Goal: Task Accomplishment & Management: Manage account settings

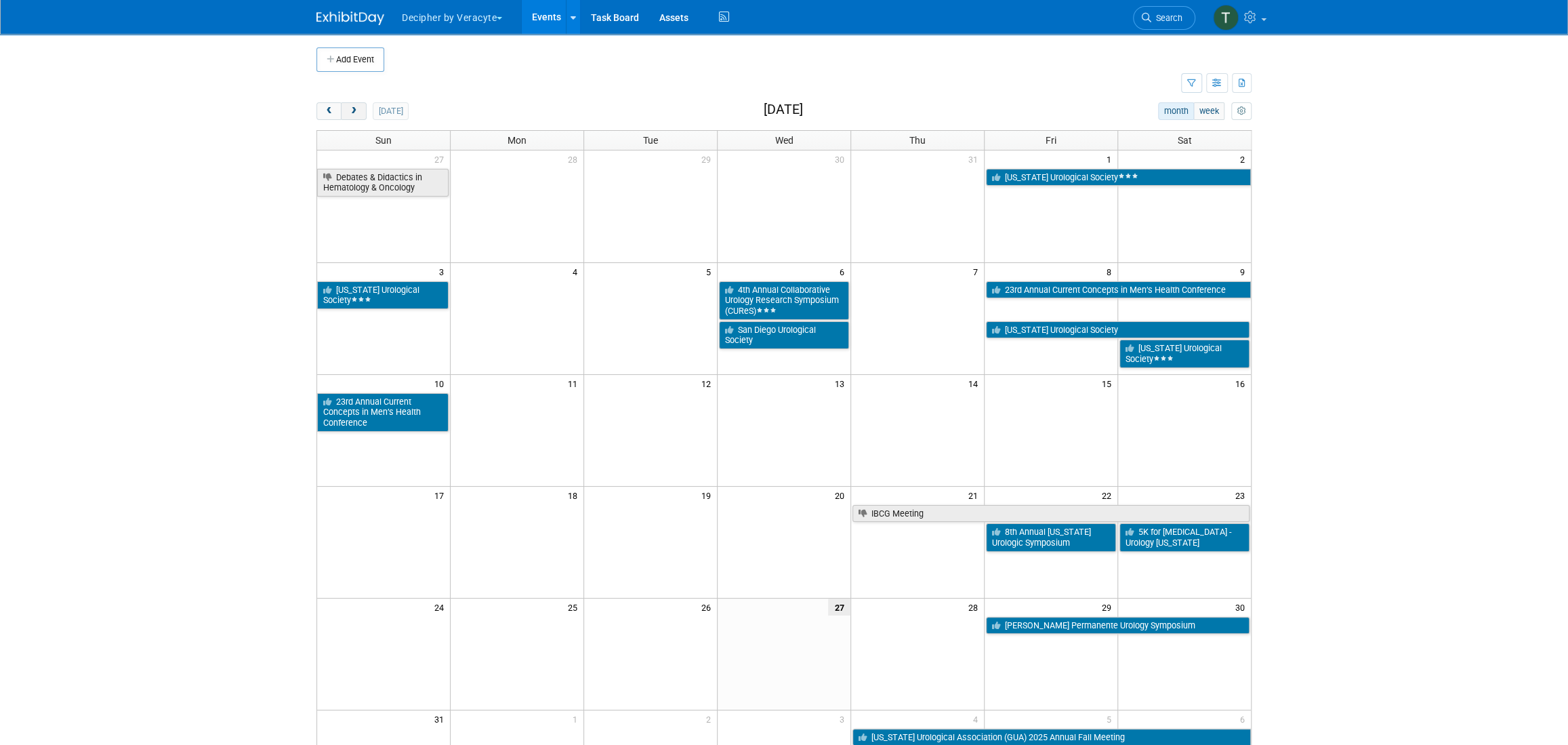
click at [361, 107] on button "next" at bounding box center [353, 111] width 25 height 17
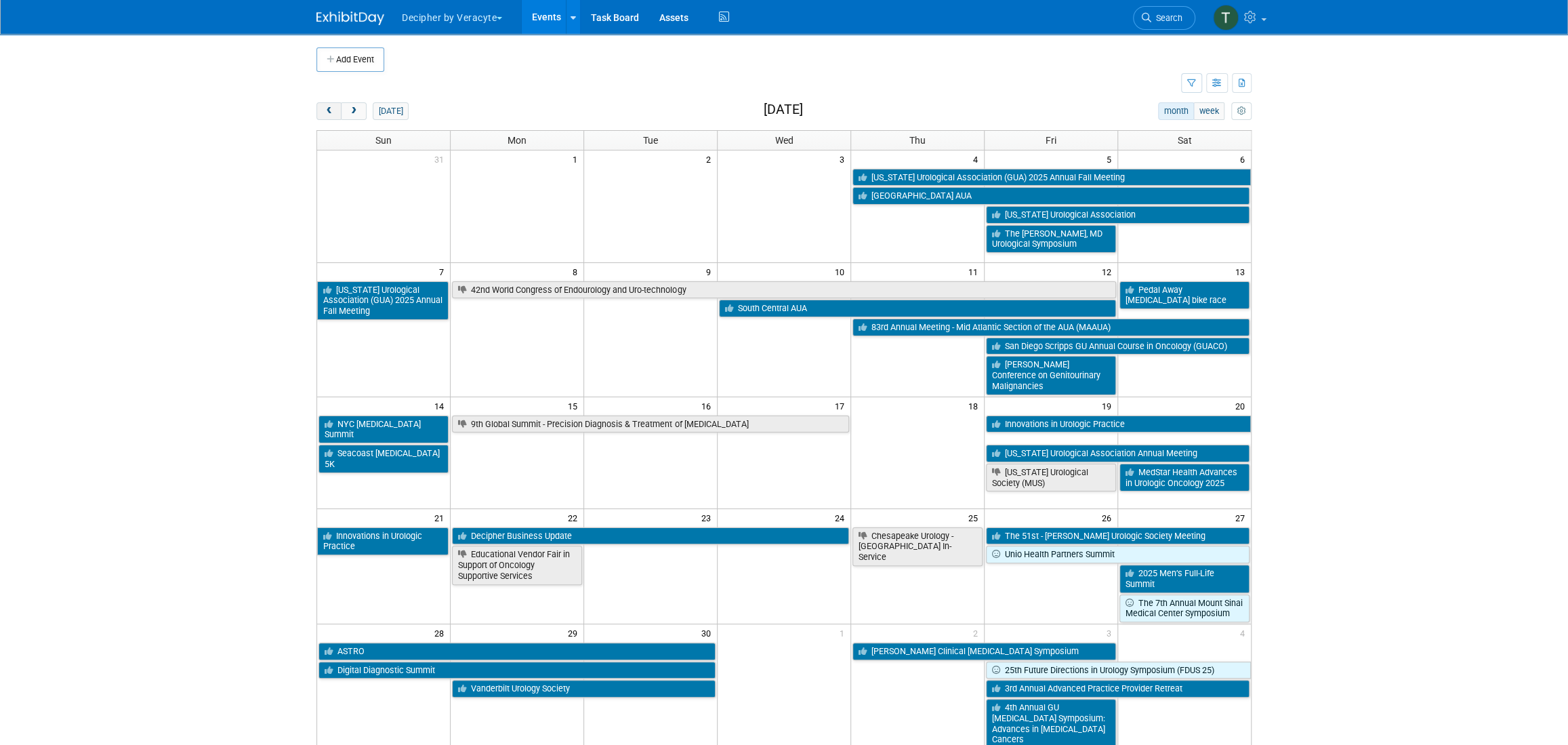
click at [328, 109] on span "prev" at bounding box center [328, 112] width 10 height 9
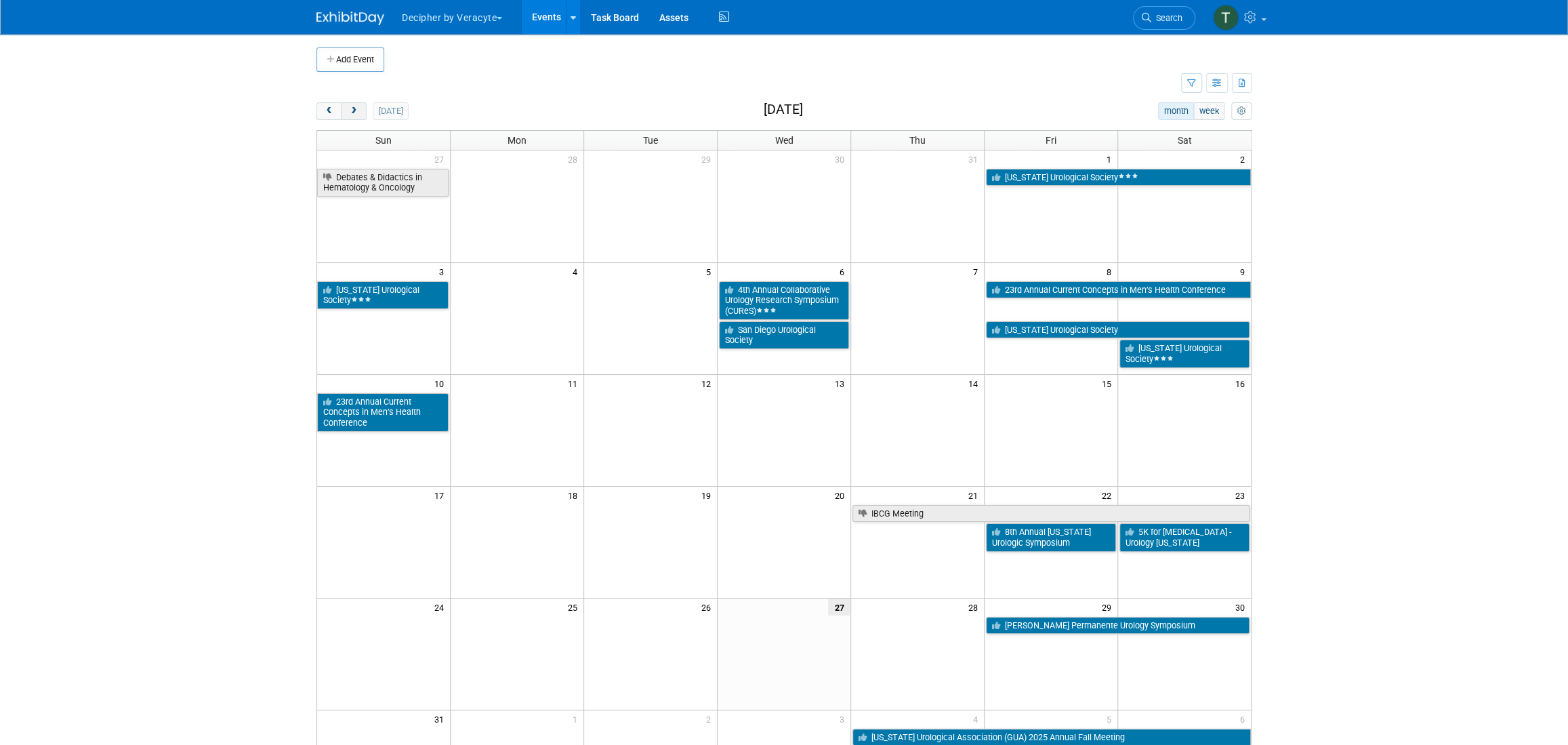
click at [353, 107] on span "next" at bounding box center [353, 112] width 10 height 9
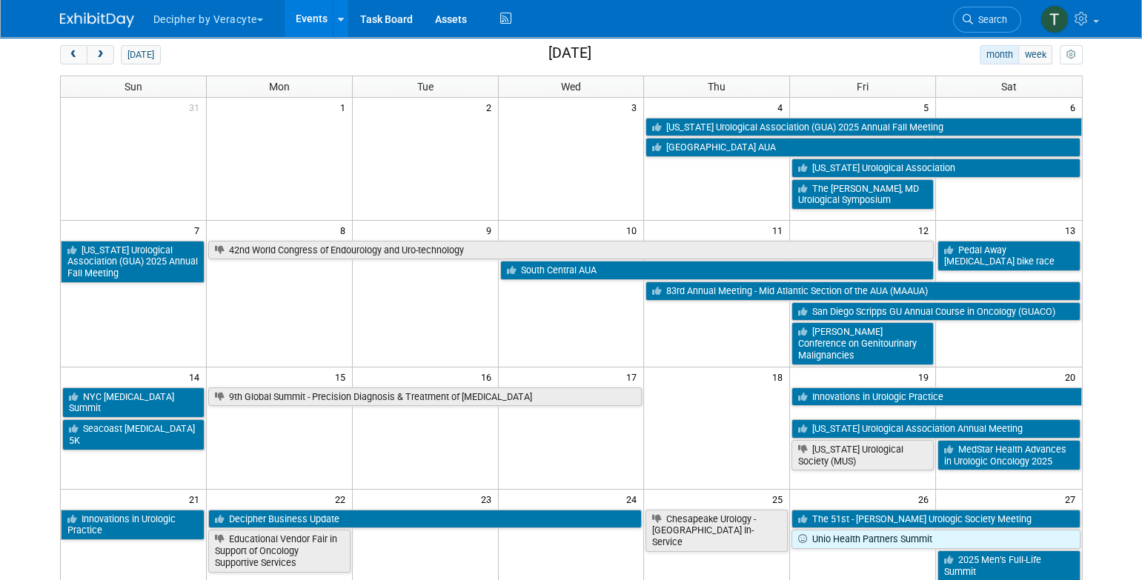
scroll to position [1, 0]
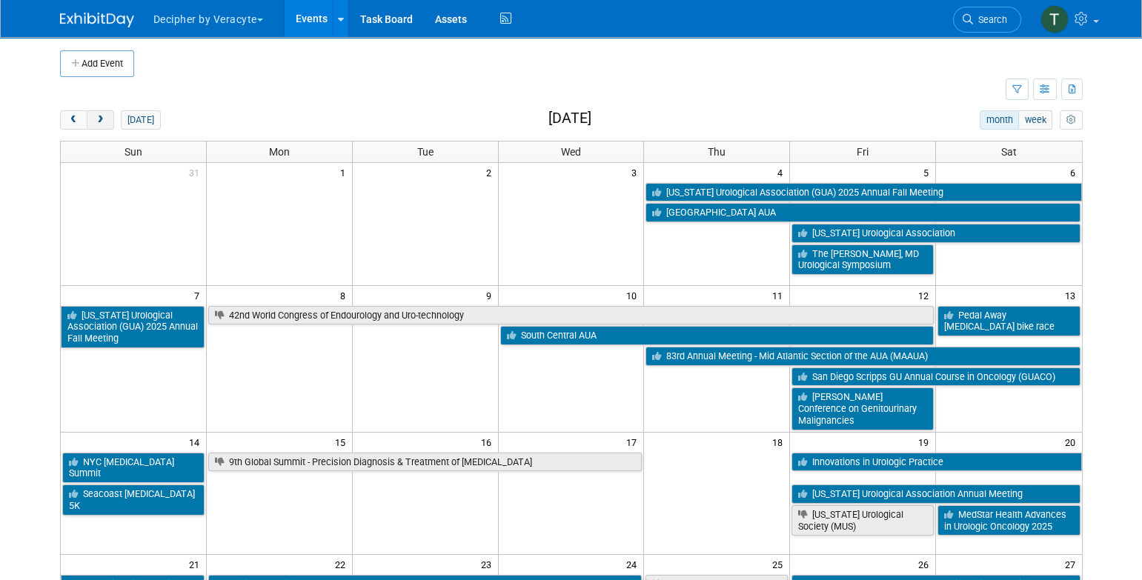
click at [107, 121] on button "next" at bounding box center [100, 119] width 27 height 19
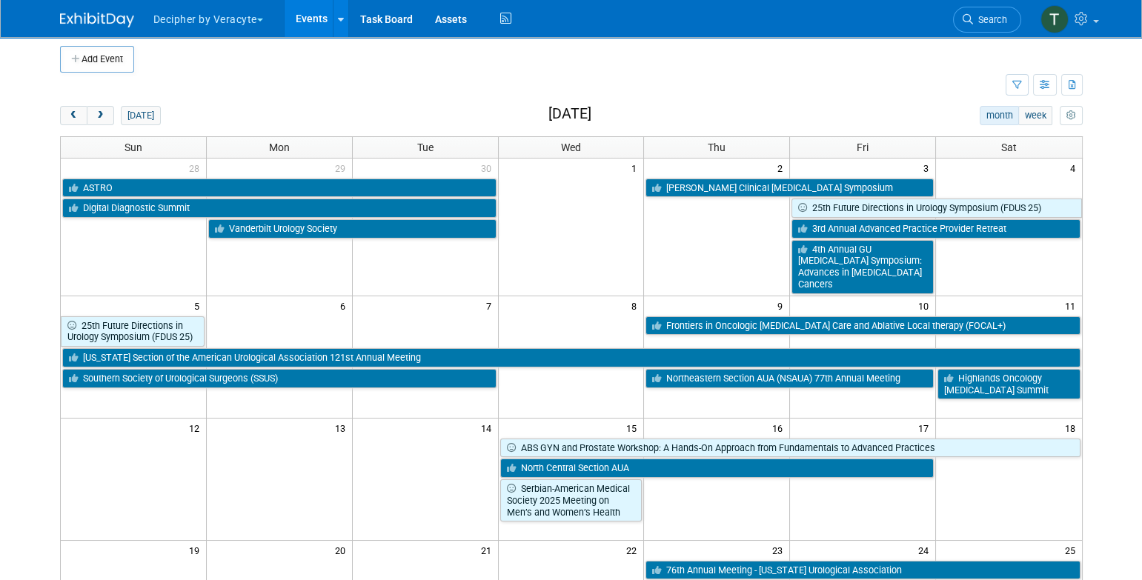
scroll to position [0, 0]
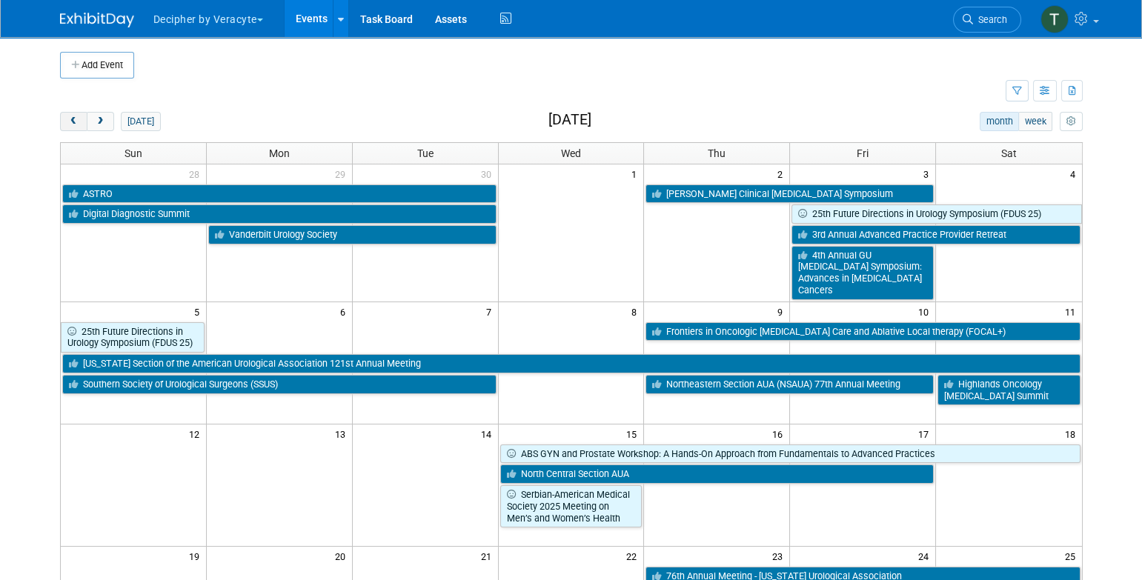
click at [74, 122] on span "prev" at bounding box center [73, 122] width 11 height 10
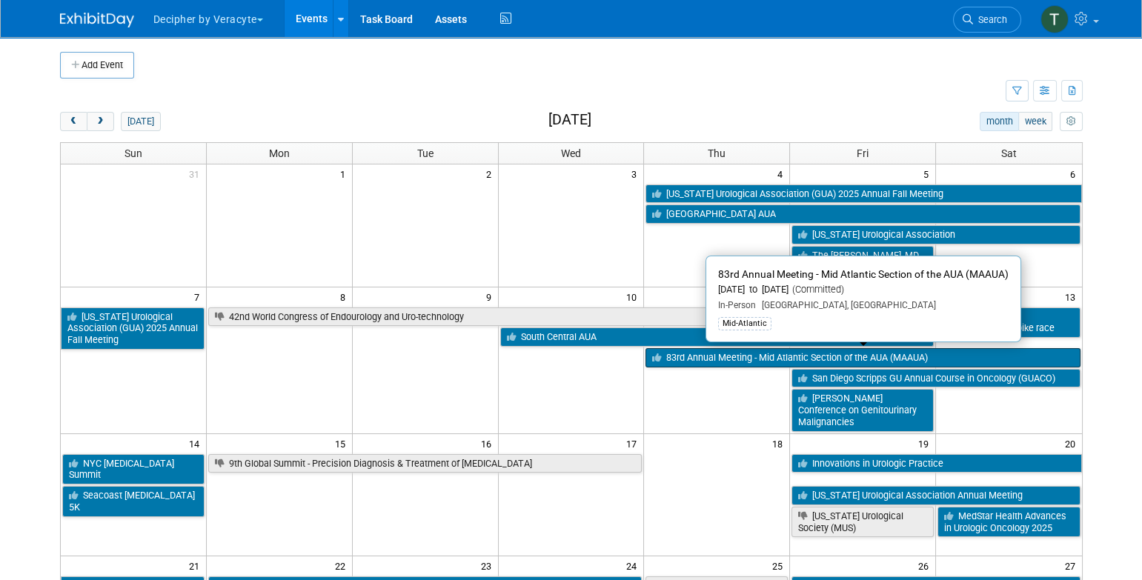
click at [701, 357] on link "83rd Annual Meeting - Mid Atlantic Section of the AUA (MAAUA)" at bounding box center [862, 357] width 434 height 19
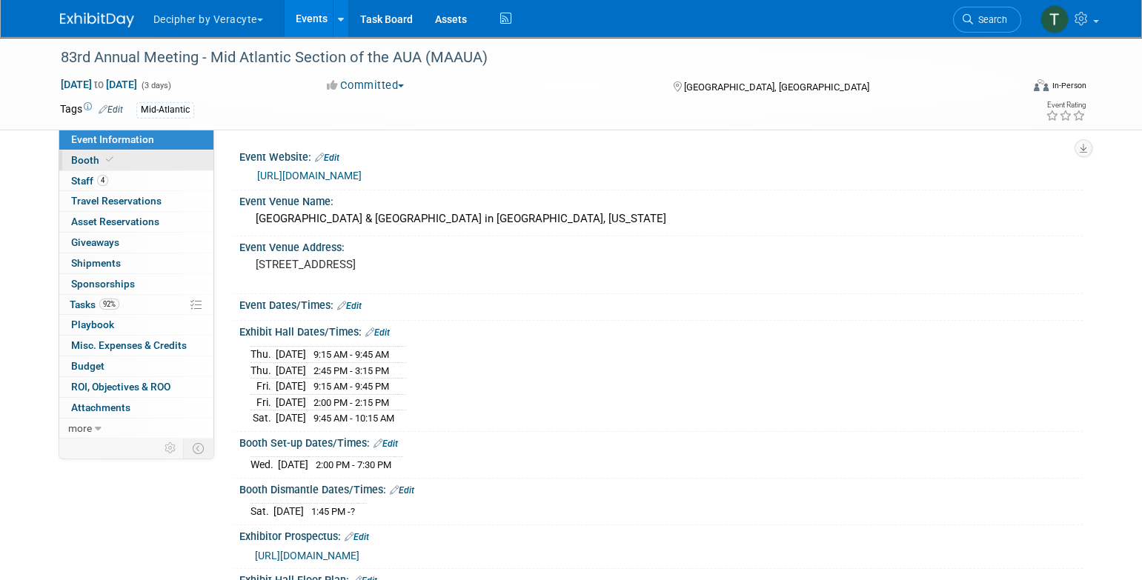
click at [144, 167] on link "Booth" at bounding box center [136, 160] width 154 height 20
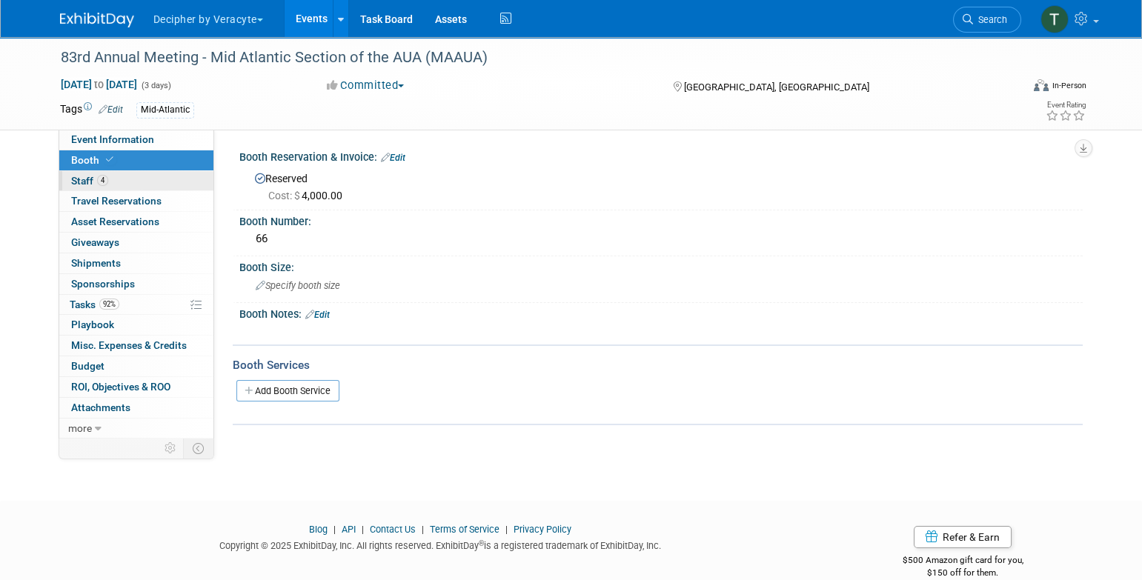
click at [145, 178] on link "4 Staff 4" at bounding box center [136, 181] width 154 height 20
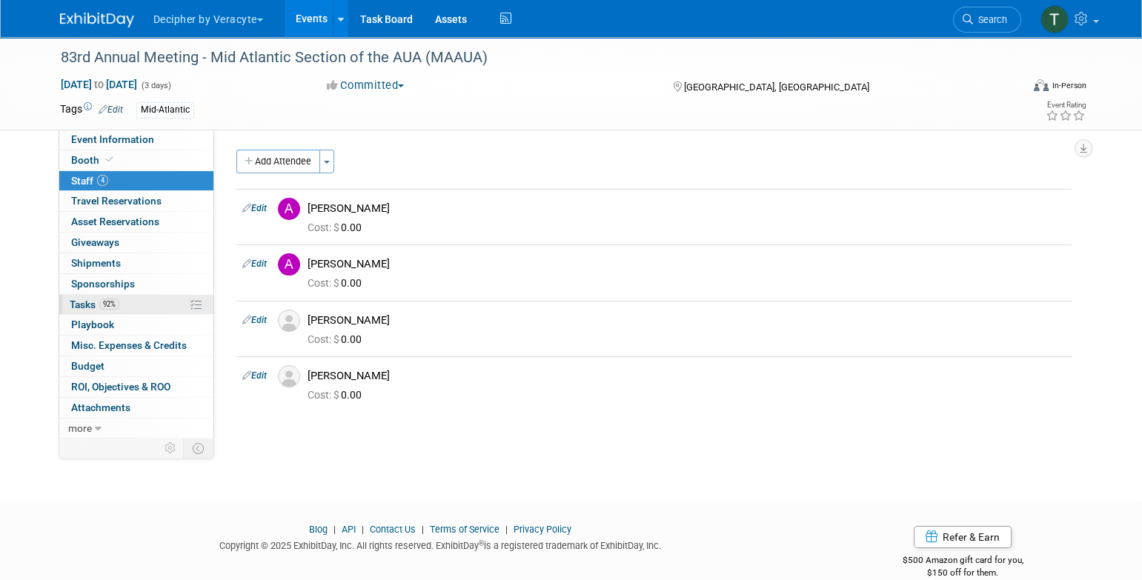
click at [158, 313] on link "92% Tasks 92%" at bounding box center [136, 305] width 154 height 20
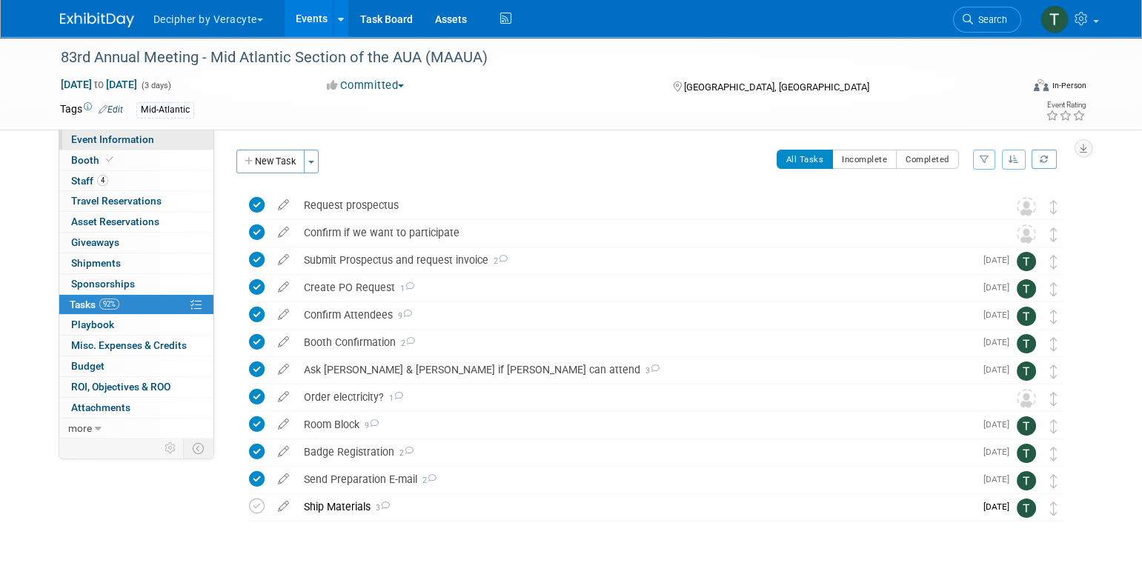
click at [154, 135] on link "Event Information" at bounding box center [136, 140] width 154 height 20
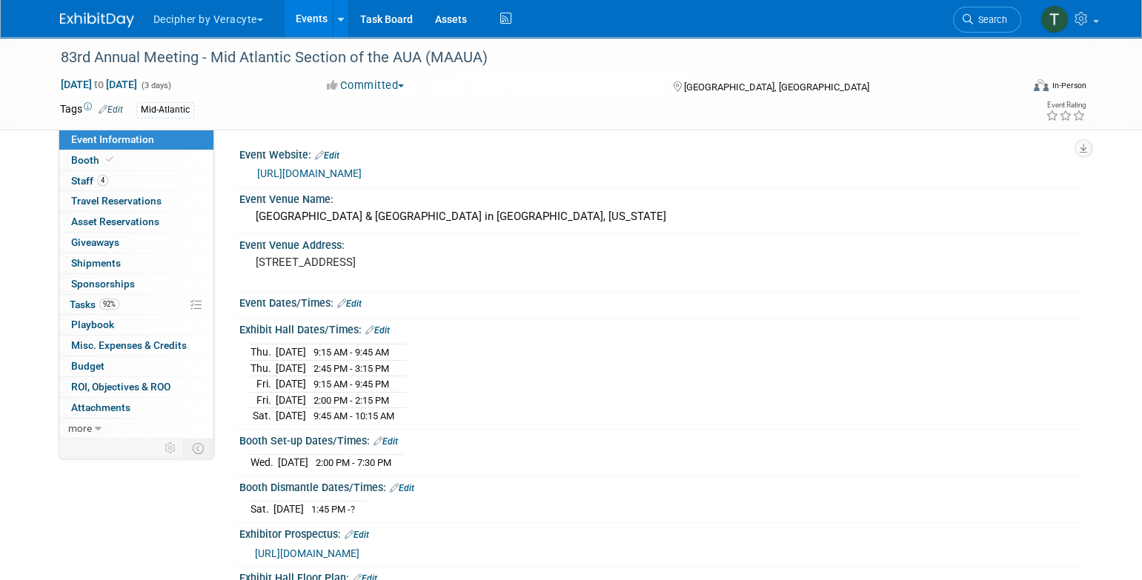
scroll to position [5, 0]
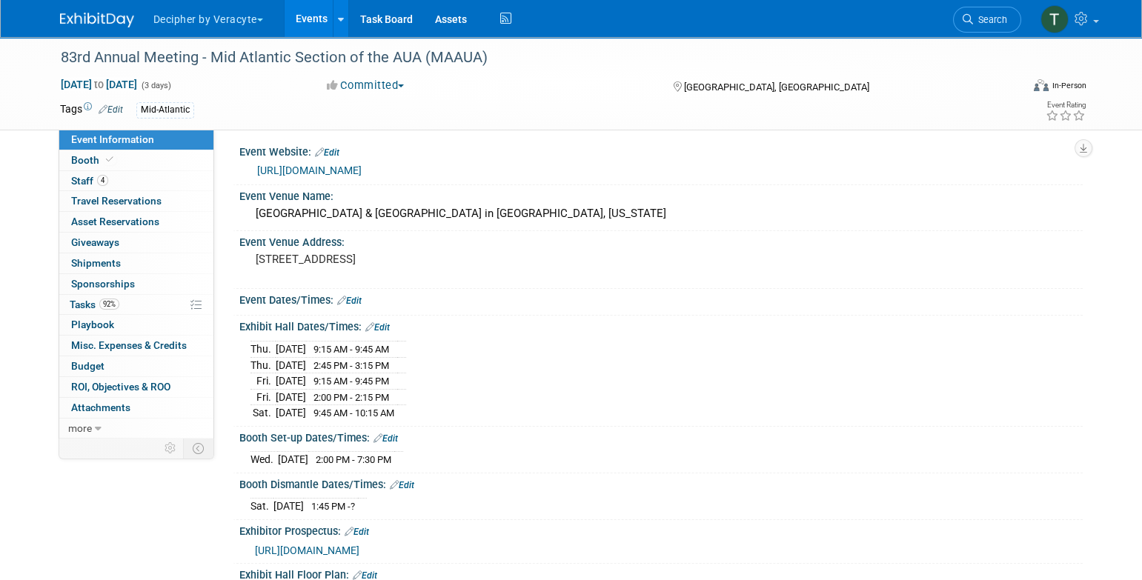
drag, startPoint x: 428, startPoint y: 413, endPoint x: 339, endPoint y: 415, distance: 88.9
click at [339, 415] on td "9:45 AM - 10:15 AM" at bounding box center [351, 413] width 91 height 16
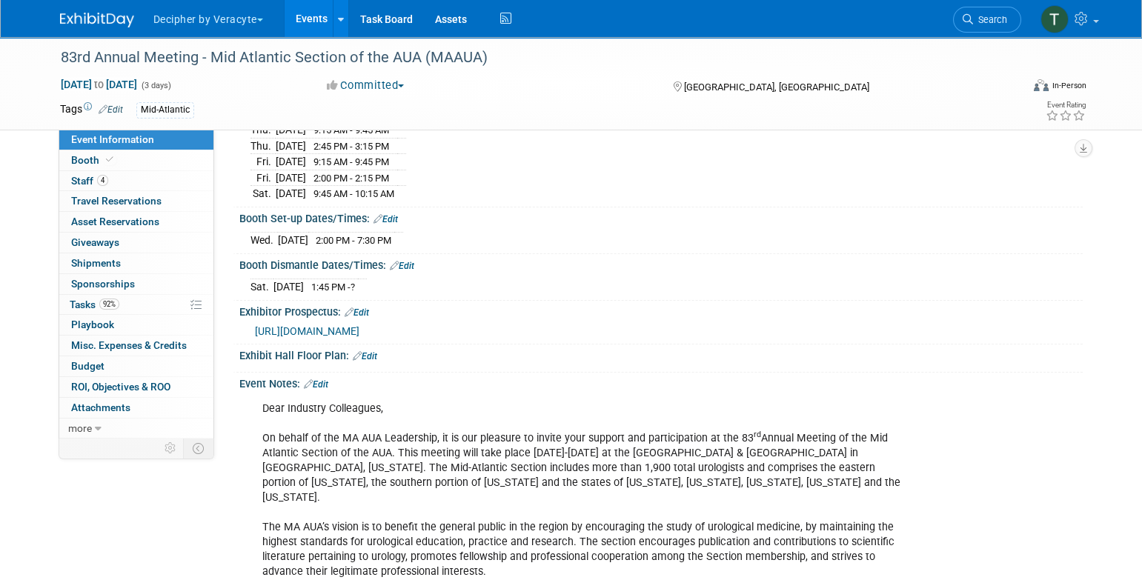
scroll to position [234, 0]
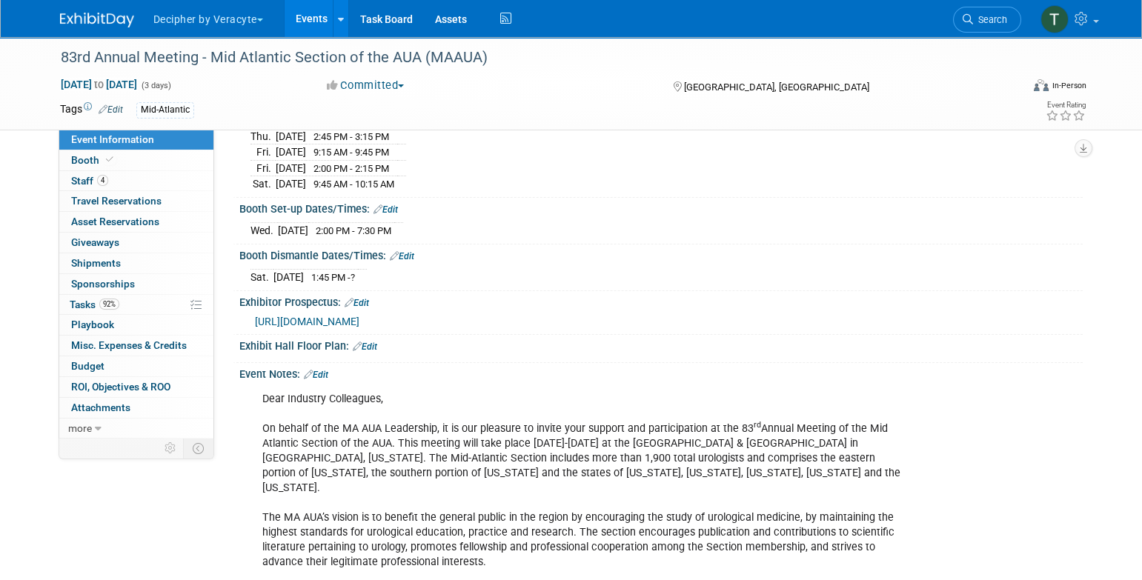
click at [359, 327] on span "https://veracyte365.sharepoint.com/:b:/r/sites/DecipherMKTG/Shared%20Documents/…" at bounding box center [307, 322] width 104 height 12
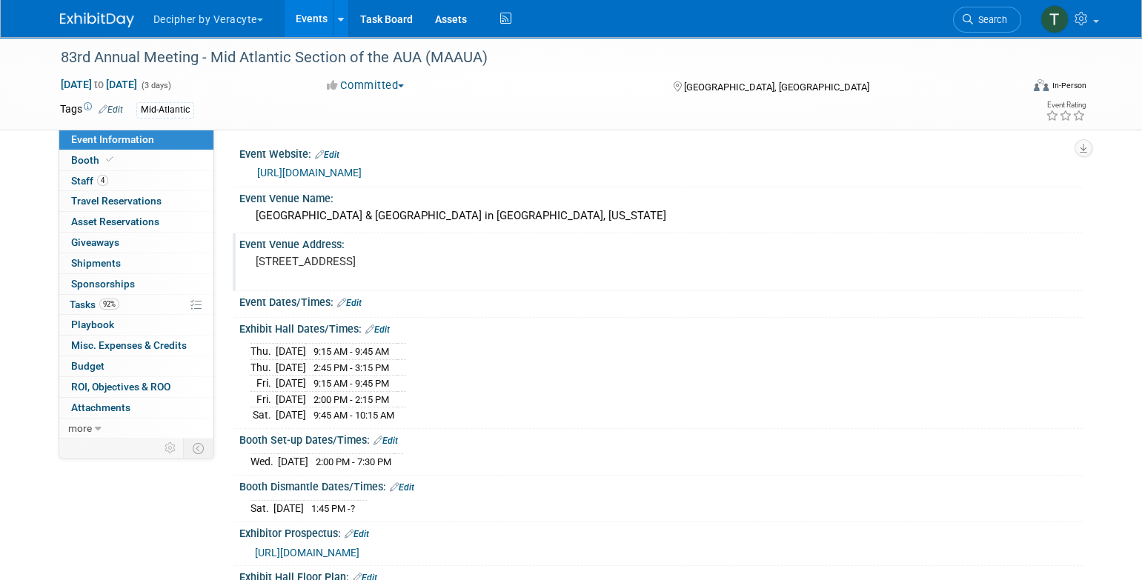
scroll to position [1, 0]
click at [150, 300] on link "92% Tasks 92%" at bounding box center [136, 305] width 154 height 20
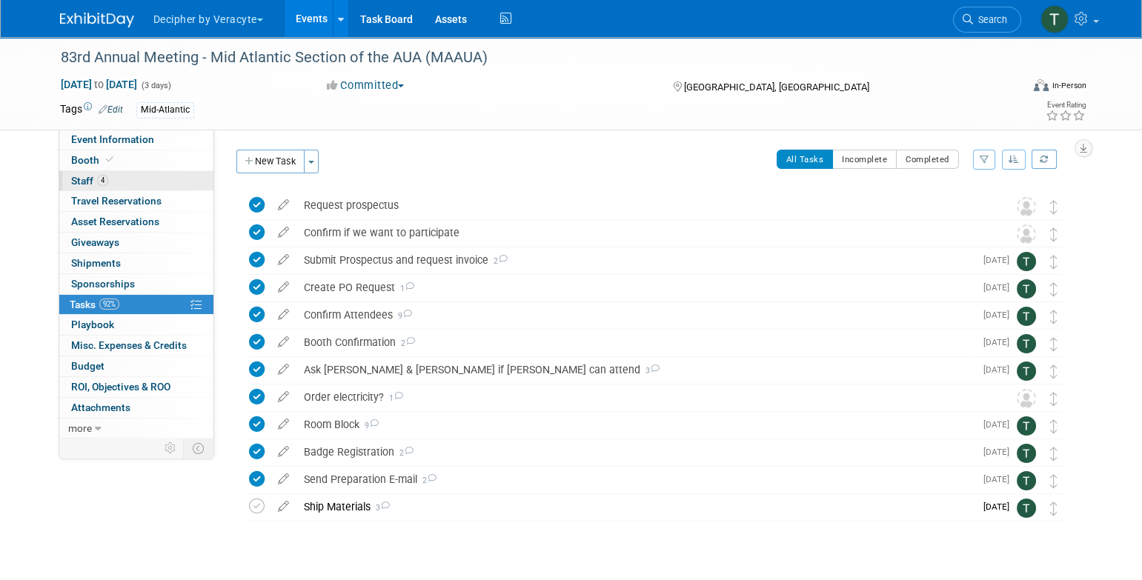
click at [173, 179] on link "4 Staff 4" at bounding box center [136, 181] width 154 height 20
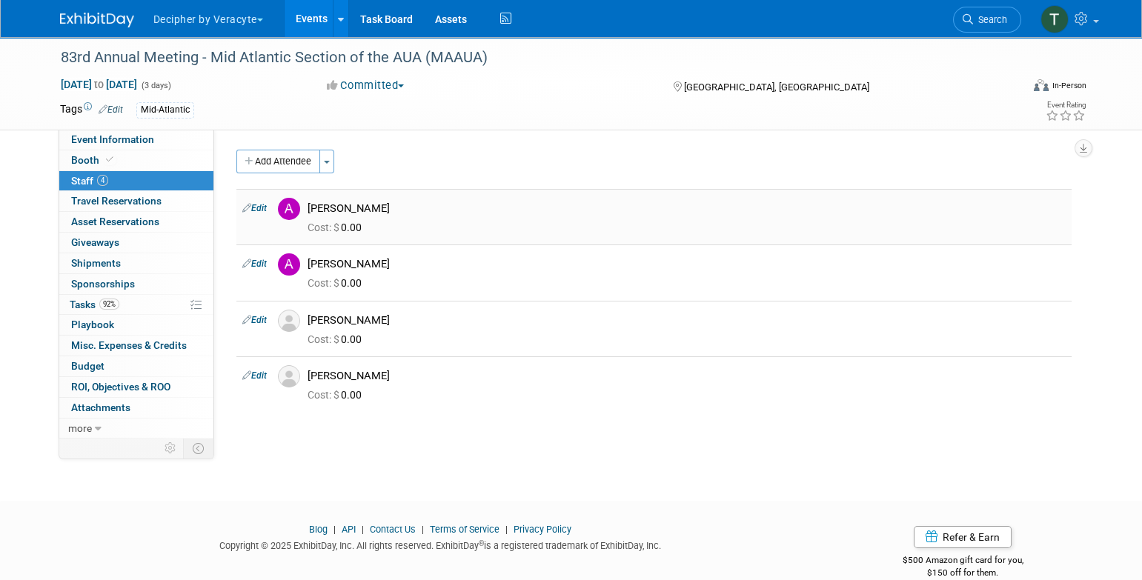
click at [339, 207] on div "[PERSON_NAME]" at bounding box center [686, 209] width 758 height 14
click at [364, 266] on div "[PERSON_NAME]" at bounding box center [686, 264] width 758 height 14
click at [364, 266] on div "Andrew Cala" at bounding box center [686, 264] width 758 height 14
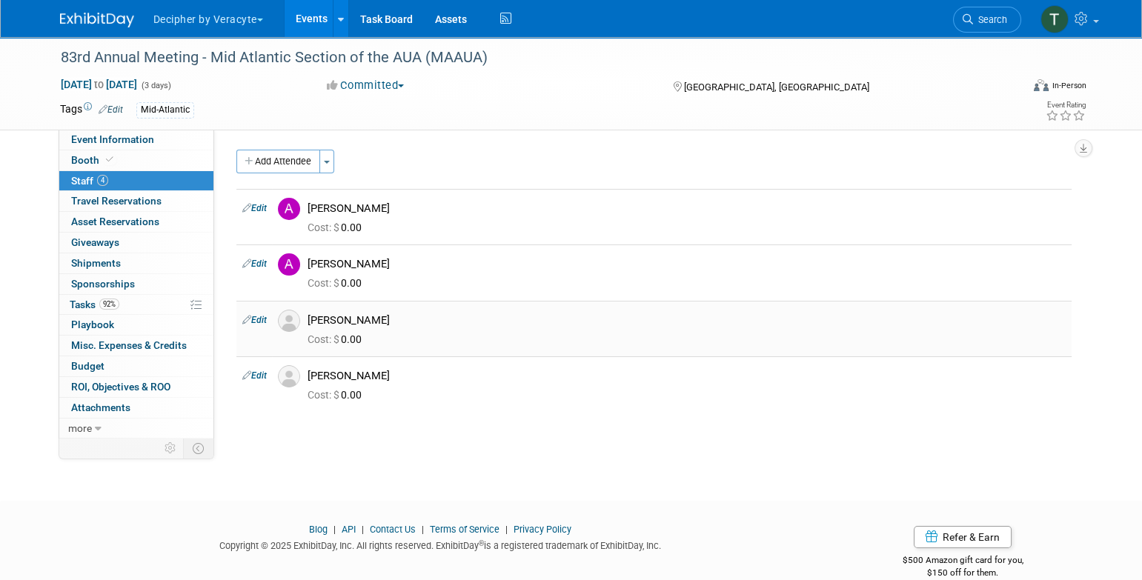
click at [366, 325] on div "Chris Schuerholz" at bounding box center [686, 320] width 758 height 14
click at [190, 139] on link "Event Information" at bounding box center [136, 140] width 154 height 20
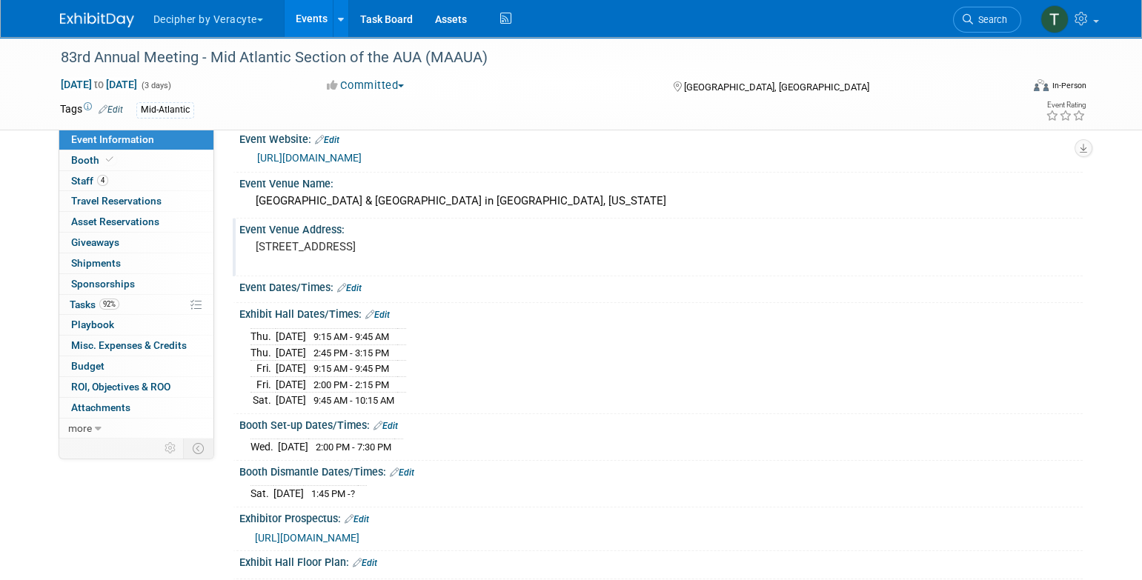
scroll to position [25, 0]
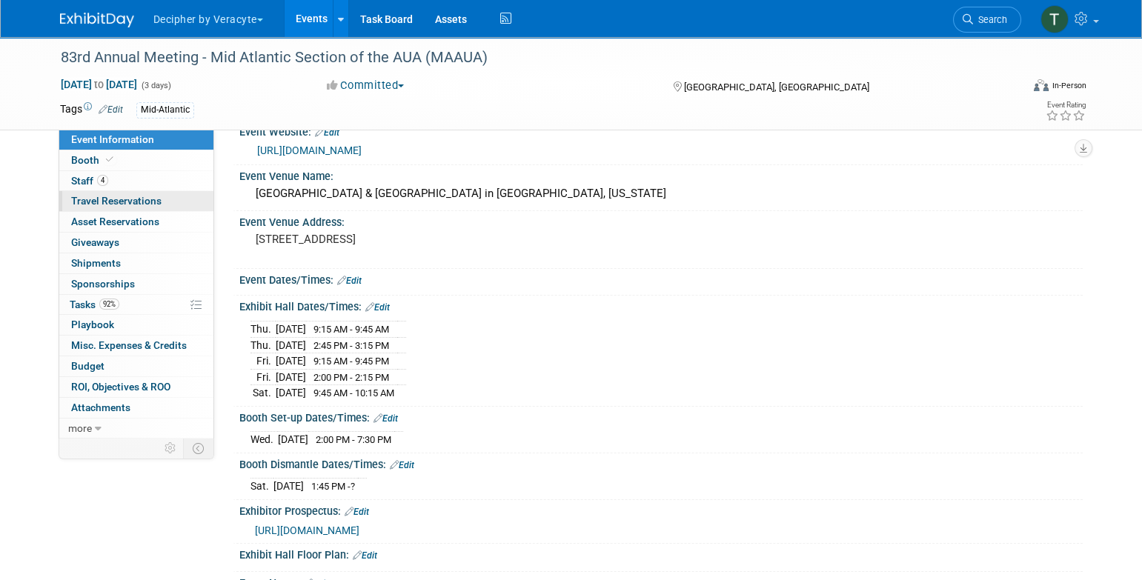
click at [160, 207] on link "0 Travel Reservations 0" at bounding box center [136, 201] width 154 height 20
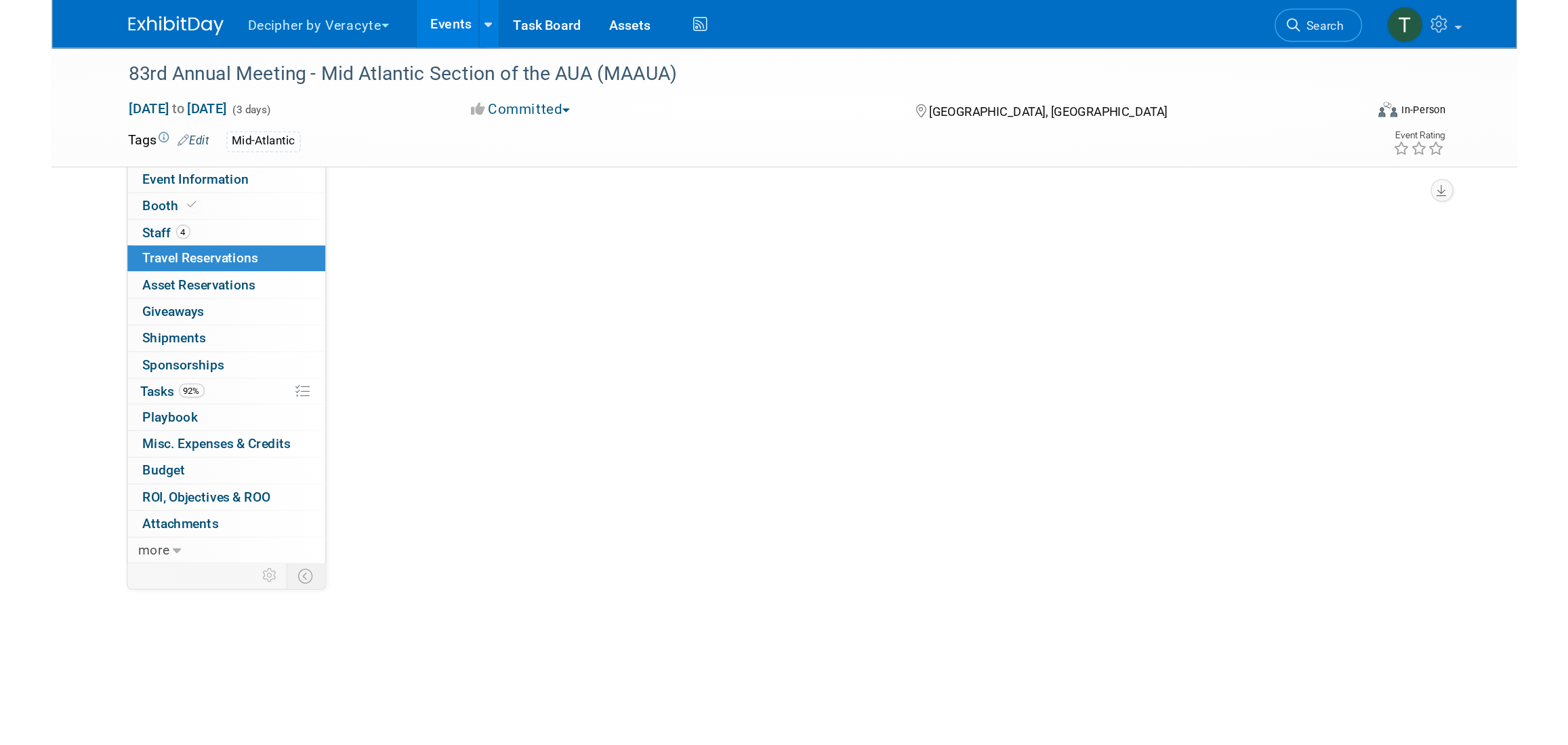
scroll to position [0, 0]
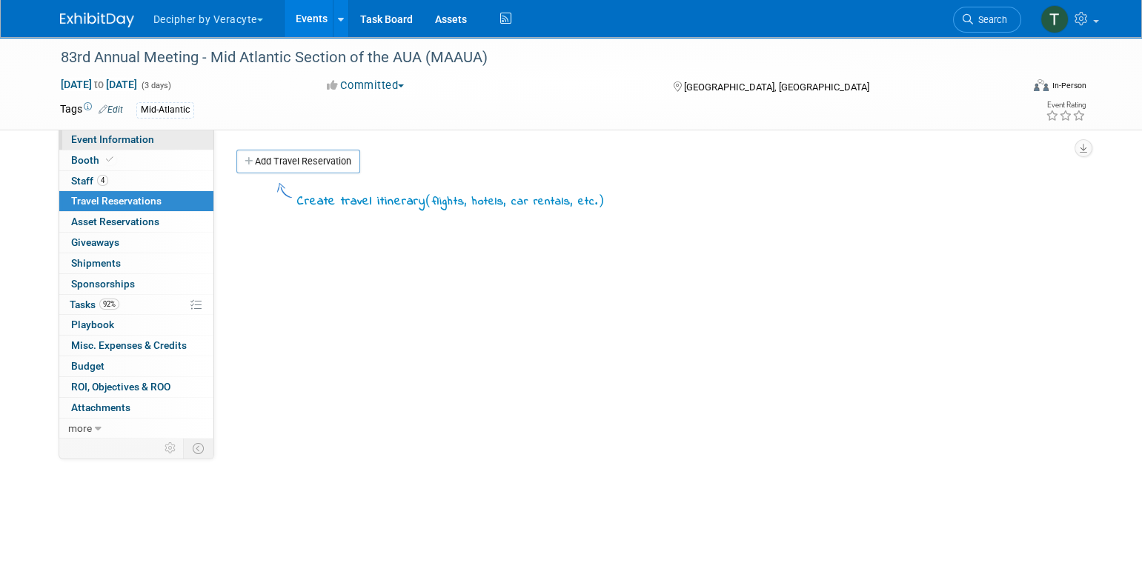
click at [178, 142] on link "Event Information" at bounding box center [136, 140] width 154 height 20
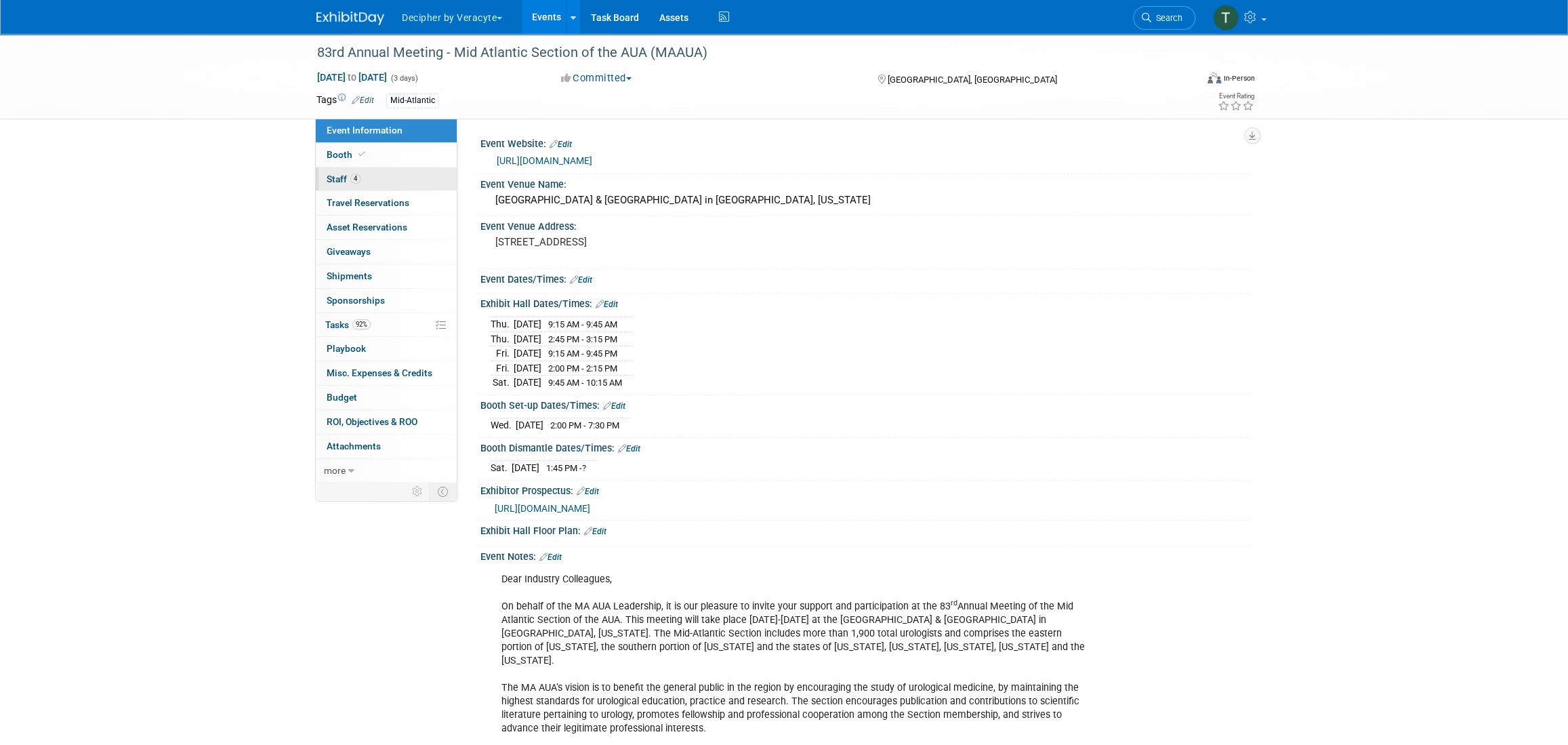
click at [372, 167] on link "4 Staff 4" at bounding box center [386, 179] width 141 height 24
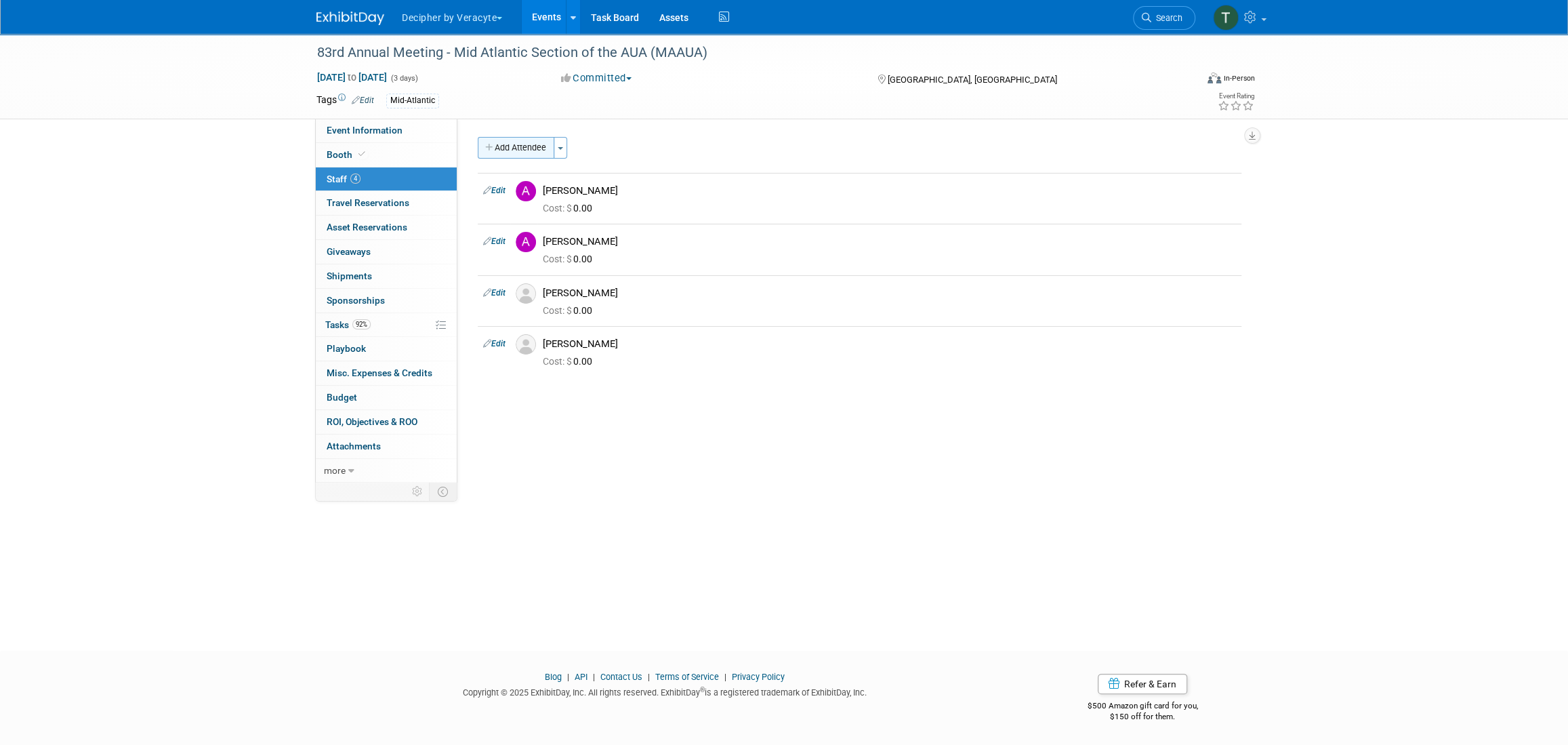
click at [520, 148] on button "Add Attendee" at bounding box center [516, 148] width 77 height 22
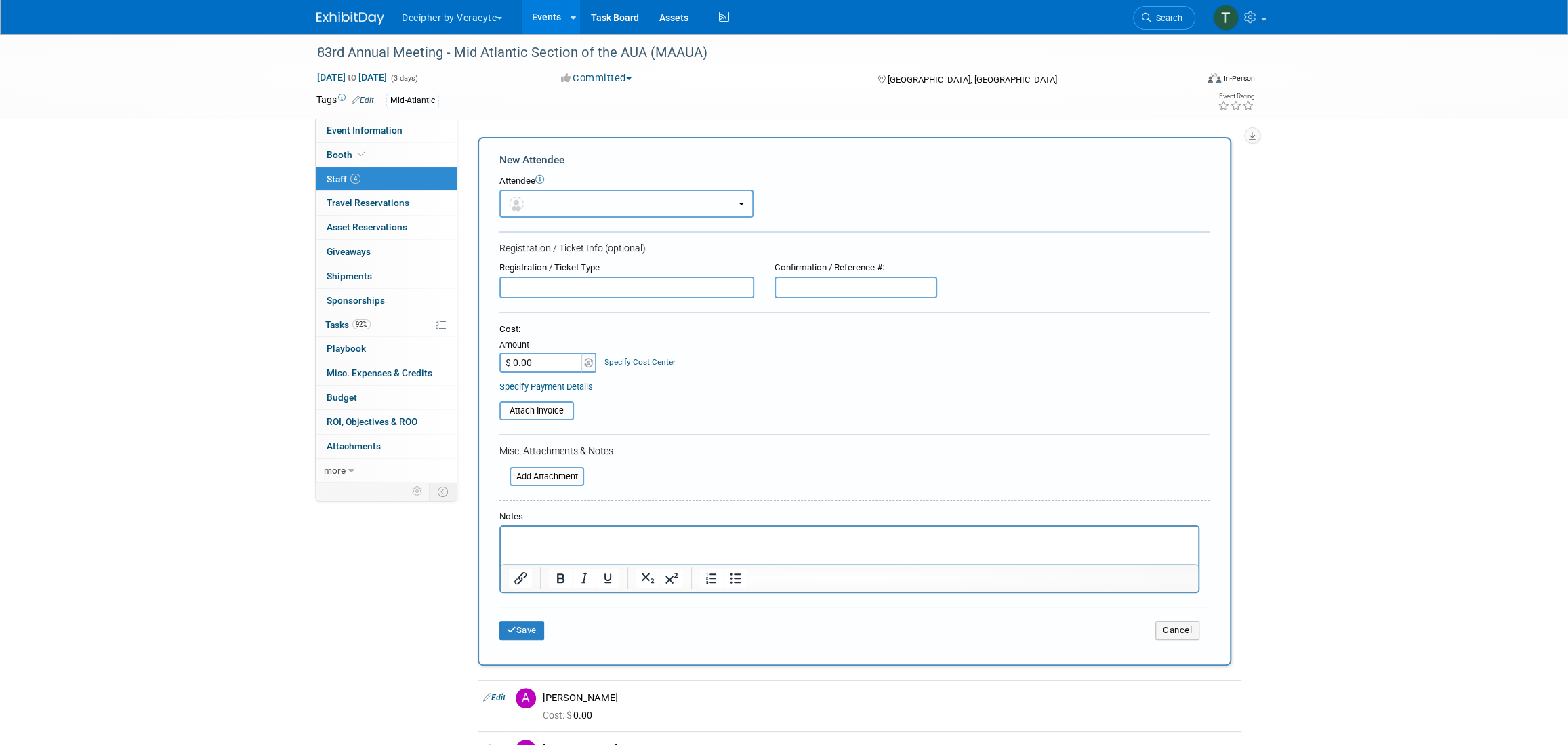
click at [552, 210] on button "button" at bounding box center [627, 203] width 254 height 27
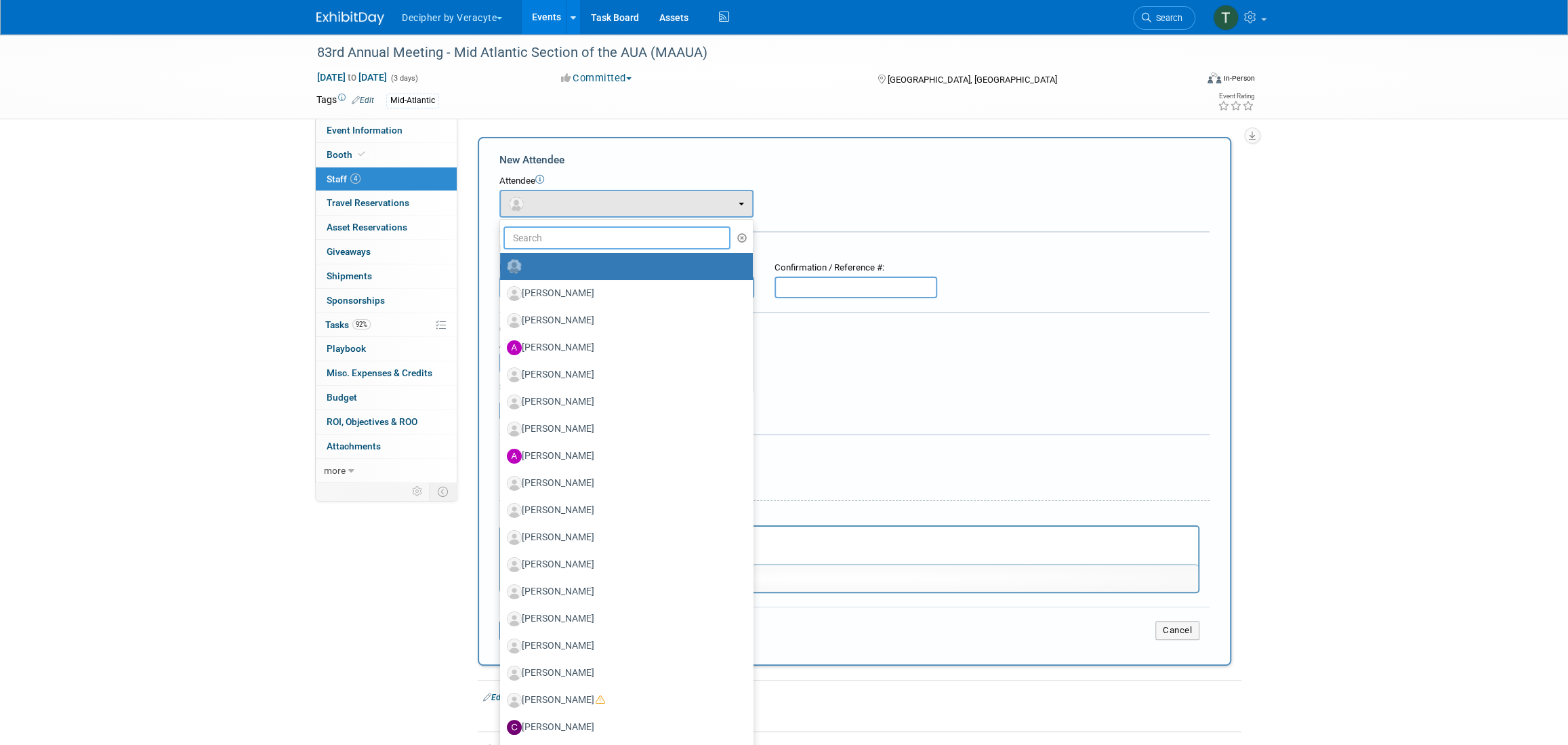
click at [561, 237] on input "text" at bounding box center [617, 237] width 227 height 23
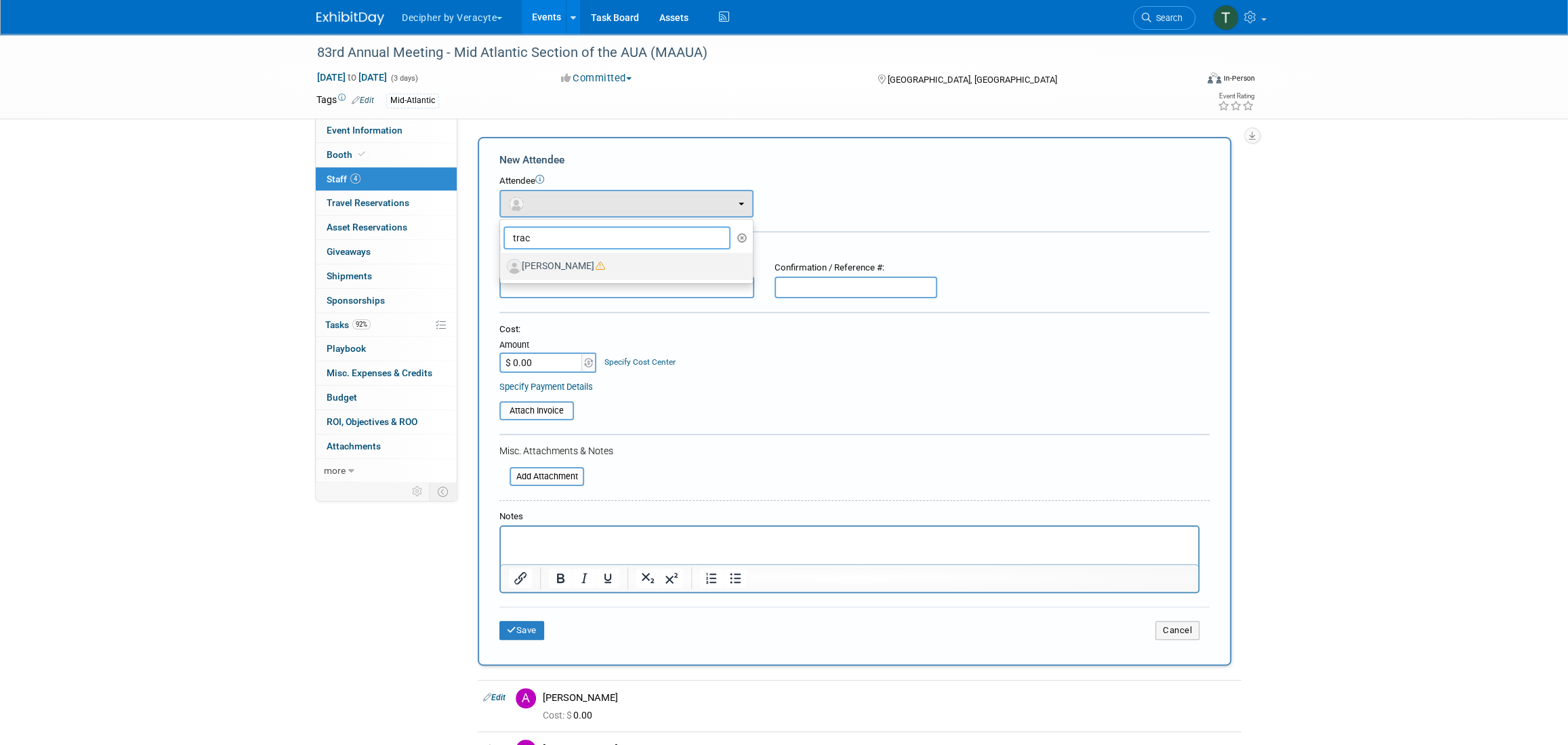
type input "trac"
click at [562, 267] on label "Tracy Boone" at bounding box center [623, 266] width 232 height 22
click at [502, 267] on input "Tracy Boone" at bounding box center [498, 265] width 9 height 9
select select "8510ac74-5646-4b78-a708-cc282a5601bc"
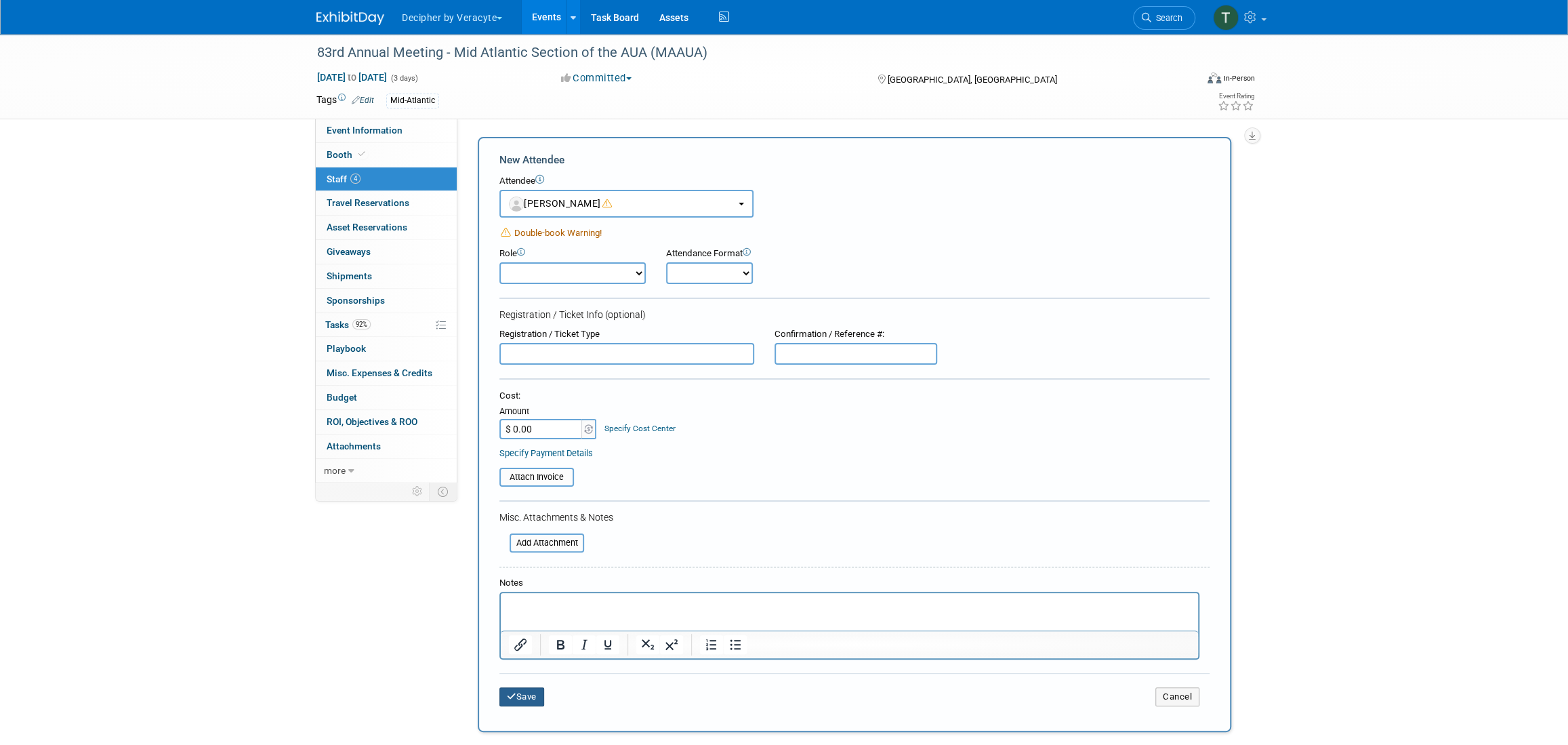
click at [542, 530] on button "Save" at bounding box center [521, 696] width 45 height 19
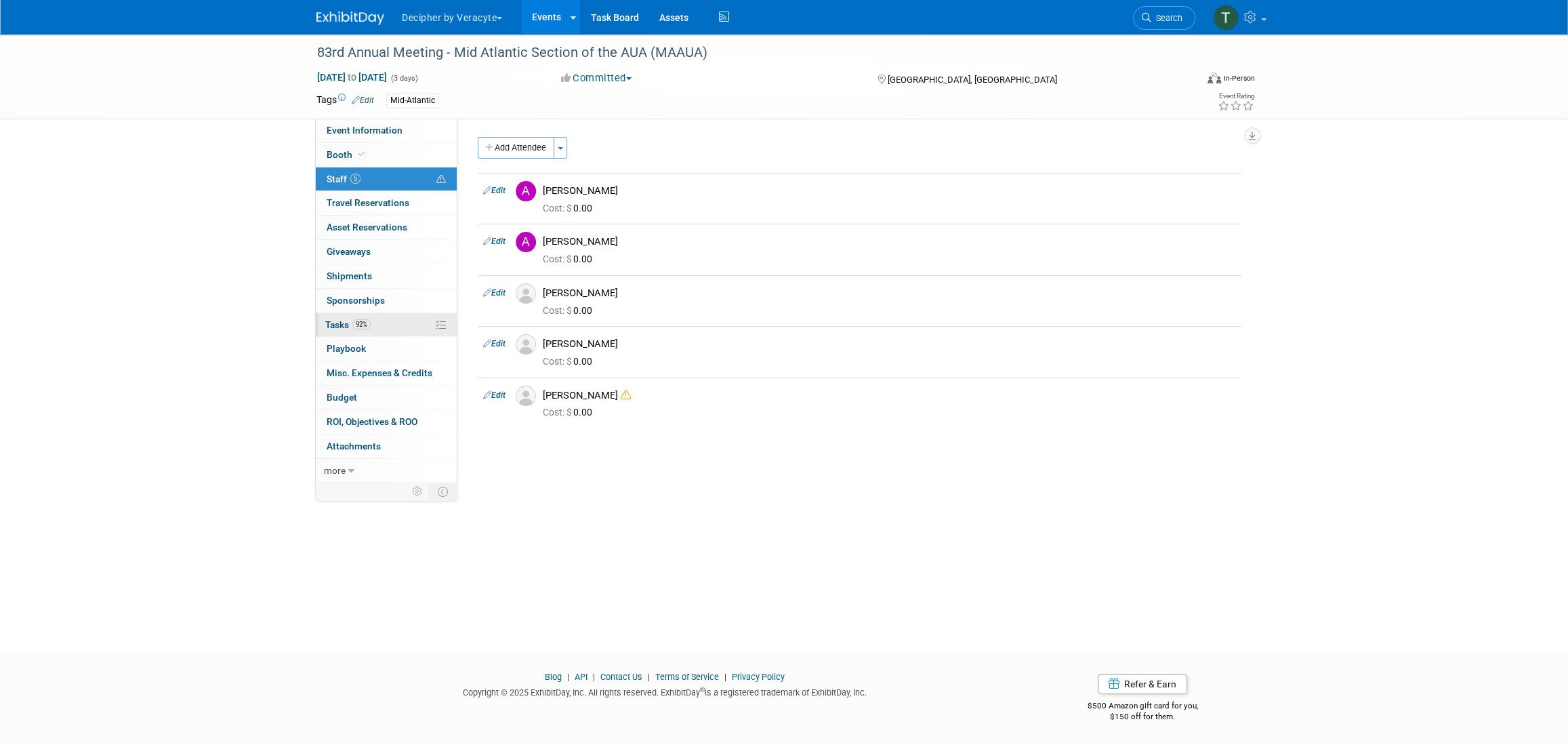
click at [418, 322] on link "92% Tasks 92%" at bounding box center [386, 325] width 141 height 24
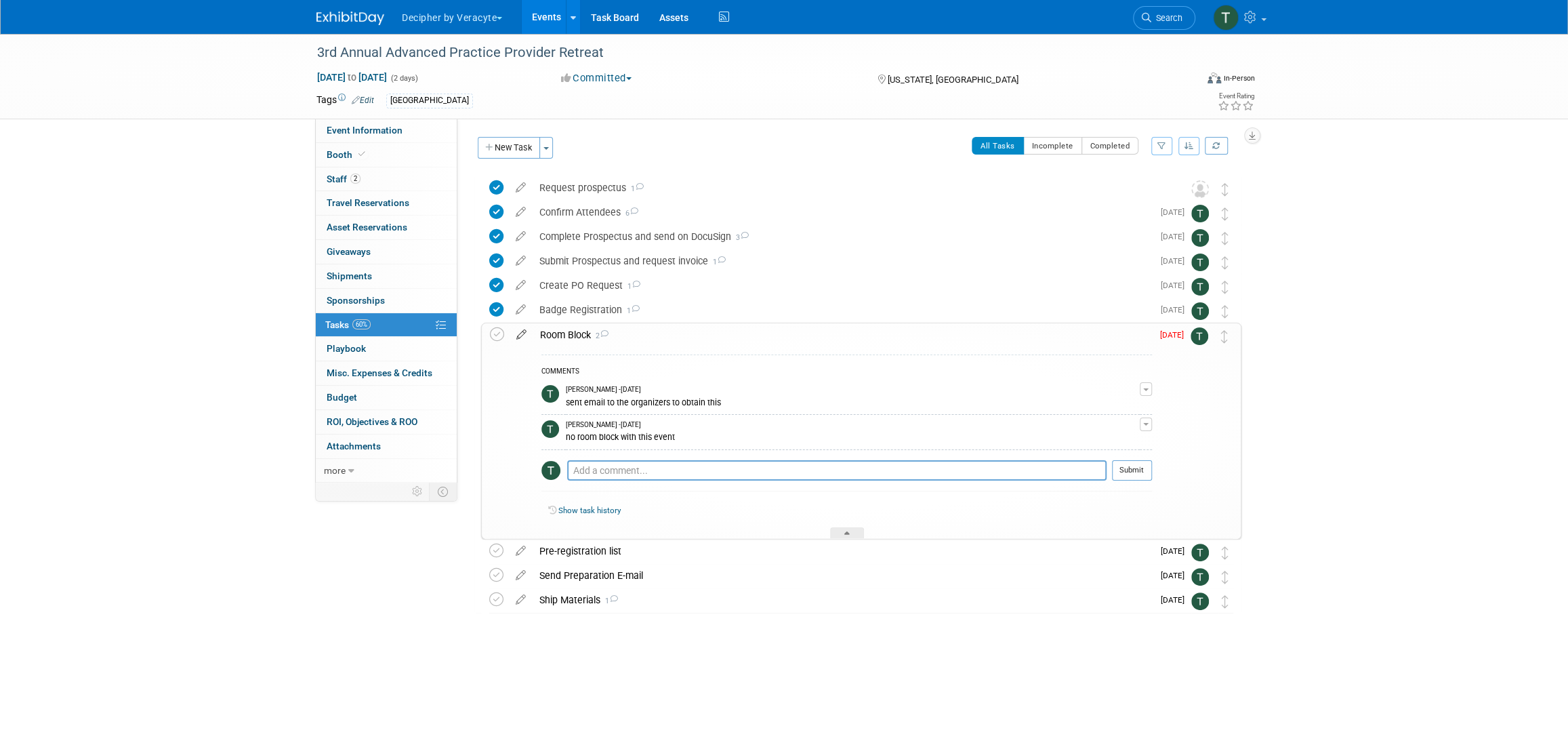
click at [520, 336] on icon at bounding box center [521, 331] width 24 height 17
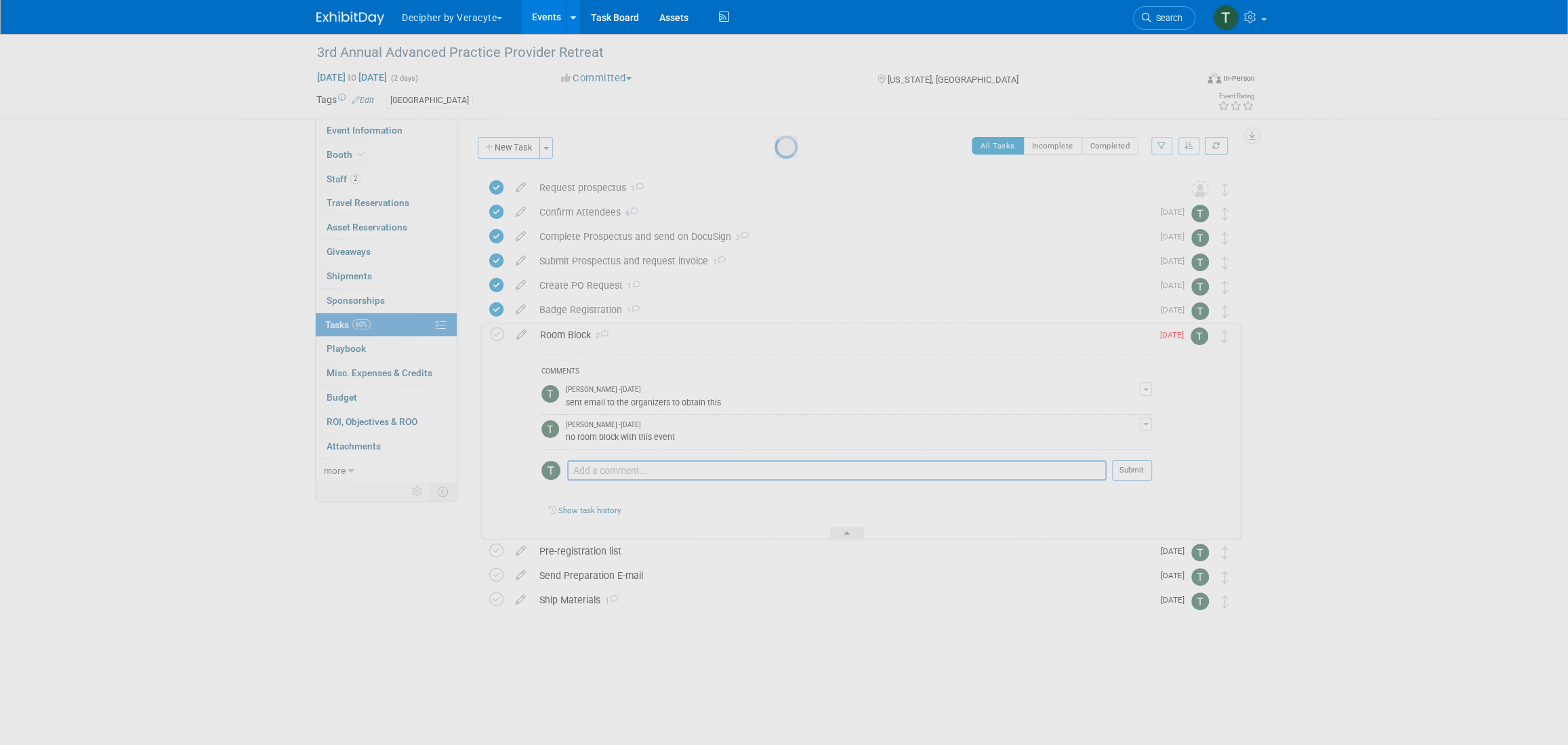
select select "7"
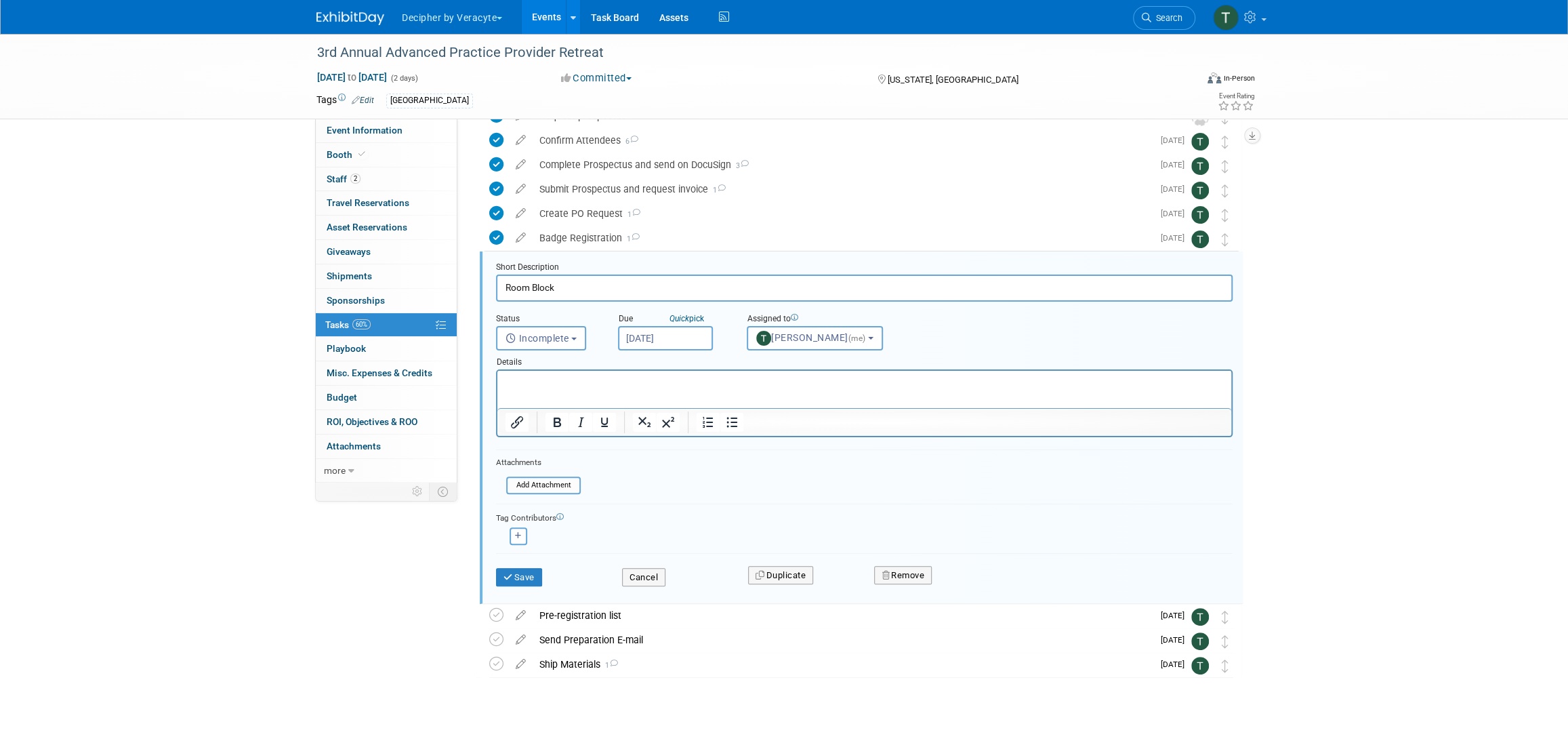
scroll to position [86, 0]
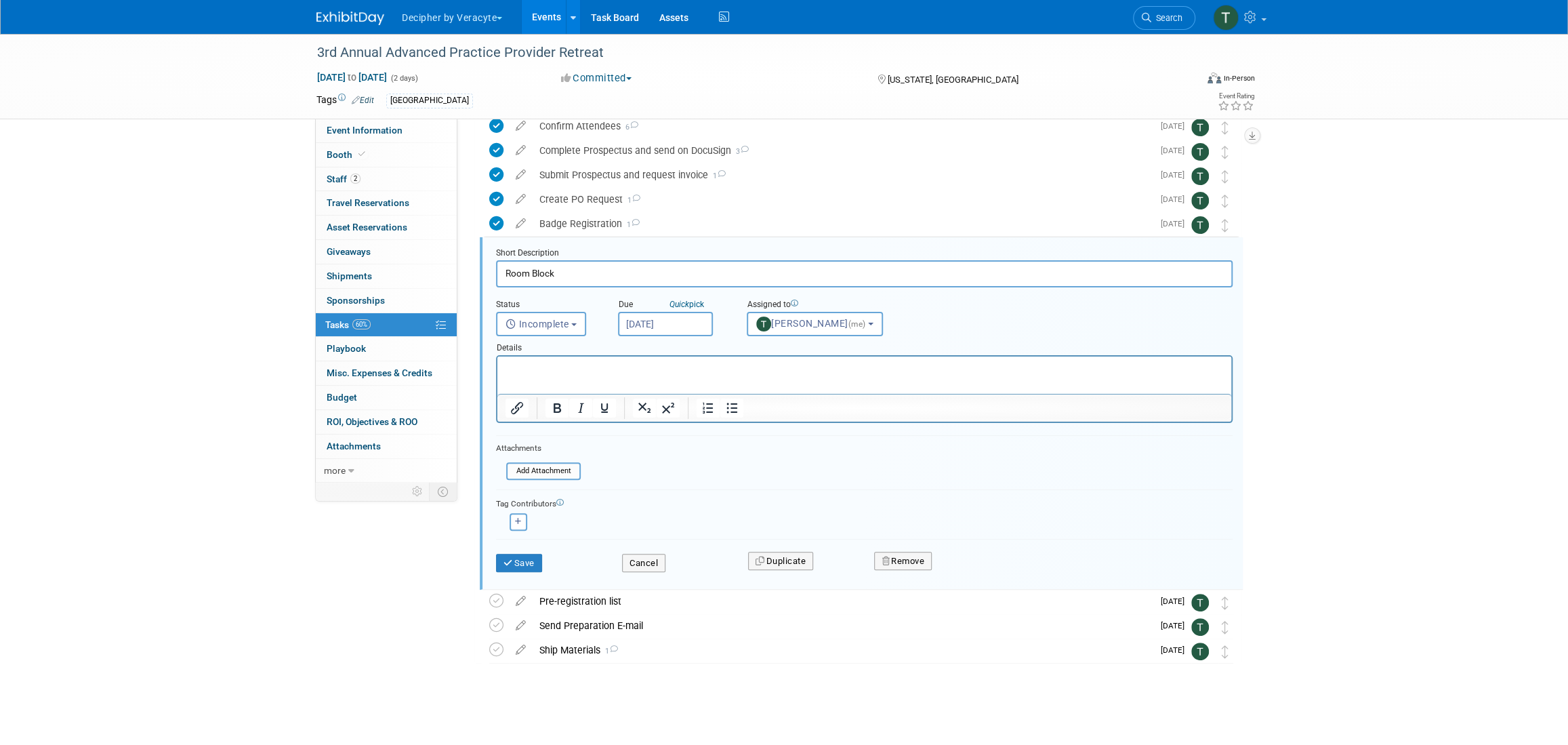
click at [665, 313] on input "[DATE]" at bounding box center [666, 324] width 95 height 25
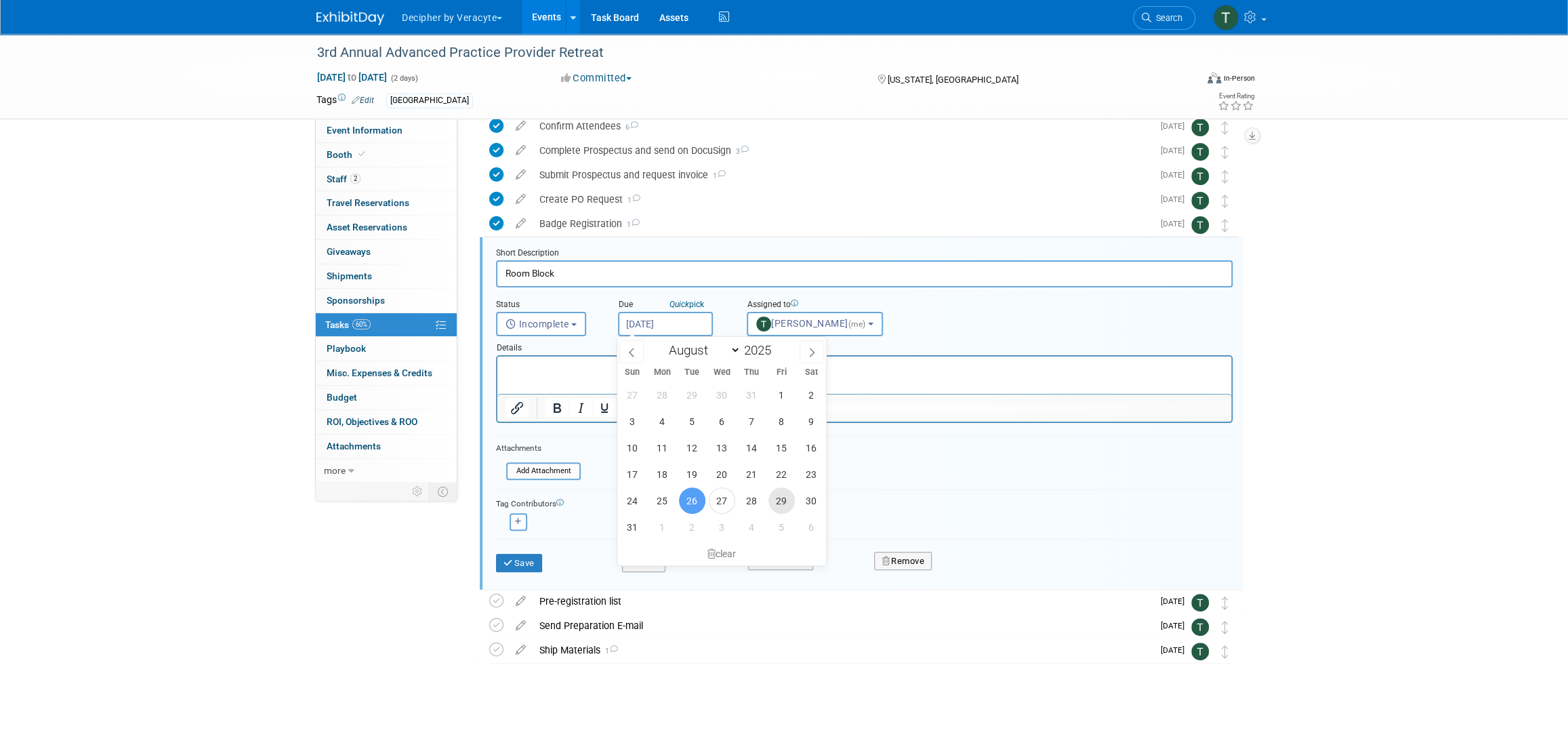
click at [776, 497] on span "29" at bounding box center [781, 501] width 27 height 27
type input "Aug 29, 2025"
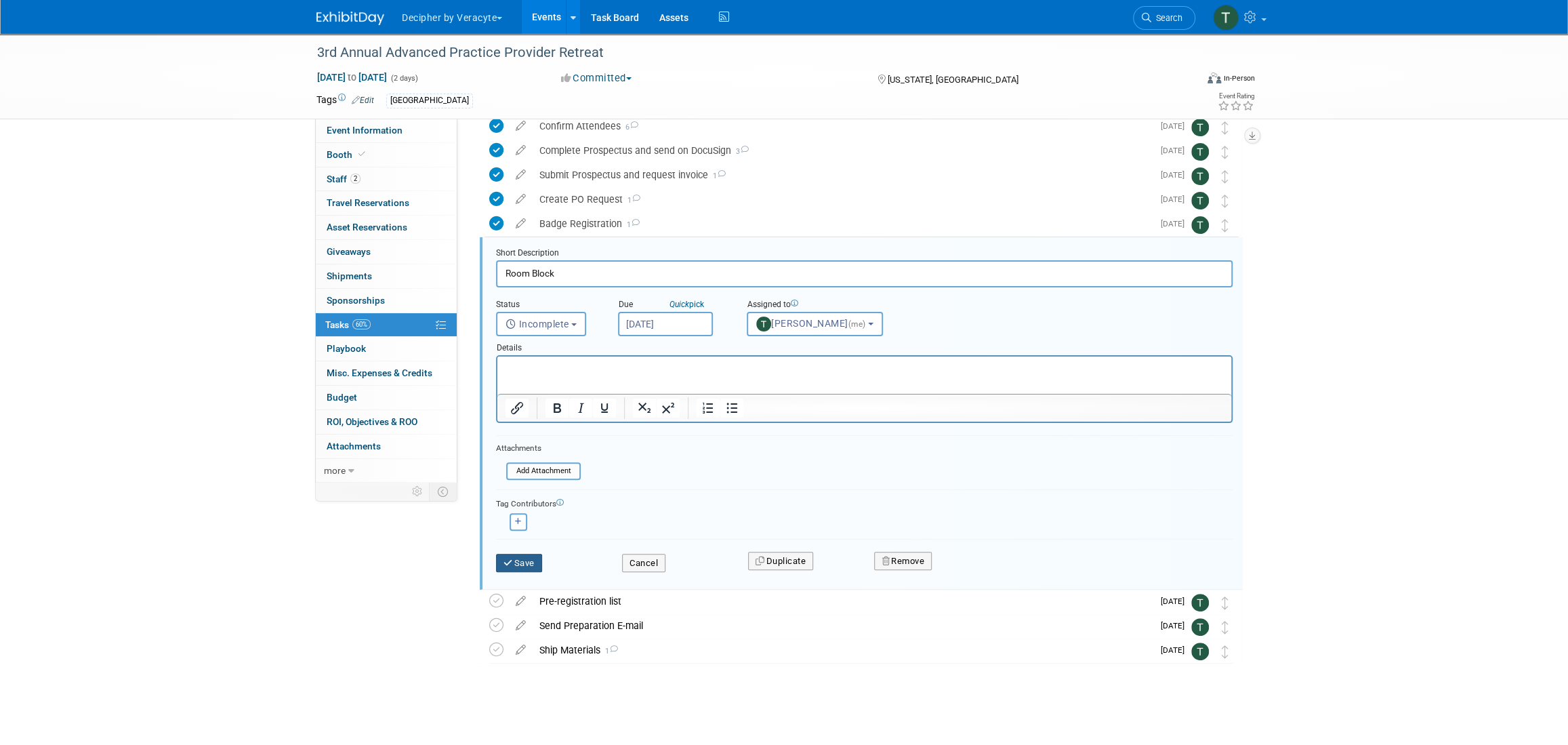
click at [520, 561] on button "Save" at bounding box center [519, 563] width 46 height 19
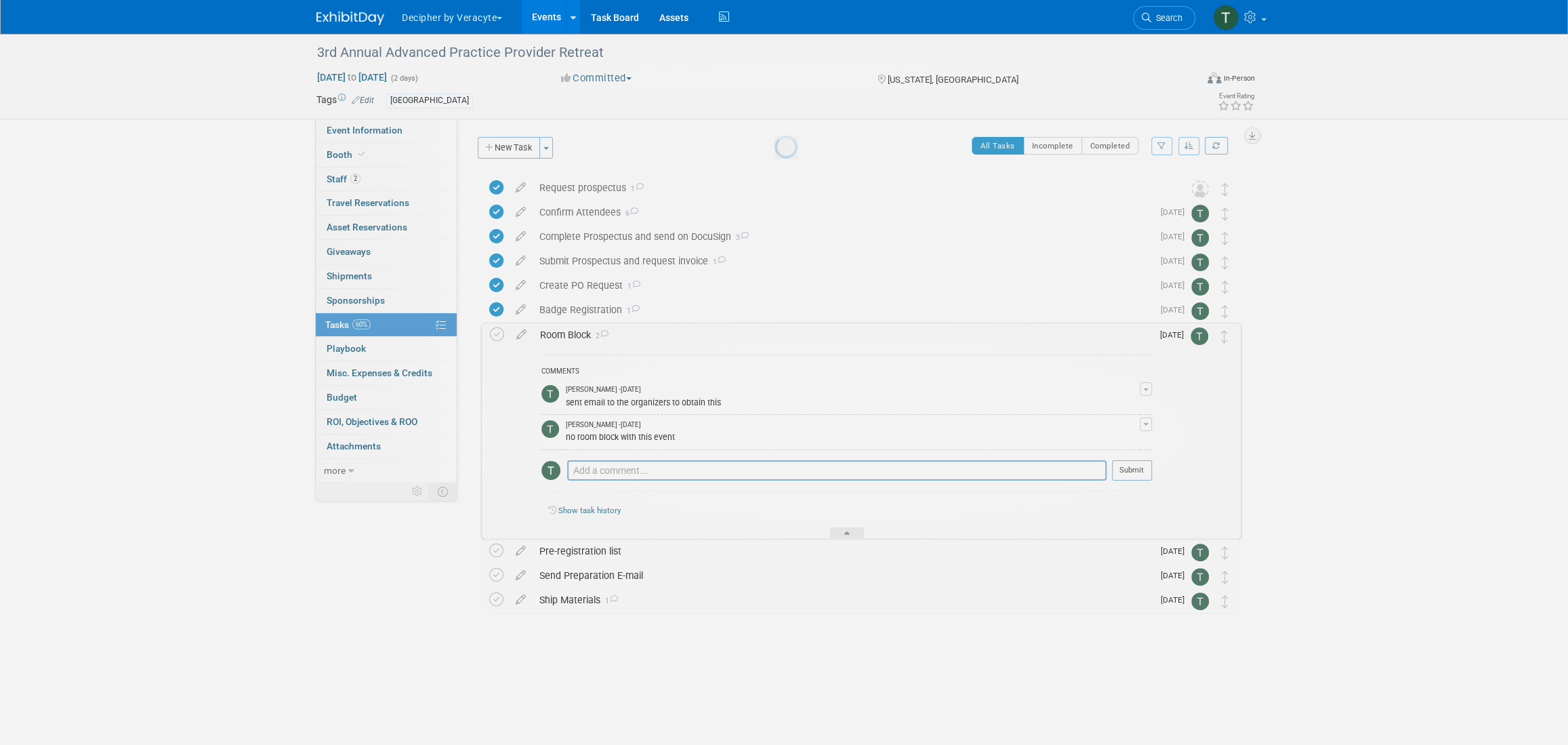
scroll to position [0, 0]
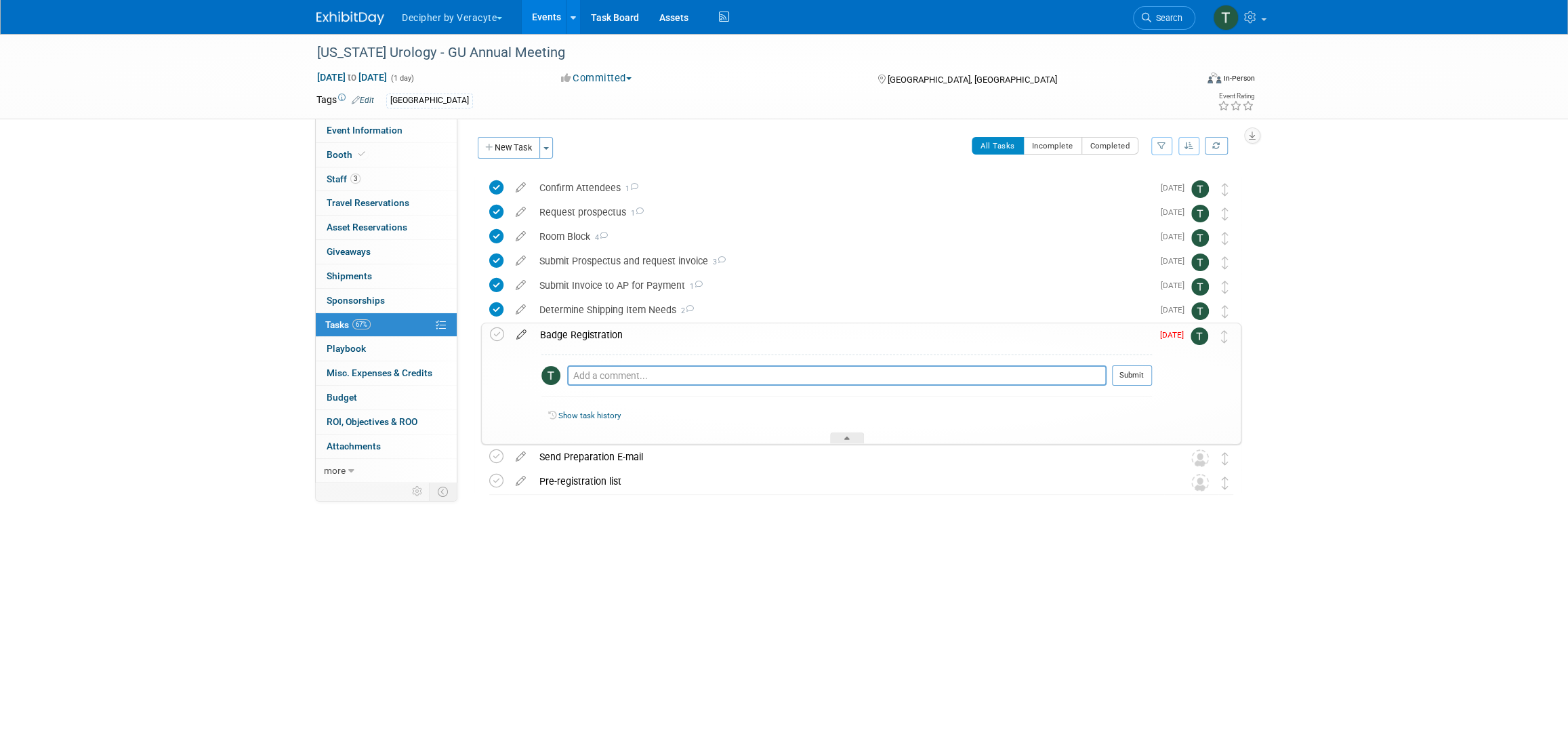
click at [524, 334] on icon at bounding box center [521, 331] width 24 height 17
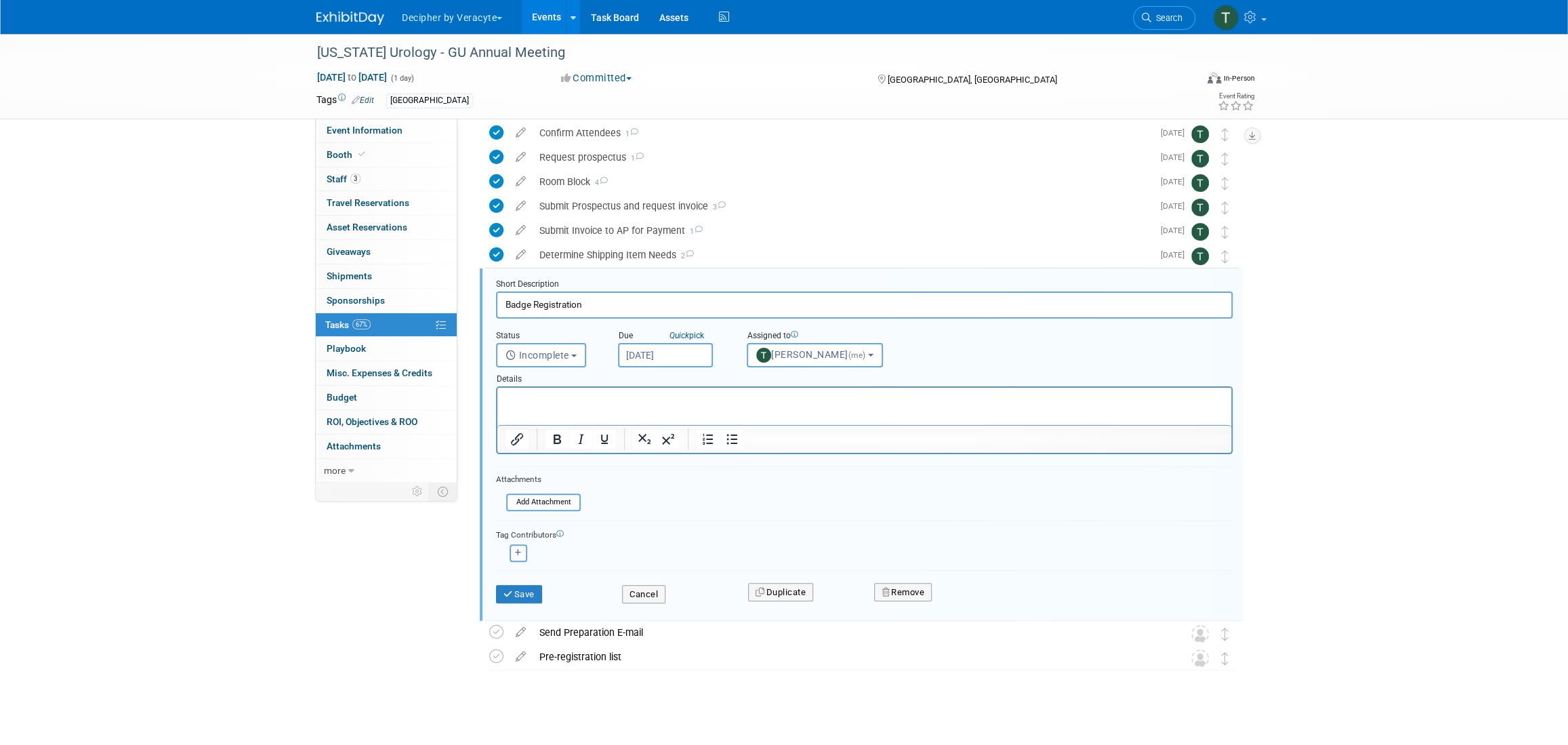
scroll to position [61, 0]
click at [631, 353] on input "Aug 26, 2025" at bounding box center [666, 348] width 95 height 25
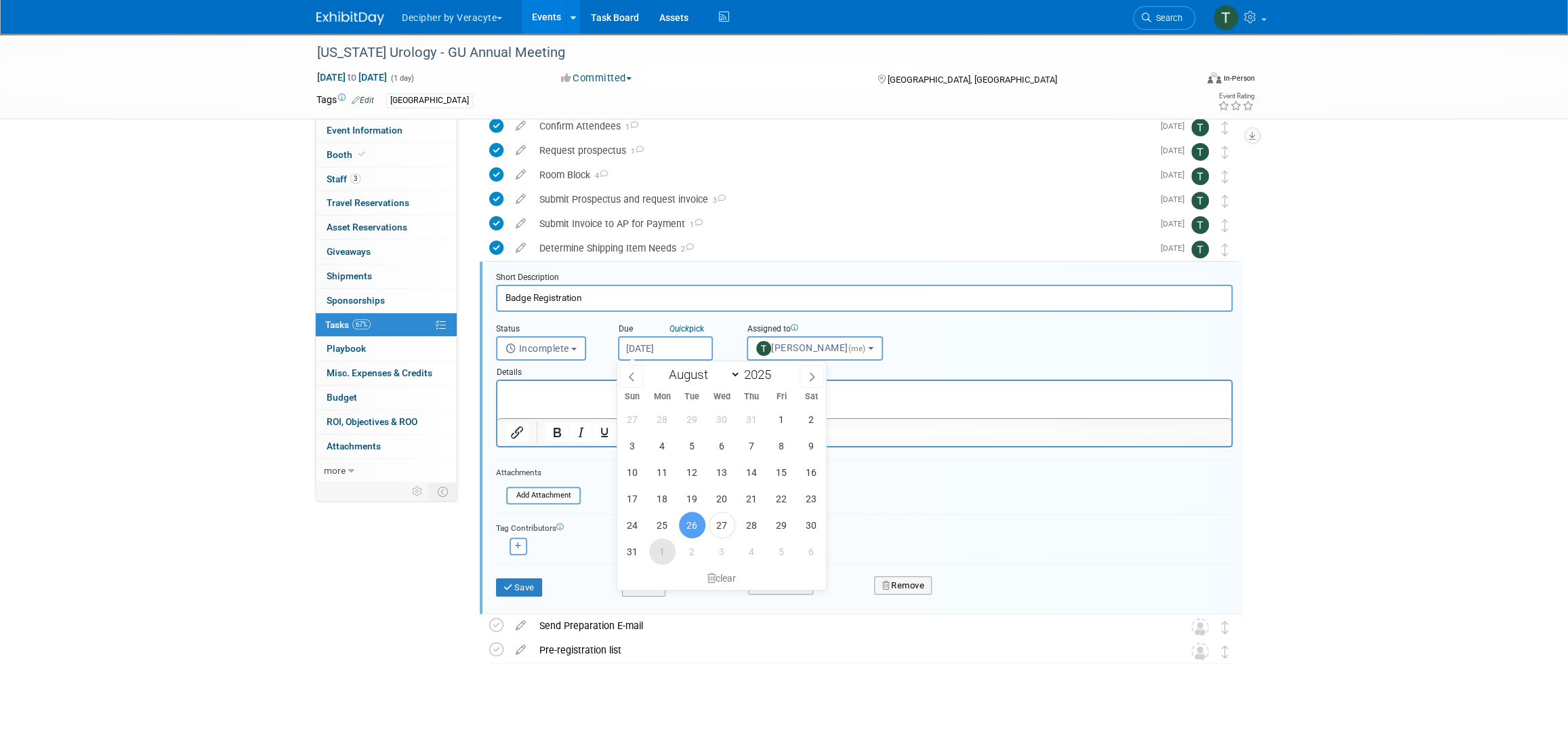
click at [655, 554] on span "1" at bounding box center [662, 551] width 27 height 27
type input "Sep 1, 2025"
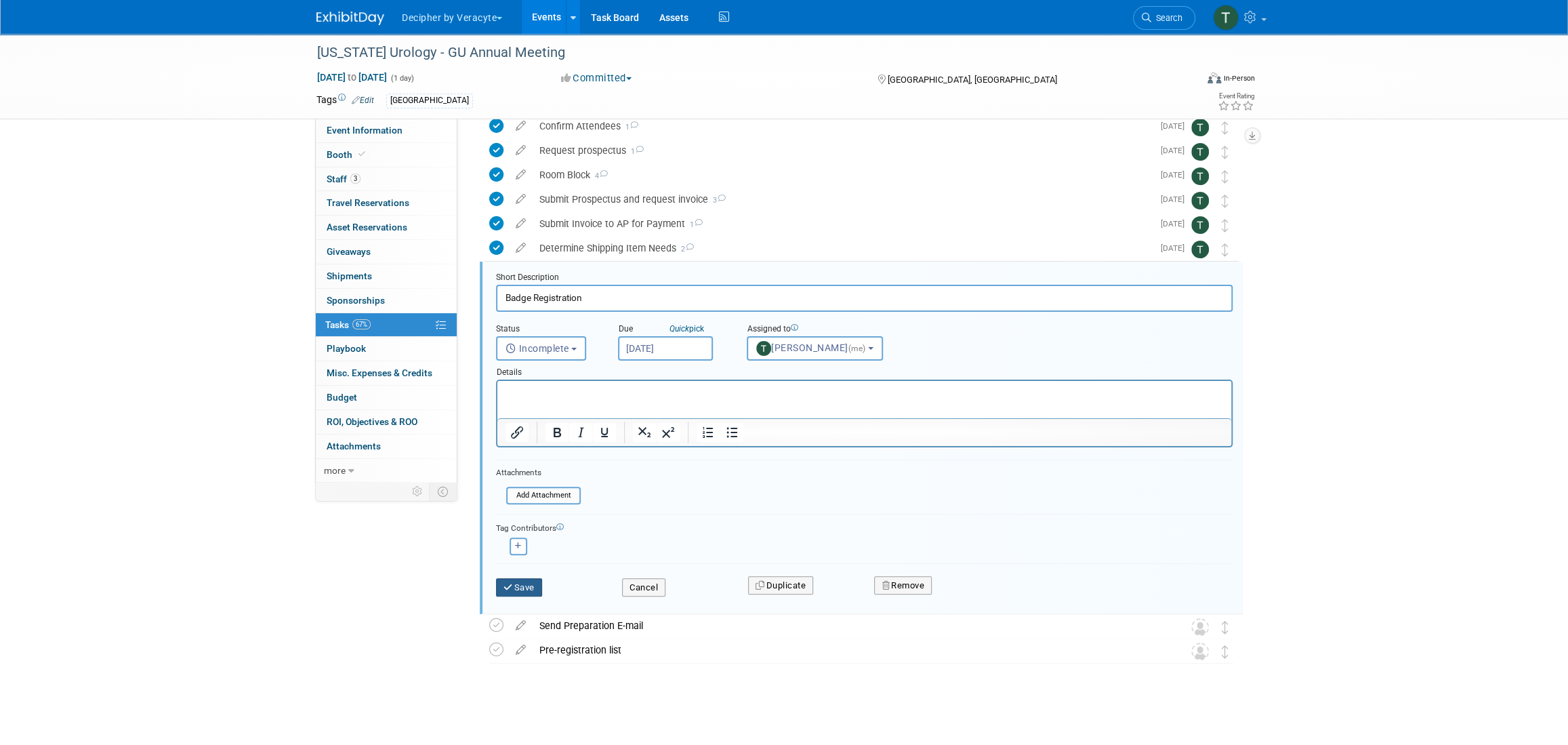
click at [523, 581] on button "Save" at bounding box center [519, 588] width 46 height 19
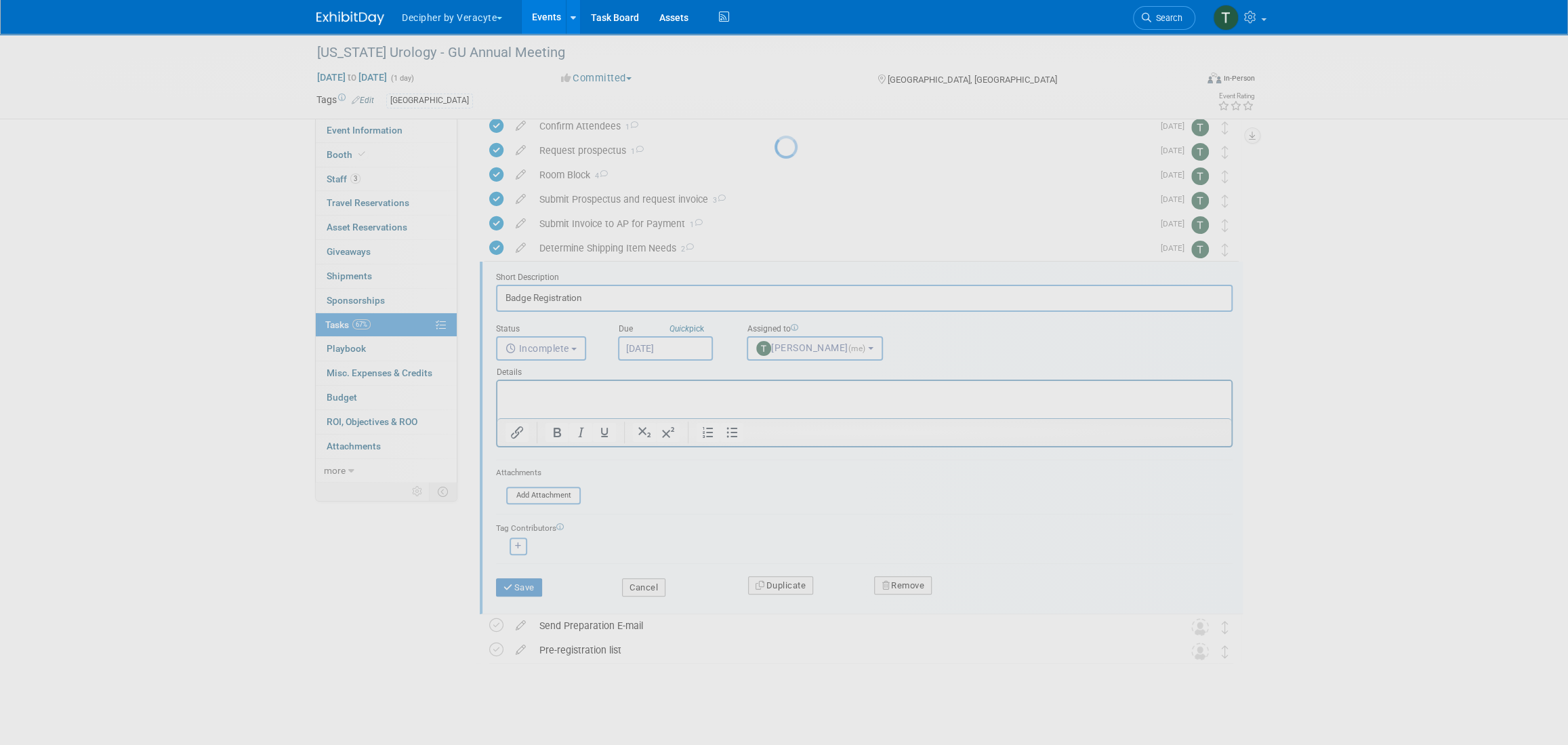
scroll to position [0, 0]
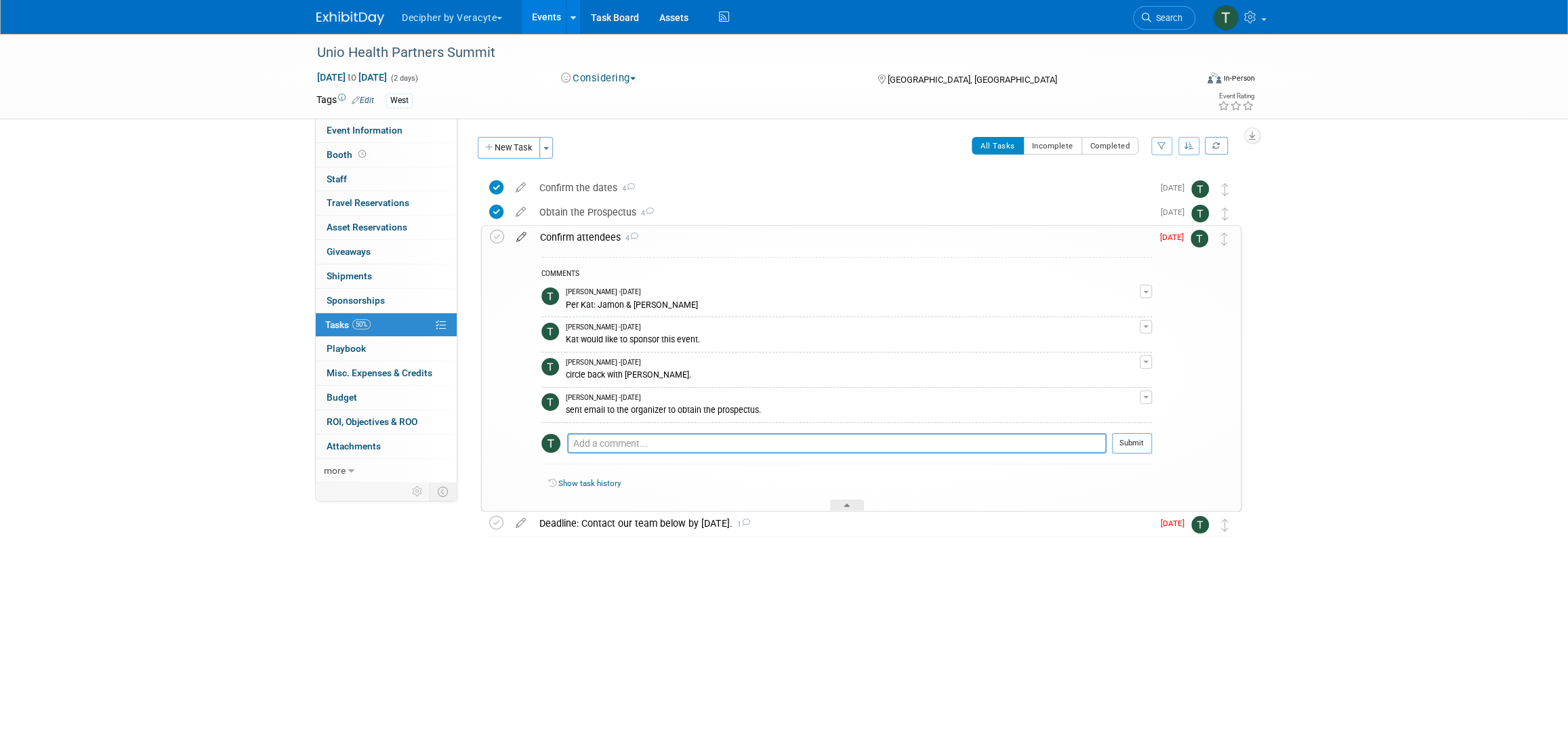
click at [520, 237] on icon at bounding box center [521, 234] width 24 height 17
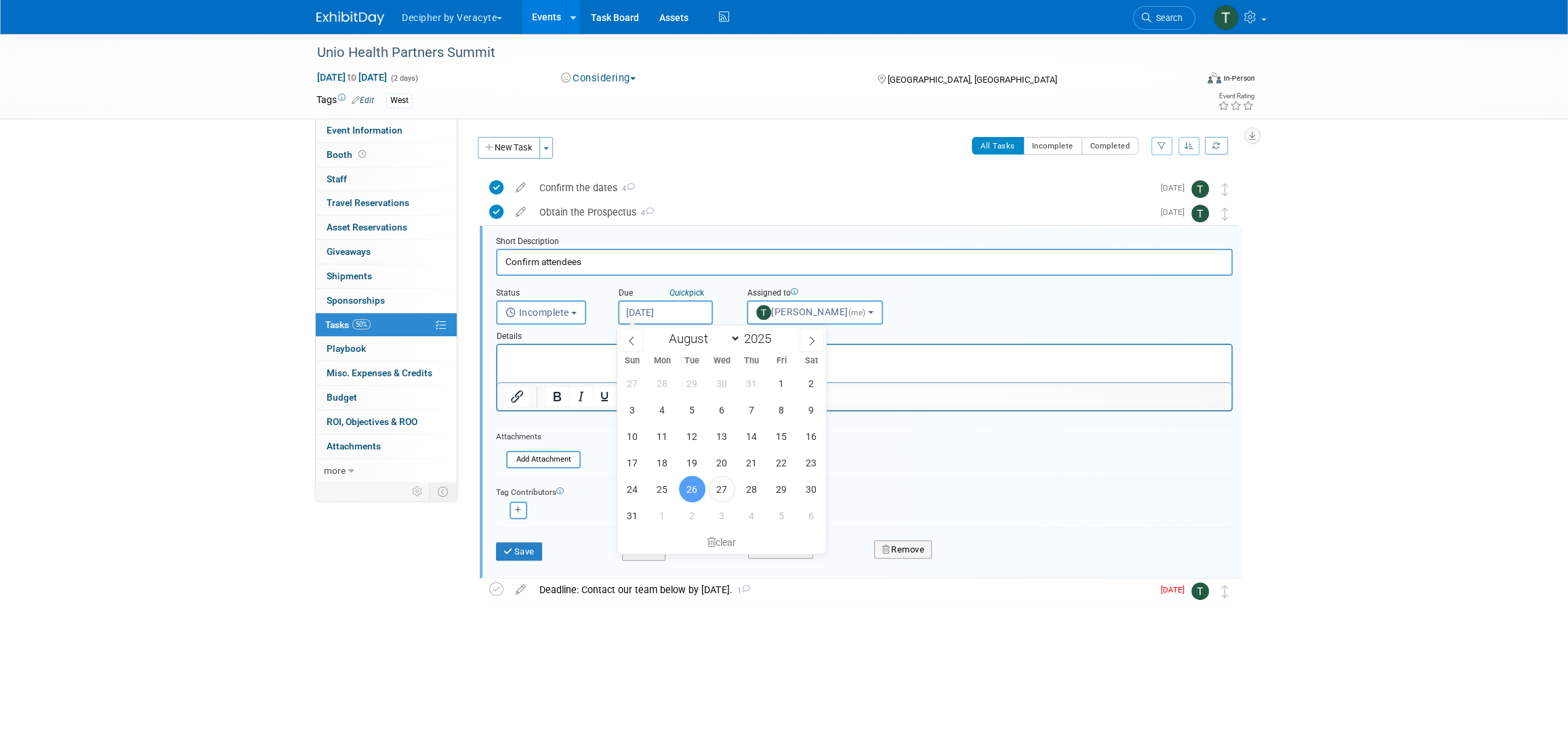
click at [668, 320] on body "Decipher by Veracyte Explore: My Workspaces 2 Go to Workspace: Corporate Events…" at bounding box center [784, 372] width 1568 height 745
click at [728, 495] on span "27" at bounding box center [722, 489] width 27 height 27
type input "Aug 27, 2025"
click at [550, 548] on div "Save" at bounding box center [549, 547] width 126 height 27
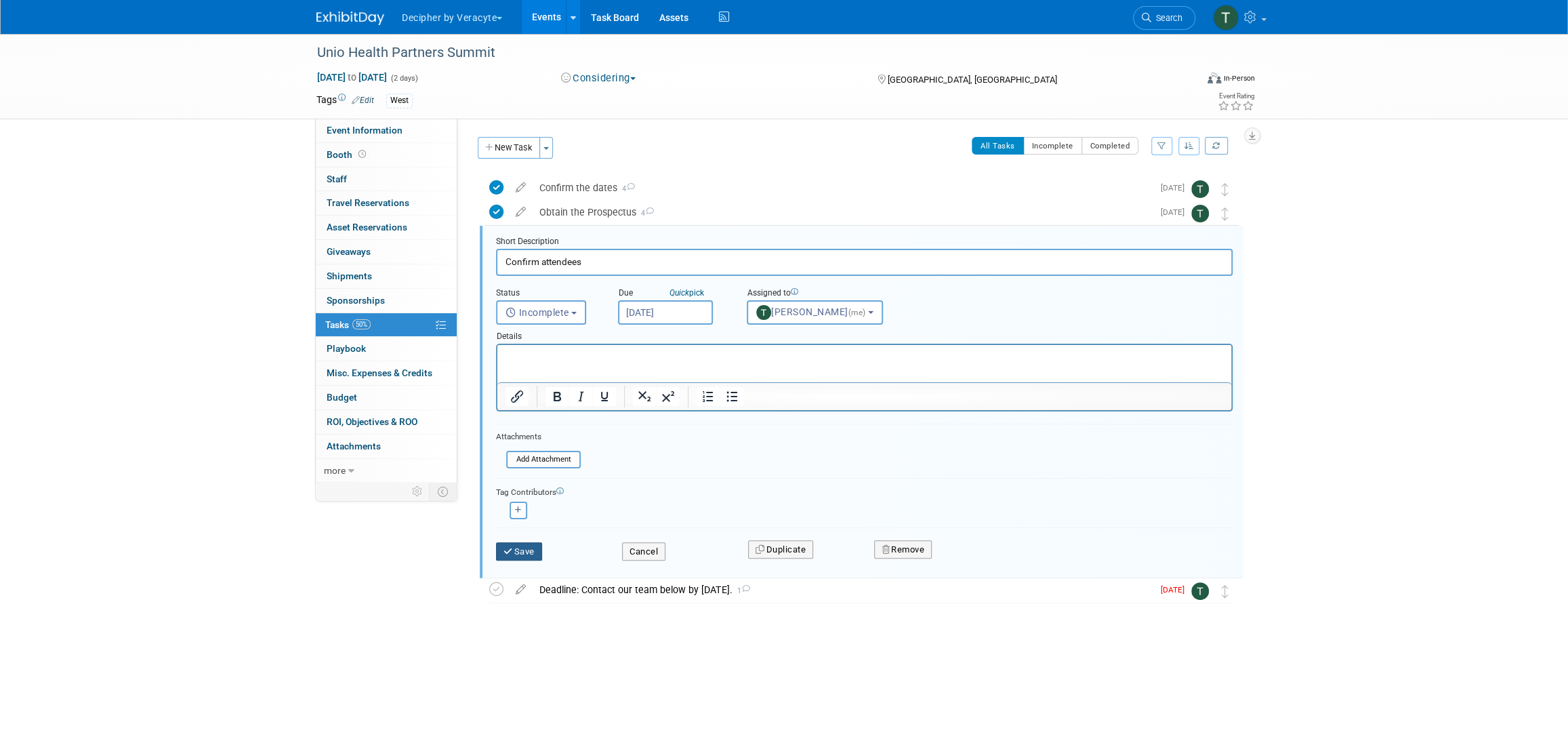
click at [541, 550] on button "Save" at bounding box center [519, 552] width 46 height 19
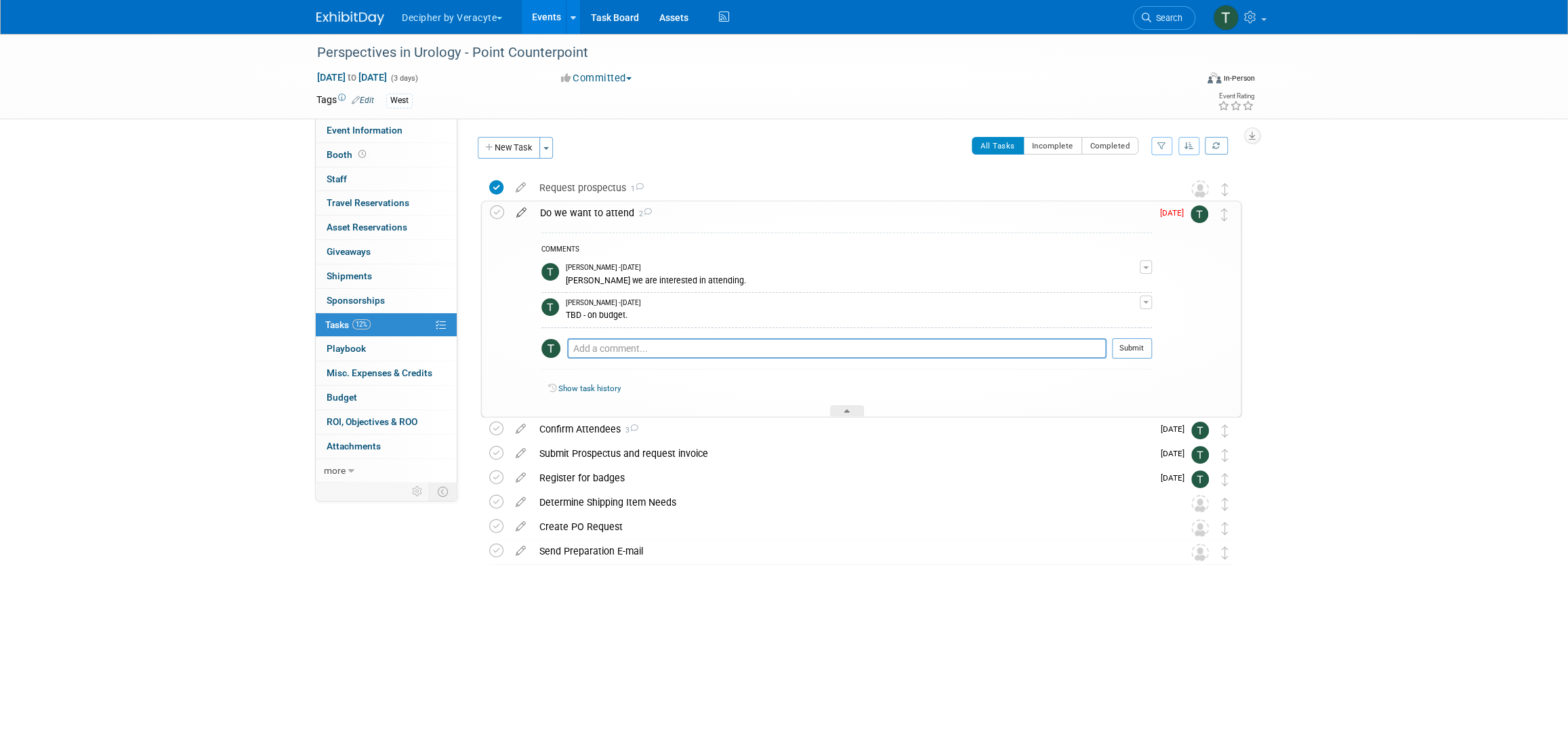
click at [528, 212] on icon at bounding box center [521, 210] width 24 height 17
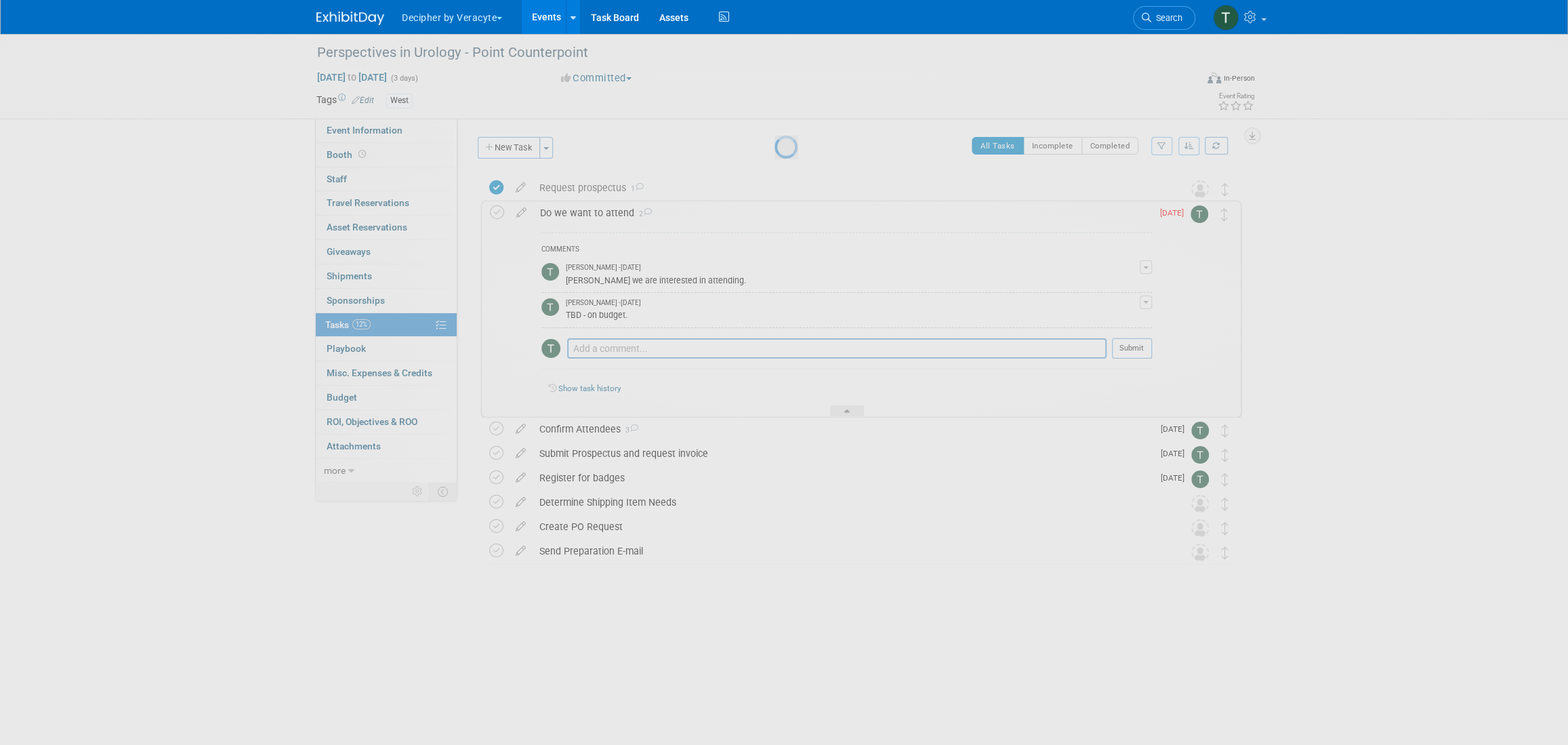
select select "7"
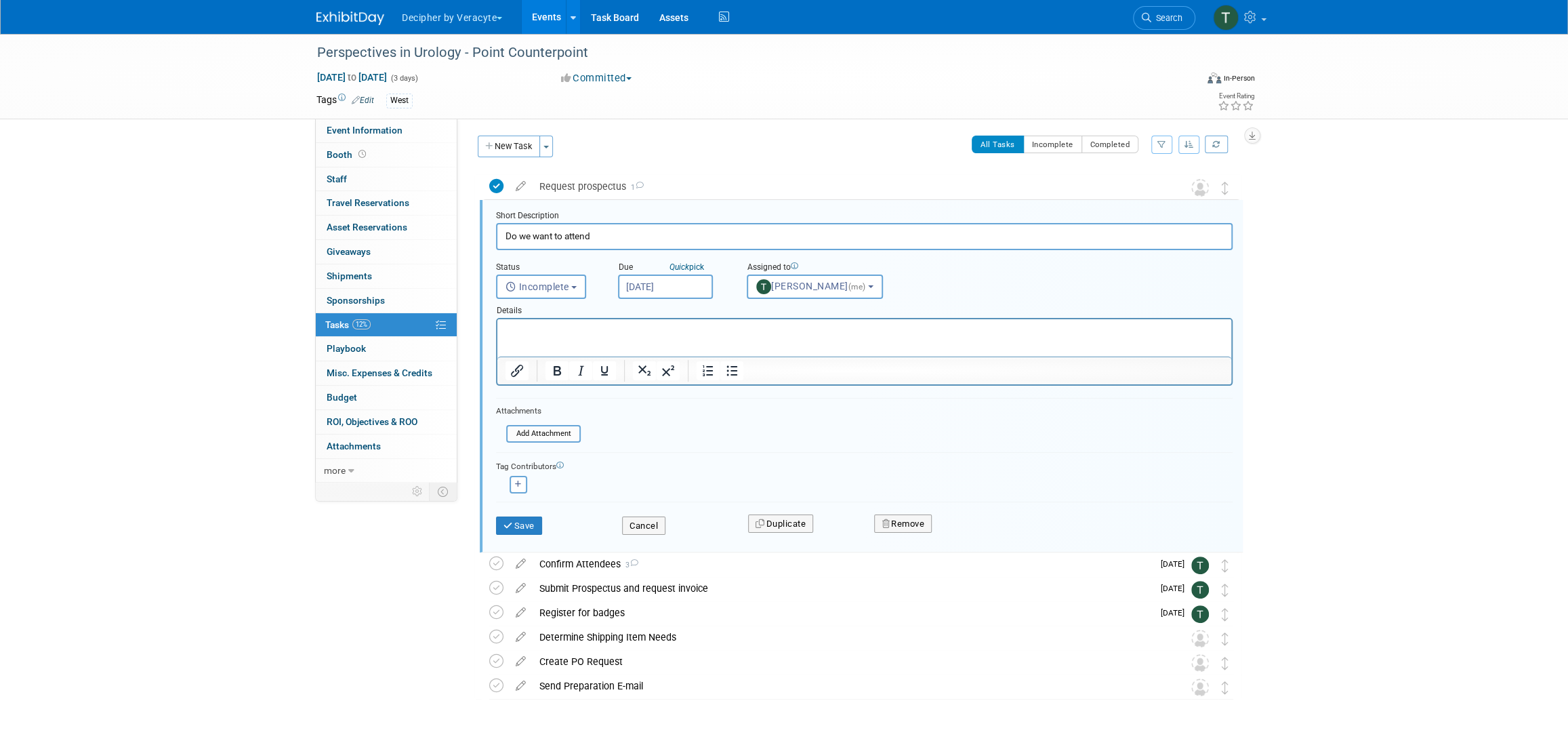
scroll to position [2, 0]
click at [682, 278] on input "[DATE]" at bounding box center [666, 286] width 95 height 25
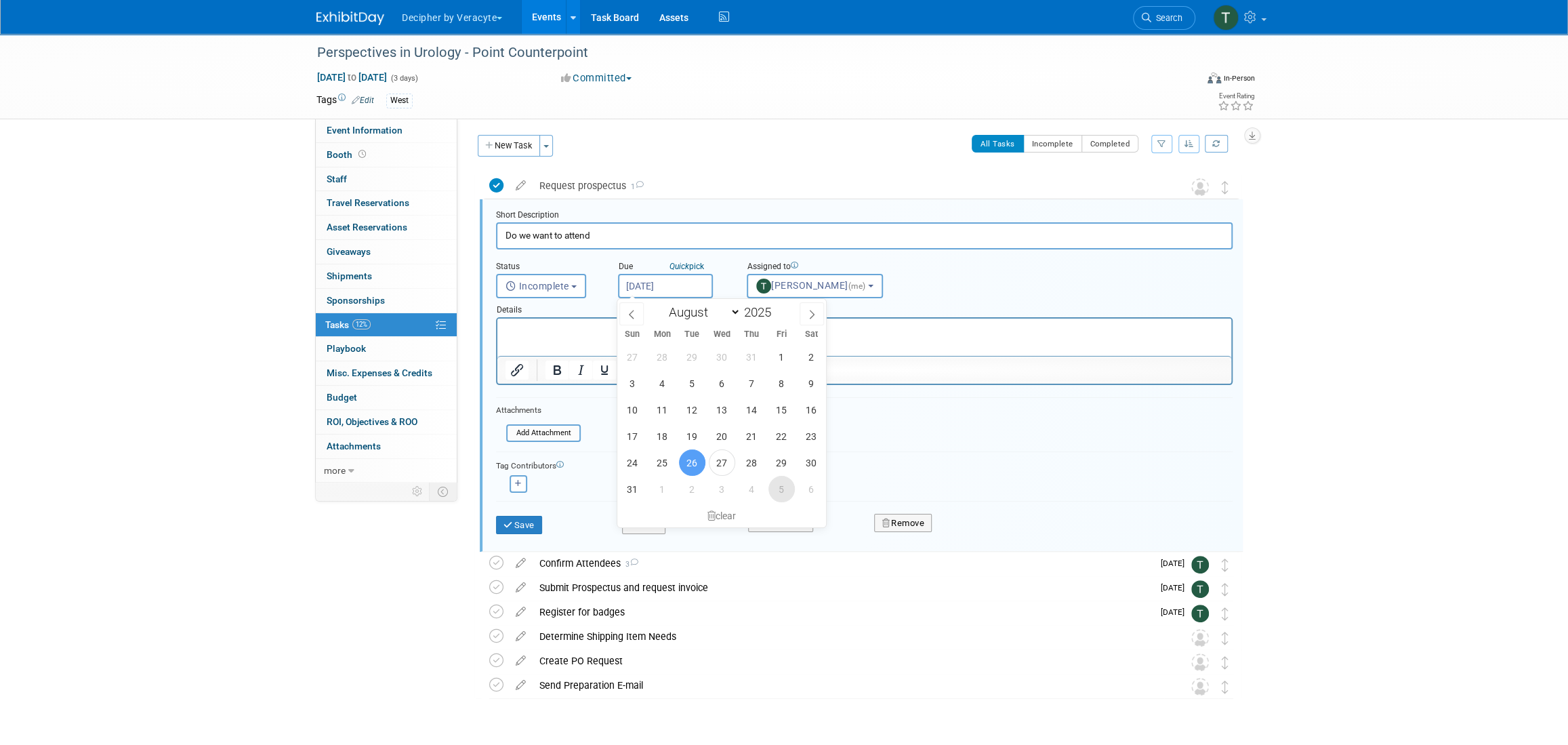
click at [784, 495] on span "5" at bounding box center [781, 489] width 27 height 27
type input "[DATE]"
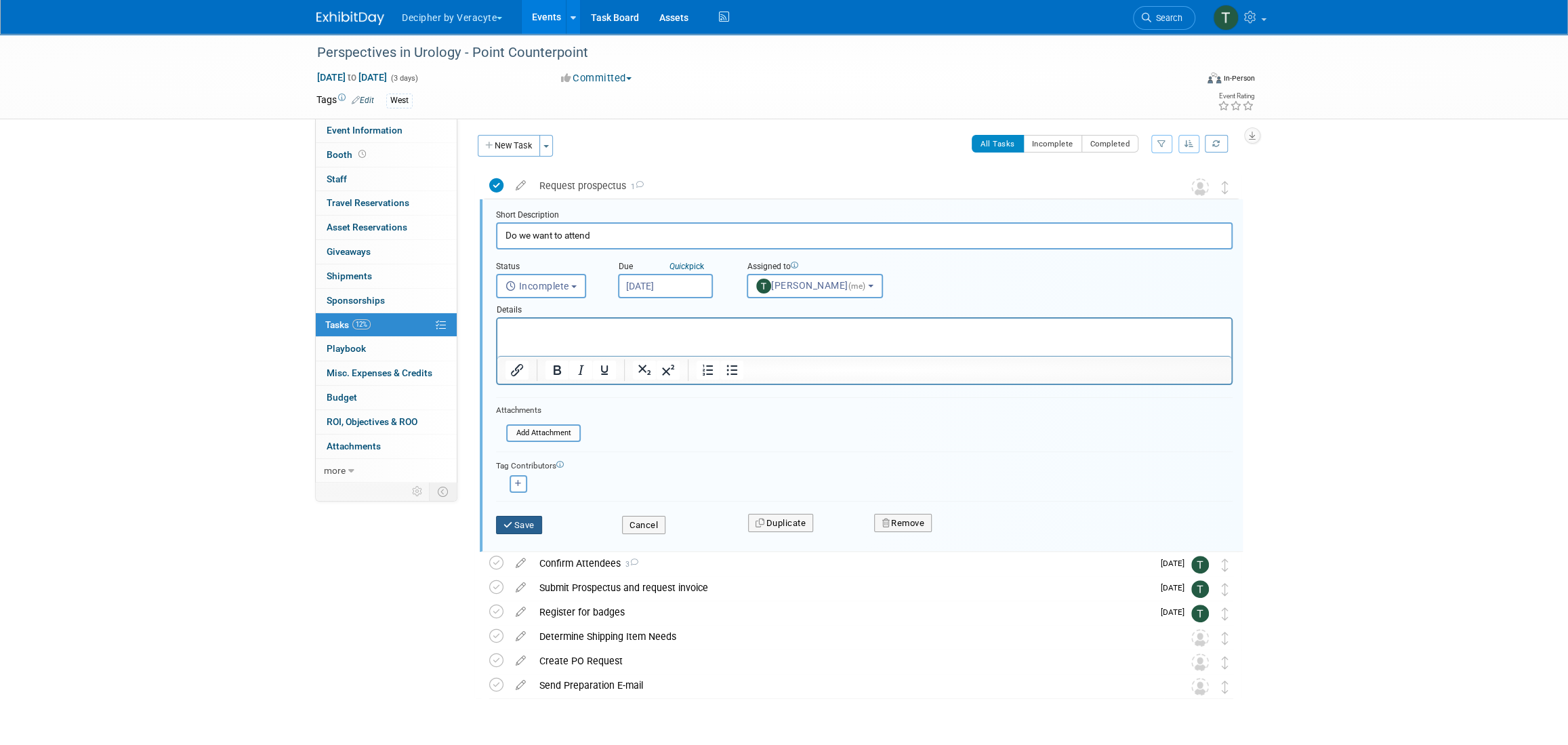
click at [521, 520] on button "Save" at bounding box center [519, 525] width 46 height 19
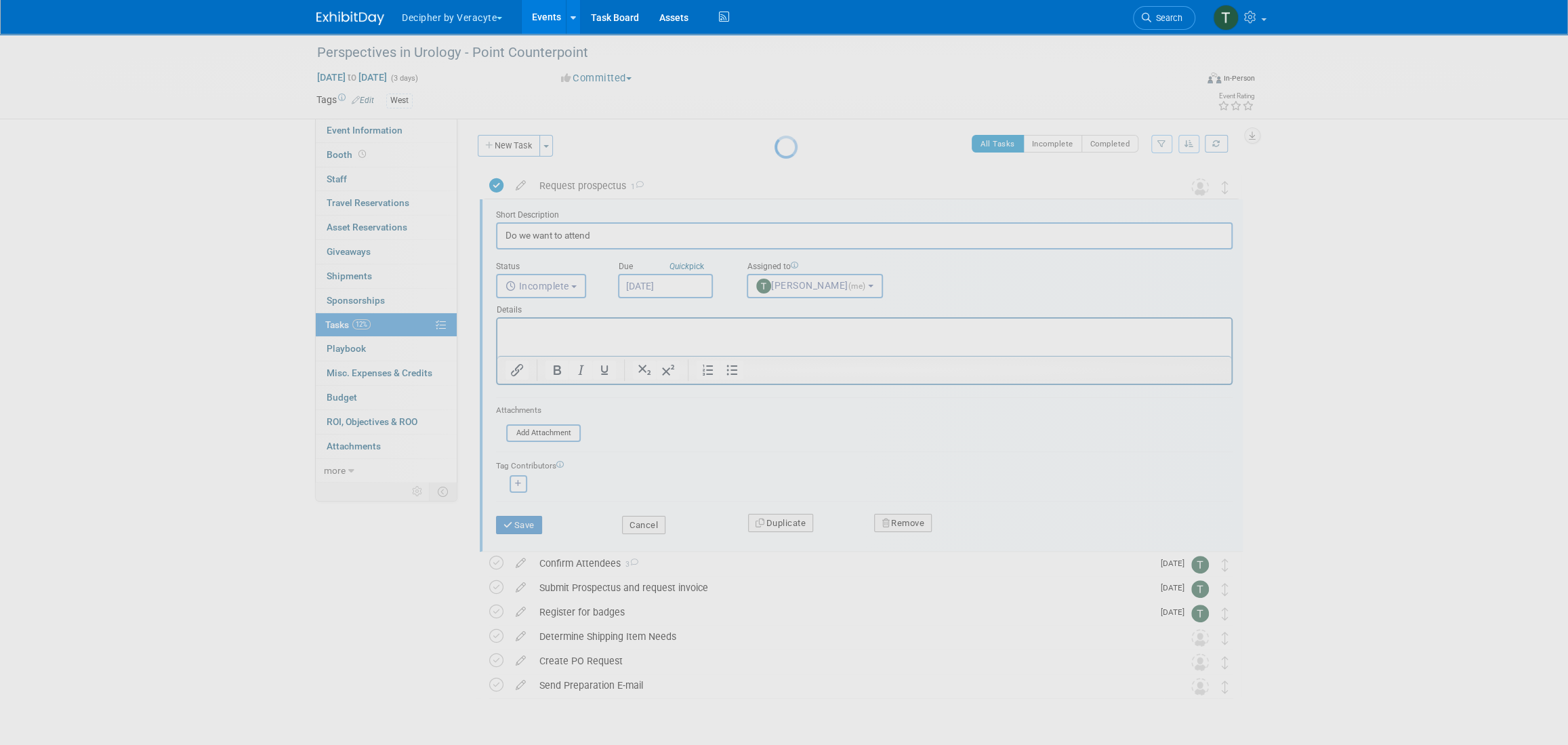
scroll to position [0, 0]
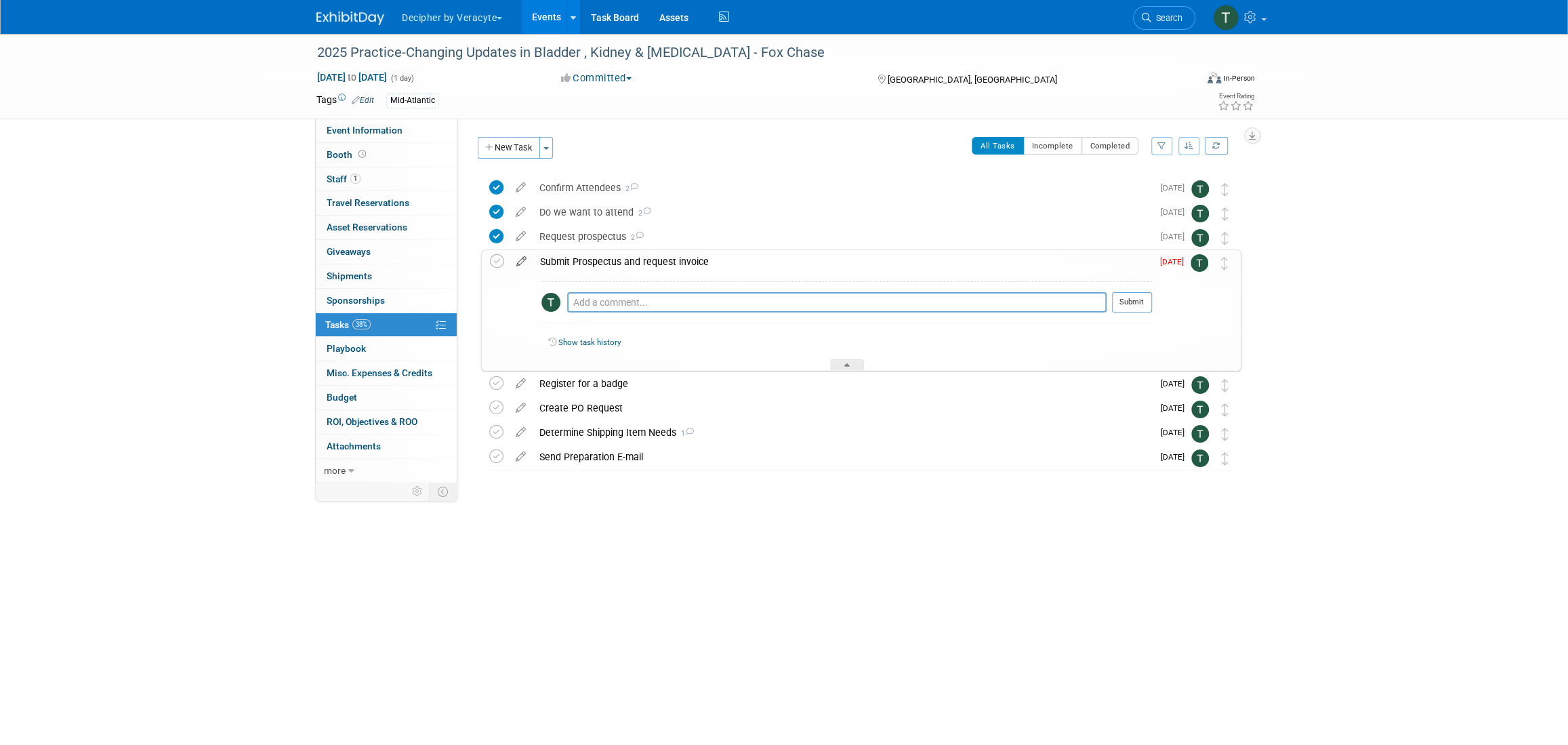
click at [520, 265] on icon at bounding box center [521, 258] width 24 height 17
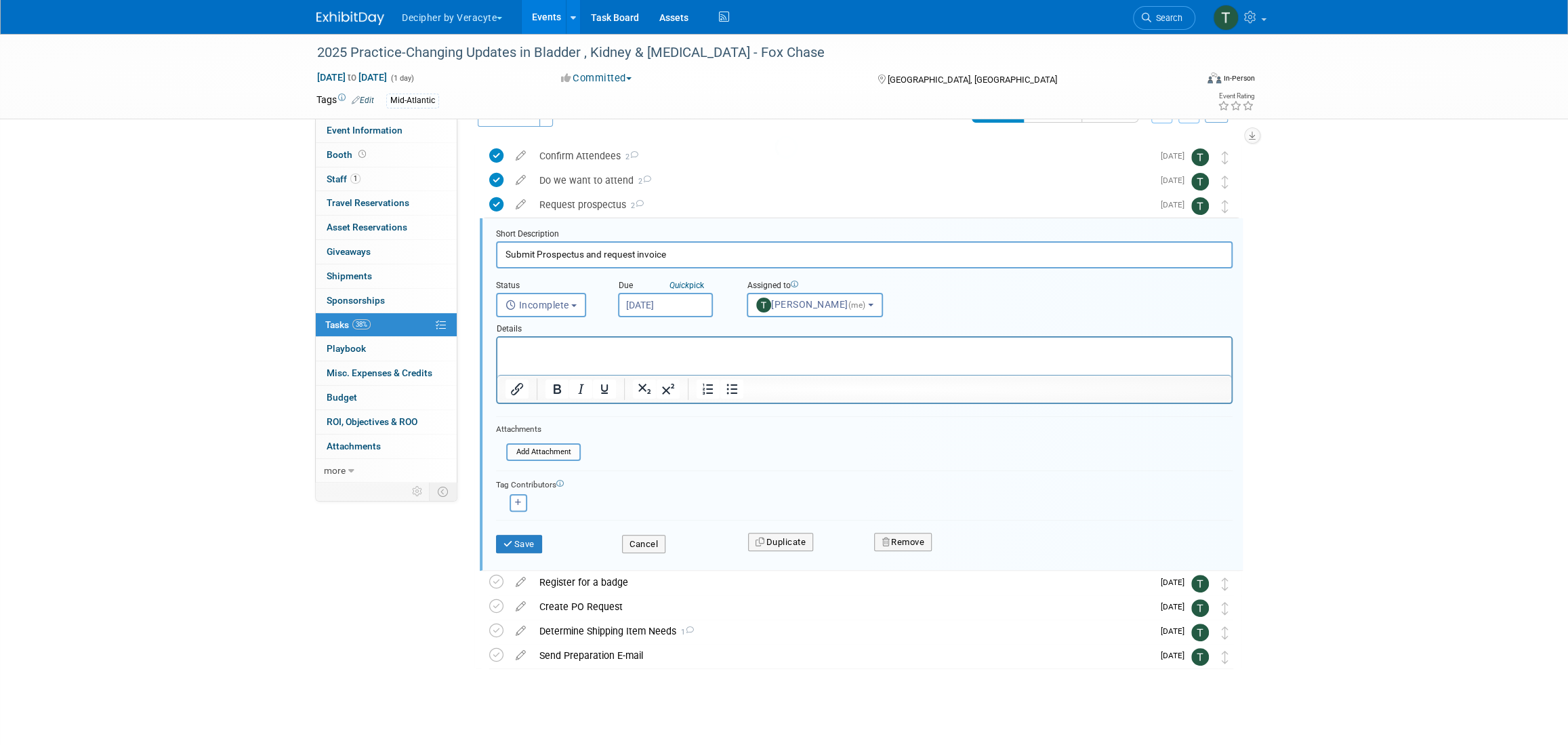
scroll to position [38, 0]
click at [669, 303] on input "[DATE]" at bounding box center [666, 299] width 95 height 25
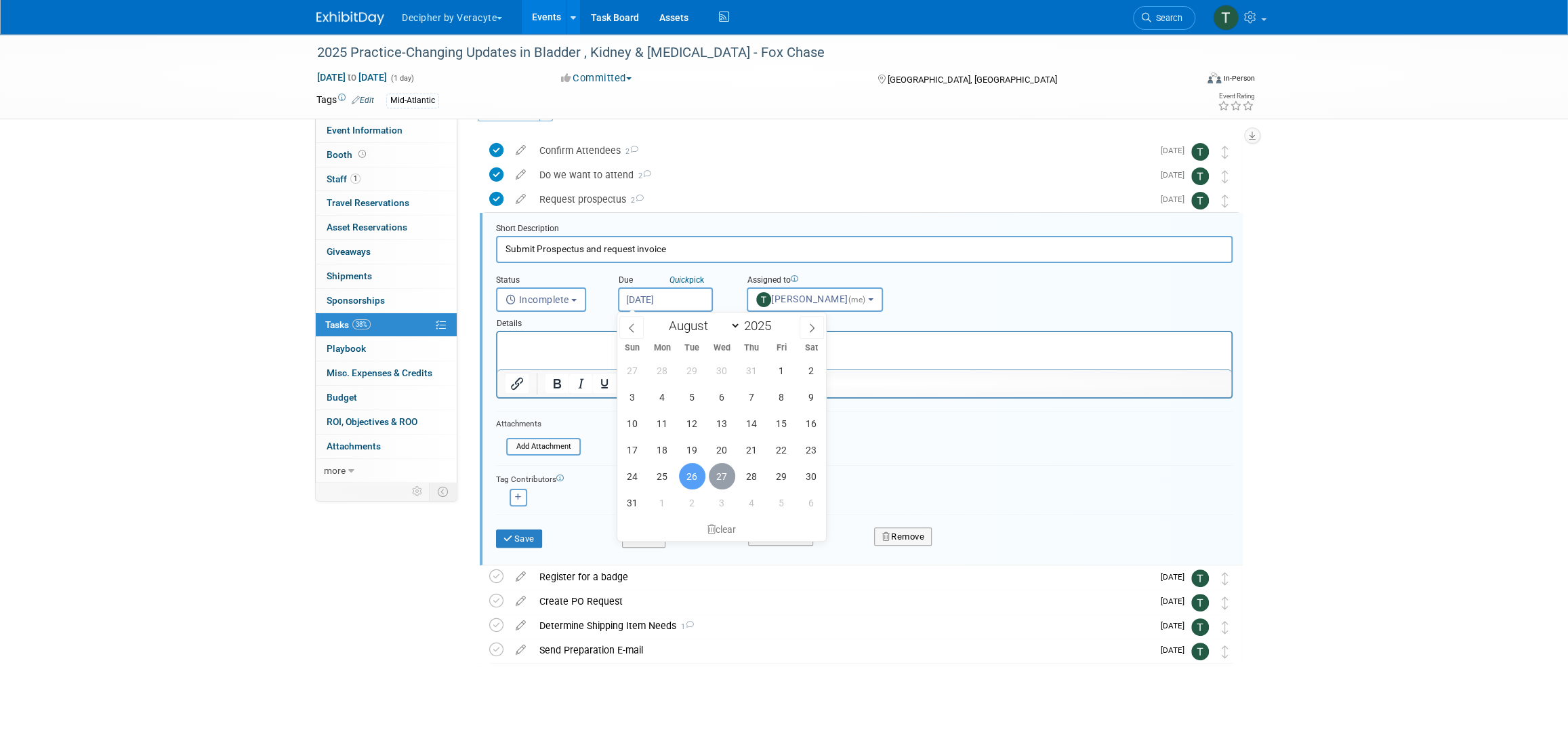
click at [725, 481] on span "27" at bounding box center [722, 476] width 27 height 27
type input "Aug 27, 2025"
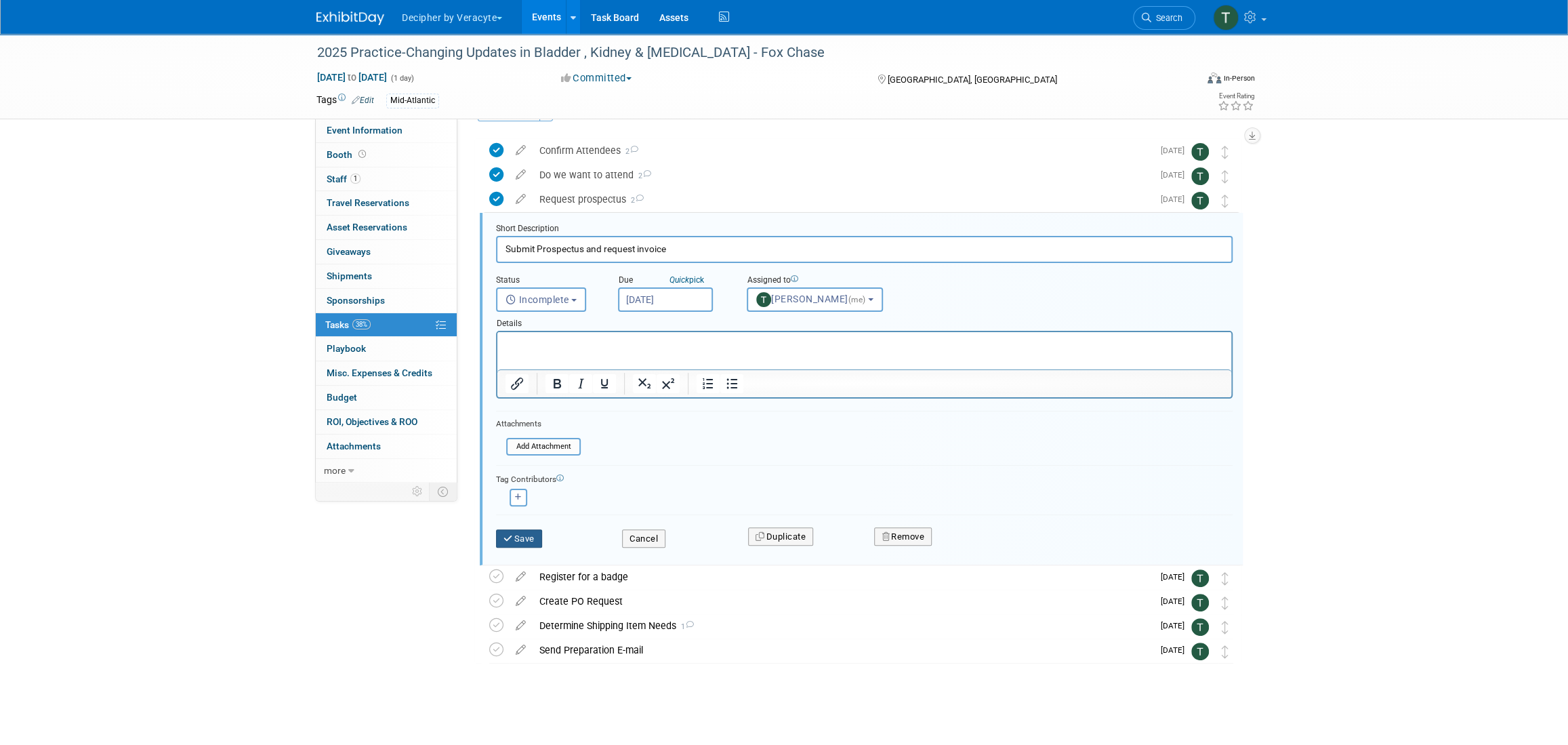
click at [528, 545] on button "Save" at bounding box center [519, 539] width 46 height 19
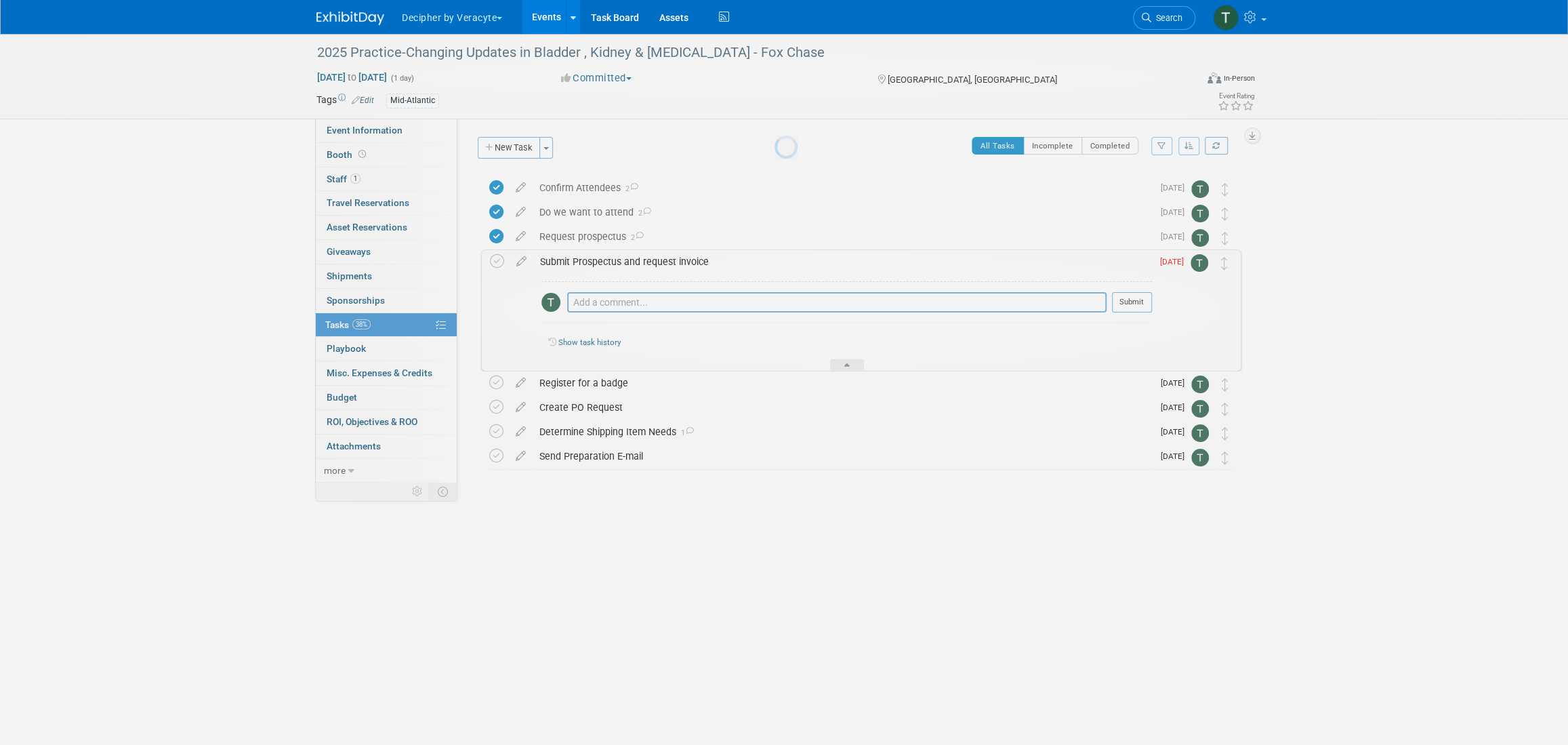
scroll to position [0, 0]
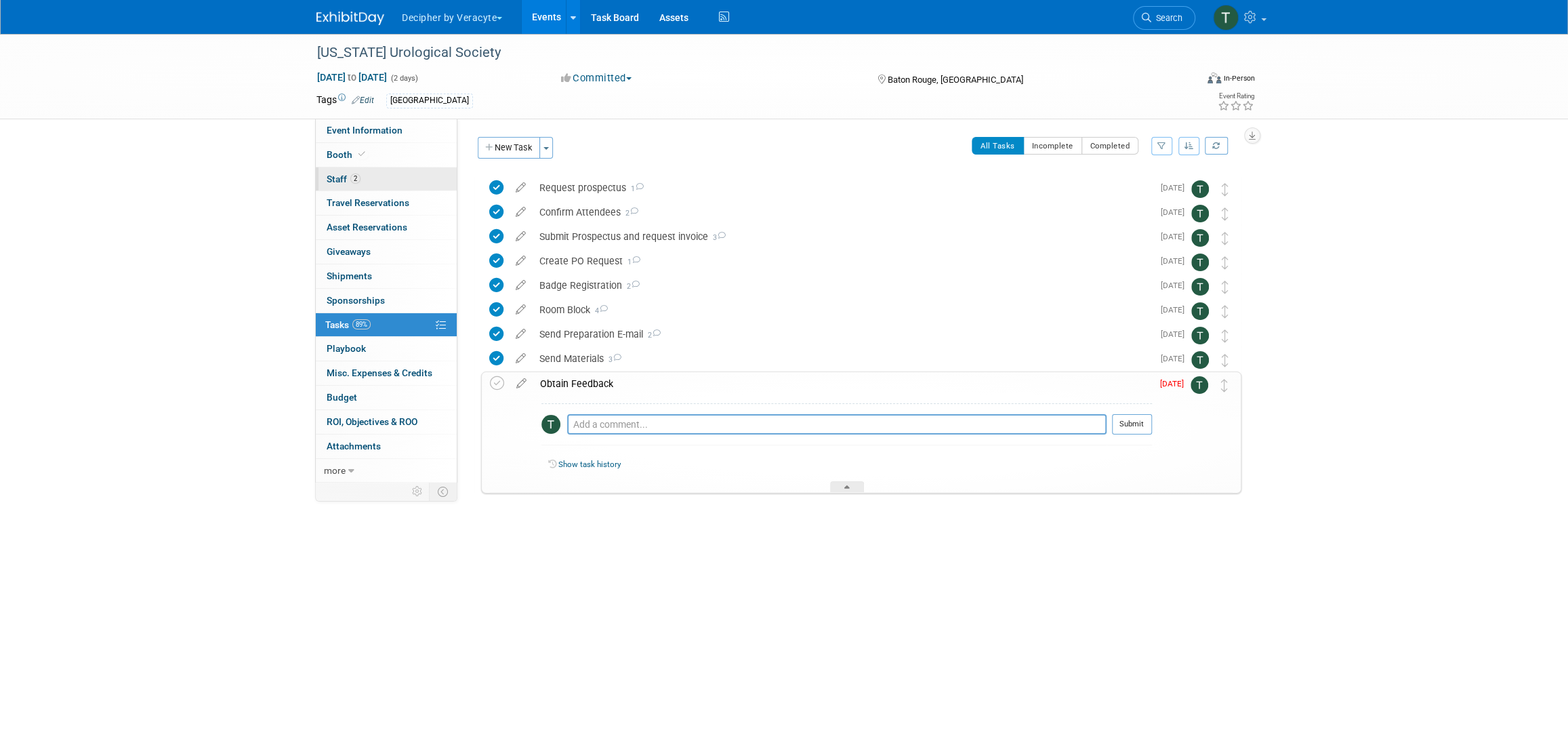
click at [341, 182] on span "Staff 2" at bounding box center [343, 179] width 34 height 11
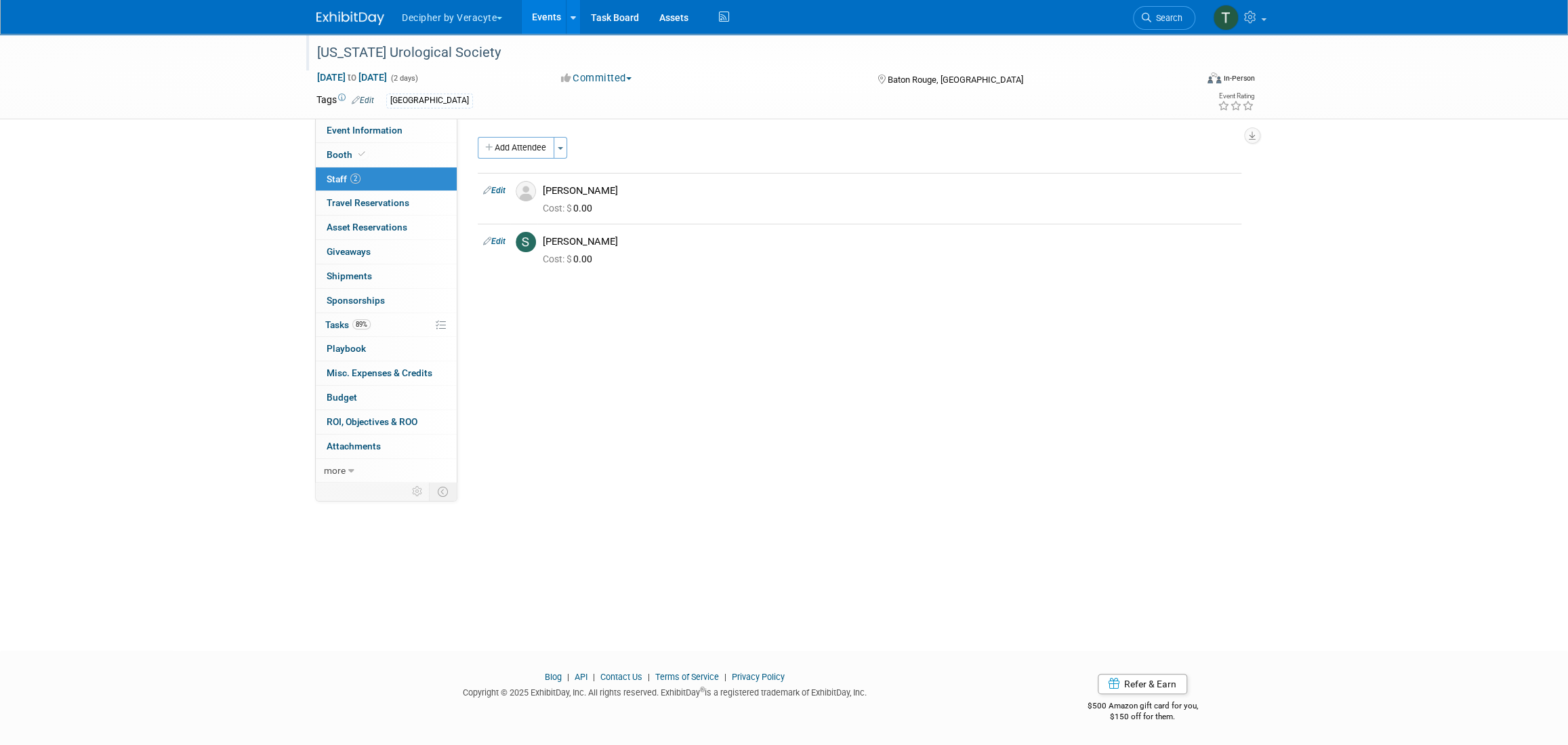
click at [527, 49] on div "Louisiana Urological Society" at bounding box center [744, 52] width 863 height 25
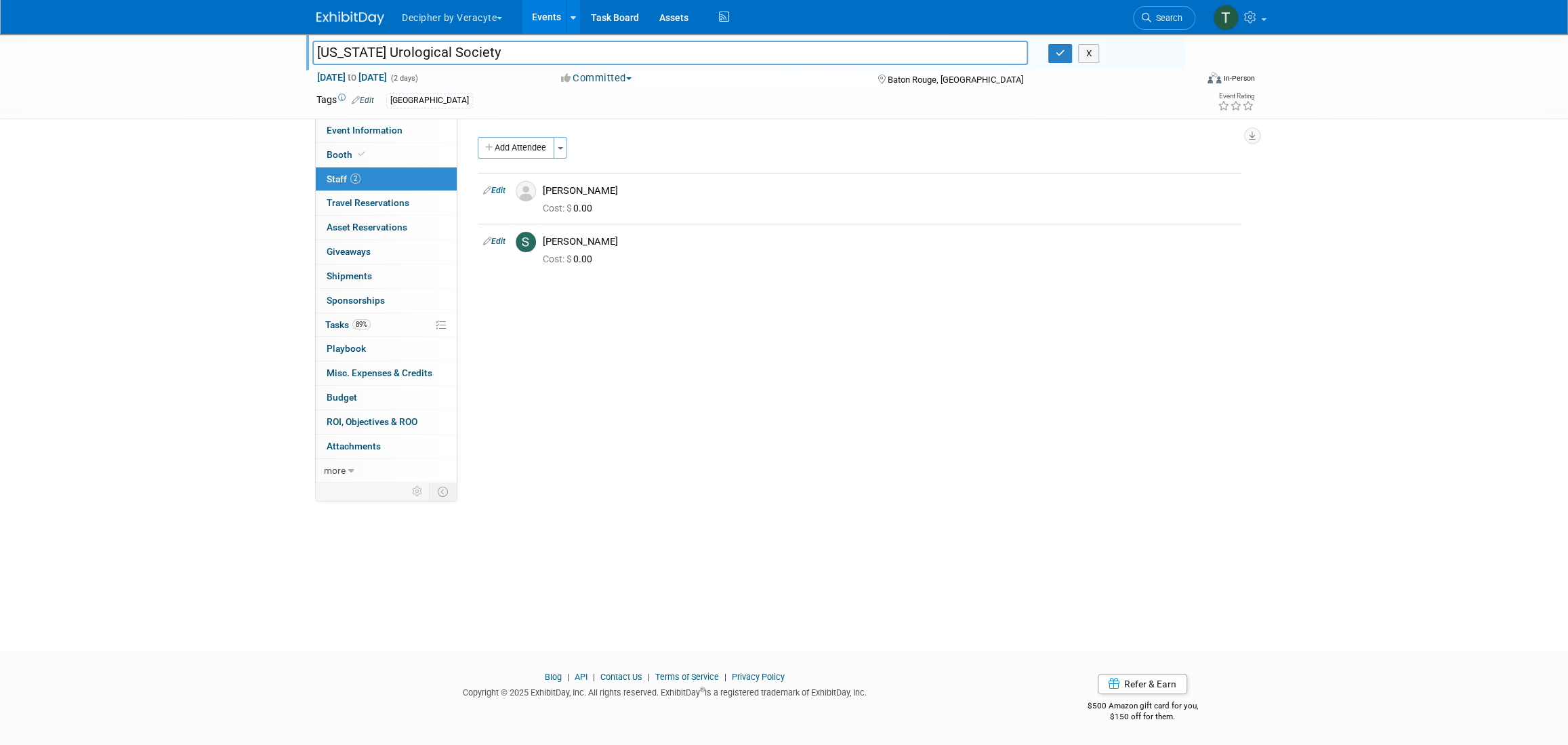
click at [527, 49] on input "Louisiana Urological Society" at bounding box center [671, 52] width 715 height 24
click at [1062, 56] on icon "button" at bounding box center [1060, 53] width 9 height 9
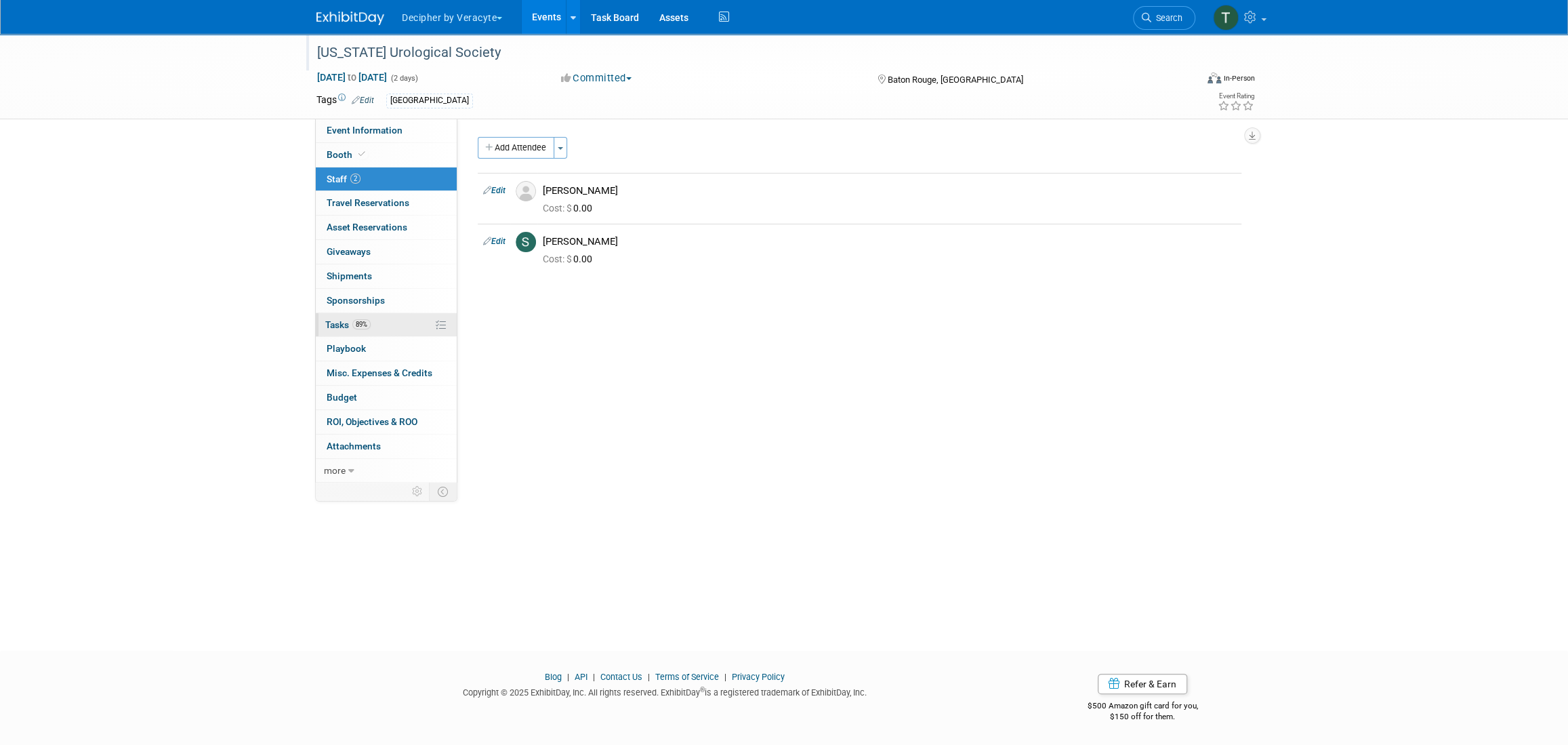
click at [361, 320] on span "89%" at bounding box center [361, 324] width 18 height 10
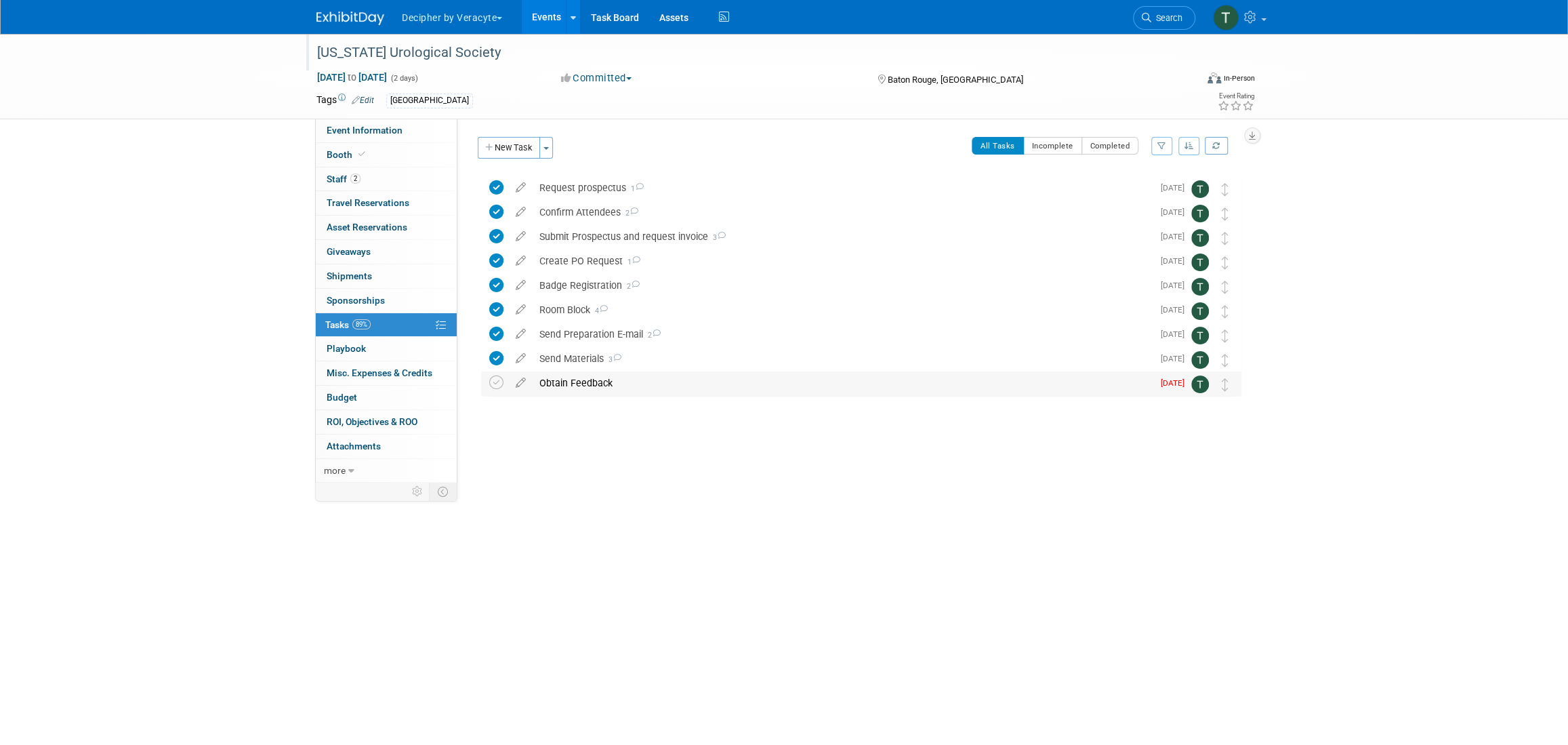
click at [580, 392] on div "Obtain Feedback" at bounding box center [843, 383] width 620 height 23
click at [650, 441] on div "Pro tip: Press Ctrl-Enter to submit comment." at bounding box center [837, 439] width 540 height 10
click at [655, 420] on textarea at bounding box center [837, 425] width 540 height 20
type textarea "sent email to the team"
click at [1136, 427] on button "Submit" at bounding box center [1133, 425] width 40 height 20
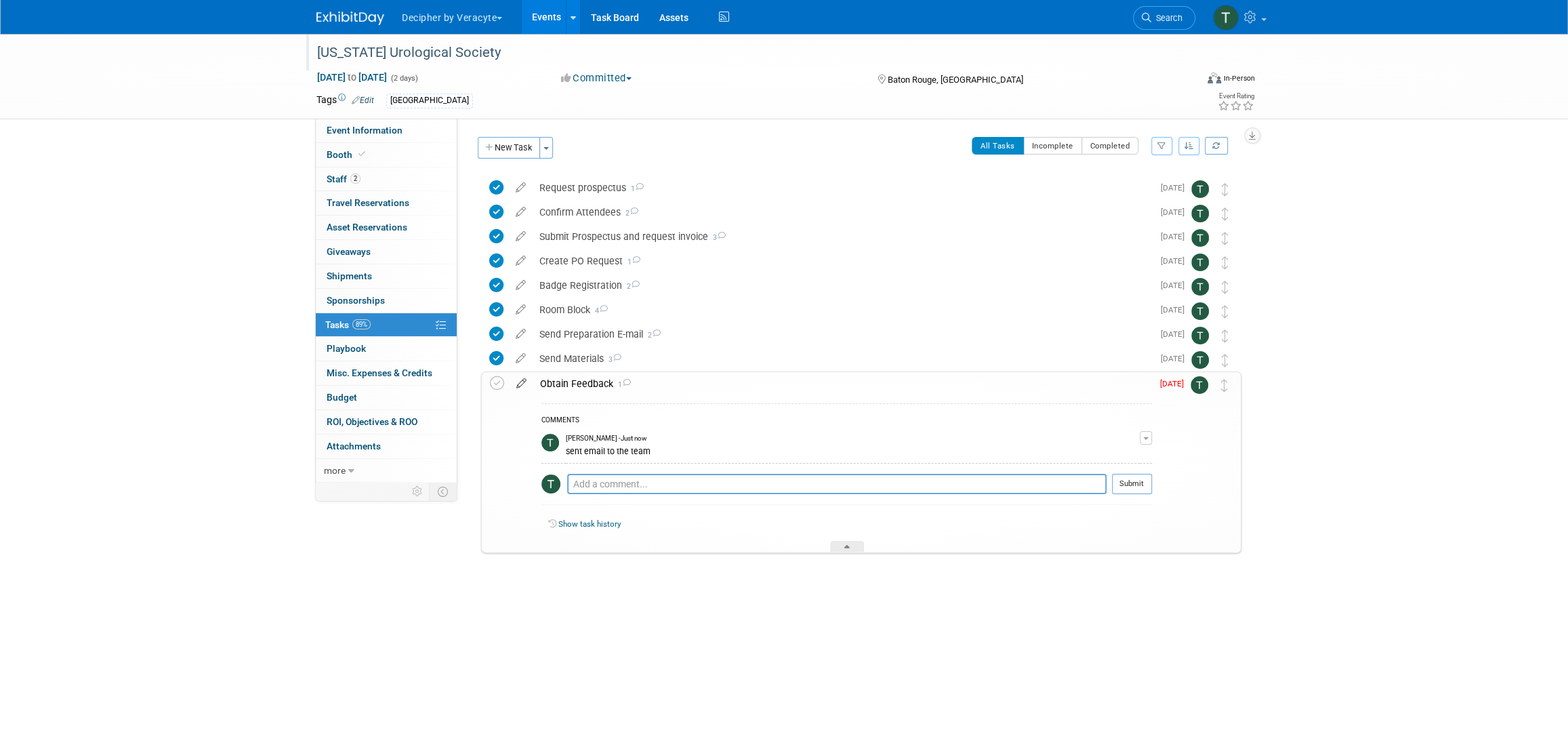
click at [521, 383] on icon at bounding box center [521, 381] width 24 height 17
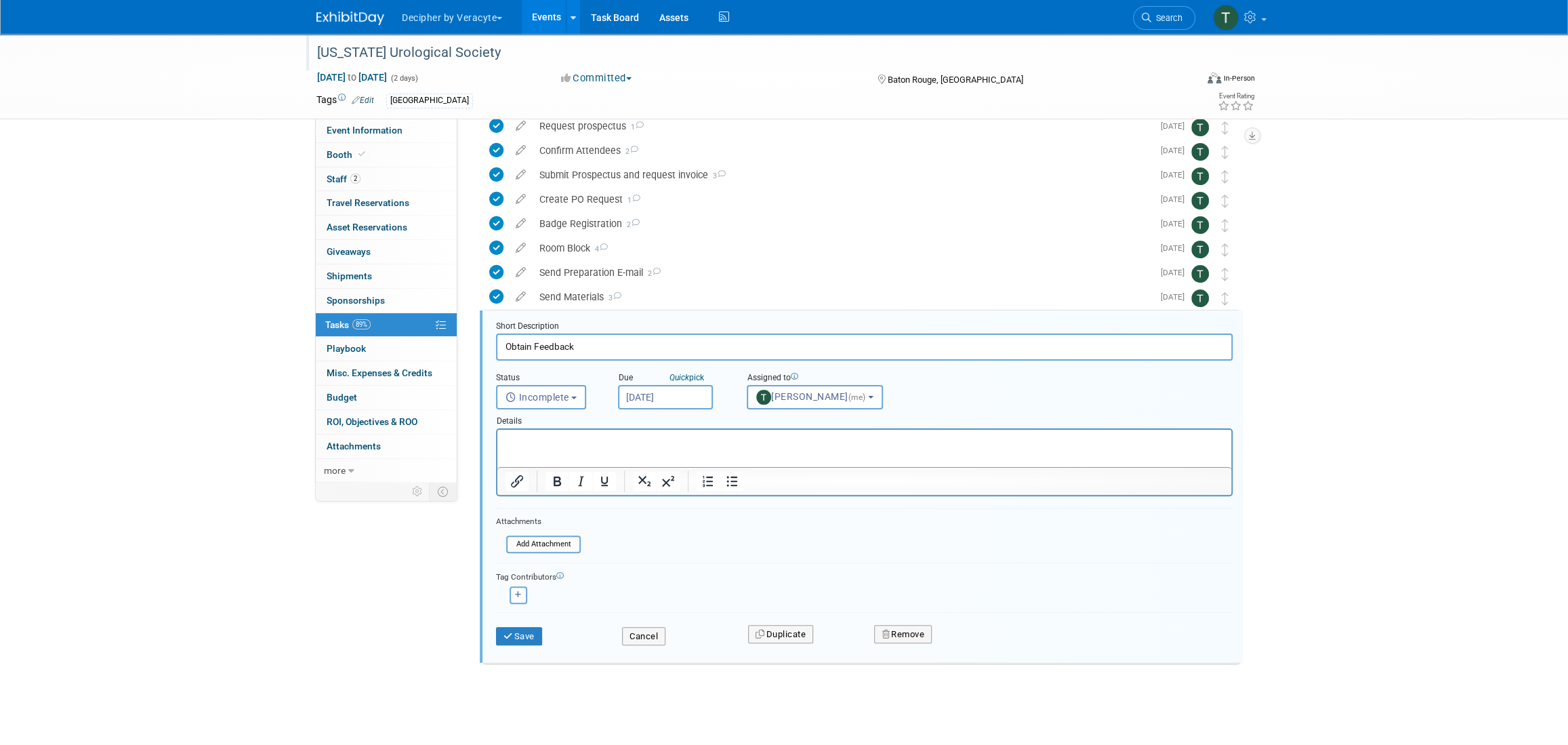
click at [666, 394] on input "[DATE]" at bounding box center [666, 397] width 95 height 25
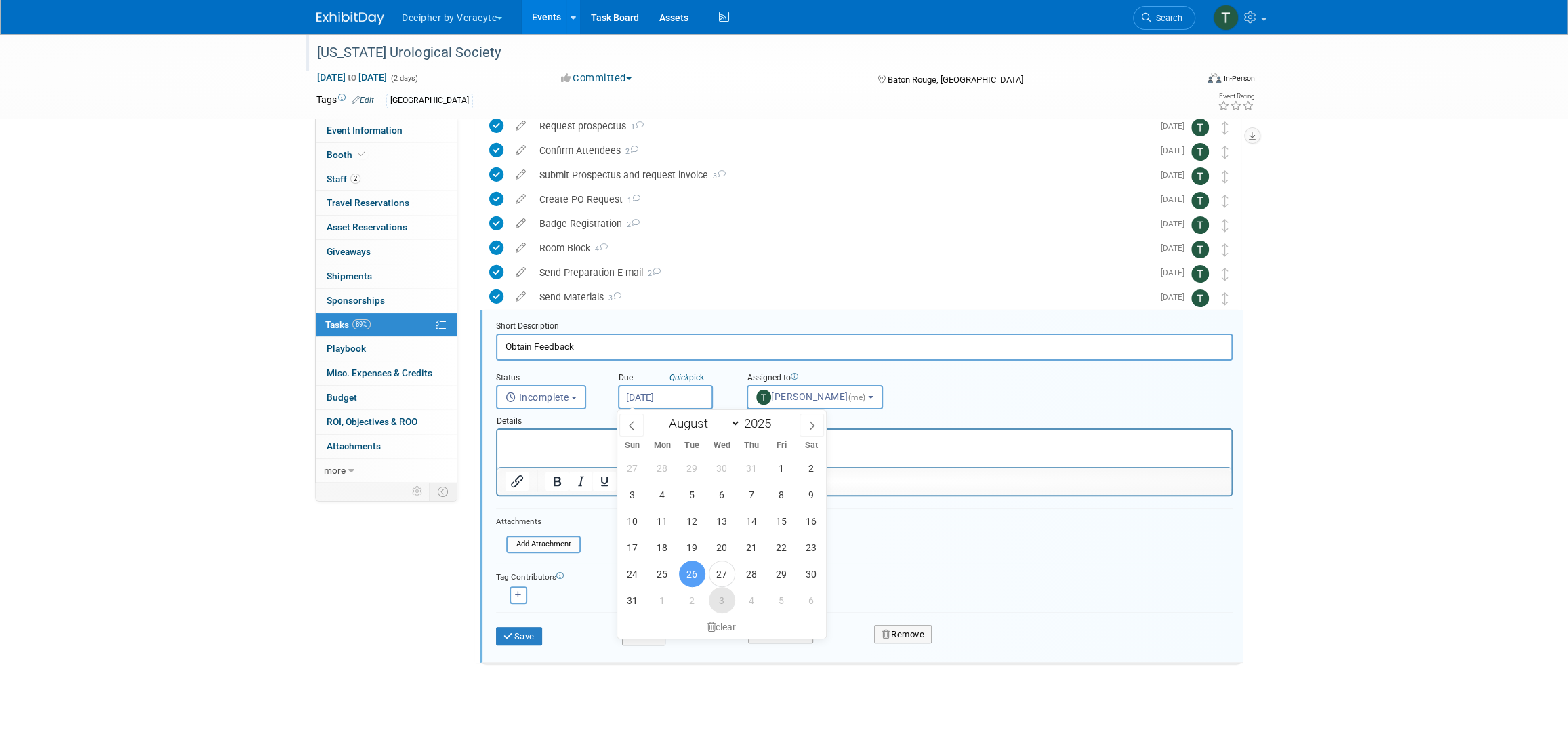
click at [721, 591] on span "3" at bounding box center [722, 600] width 27 height 27
type input "Sep 3, 2025"
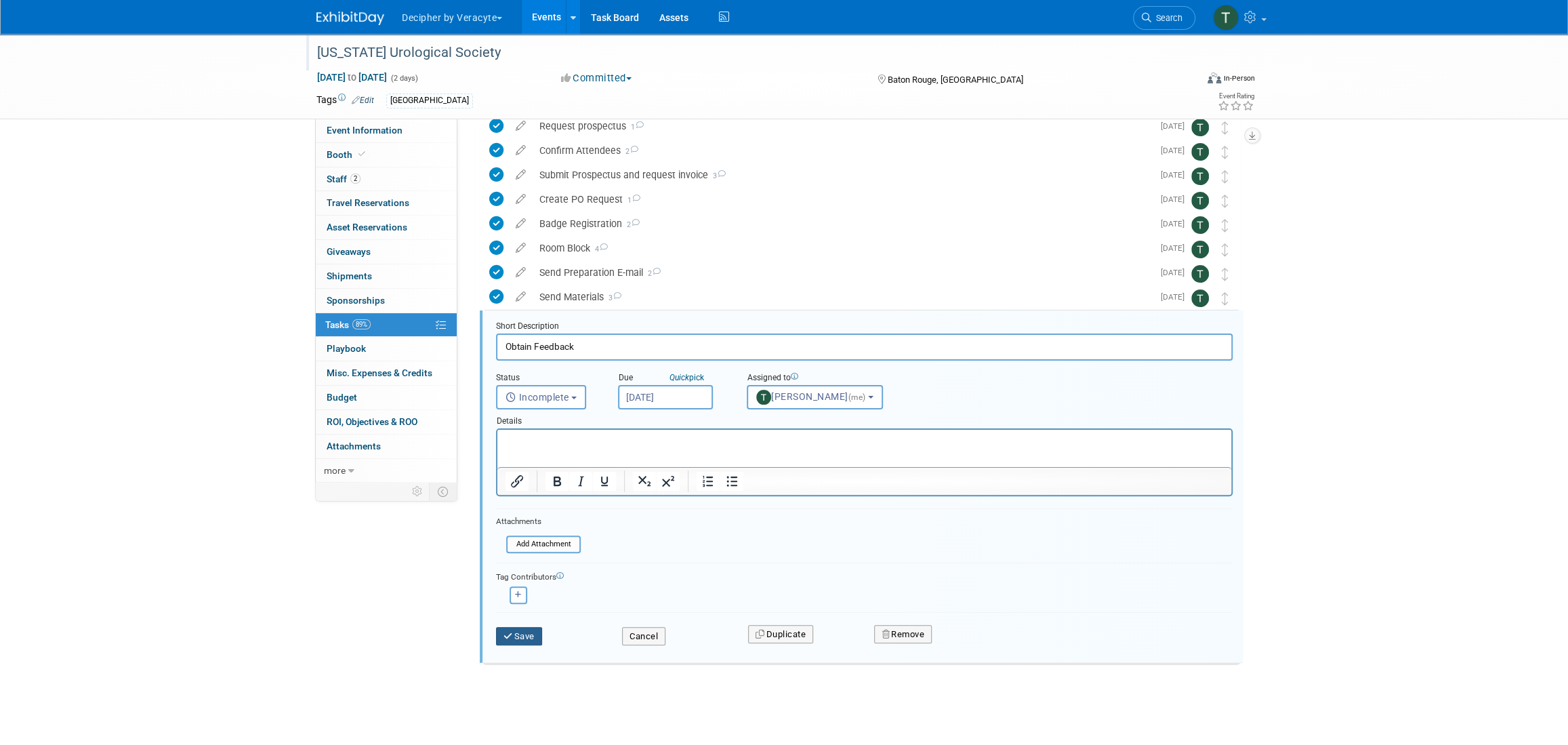
click at [521, 630] on button "Save" at bounding box center [519, 636] width 46 height 19
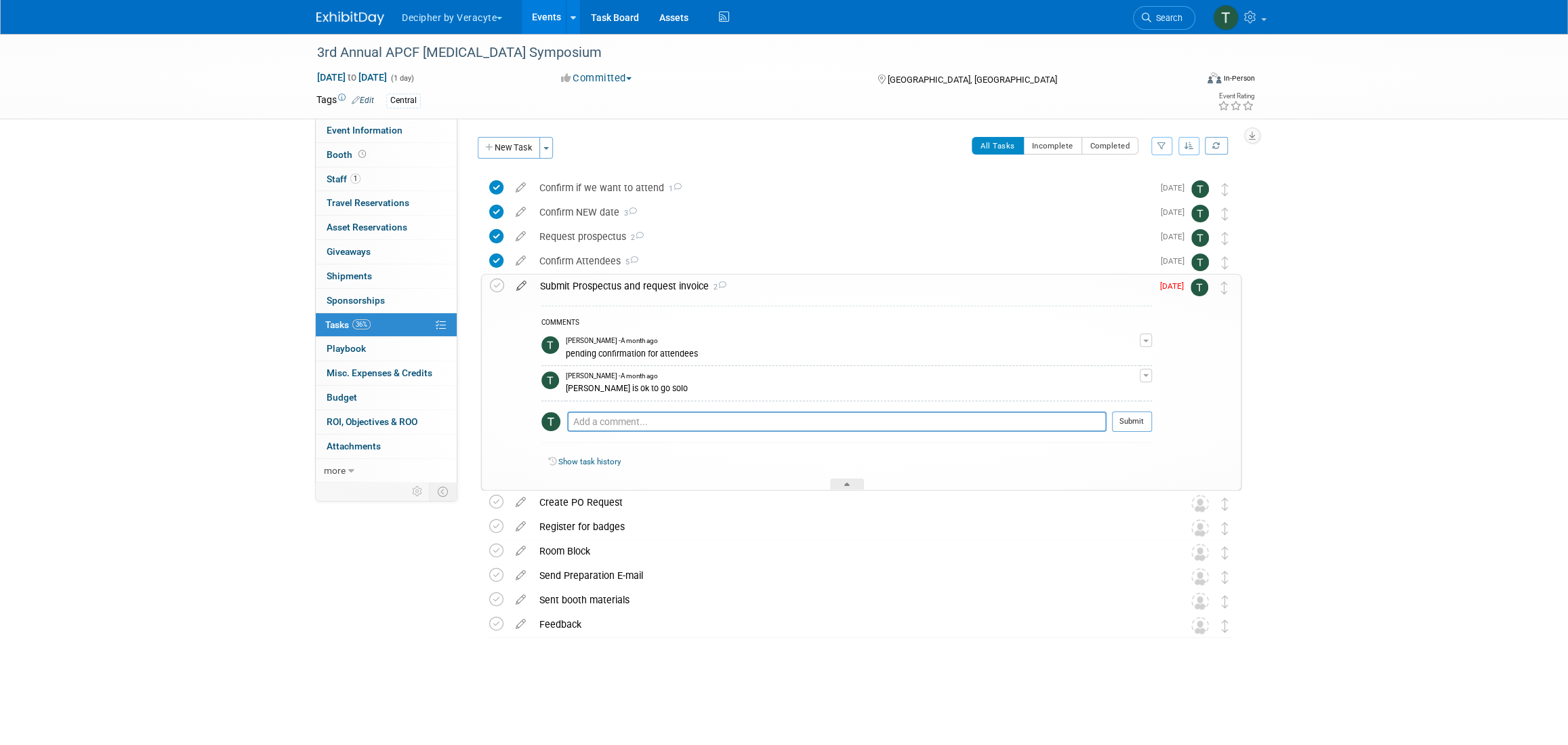
click at [527, 289] on icon at bounding box center [521, 283] width 24 height 17
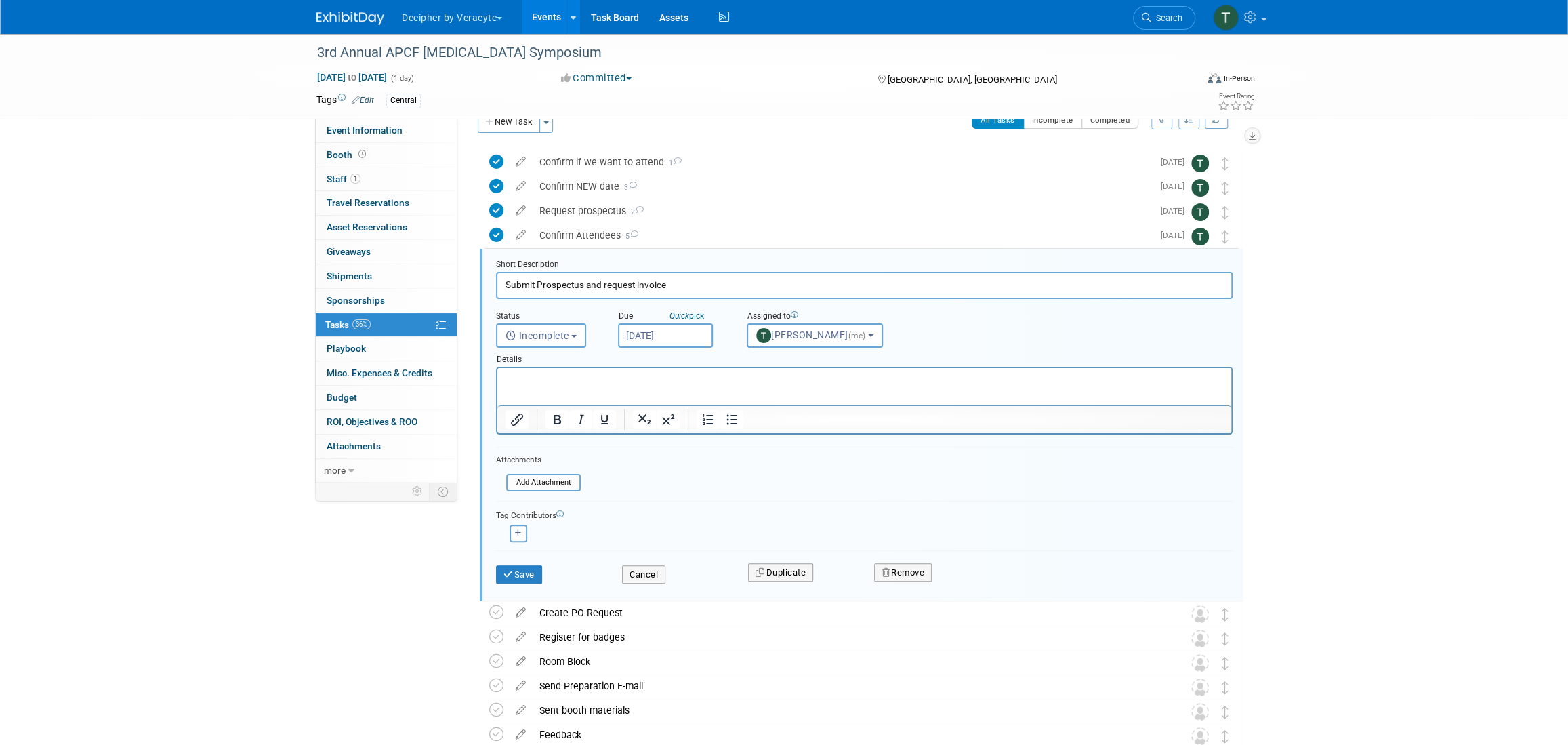
scroll to position [75, 0]
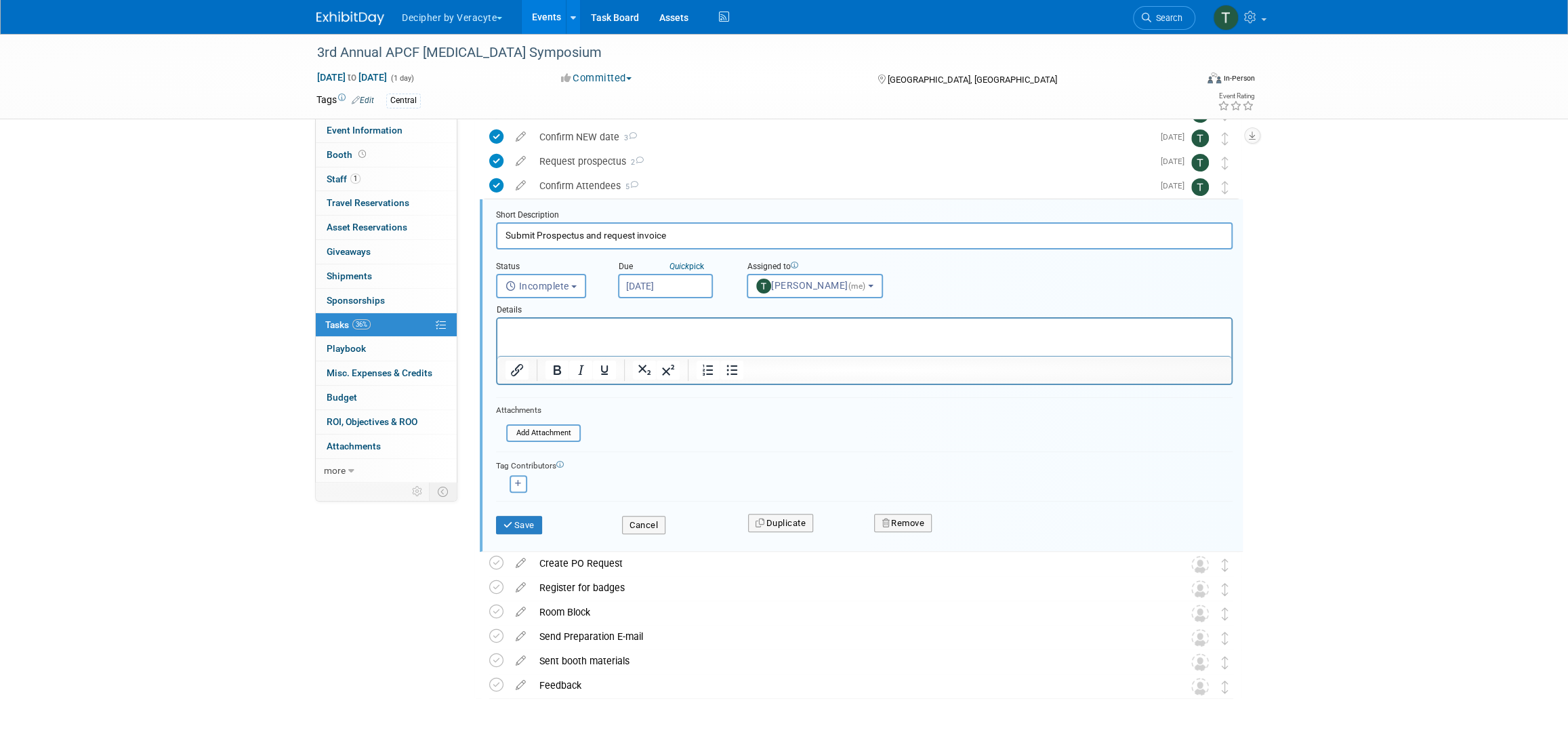
click at [683, 290] on input "Aug 26, 2025" at bounding box center [666, 286] width 95 height 25
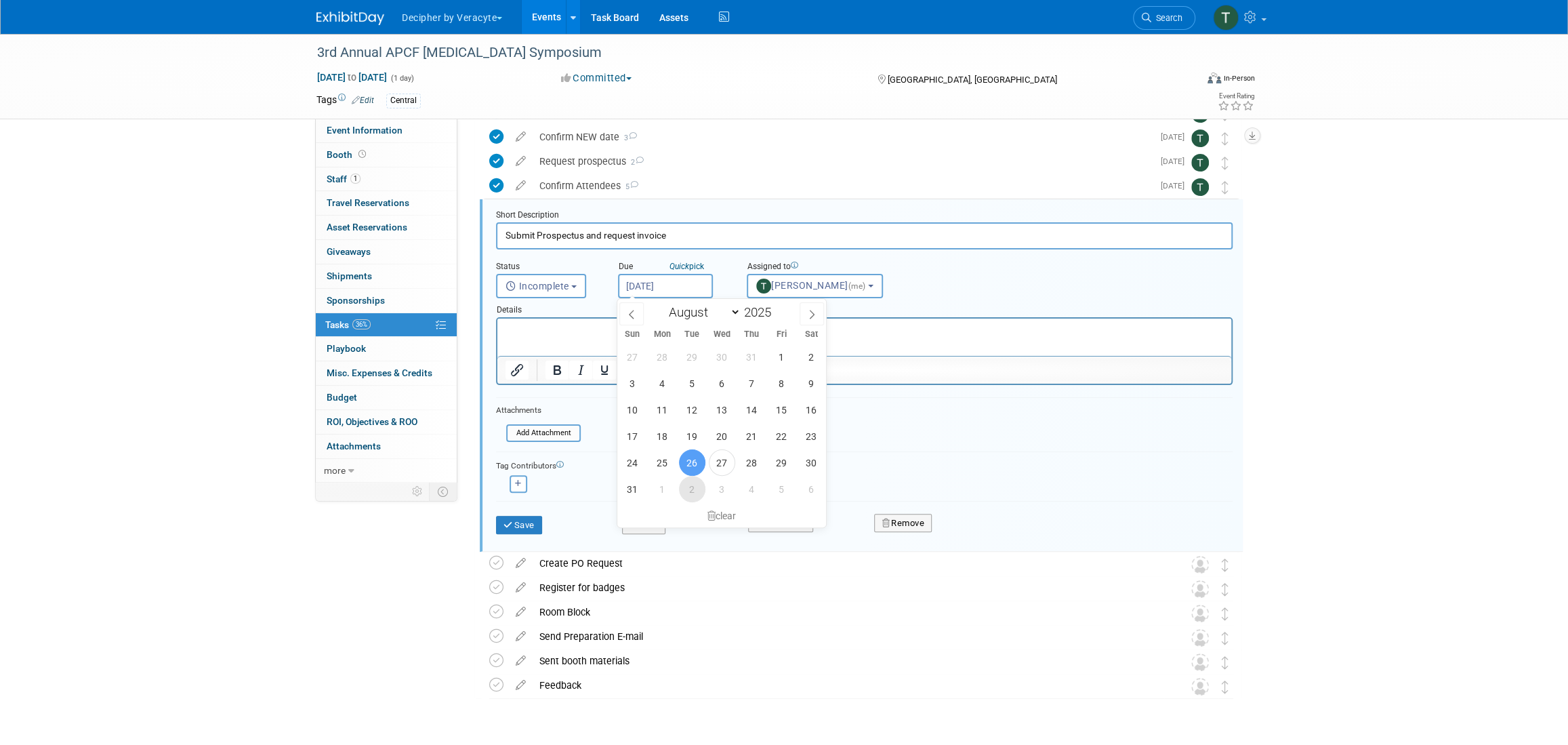
click at [687, 488] on span "2" at bounding box center [692, 489] width 27 height 27
type input "Sep 2, 2025"
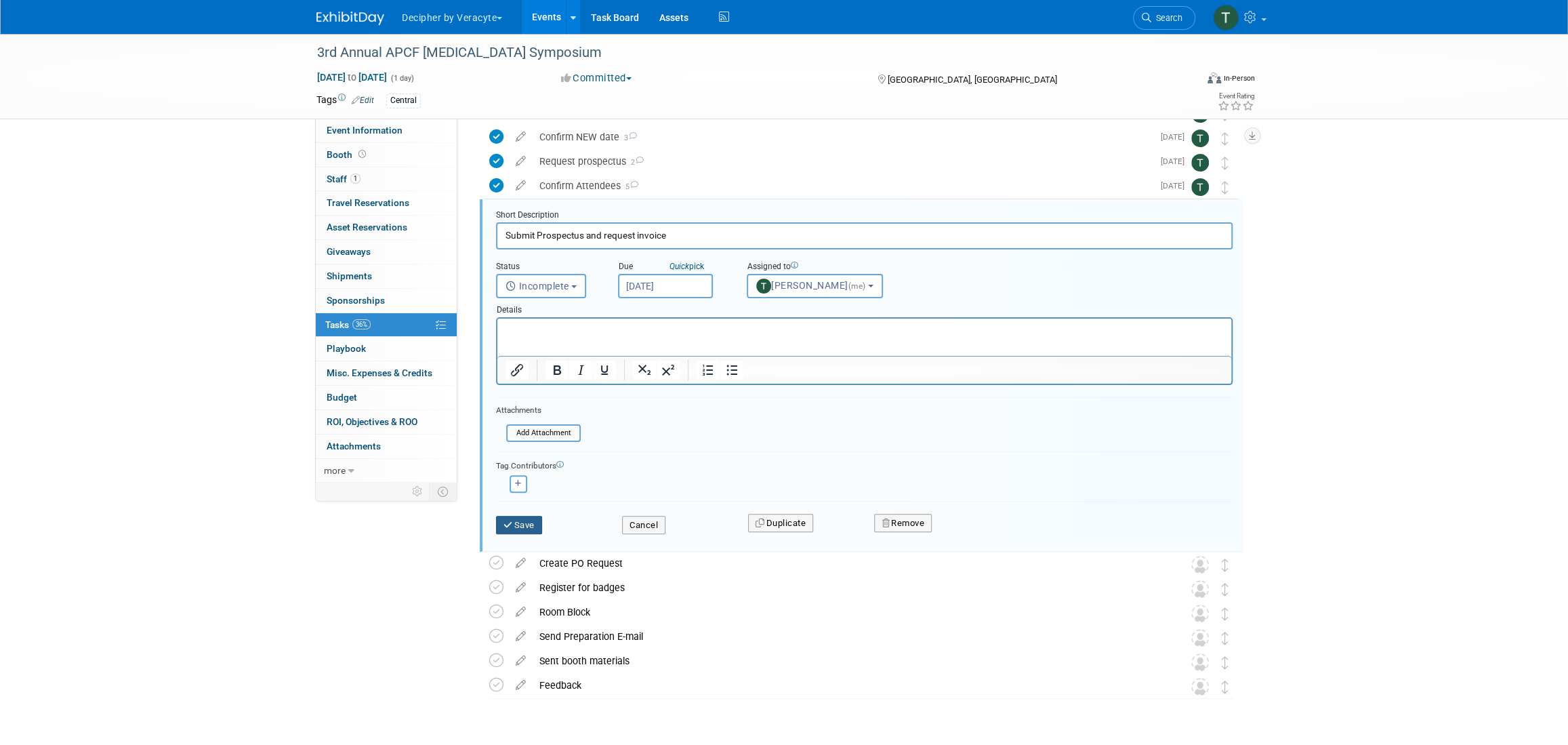
click at [538, 520] on button "Save" at bounding box center [519, 525] width 46 height 19
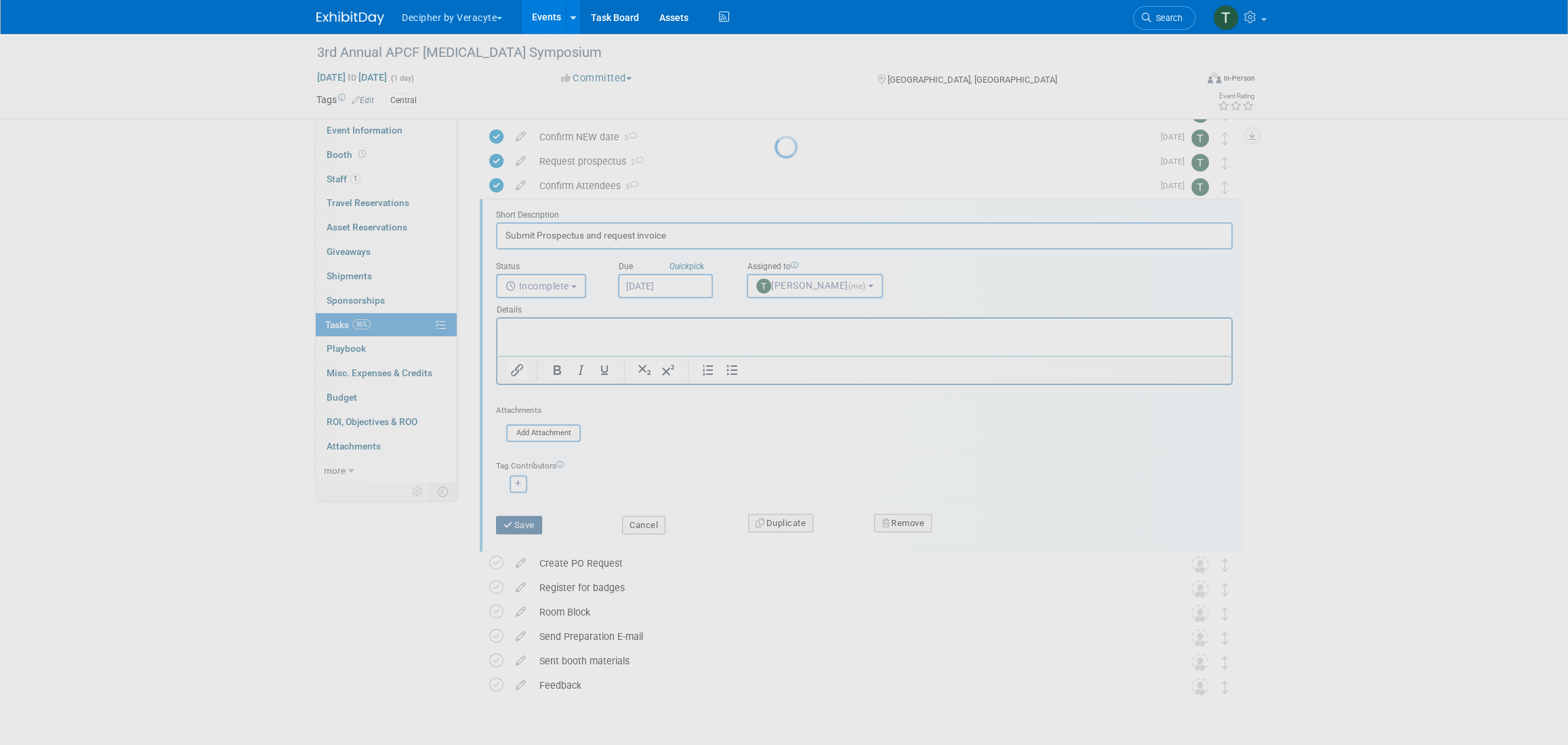
scroll to position [0, 0]
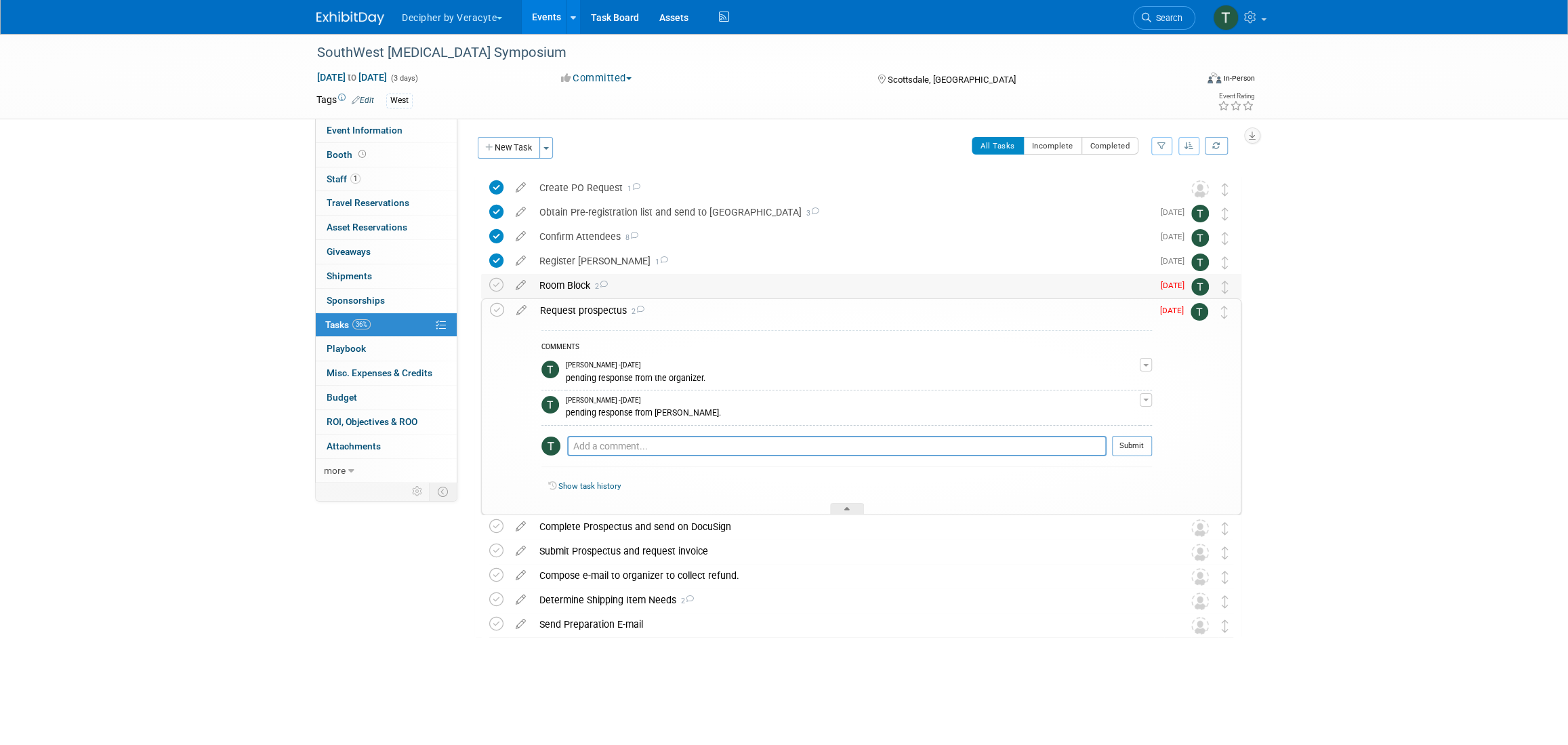
click at [555, 287] on div "Room Block 2" at bounding box center [843, 285] width 620 height 23
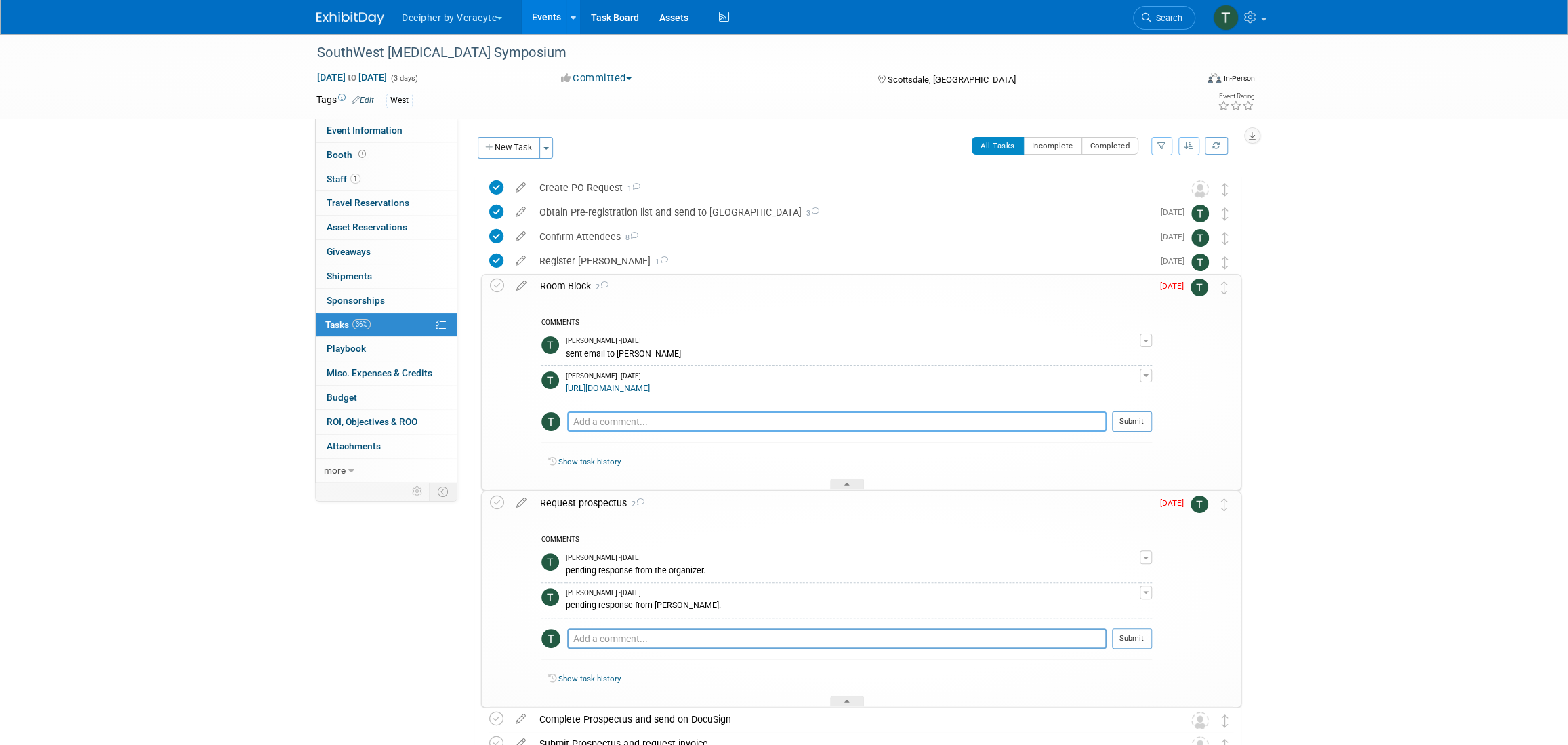
click at [670, 420] on textarea at bounding box center [837, 422] width 540 height 20
type textarea "sent email to Sam"
click at [1132, 437] on div at bounding box center [1133, 437] width 40 height 10
click at [1142, 407] on div "COMMENTS Tony Alvarado - 7 days ago sent email to Sam J Edit Comment Remove Ton…" at bounding box center [847, 377] width 611 height 144
click at [1116, 427] on button "Submit" at bounding box center [1133, 422] width 40 height 20
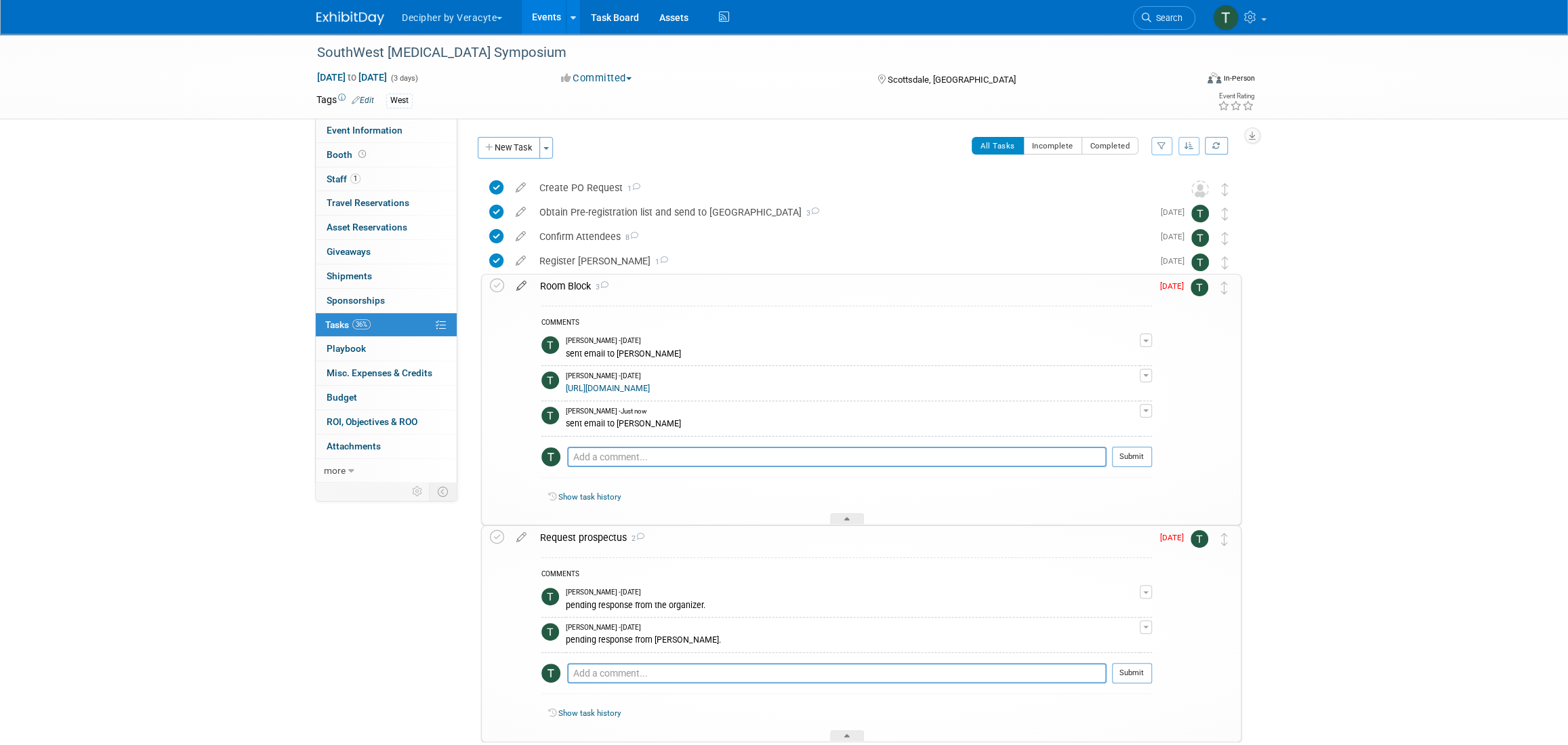
click at [516, 284] on icon at bounding box center [521, 283] width 24 height 17
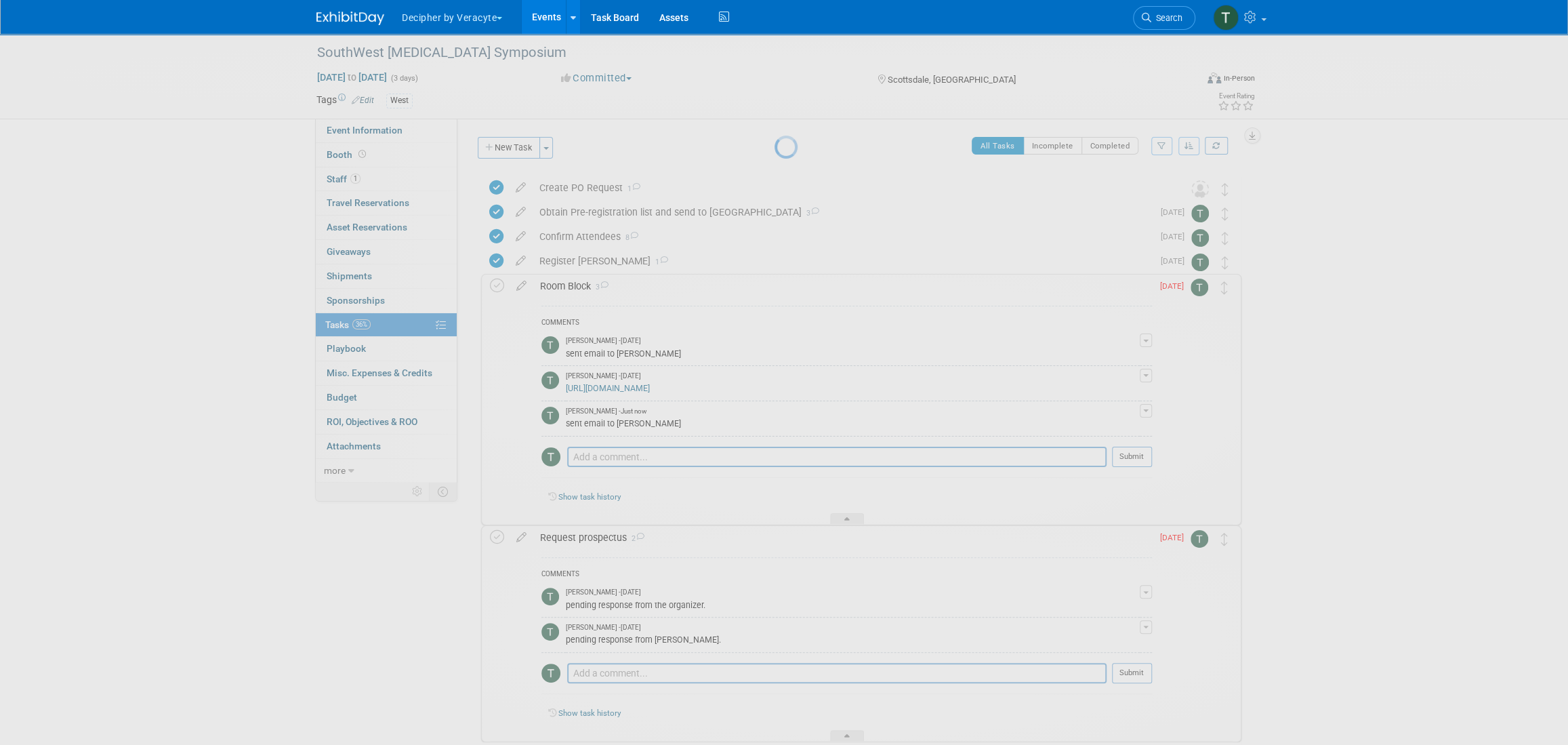
select select "7"
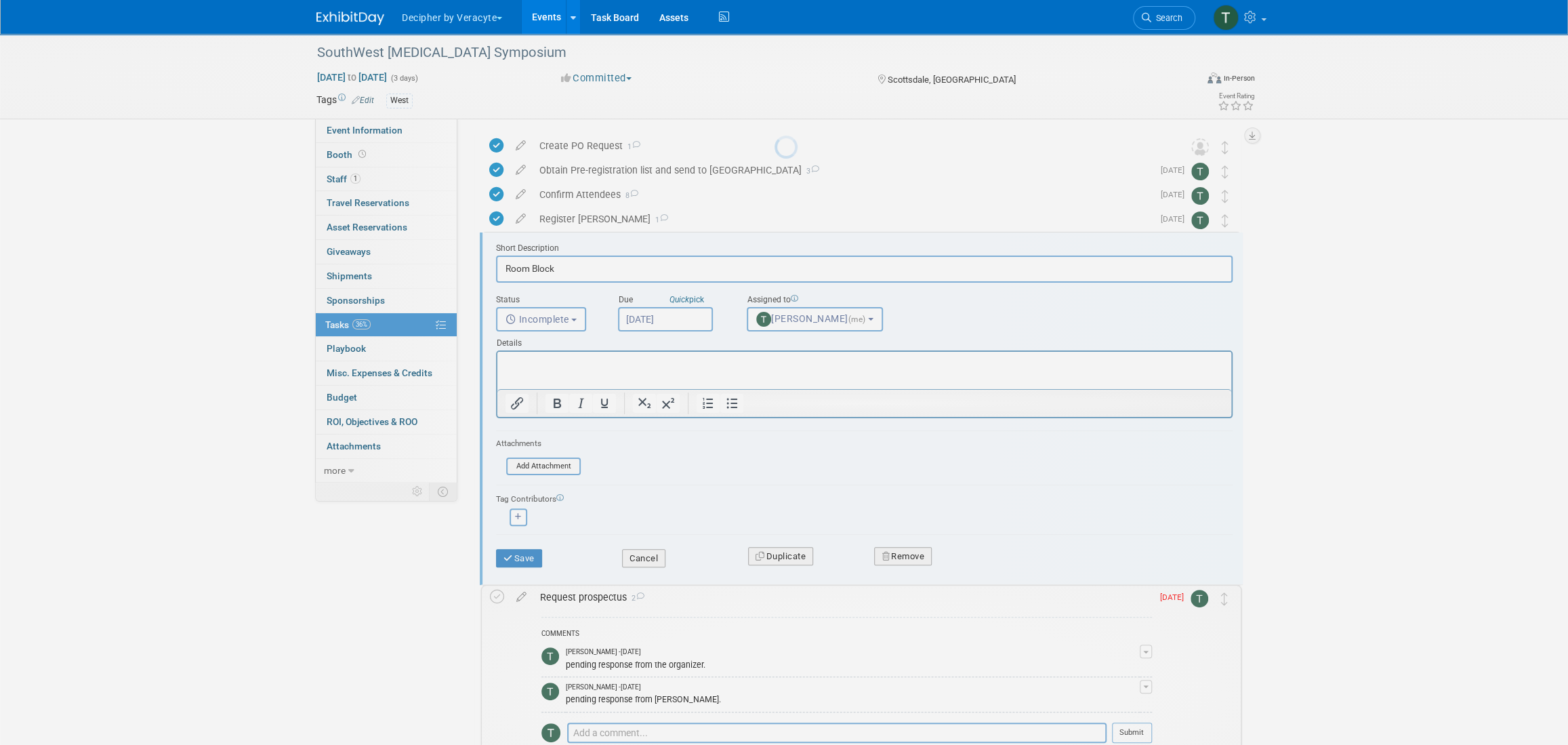
scroll to position [75, 0]
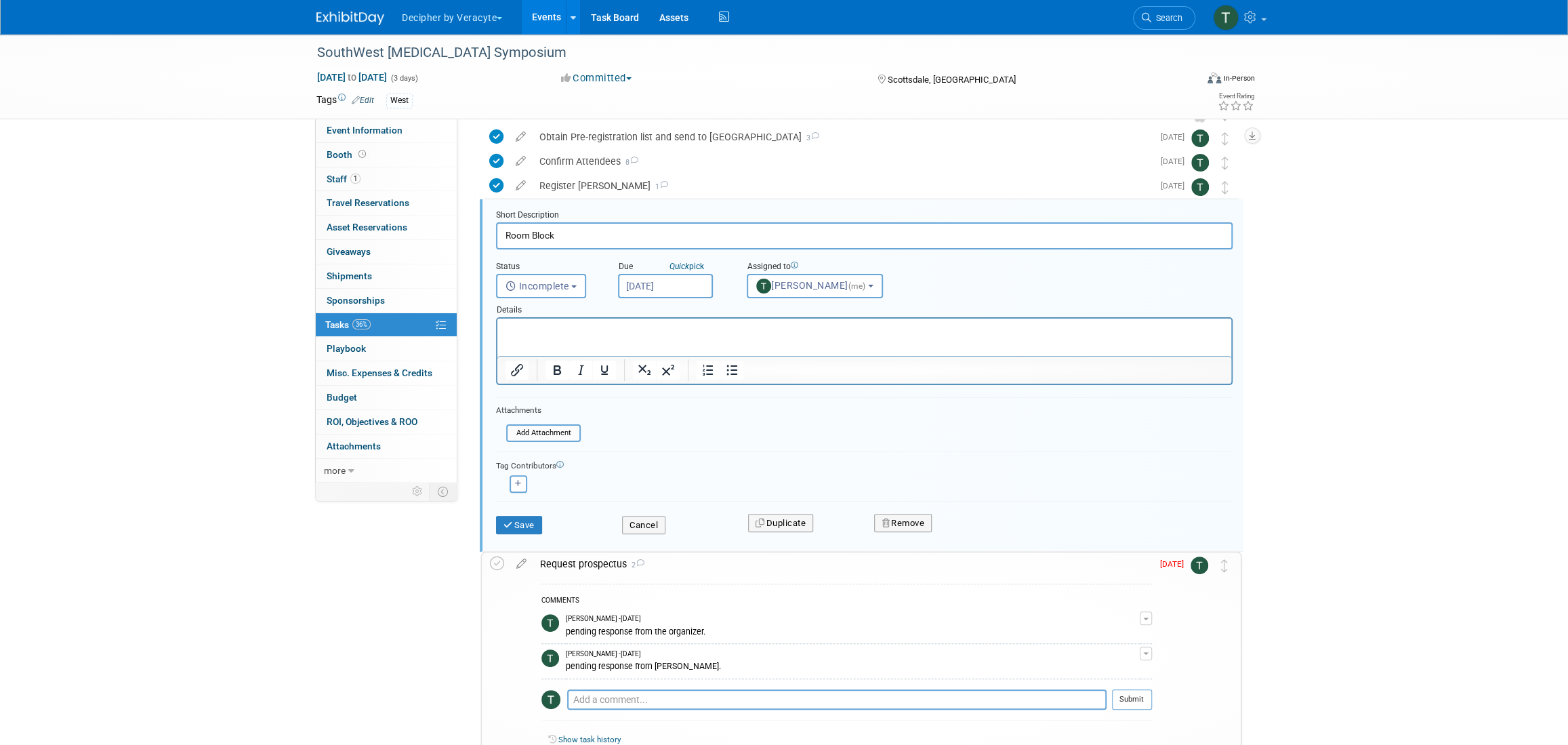
click at [671, 294] on body "Decipher by Veracyte Explore: My Workspaces 2 Go to Workspace: Corporate Events…" at bounding box center [784, 297] width 1568 height 745
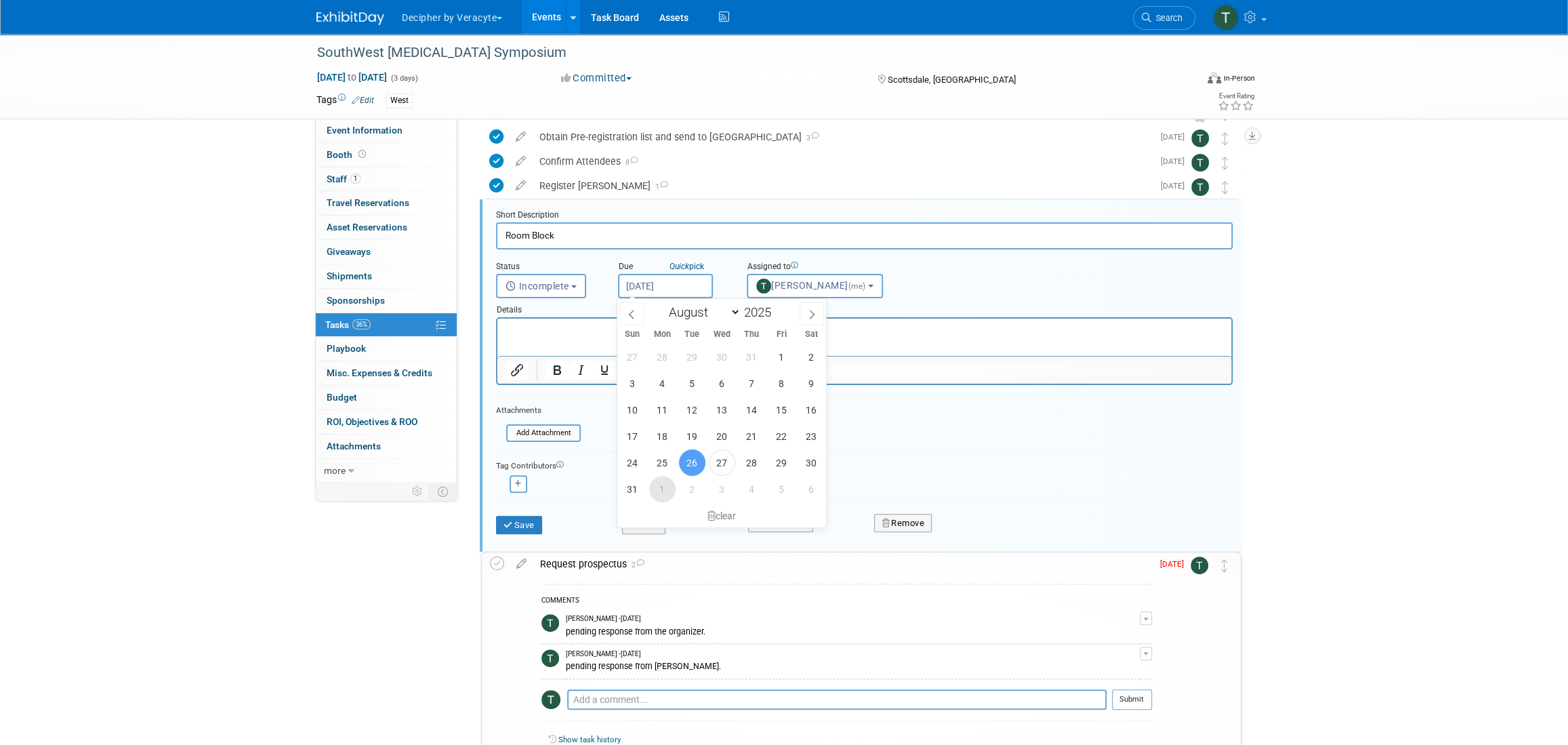
click at [663, 491] on span "1" at bounding box center [662, 489] width 27 height 27
type input "Sep 1, 2025"
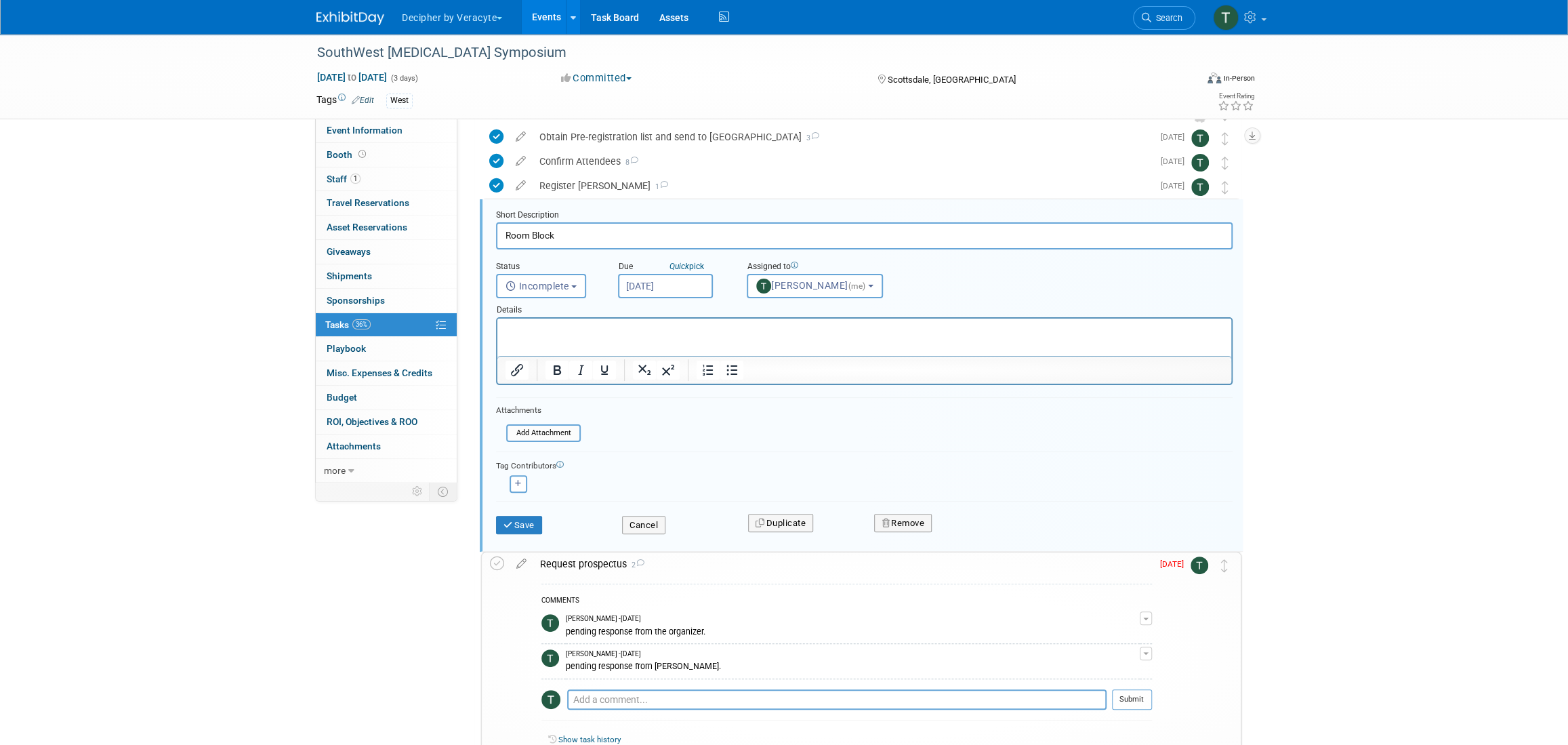
click at [530, 512] on div "Save" at bounding box center [549, 521] width 126 height 27
click at [530, 529] on button "Save" at bounding box center [519, 525] width 46 height 19
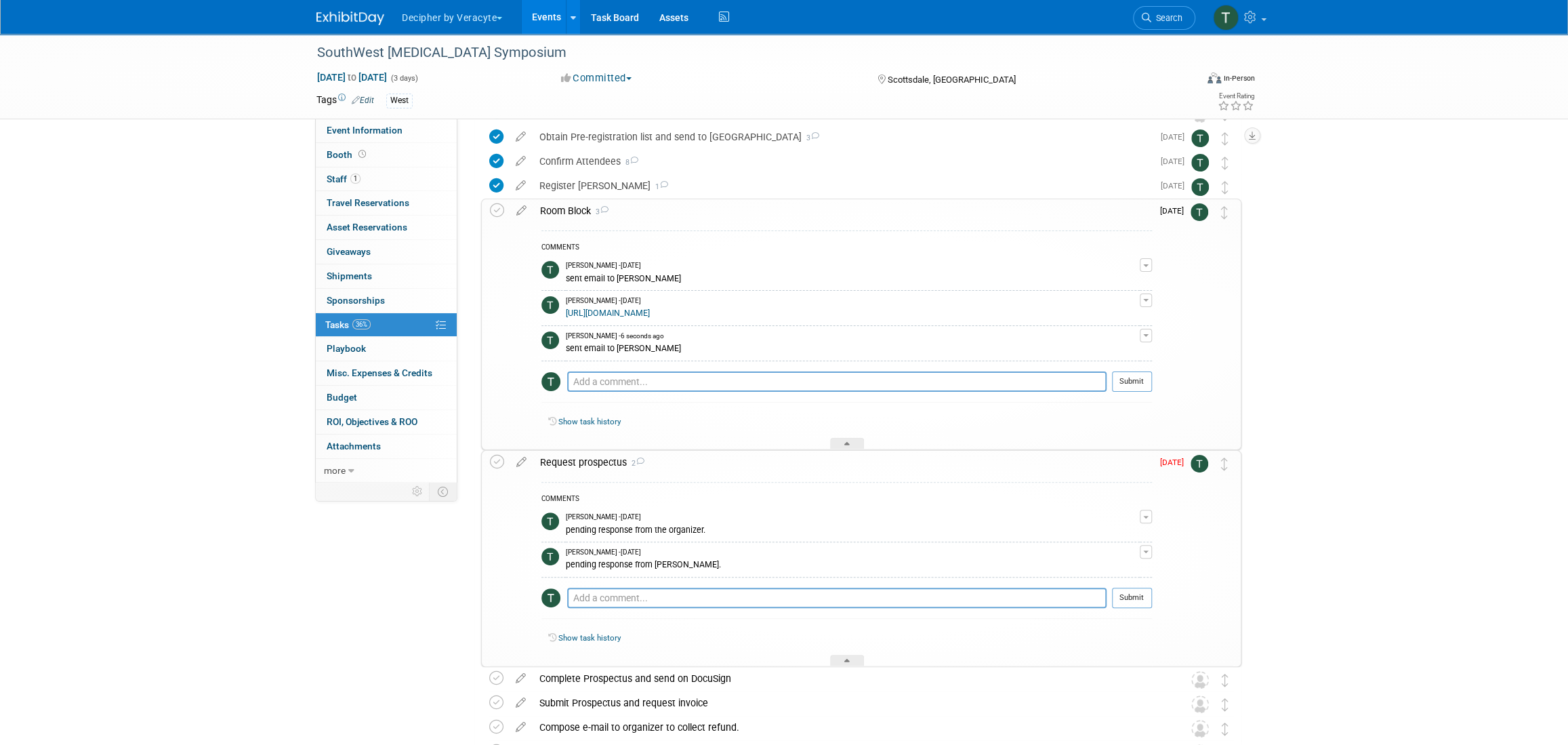
click at [564, 216] on div "Room Block 3" at bounding box center [843, 211] width 618 height 23
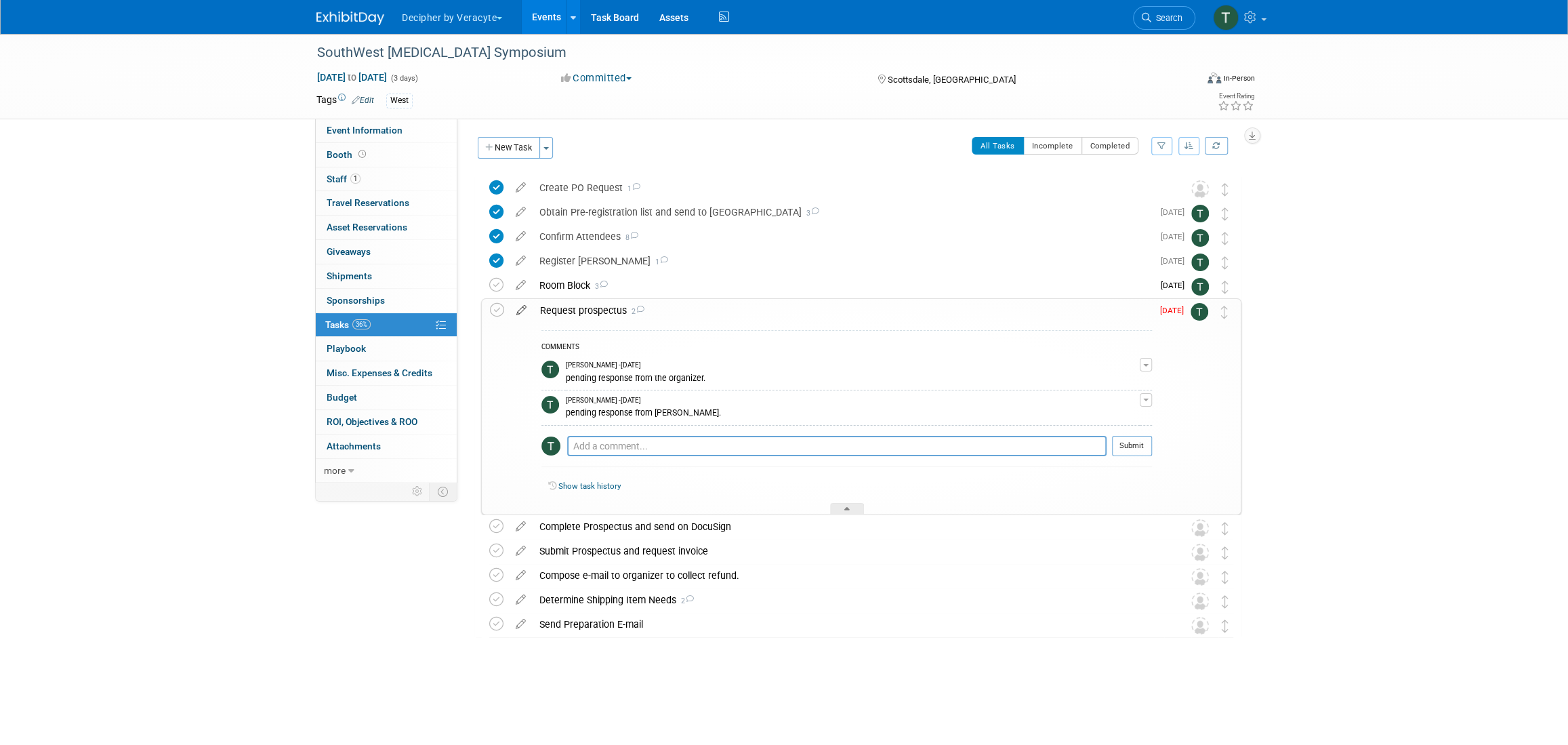
click at [520, 311] on icon at bounding box center [521, 308] width 24 height 17
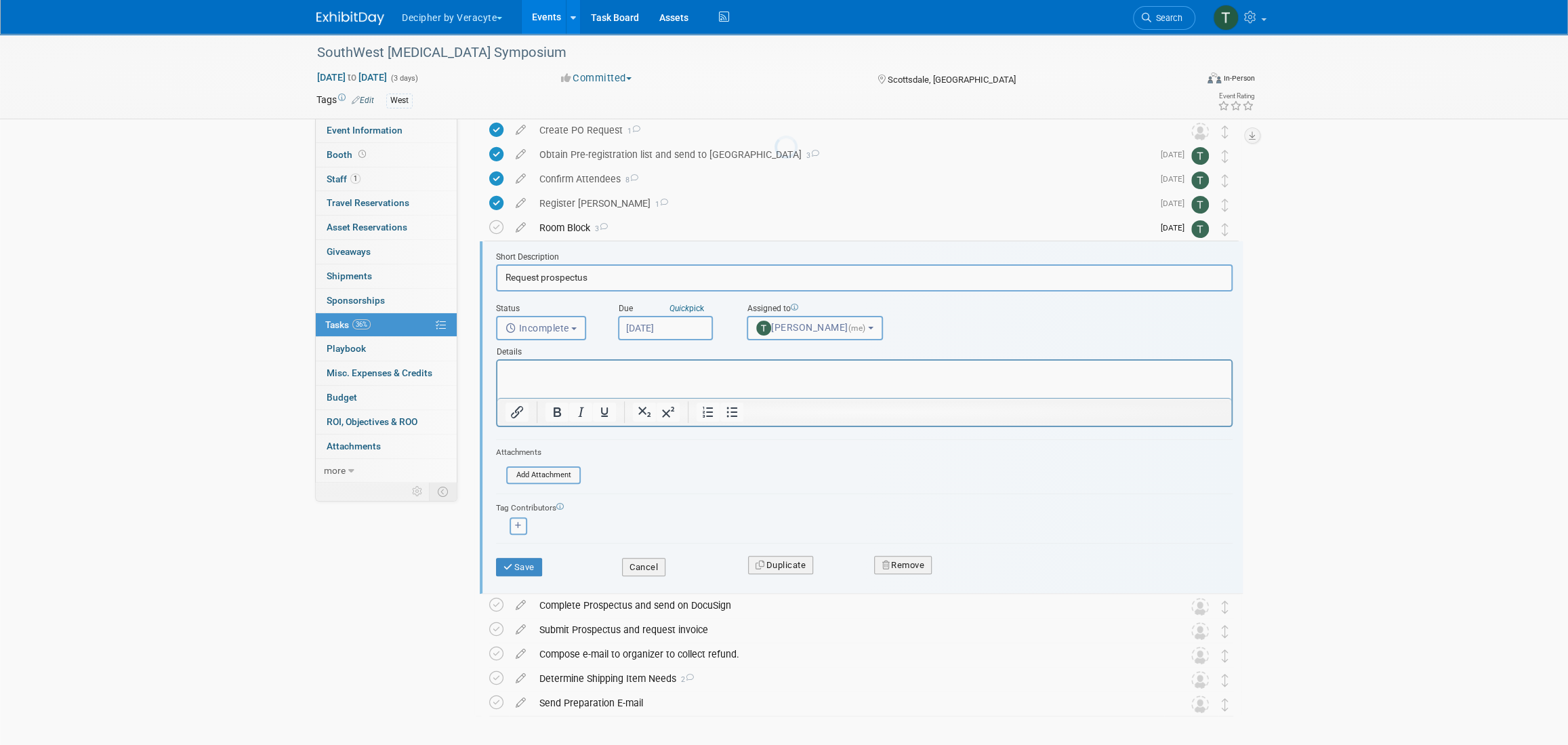
scroll to position [100, 0]
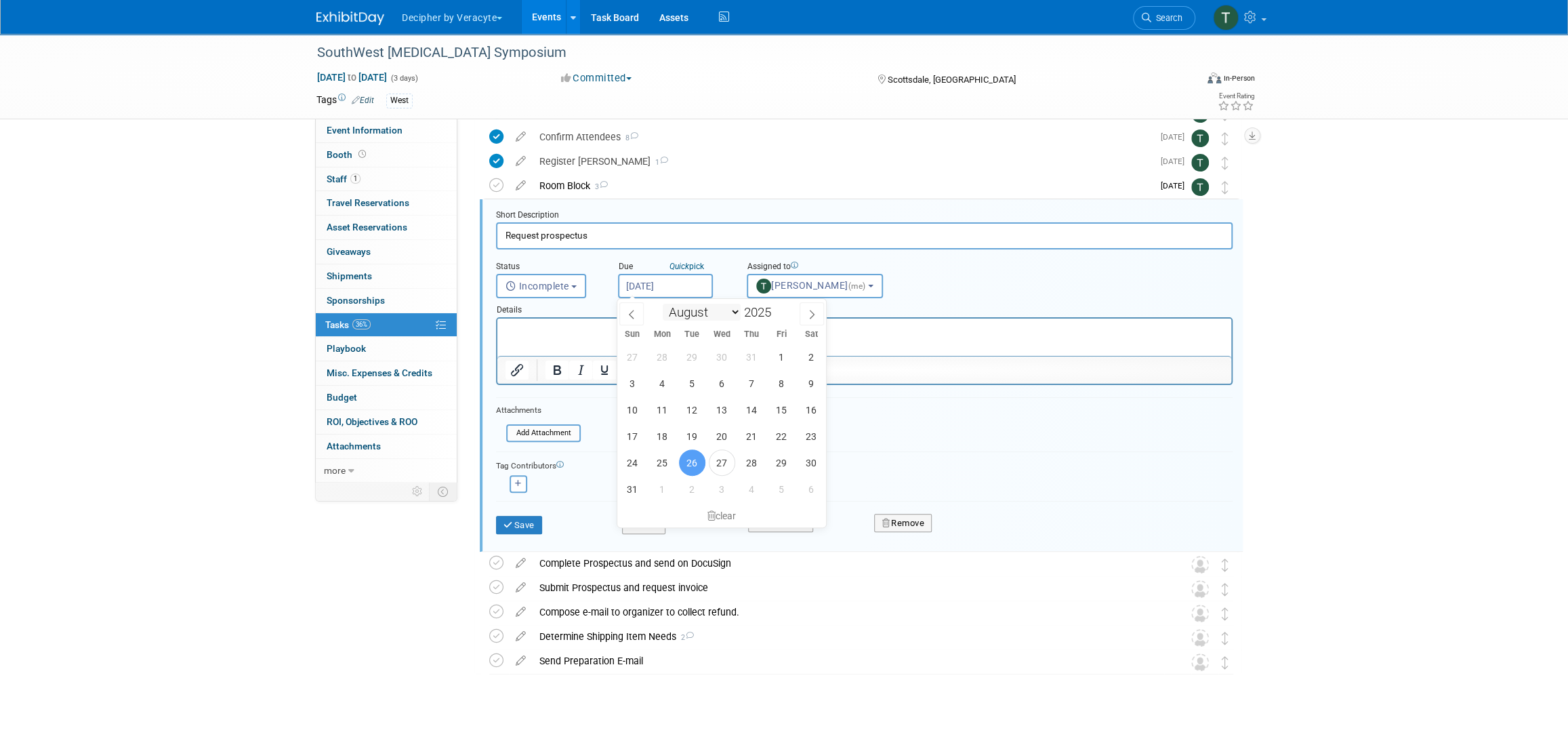
click at [679, 295] on body "Decipher by Veracyte Explore: My Workspaces 2 Go to Workspace: Corporate Events…" at bounding box center [784, 273] width 1568 height 745
click at [686, 491] on span "2" at bounding box center [692, 489] width 27 height 27
type input "Sep 2, 2025"
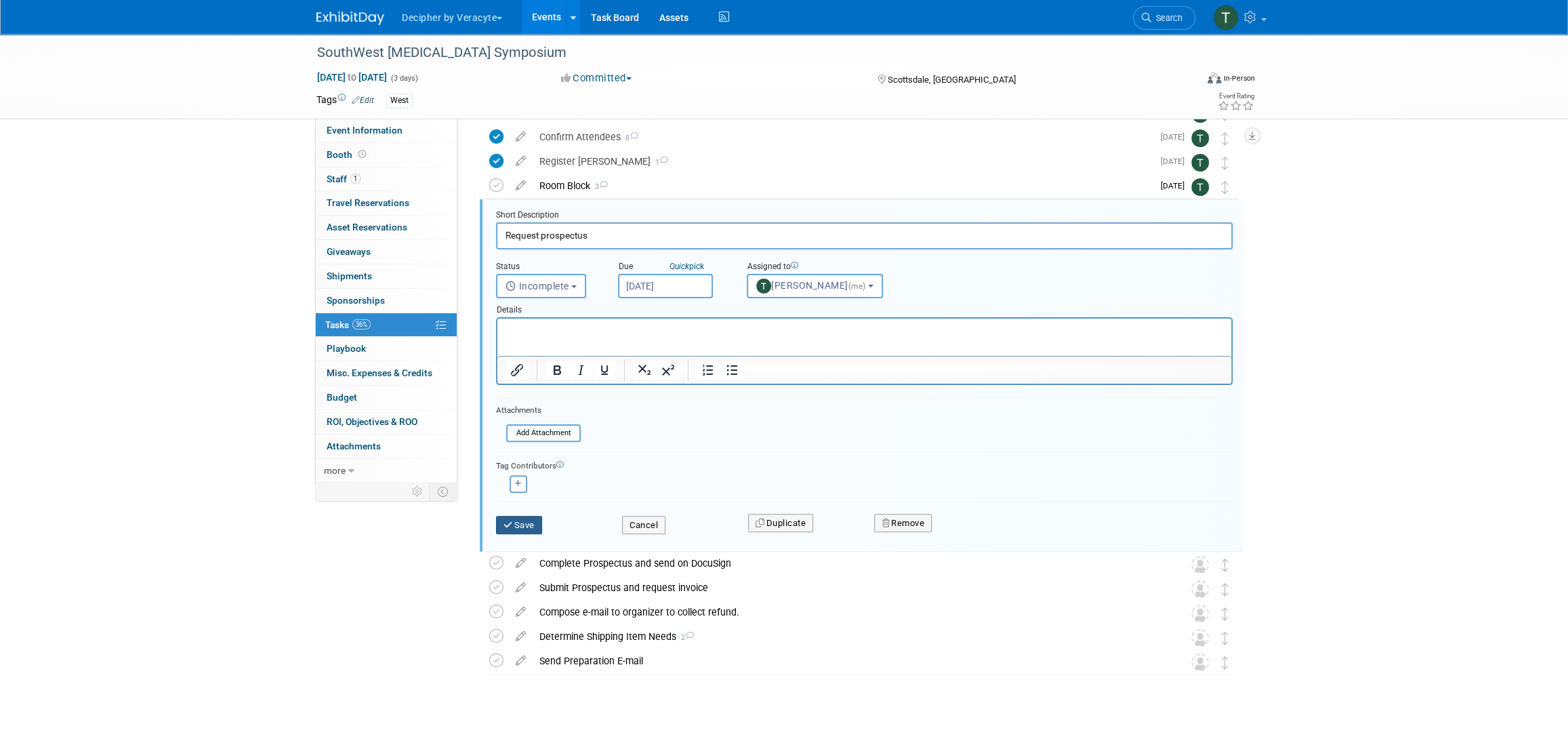
click at [517, 525] on button "Save" at bounding box center [519, 525] width 46 height 19
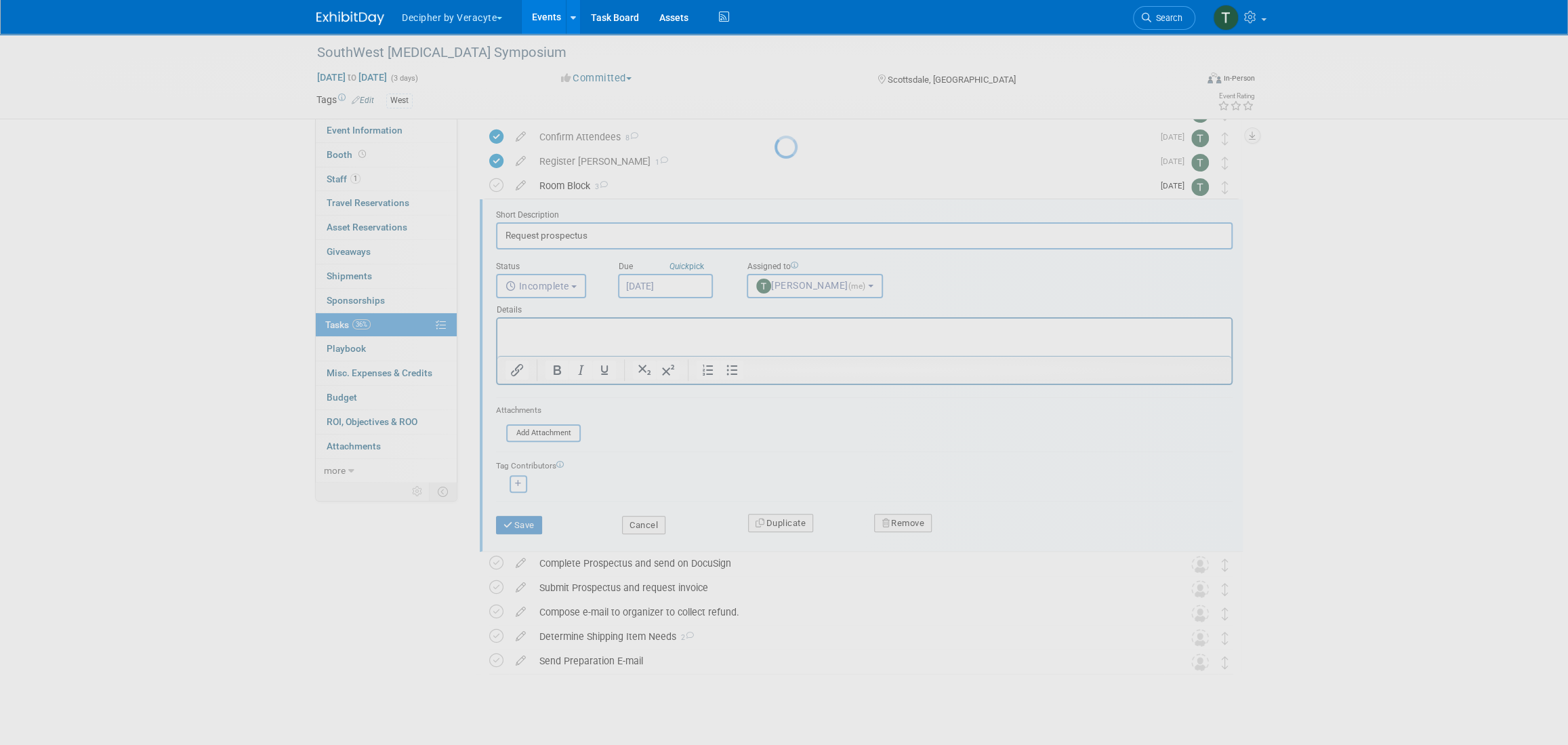
scroll to position [0, 0]
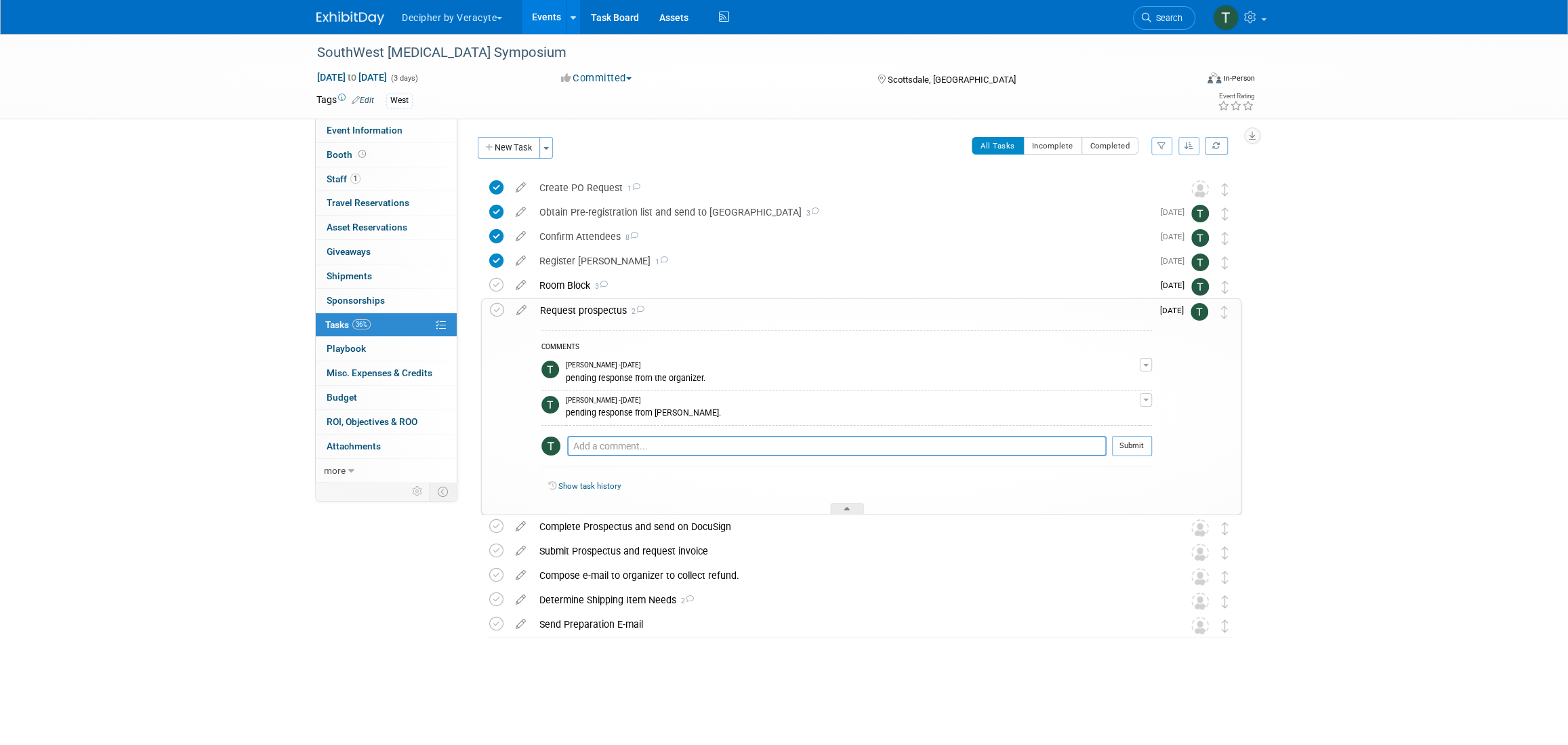
click at [564, 315] on div "Request prospectus 2" at bounding box center [843, 310] width 618 height 23
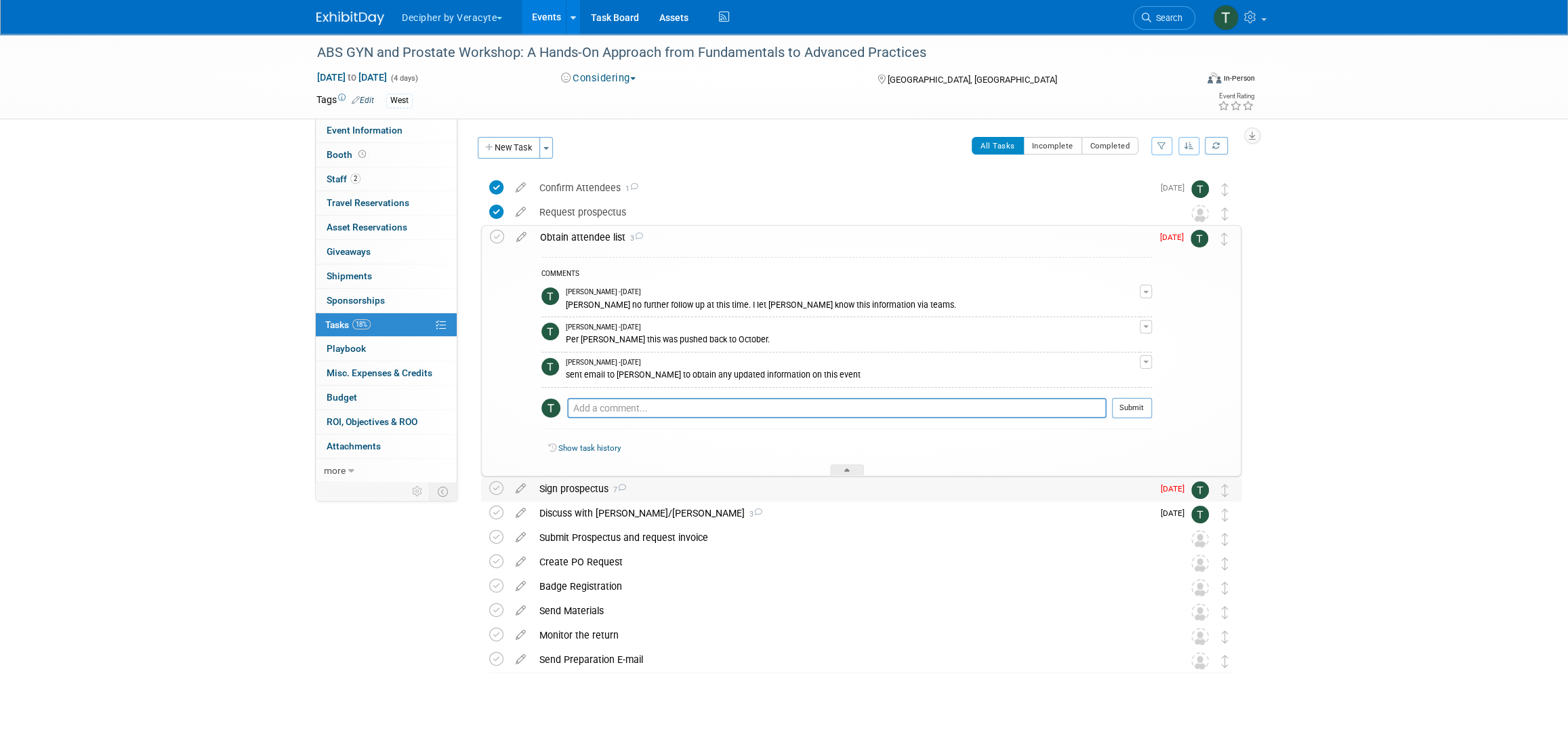
click at [606, 490] on div "Sign prospectus 7" at bounding box center [843, 489] width 620 height 23
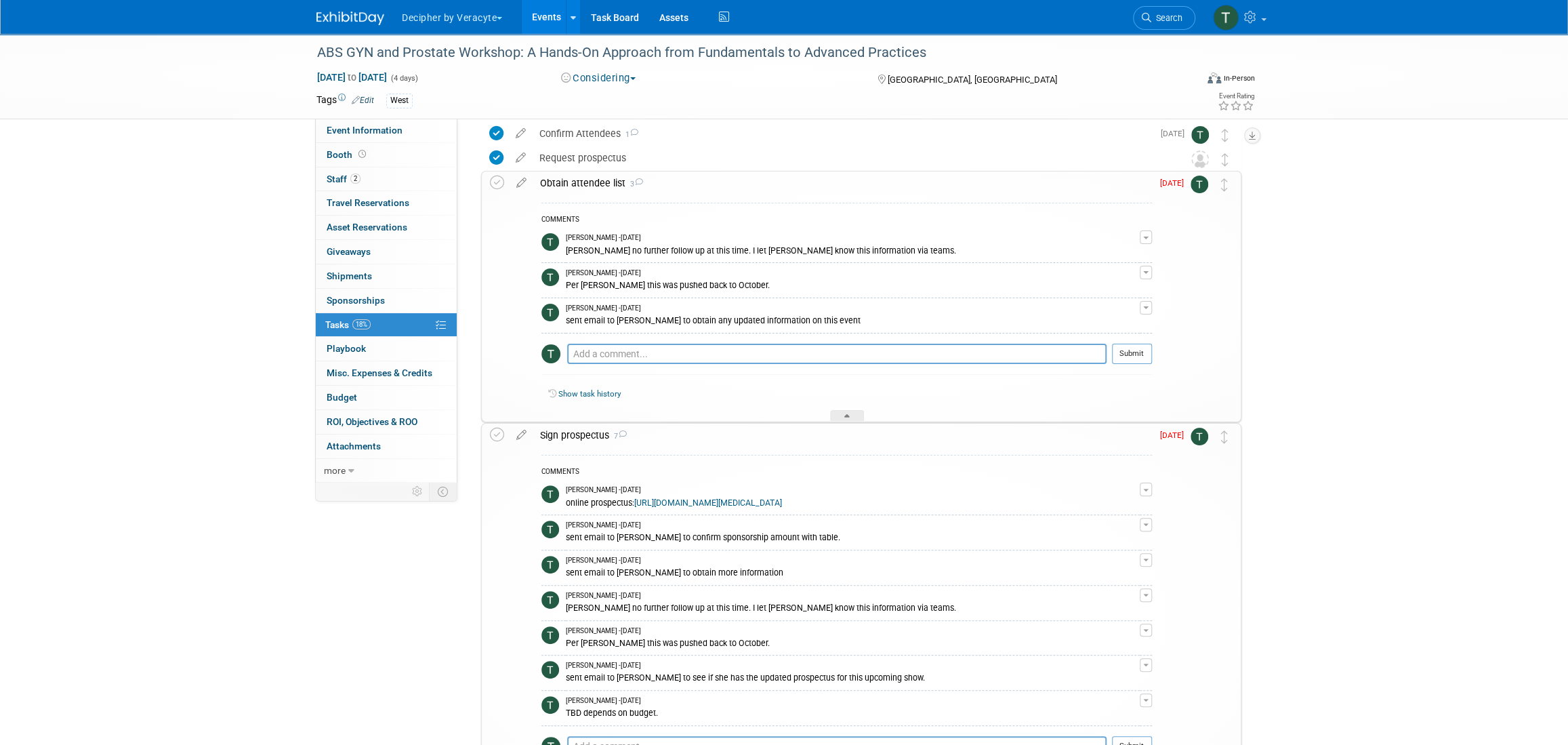
scroll to position [76, 0]
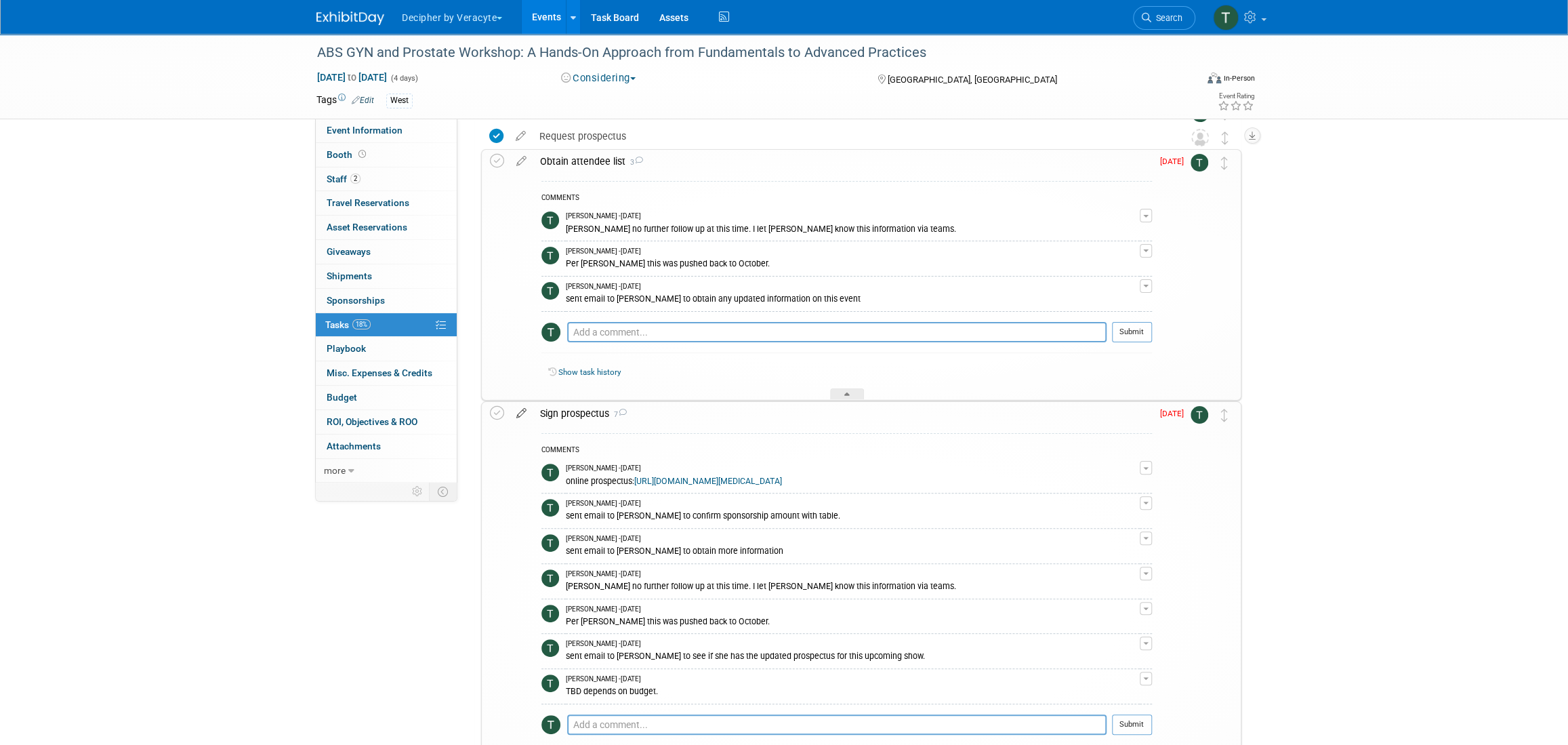
click at [521, 408] on icon at bounding box center [521, 410] width 24 height 17
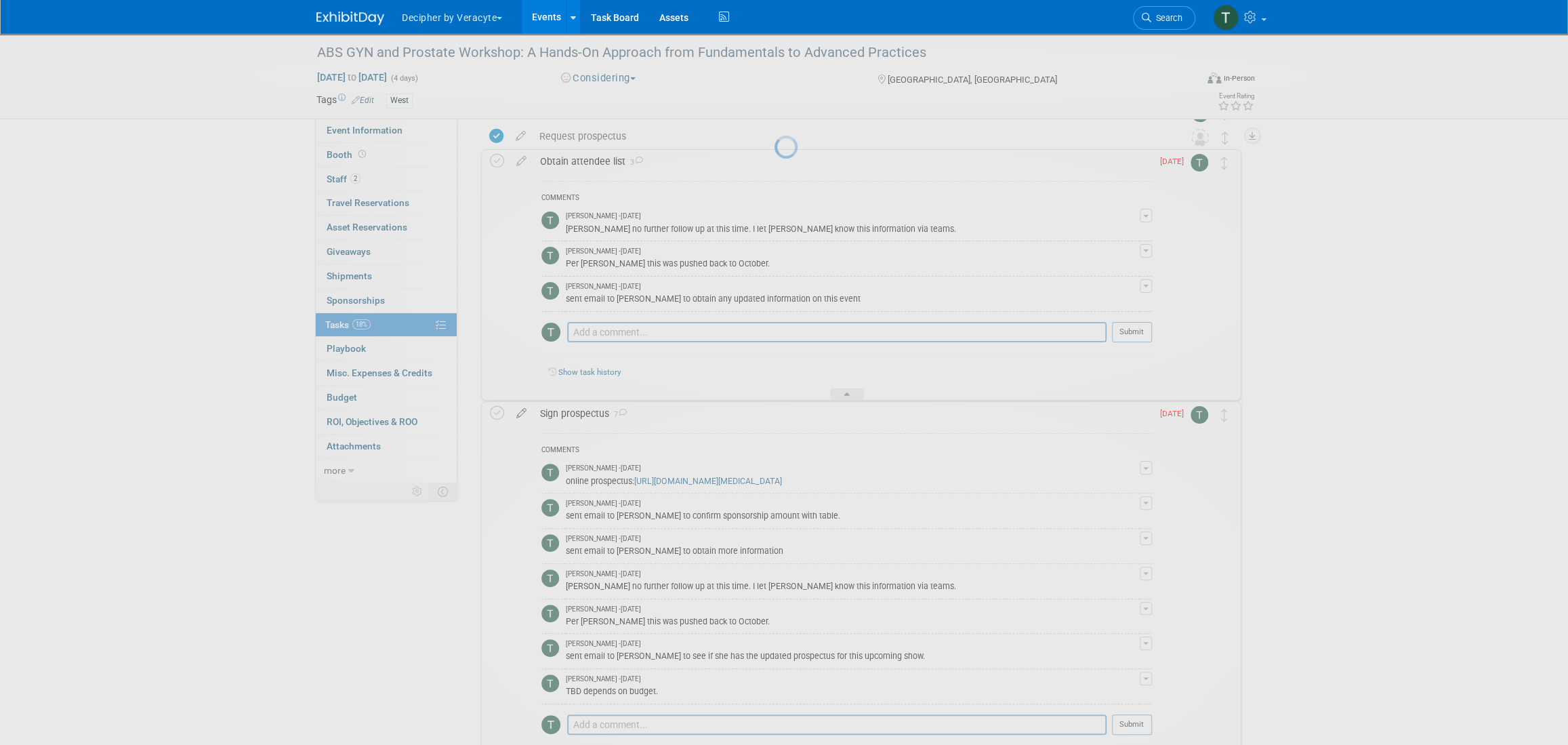
select select "7"
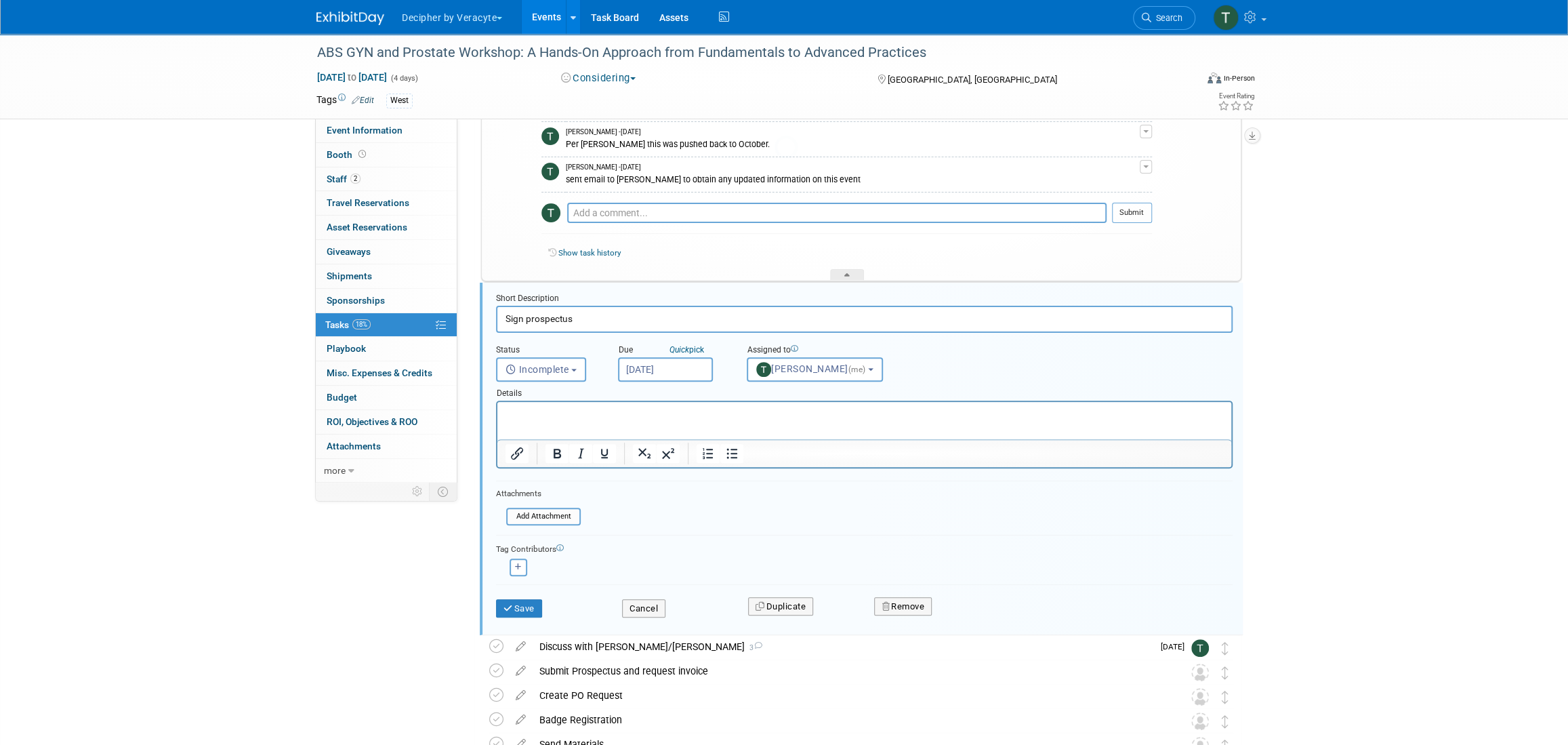
scroll to position [279, 0]
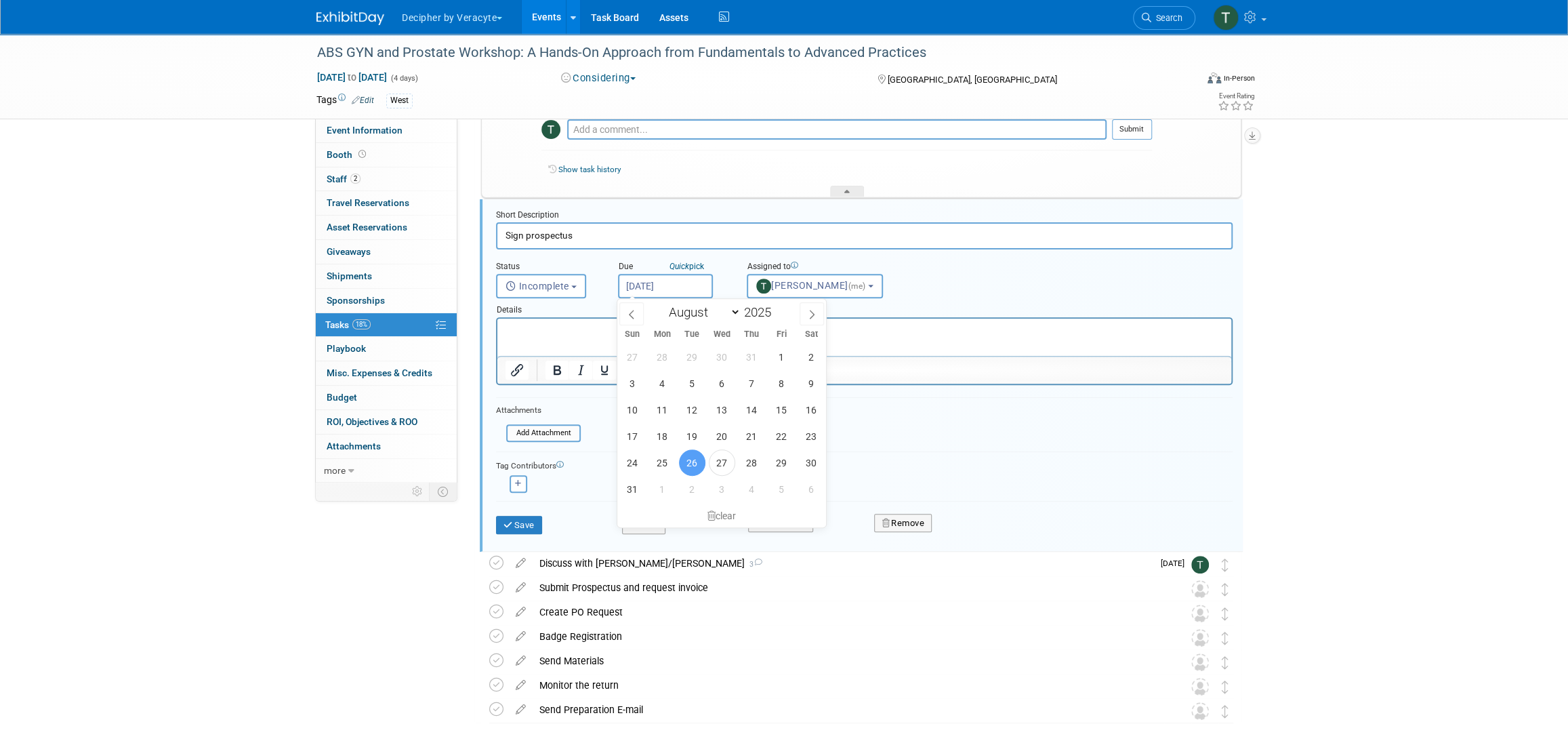
click at [663, 290] on input "[DATE]" at bounding box center [666, 286] width 95 height 25
click at [785, 488] on span "5" at bounding box center [781, 489] width 27 height 27
type input "Sep 5, 2025"
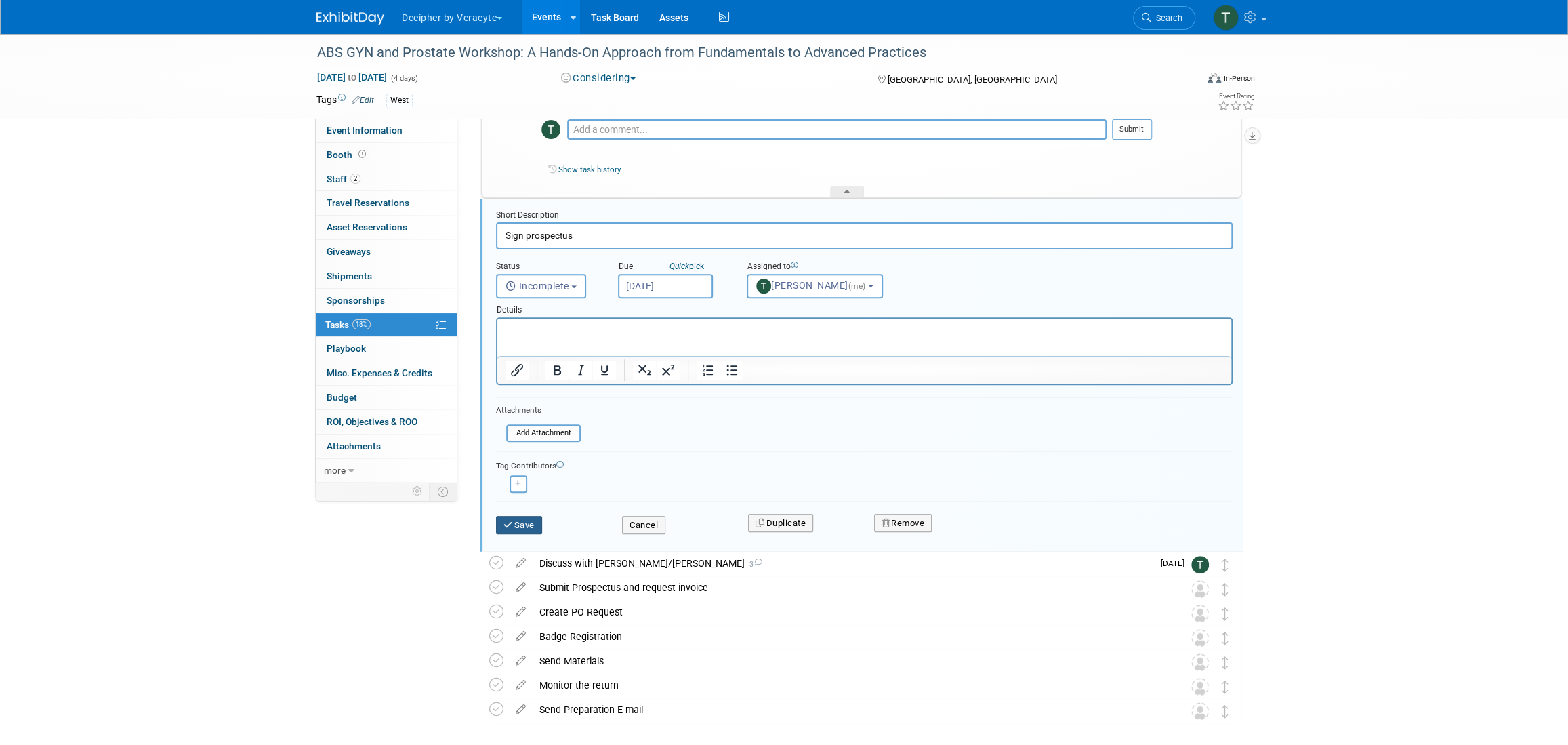
click at [510, 525] on icon "submit" at bounding box center [509, 525] width 11 height 9
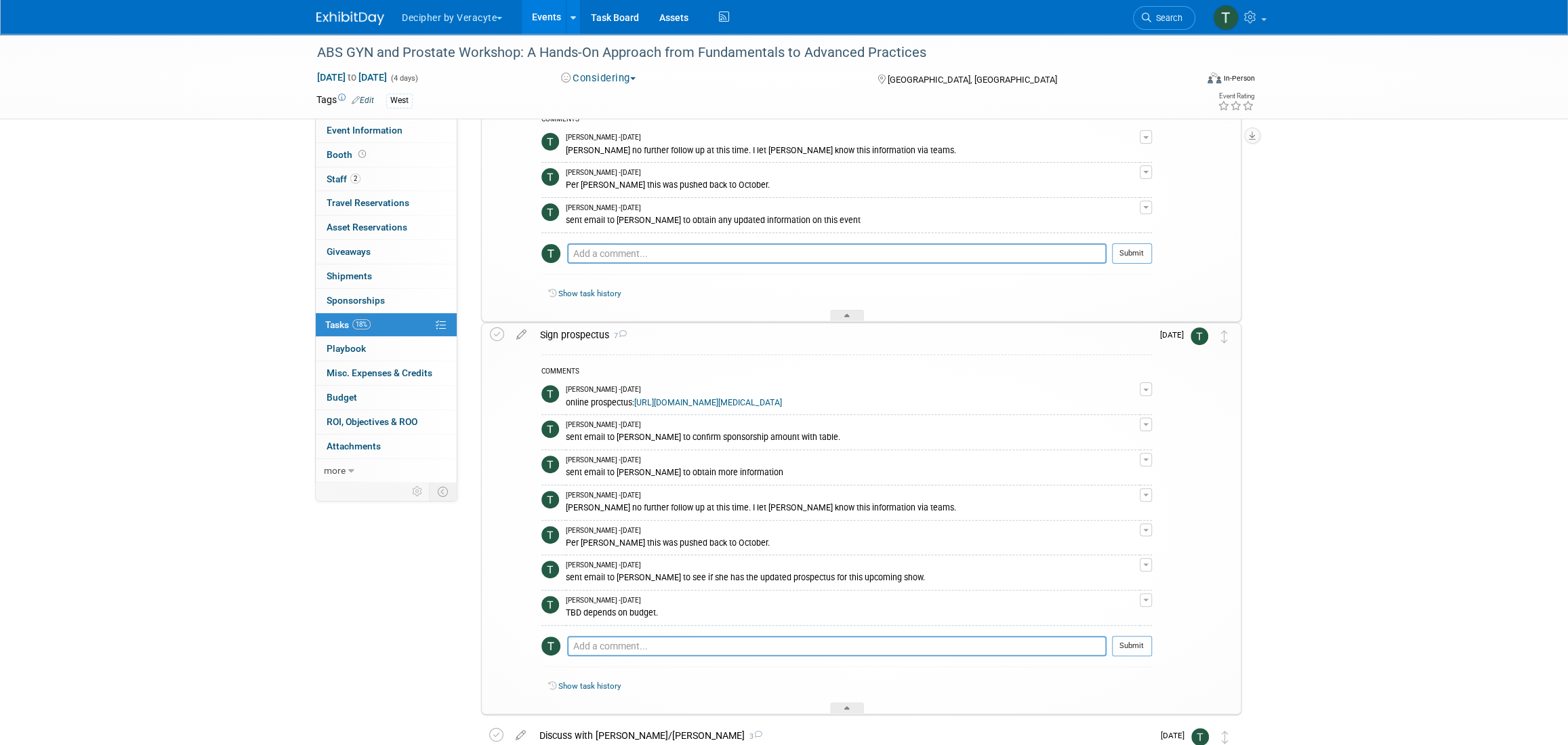
scroll to position [0, 0]
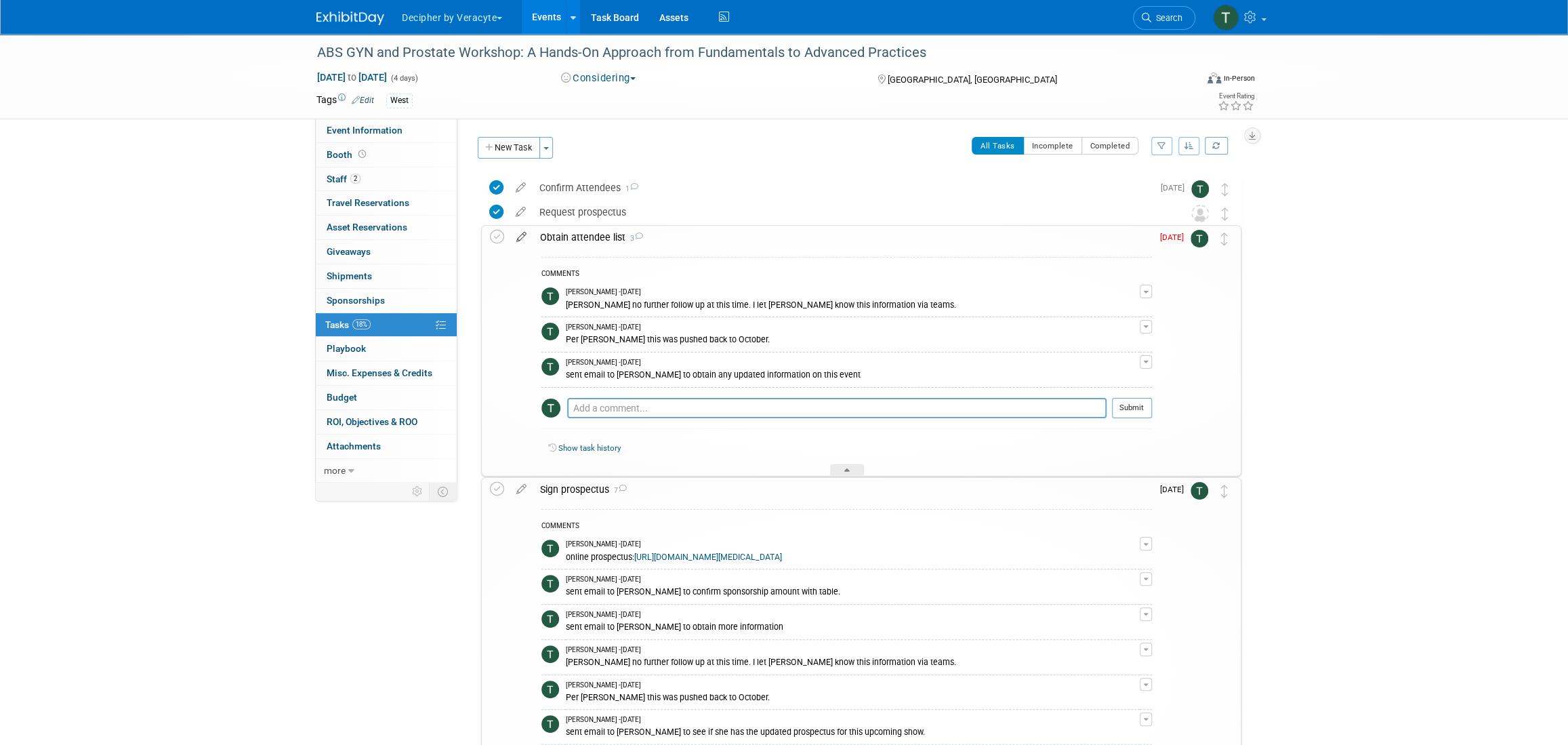
click at [516, 240] on icon at bounding box center [521, 234] width 24 height 17
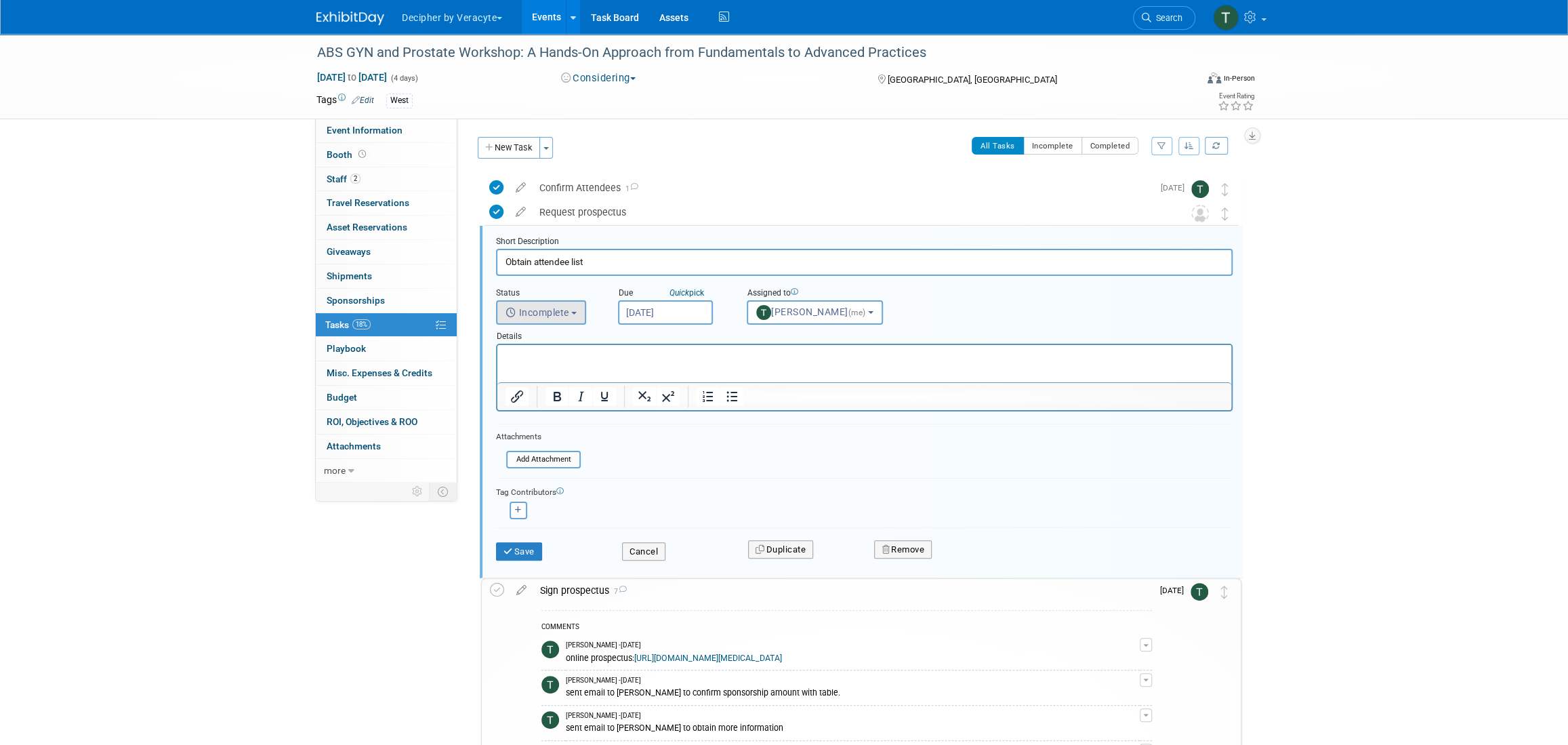
scroll to position [27, 0]
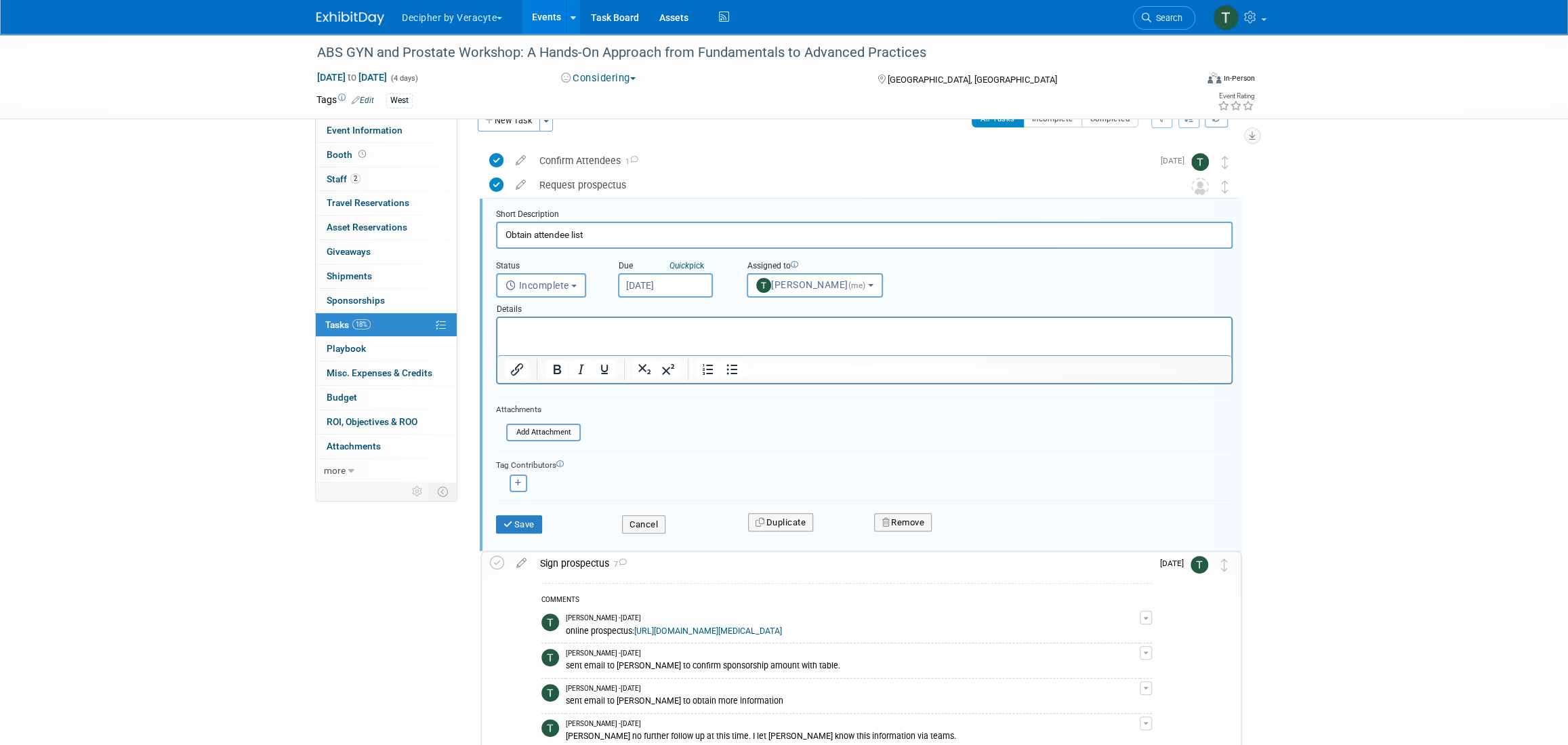
click at [671, 284] on input "[DATE]" at bounding box center [666, 286] width 95 height 25
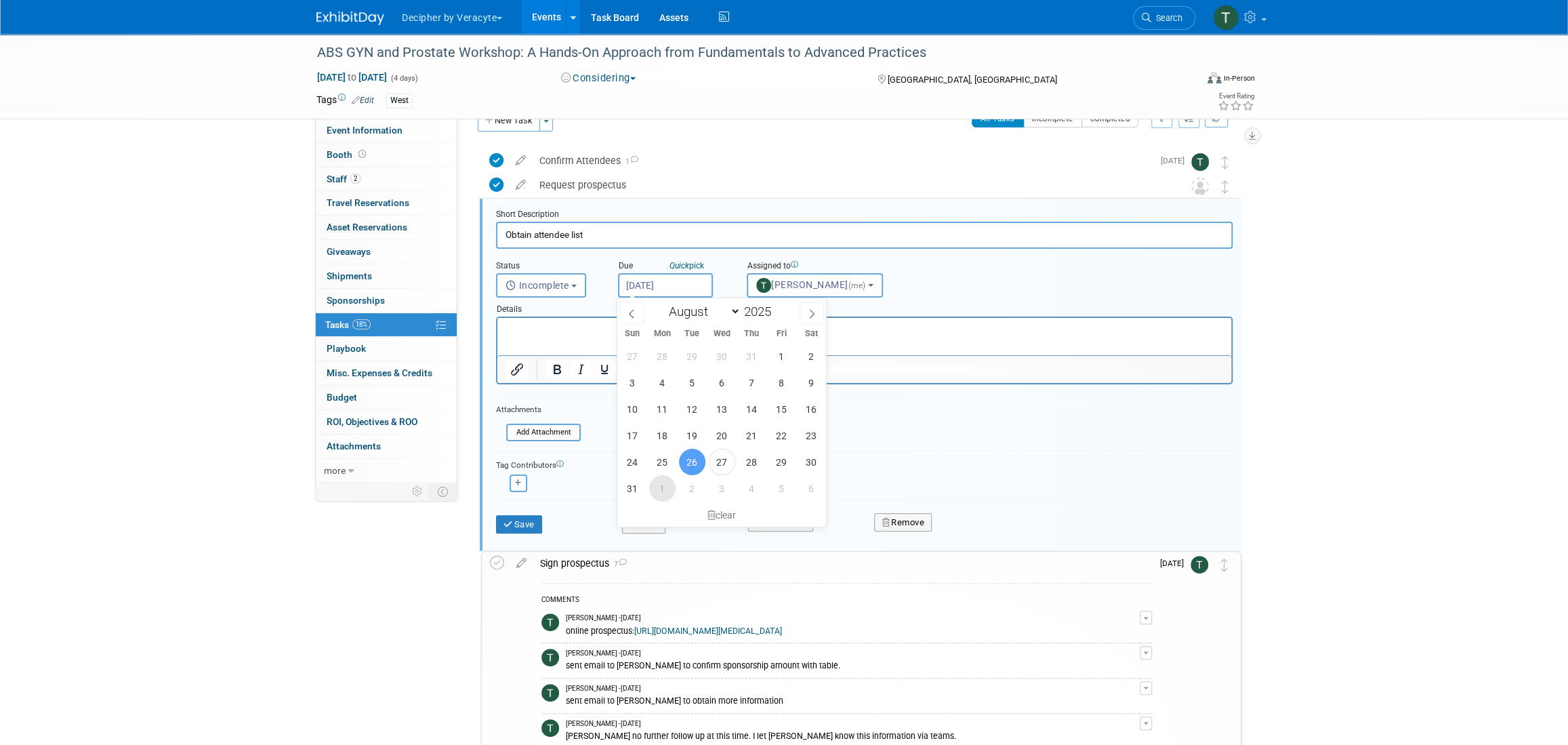
click at [669, 490] on span "1" at bounding box center [662, 488] width 27 height 27
type input "Sep 1, 2025"
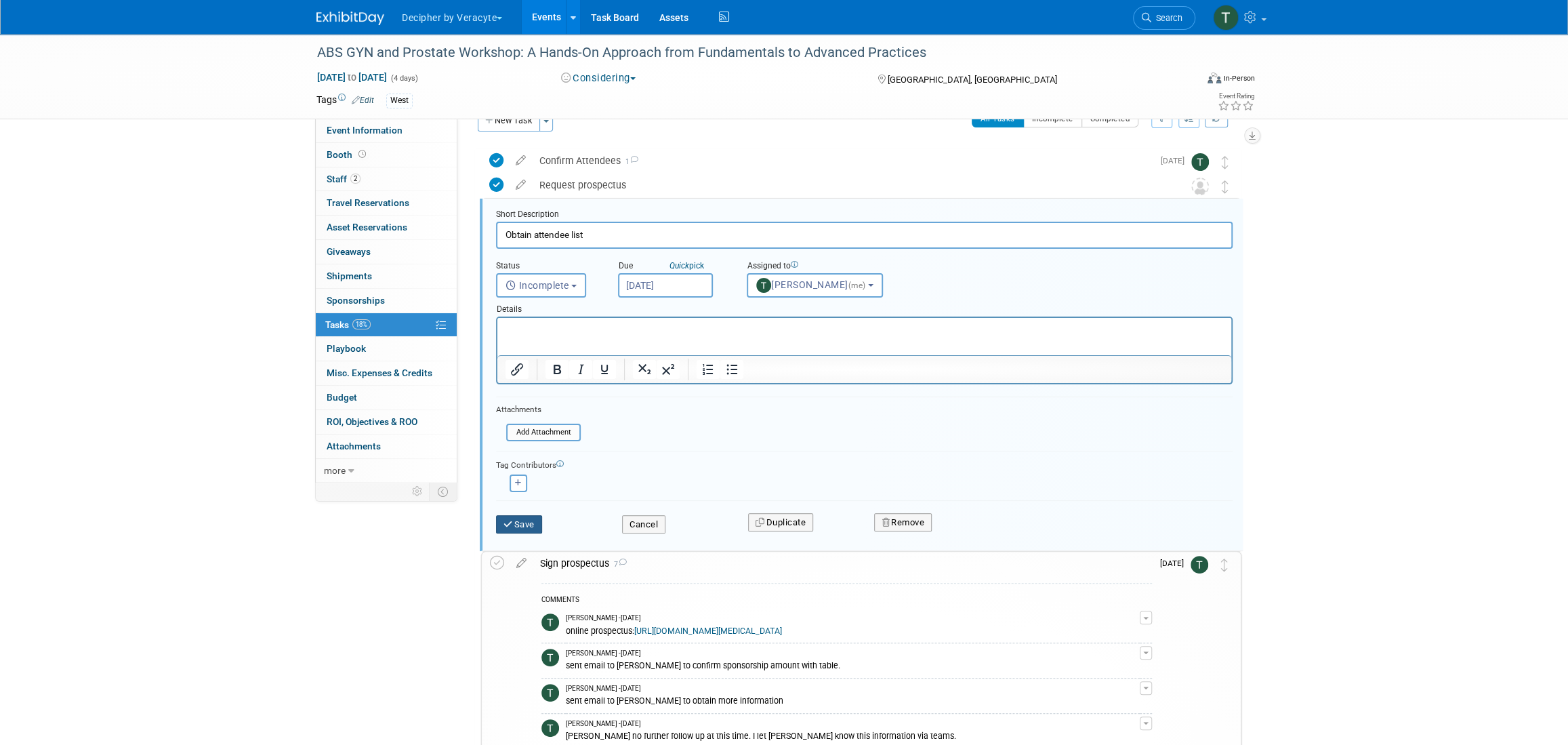
click at [533, 524] on button "Save" at bounding box center [519, 524] width 46 height 19
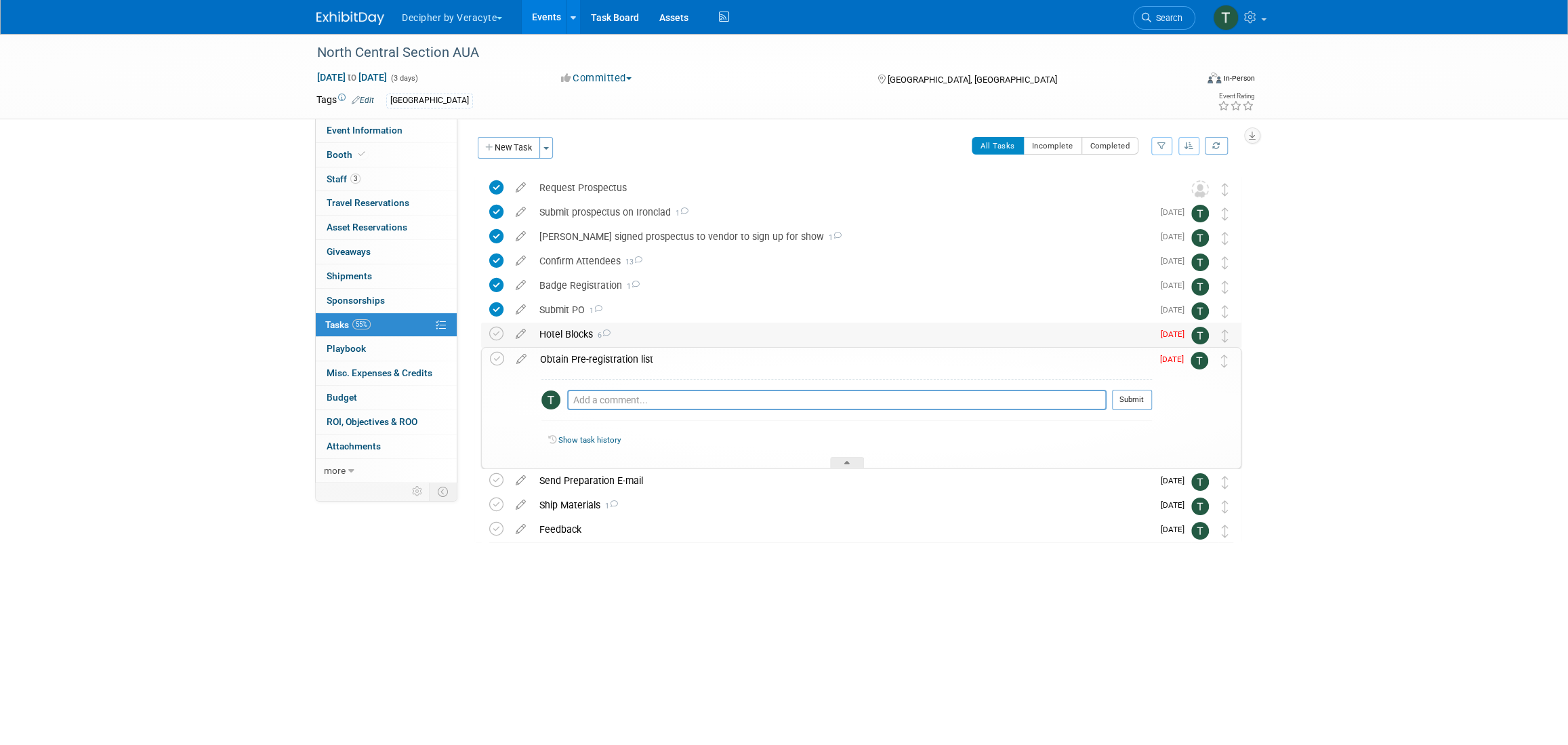
click at [574, 338] on div "Hotel Blocks 6" at bounding box center [843, 334] width 620 height 23
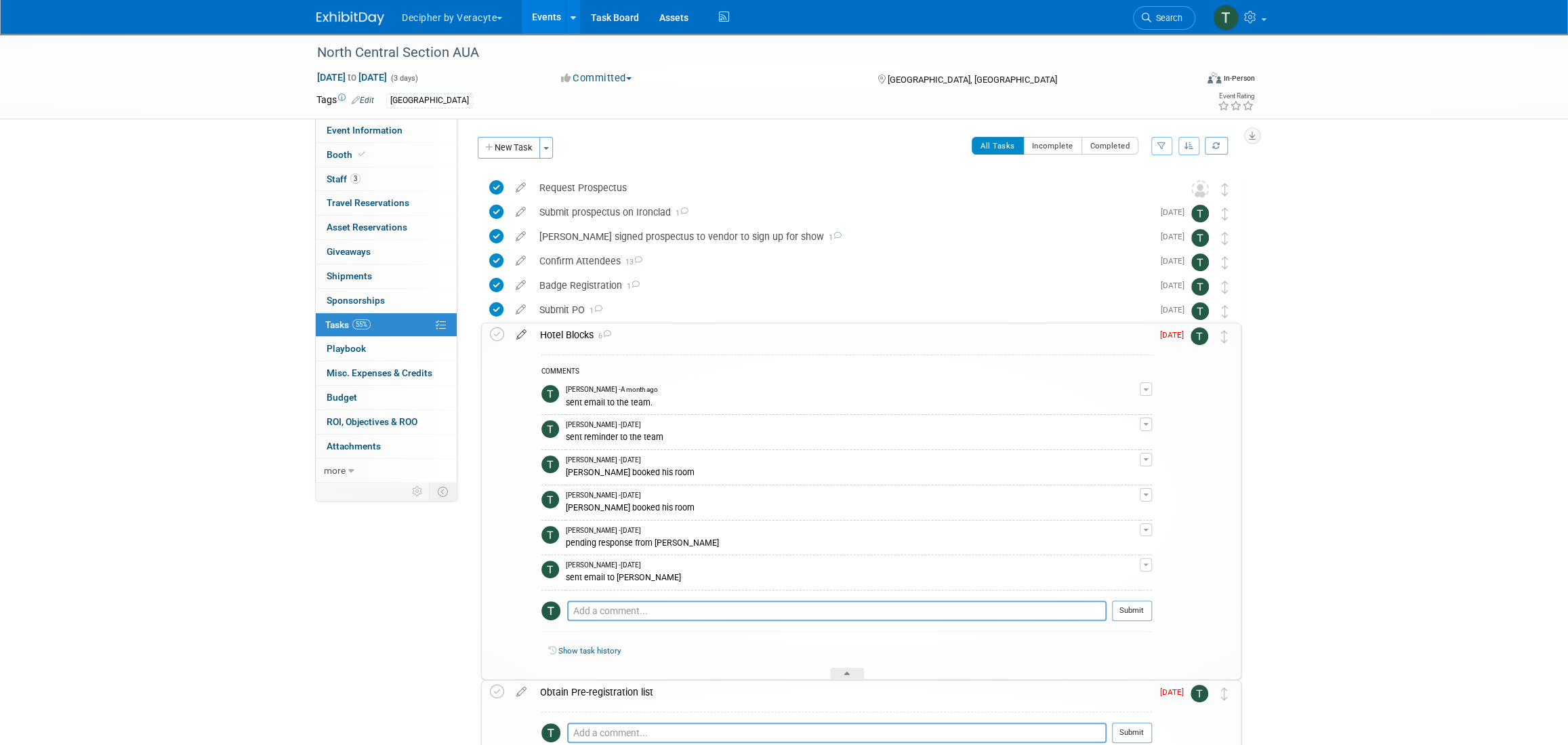
click at [524, 339] on icon at bounding box center [521, 331] width 24 height 17
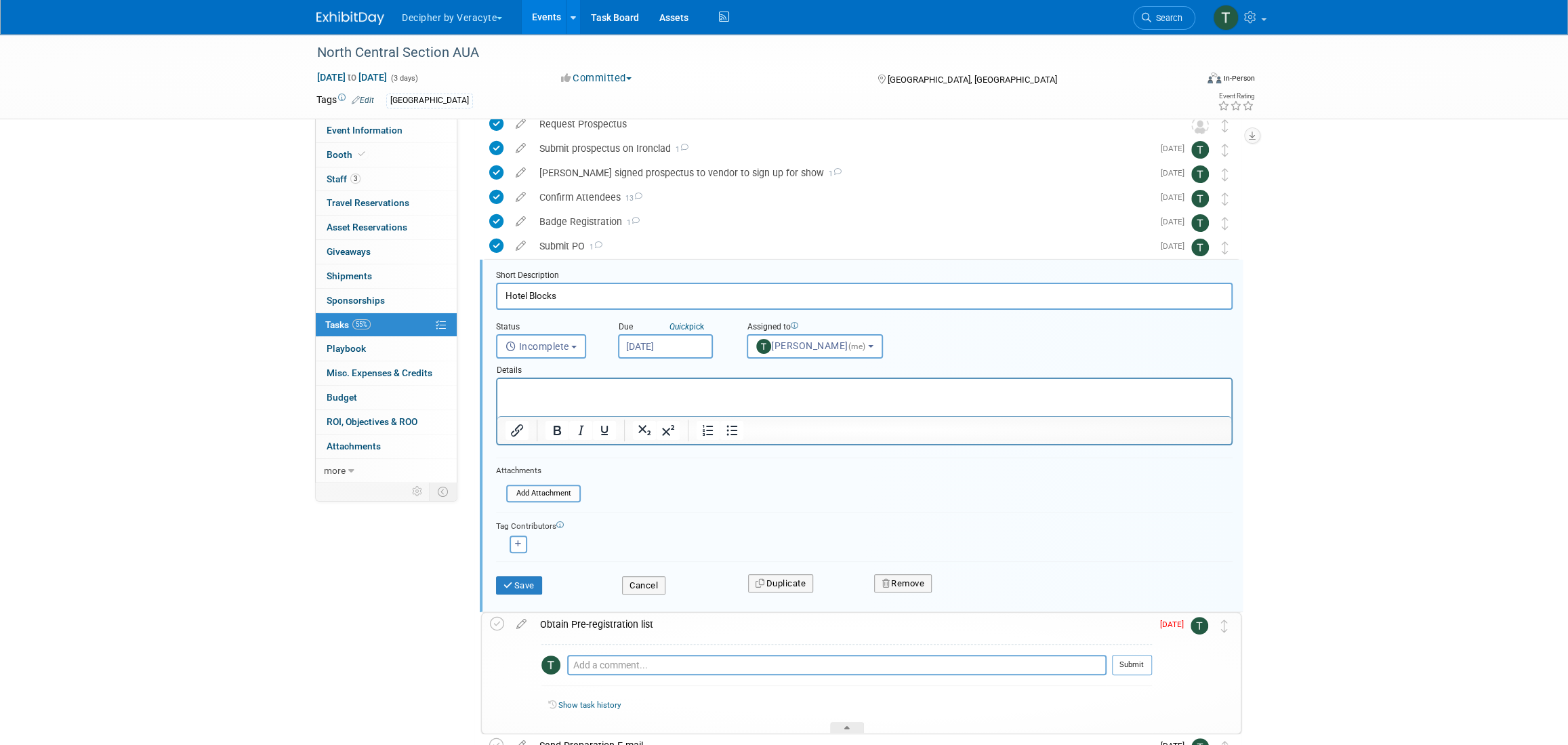
scroll to position [124, 0]
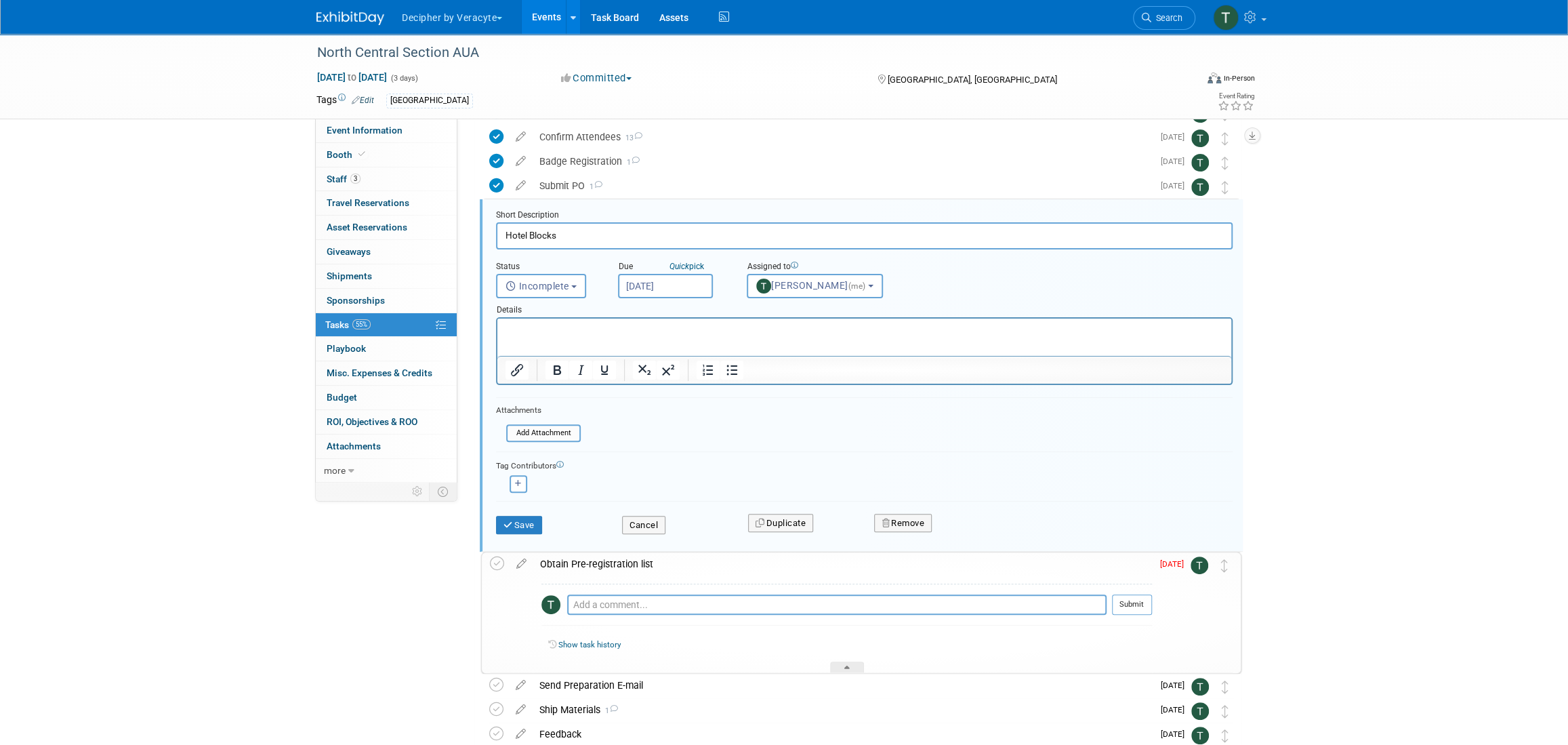
click at [703, 284] on input "[DATE]" at bounding box center [666, 286] width 95 height 25
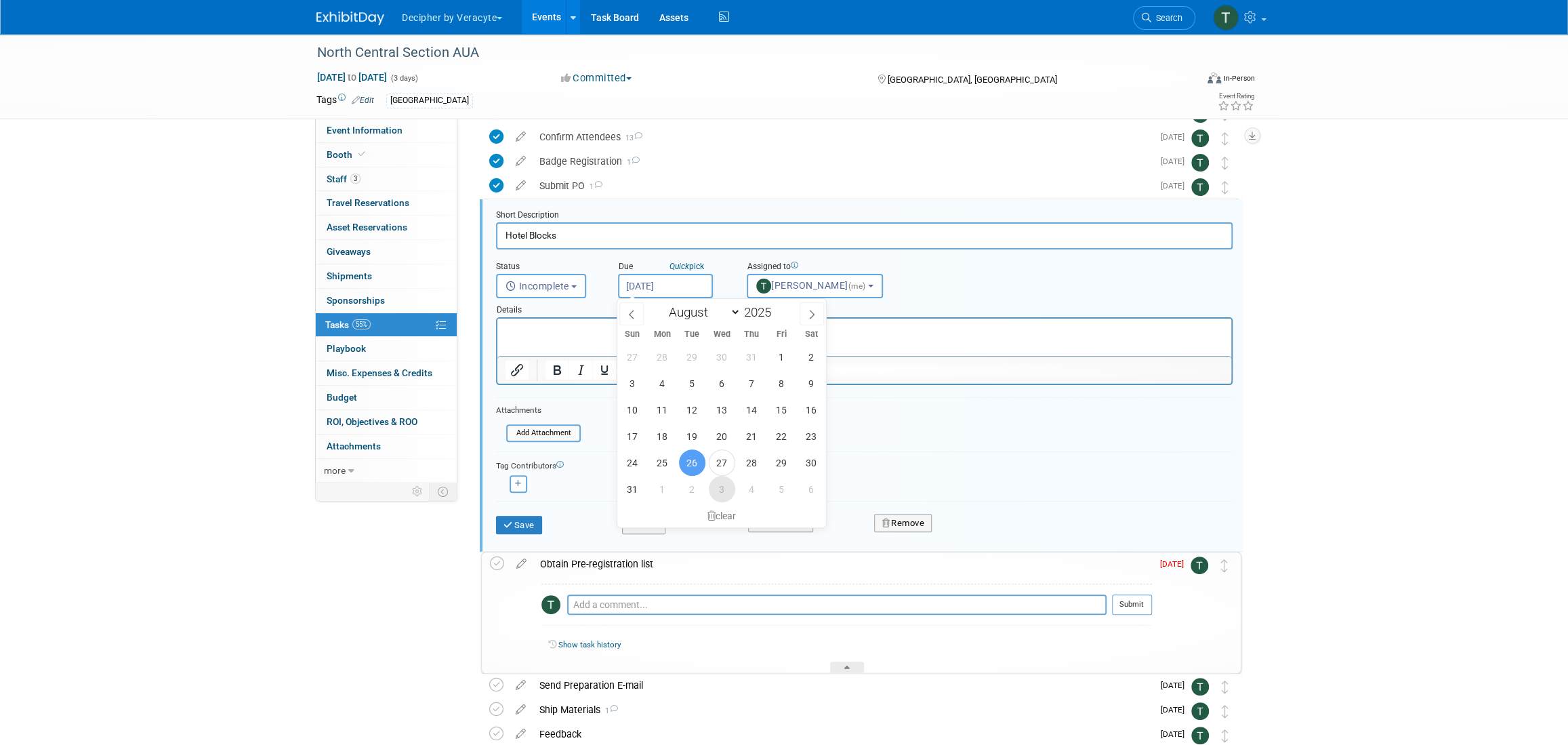
click at [724, 491] on span "3" at bounding box center [722, 489] width 27 height 27
type input "[DATE]"
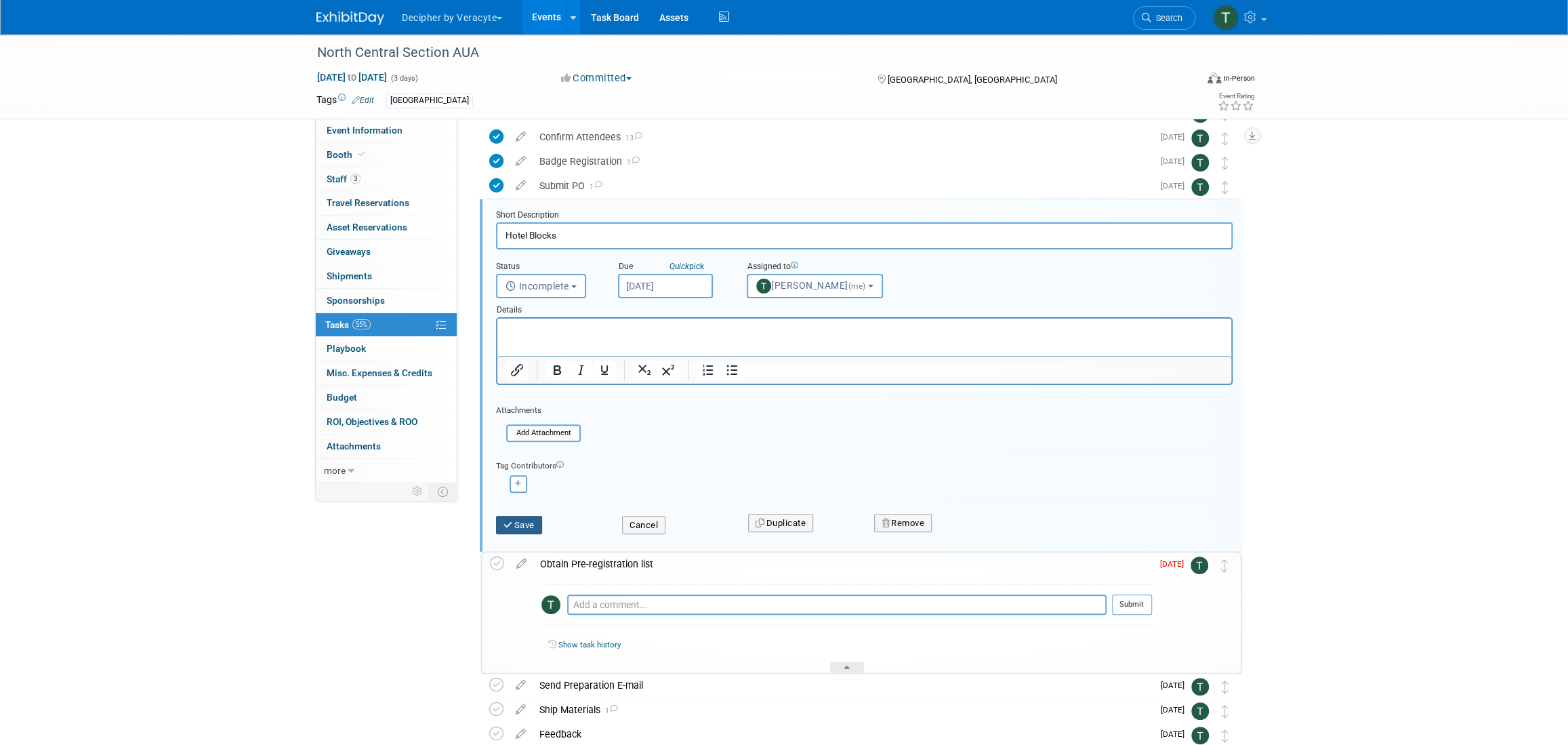
click at [525, 522] on button "Save" at bounding box center [519, 525] width 46 height 19
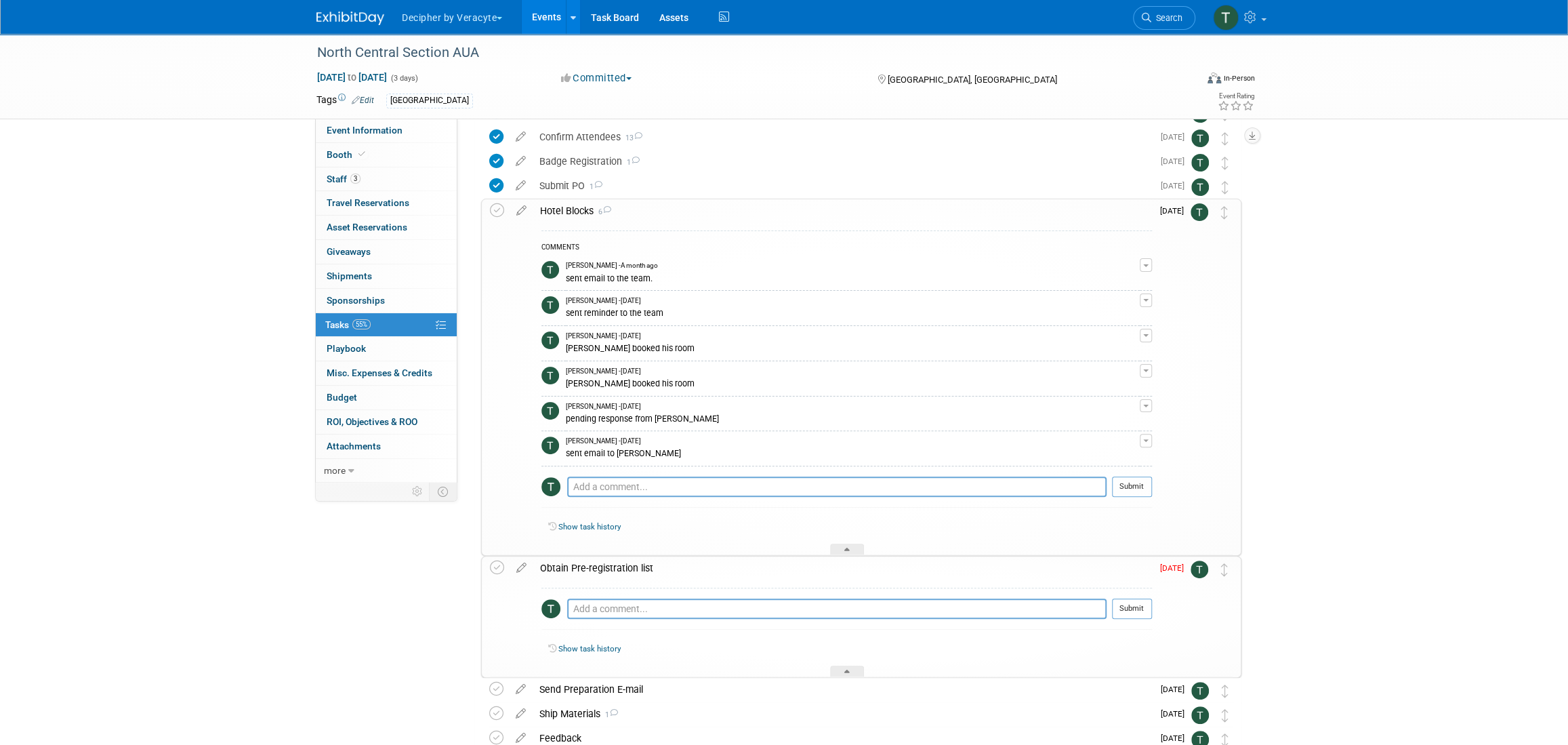
click at [548, 204] on div "Hotel Blocks 6" at bounding box center [843, 211] width 618 height 23
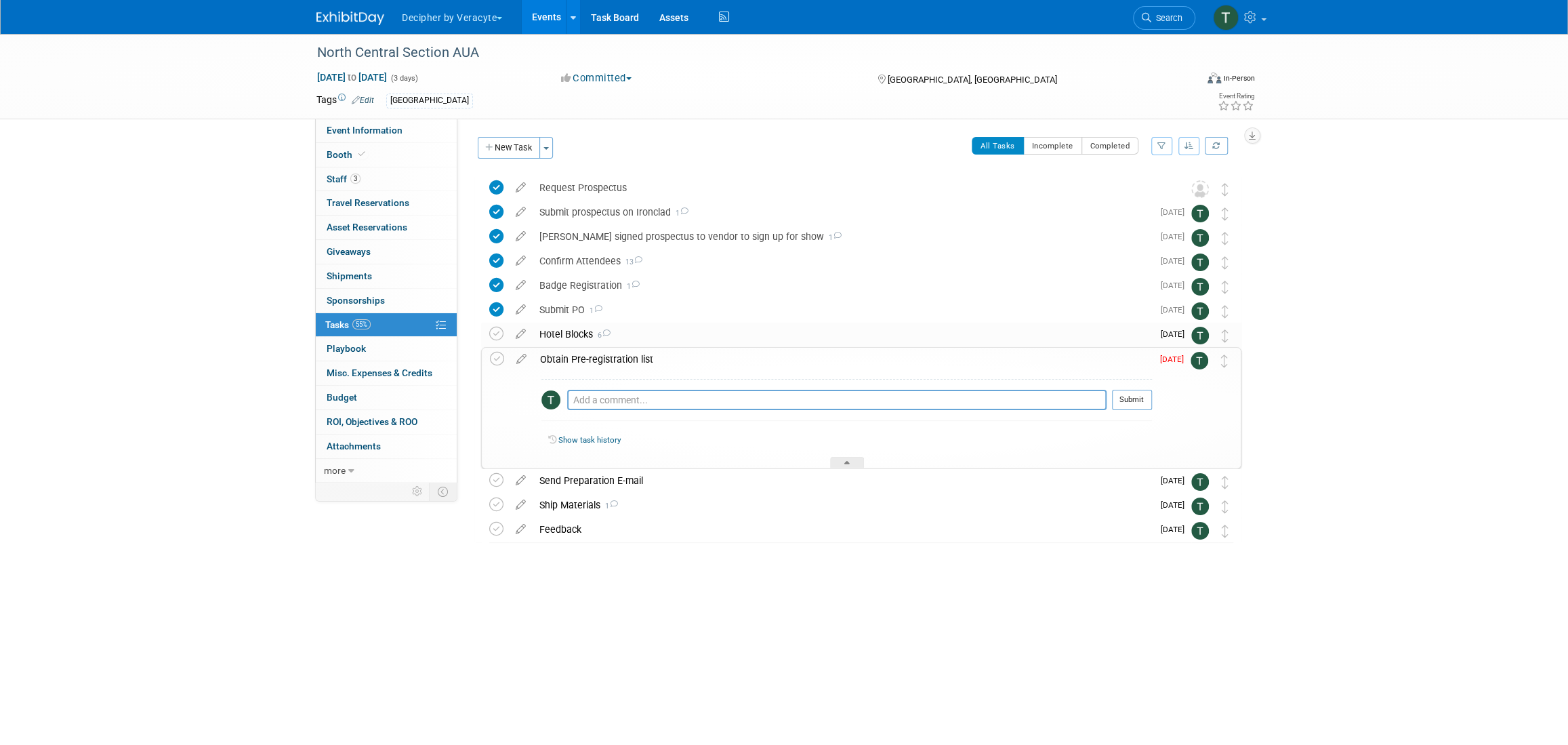
scroll to position [0, 0]
click at [520, 362] on icon at bounding box center [521, 356] width 24 height 17
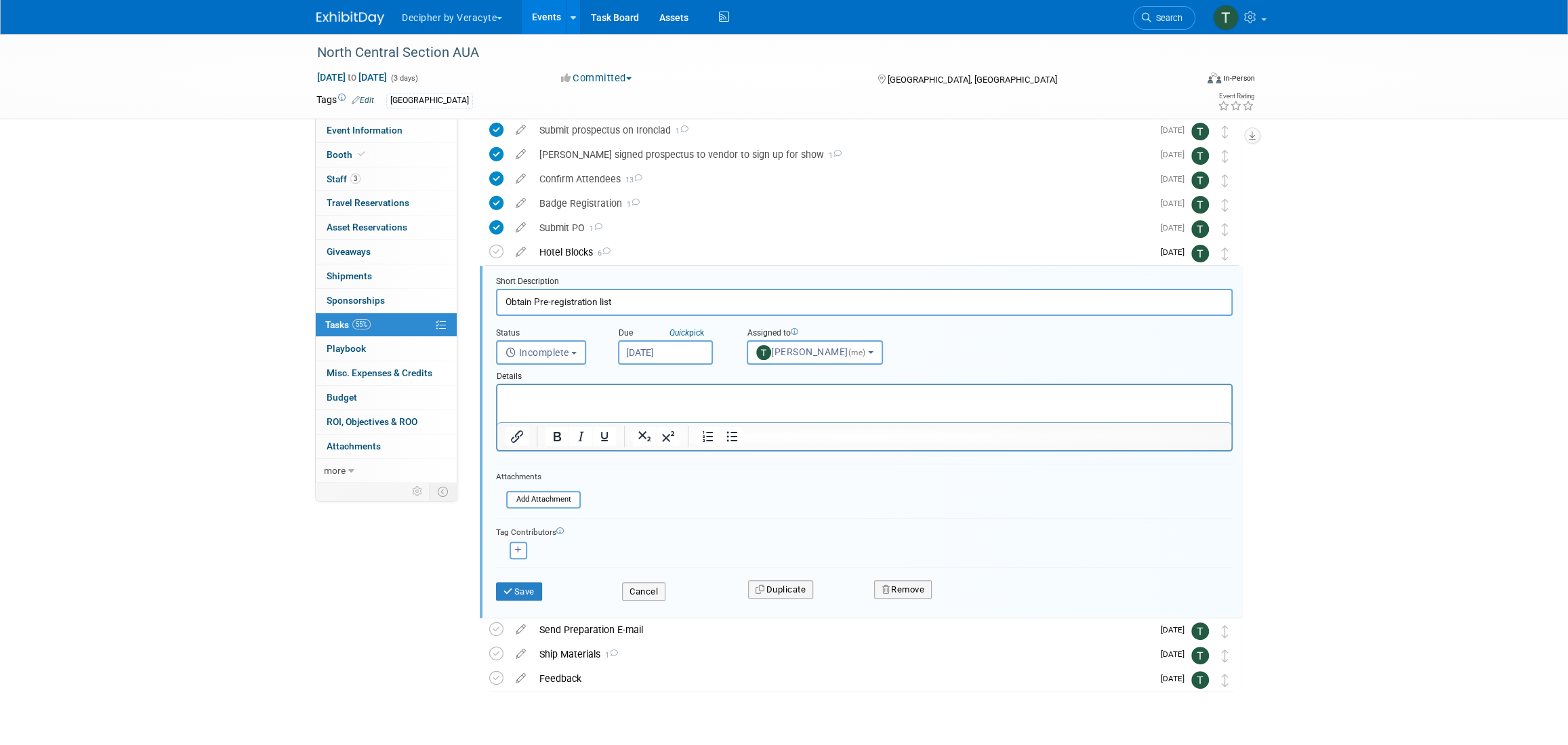
scroll to position [111, 0]
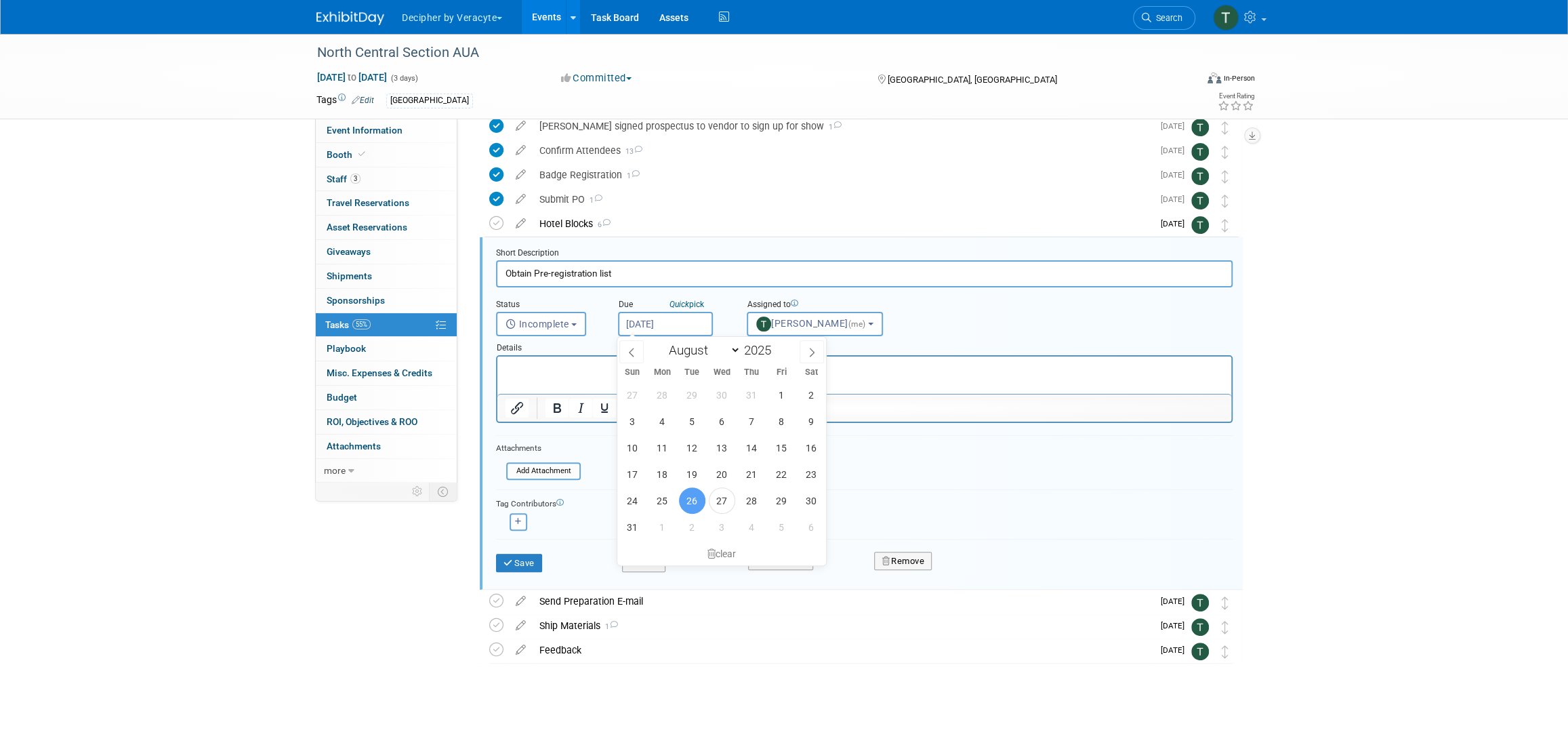
click at [672, 314] on input "[DATE]" at bounding box center [666, 324] width 95 height 25
click at [805, 356] on span at bounding box center [811, 351] width 25 height 23
select select "8"
drag, startPoint x: 687, startPoint y: 450, endPoint x: 668, endPoint y: 462, distance: 22.5
click at [687, 450] on span "16" at bounding box center [692, 448] width 27 height 27
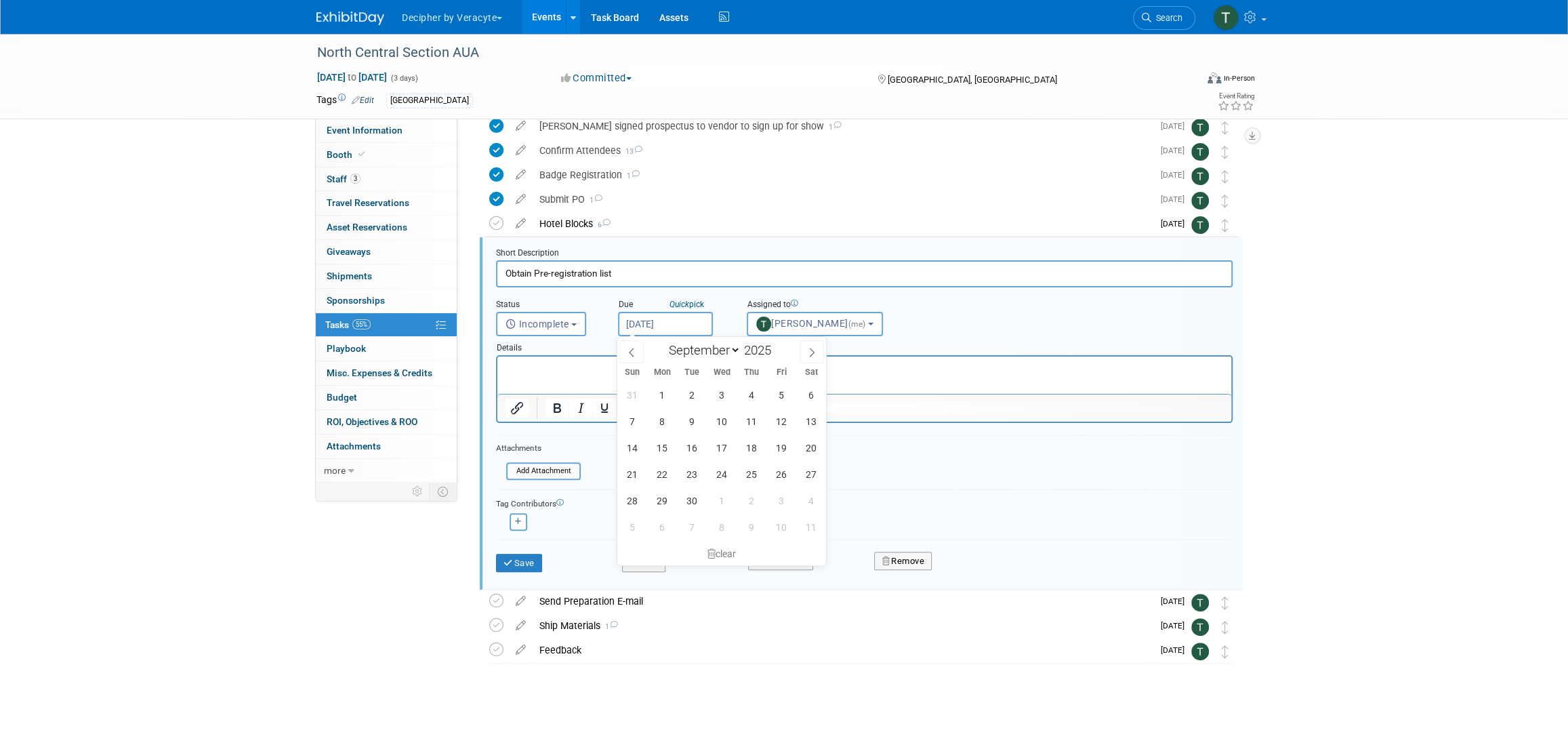
type input "Sep 16, 2025"
click at [535, 554] on button "Save" at bounding box center [519, 563] width 46 height 19
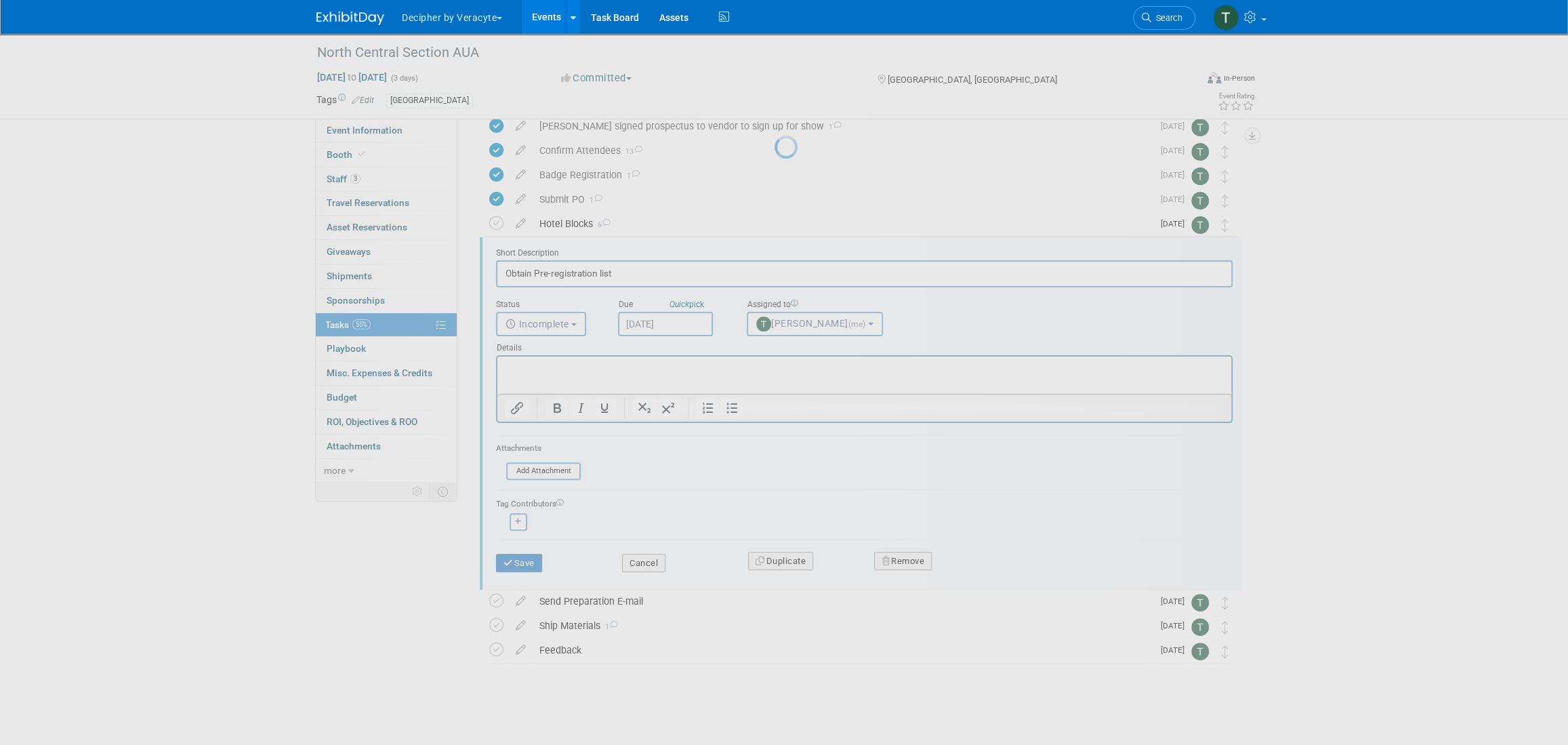
scroll to position [0, 0]
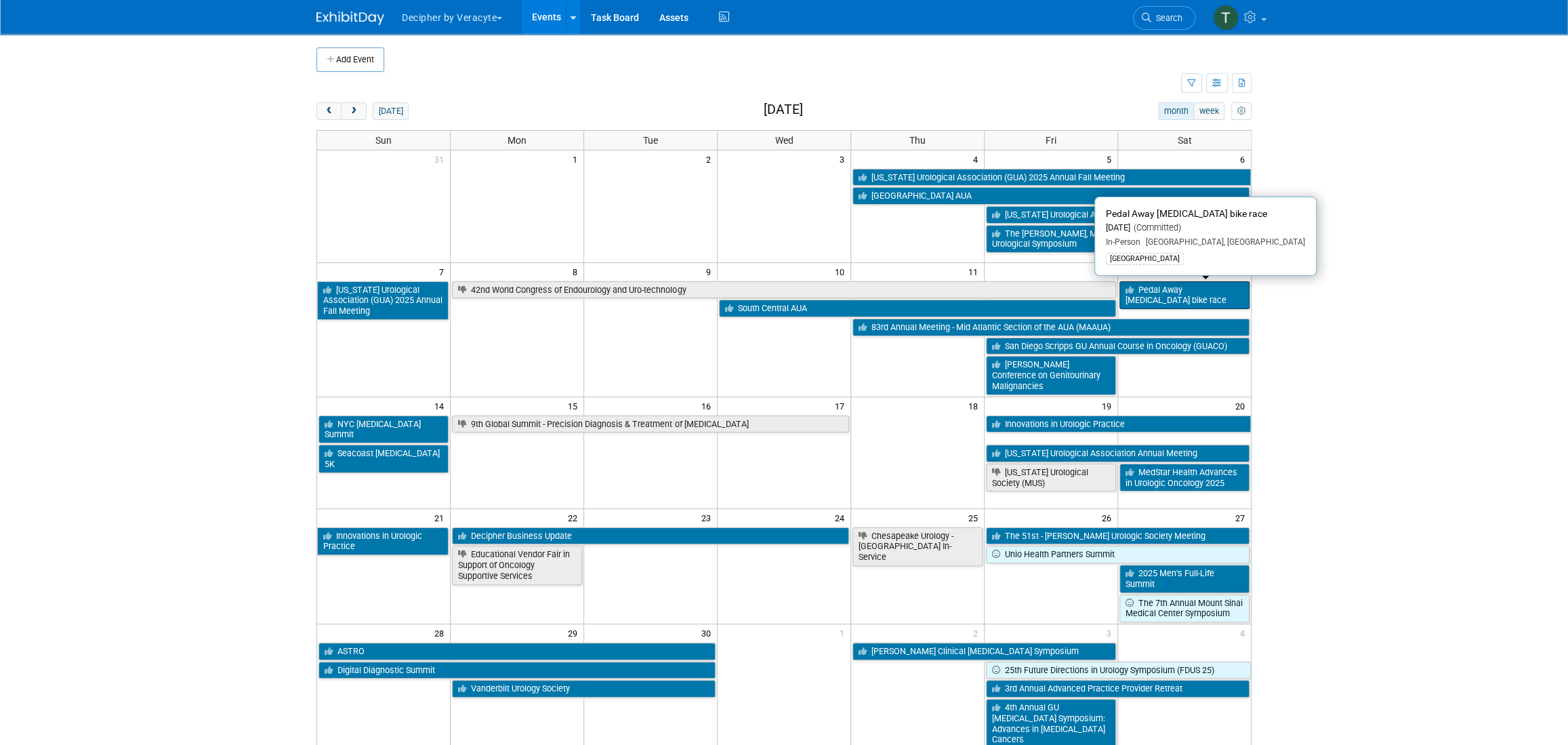
click at [1155, 300] on link "Pedal Away [MEDICAL_DATA] bike race" at bounding box center [1185, 295] width 130 height 27
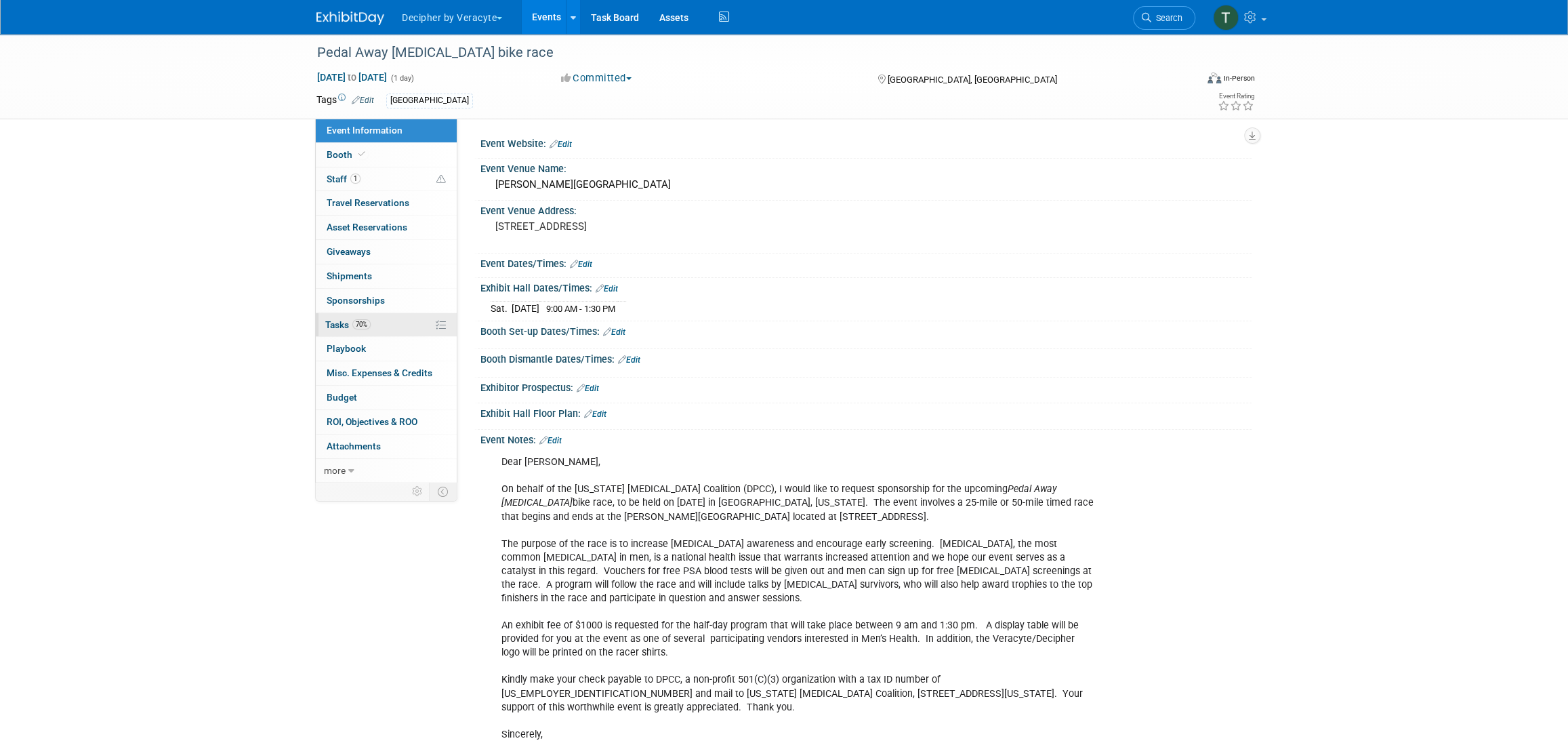
click at [411, 332] on link "70% Tasks 70%" at bounding box center [386, 325] width 141 height 24
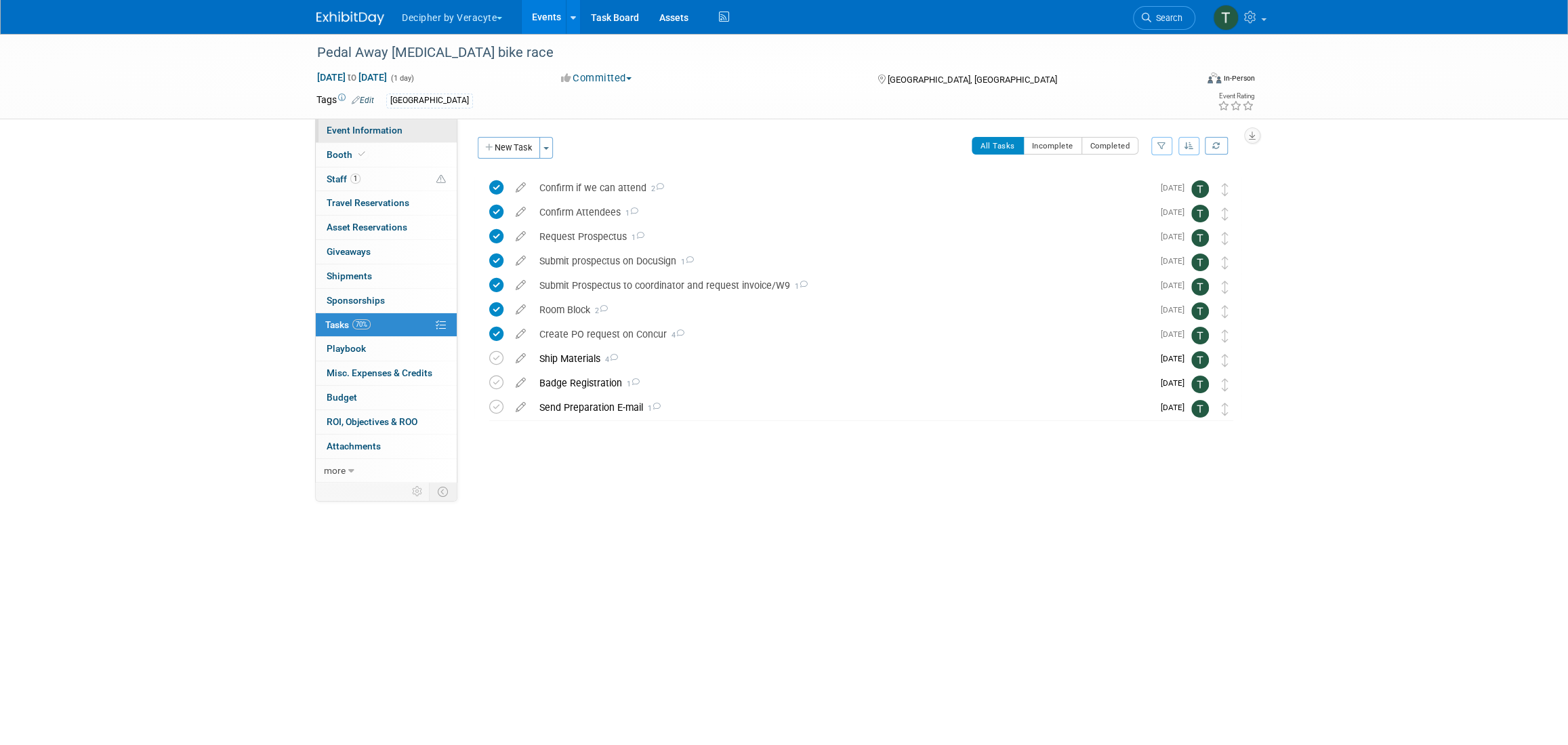
click at [414, 128] on link "Event Information" at bounding box center [386, 131] width 141 height 24
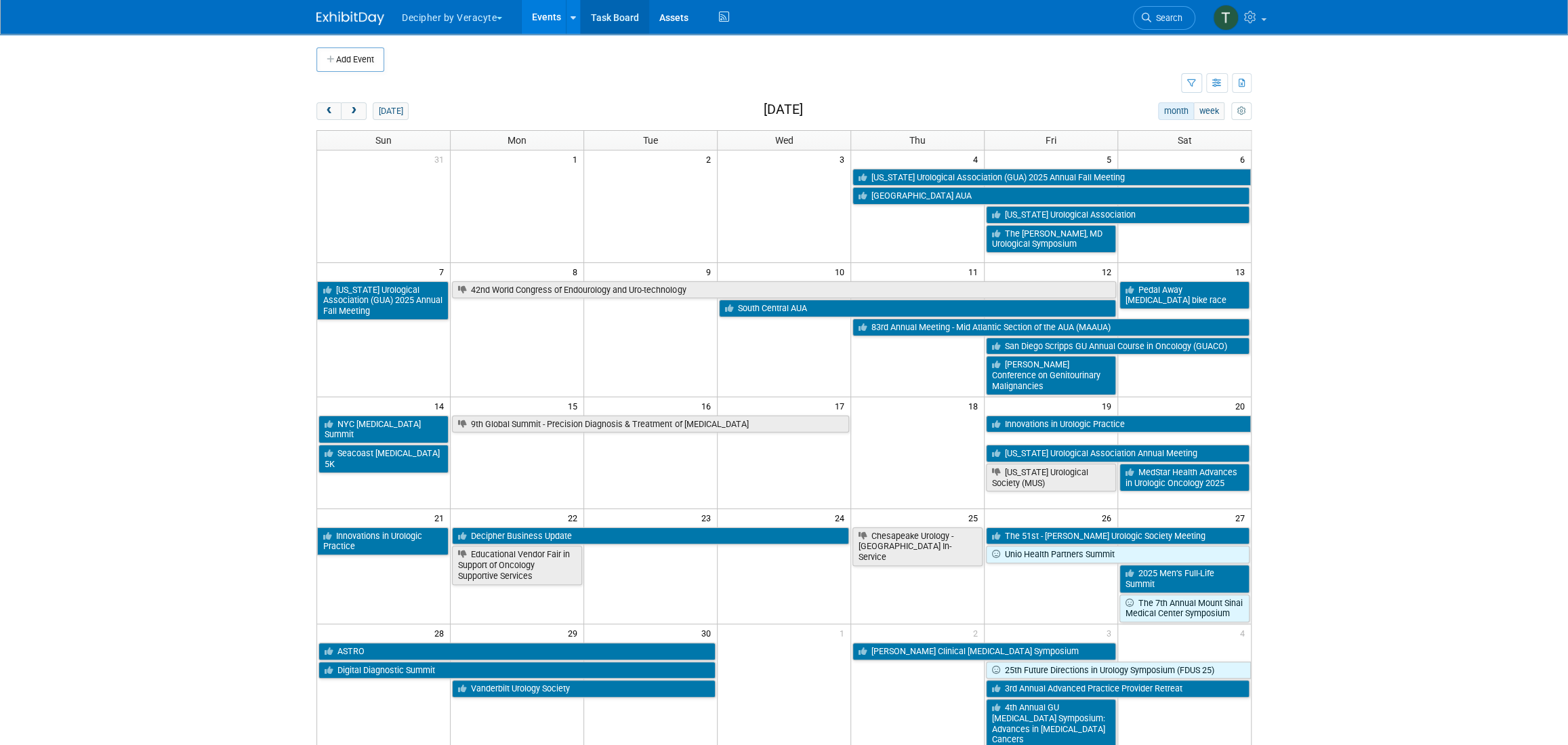
click at [611, 20] on link "Task Board" at bounding box center [615, 16] width 69 height 34
click at [1218, 75] on button "button" at bounding box center [1218, 82] width 22 height 19
click at [1168, 122] on link "List View" at bounding box center [1160, 130] width 113 height 19
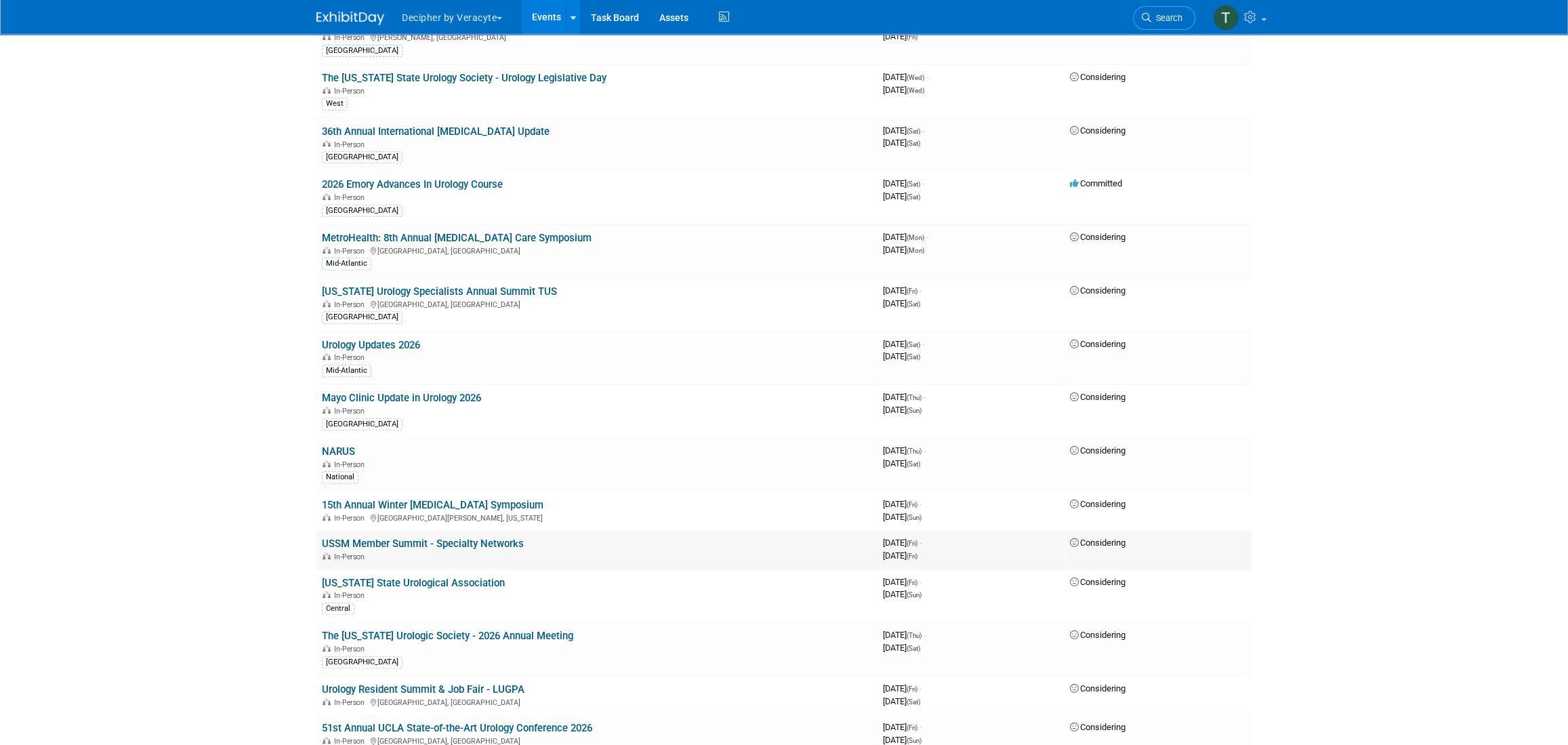
scroll to position [4704, 0]
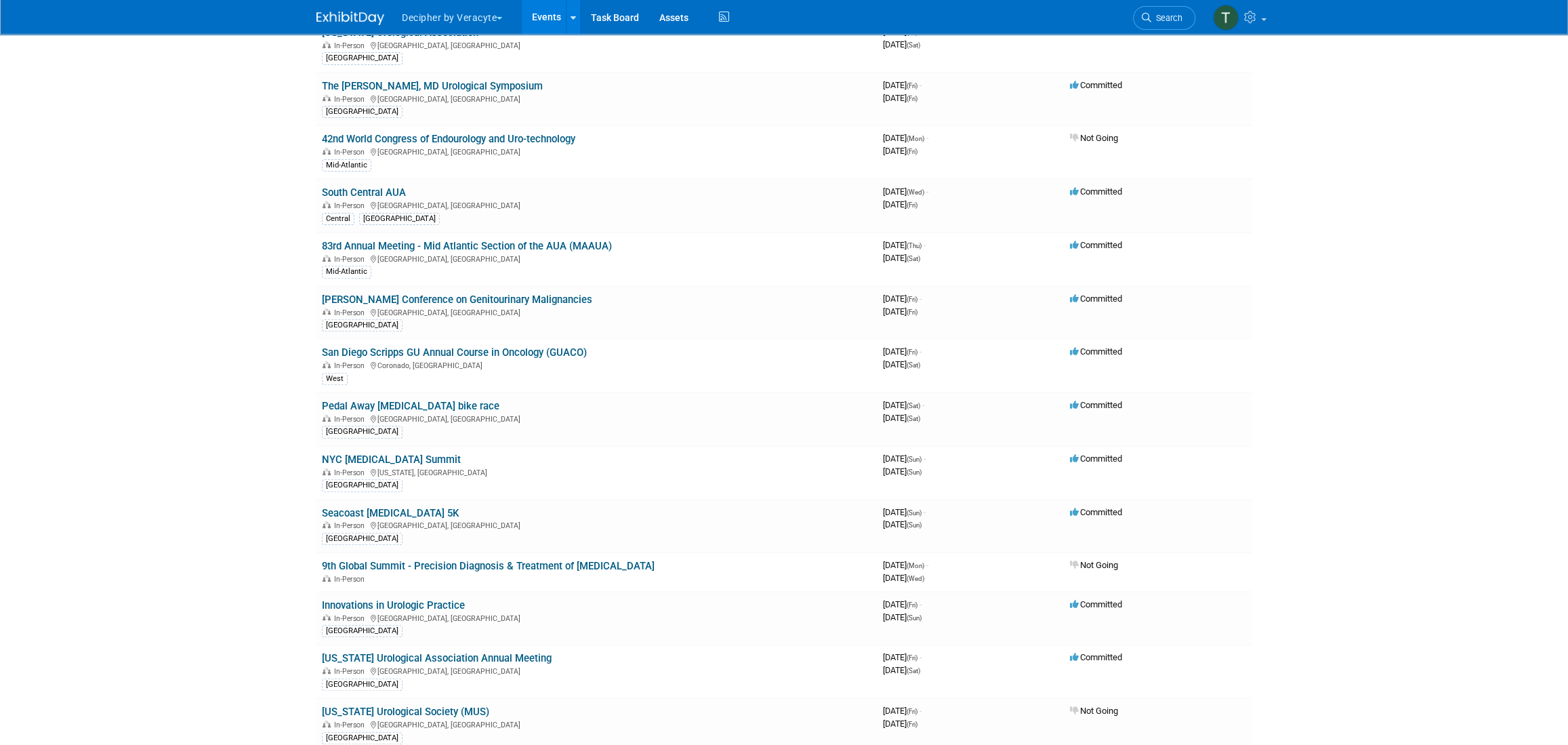
scroll to position [0, 0]
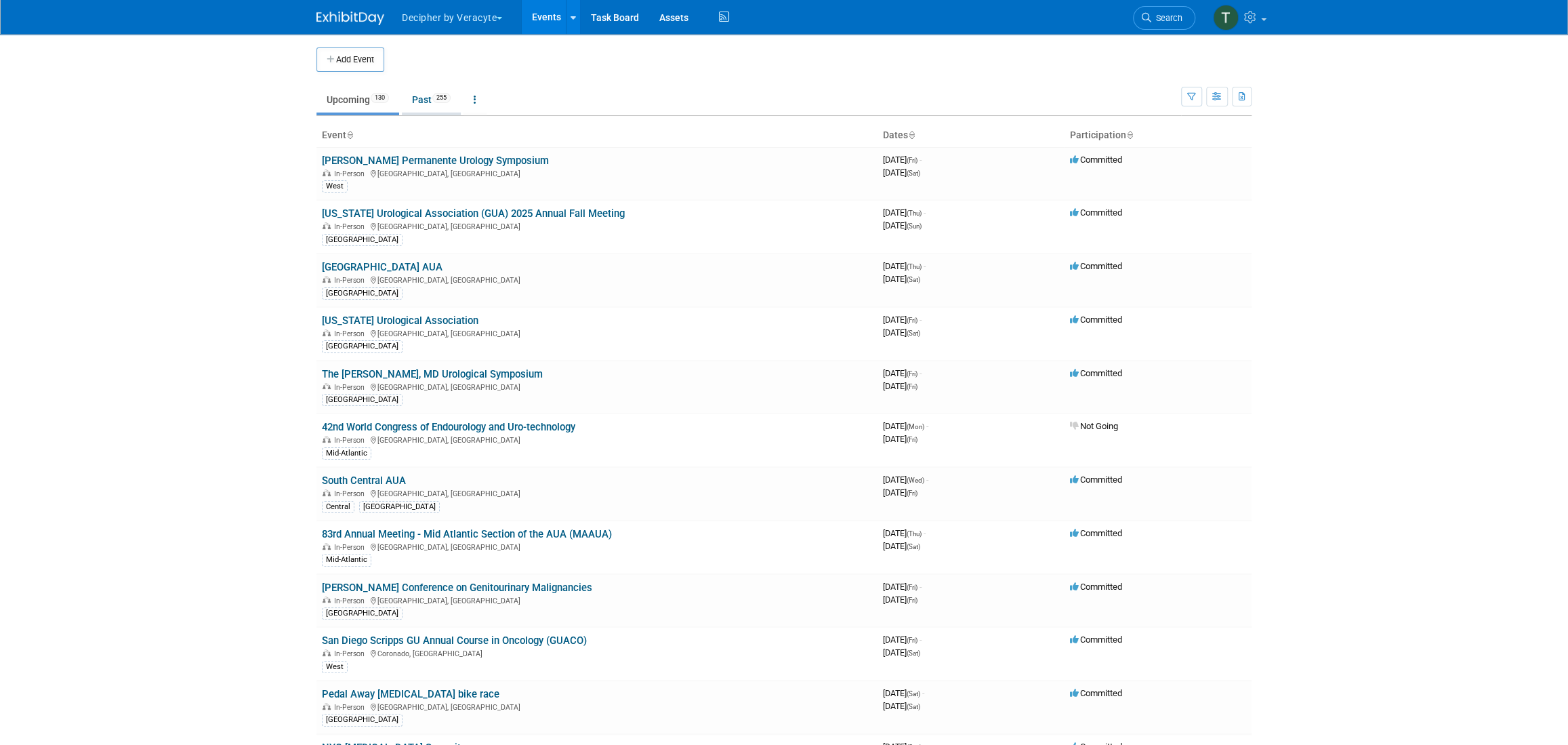
click at [420, 88] on link "Past 255" at bounding box center [431, 100] width 59 height 26
click at [412, 96] on link "Past 255" at bounding box center [431, 100] width 59 height 26
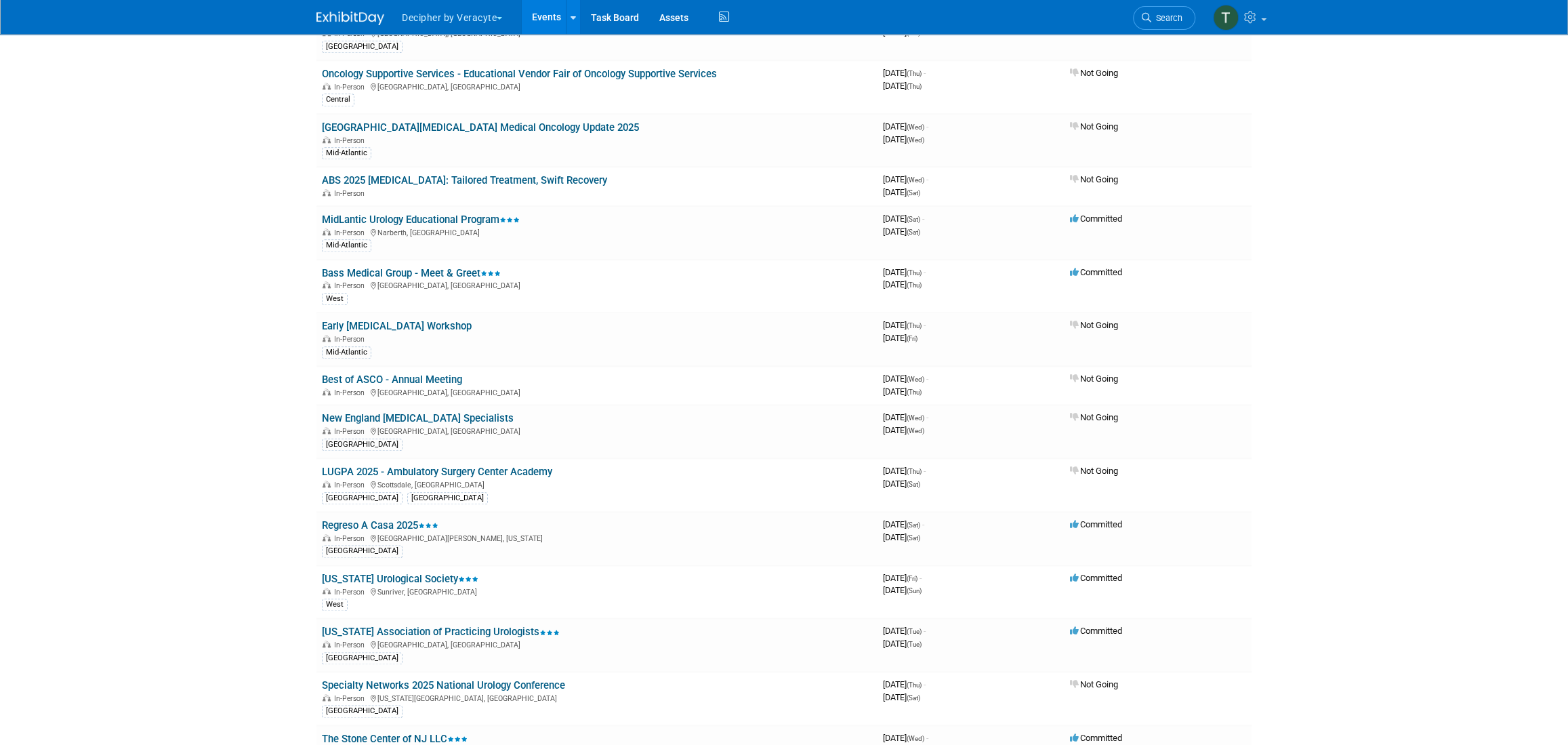
scroll to position [3865, 0]
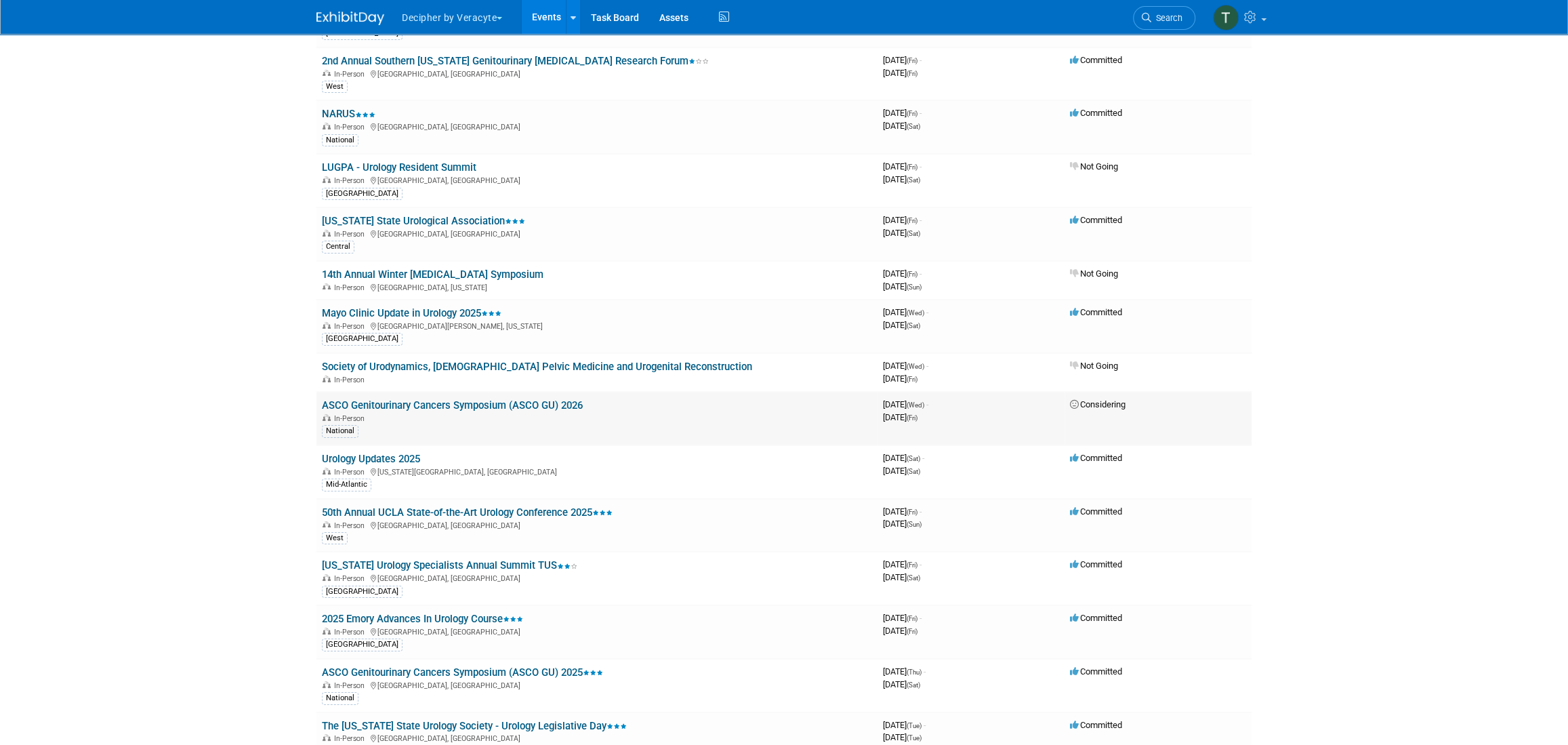
click at [549, 399] on link "ASCO Genitourinary Cancers Symposium (ASCO GU) 2026" at bounding box center [452, 405] width 261 height 12
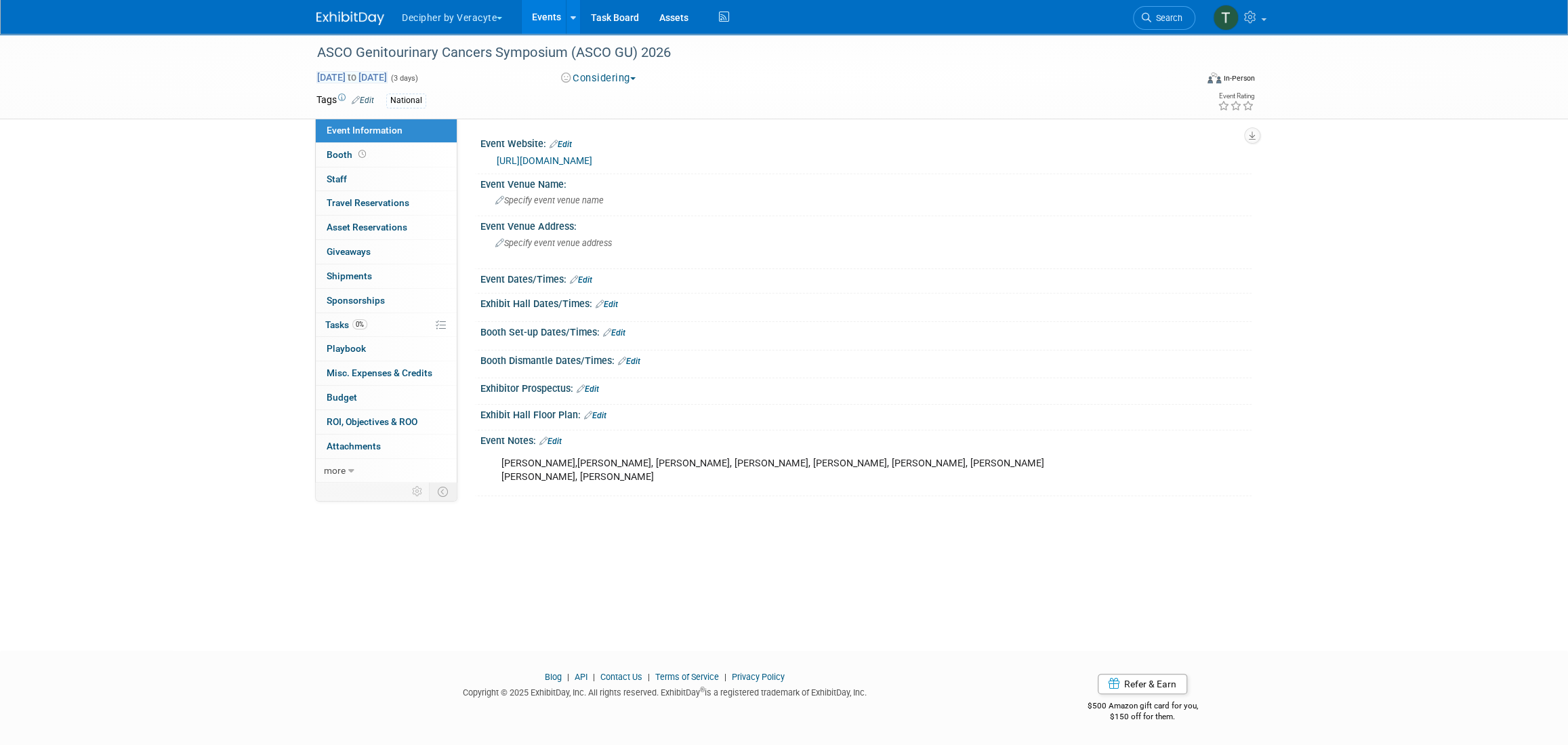
click at [388, 71] on span "Feb 26, 2025 to Feb 28, 2025" at bounding box center [352, 77] width 71 height 12
select select "1"
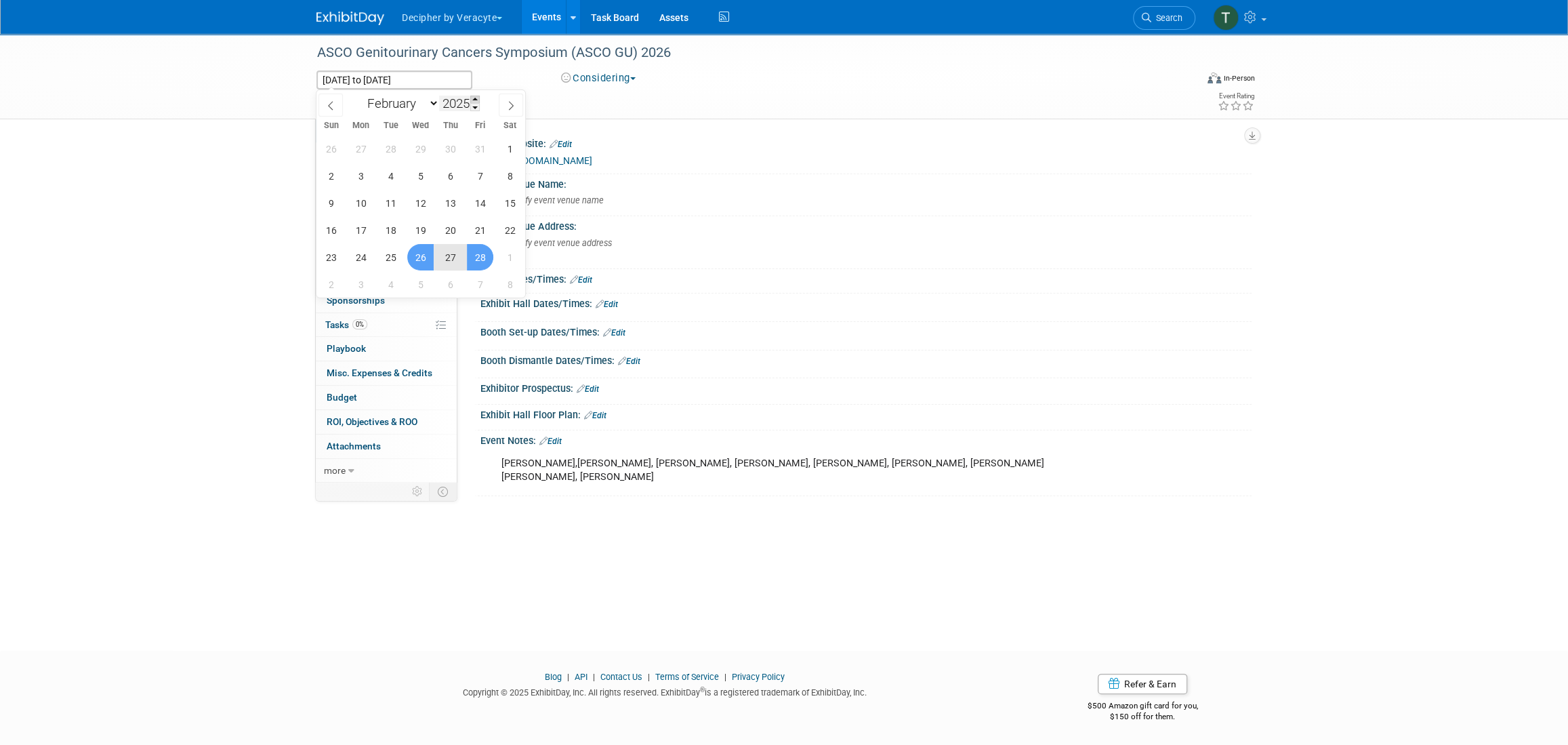
click at [476, 98] on span at bounding box center [475, 99] width 9 height 8
type input "2026"
click at [446, 235] on span "26" at bounding box center [450, 230] width 27 height 27
type input "Feb 26, 2026"
click at [497, 230] on span "28" at bounding box center [510, 230] width 27 height 27
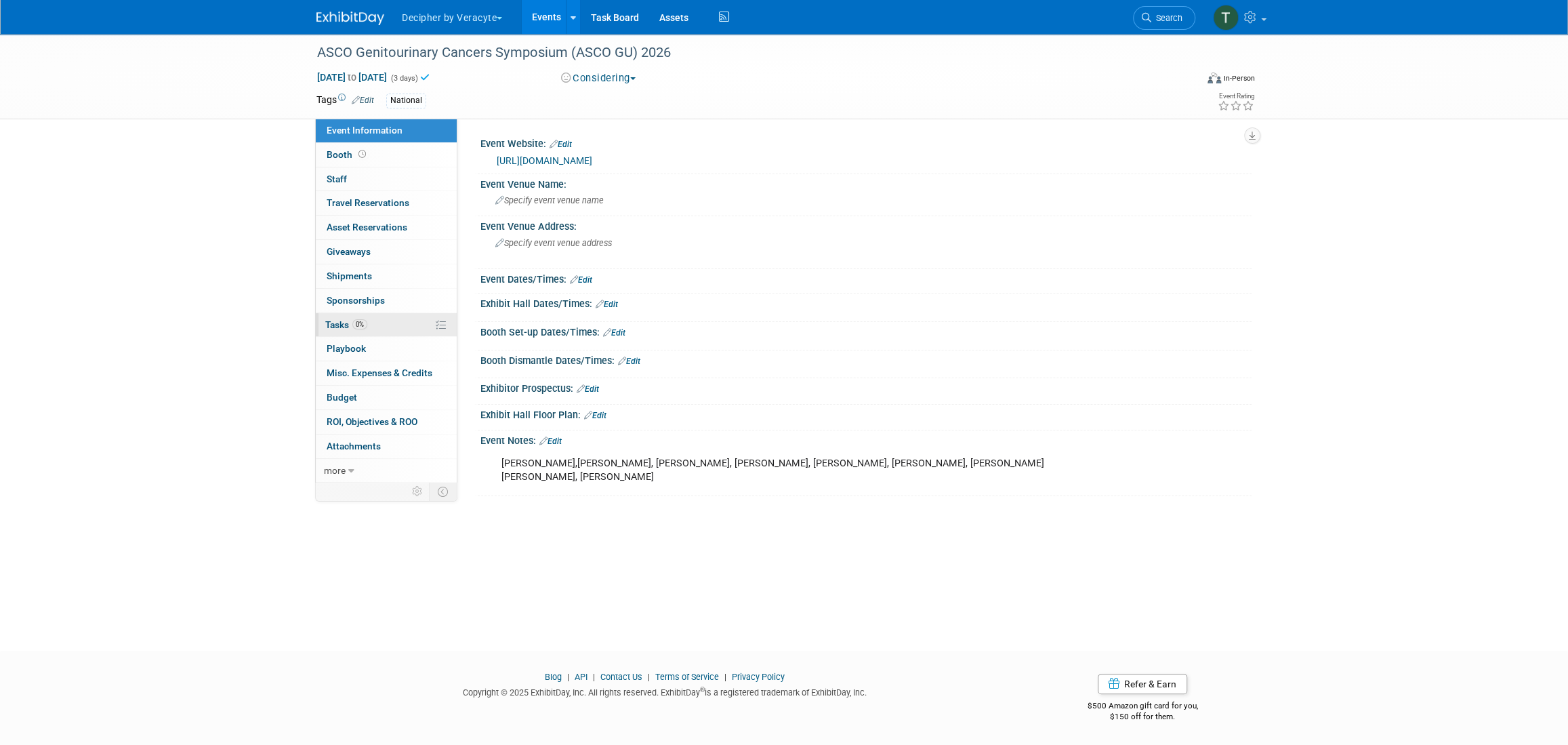
click at [392, 328] on link "0% Tasks 0%" at bounding box center [386, 325] width 141 height 24
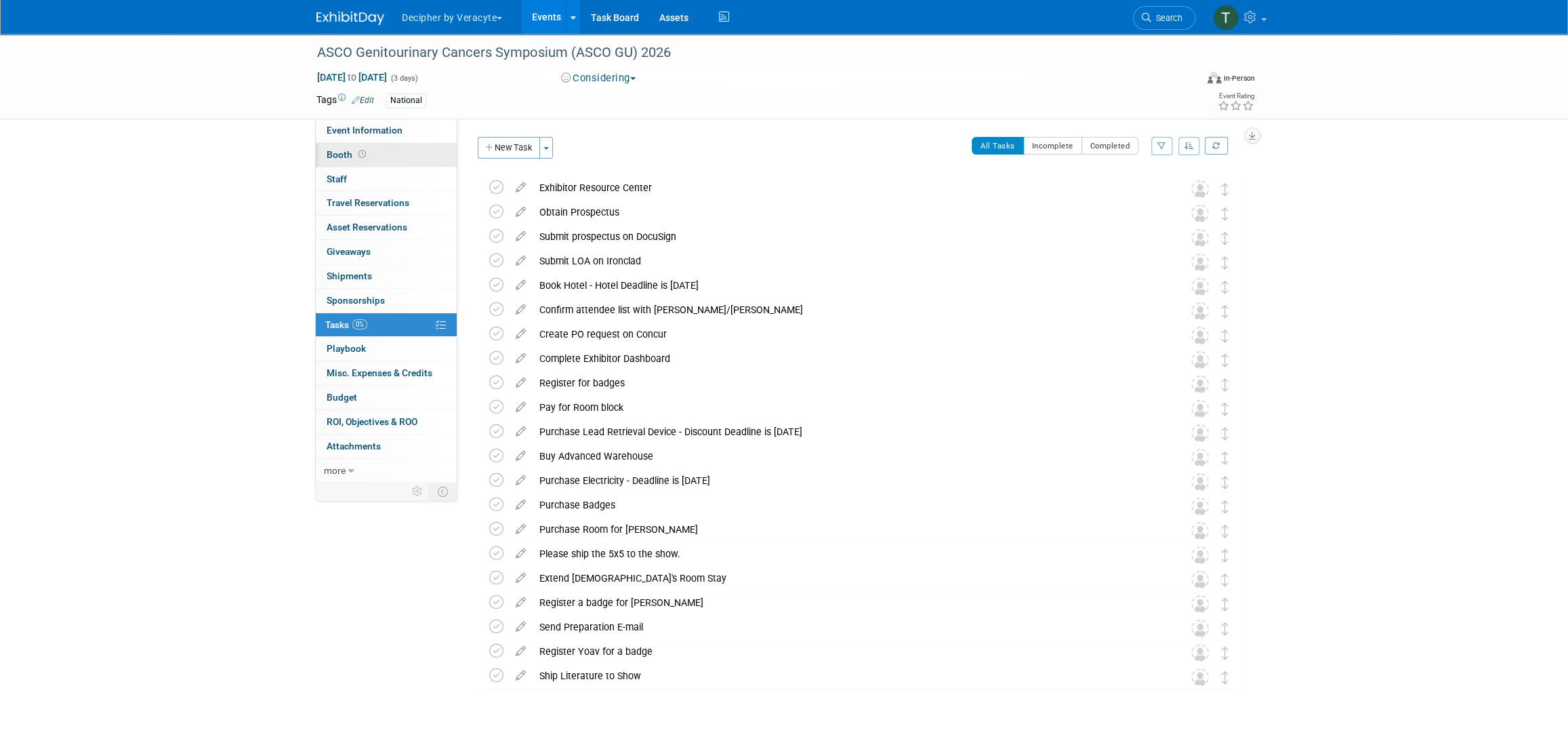
click at [366, 153] on span at bounding box center [362, 154] width 13 height 10
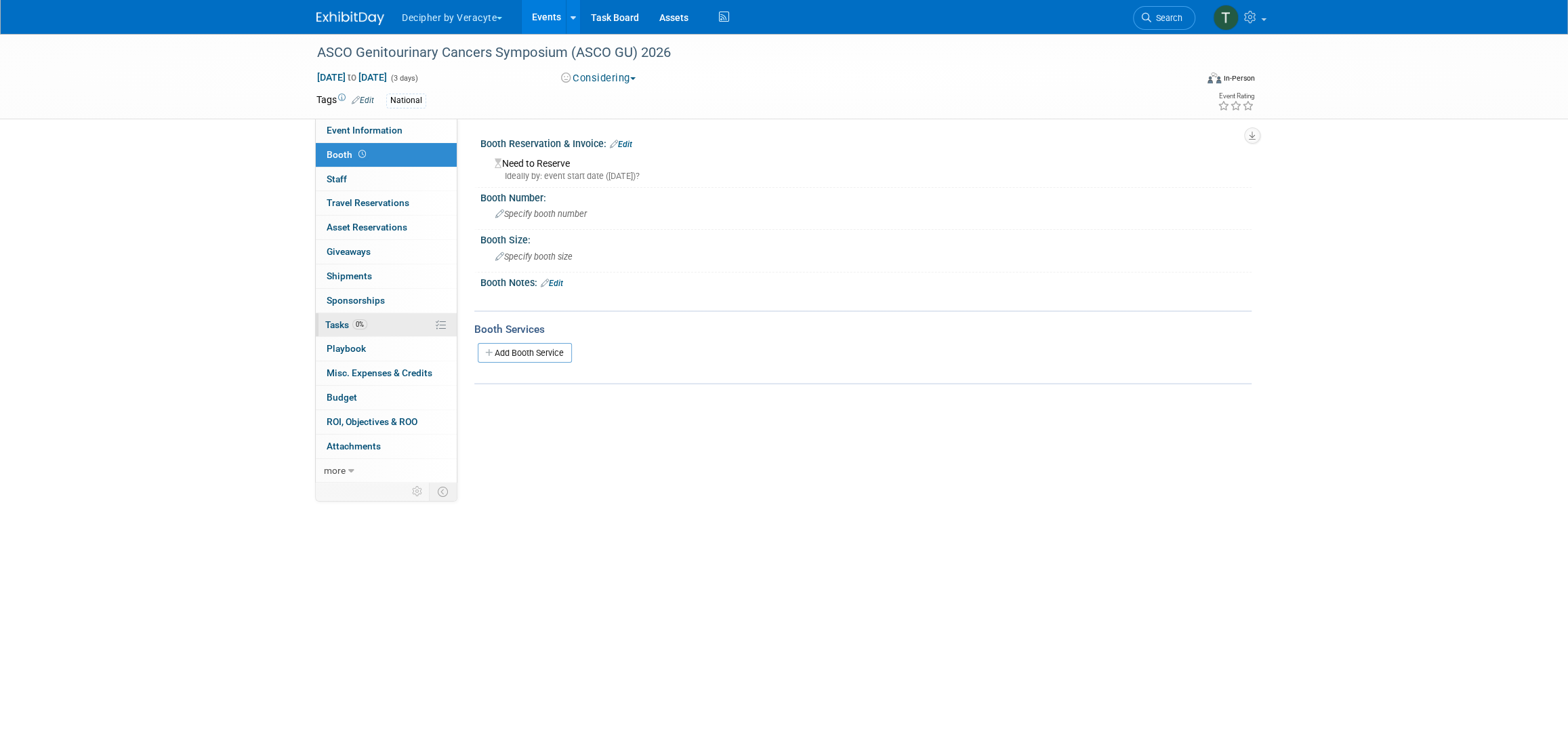
click at [371, 318] on link "0% Tasks 0%" at bounding box center [386, 325] width 141 height 24
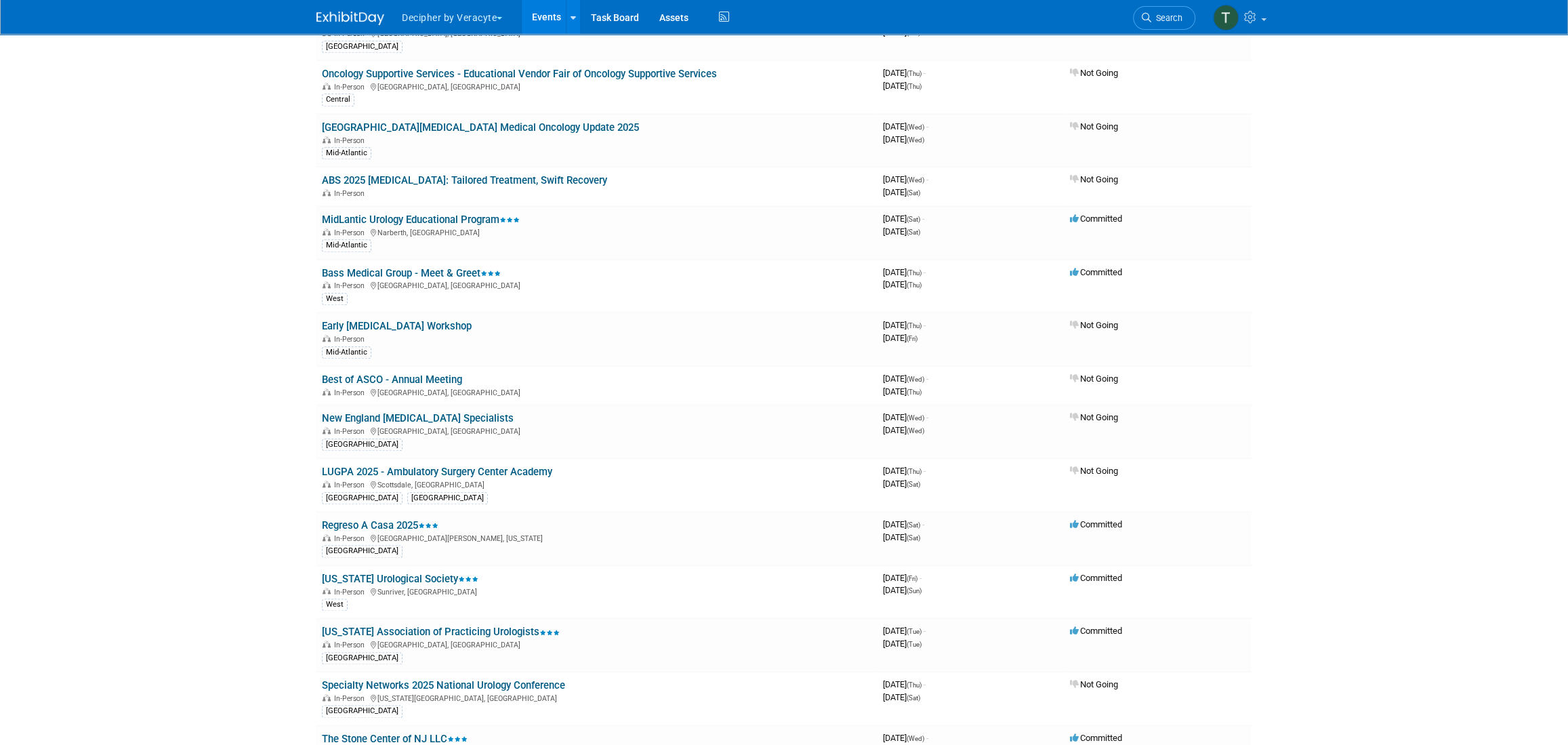
scroll to position [4078, 0]
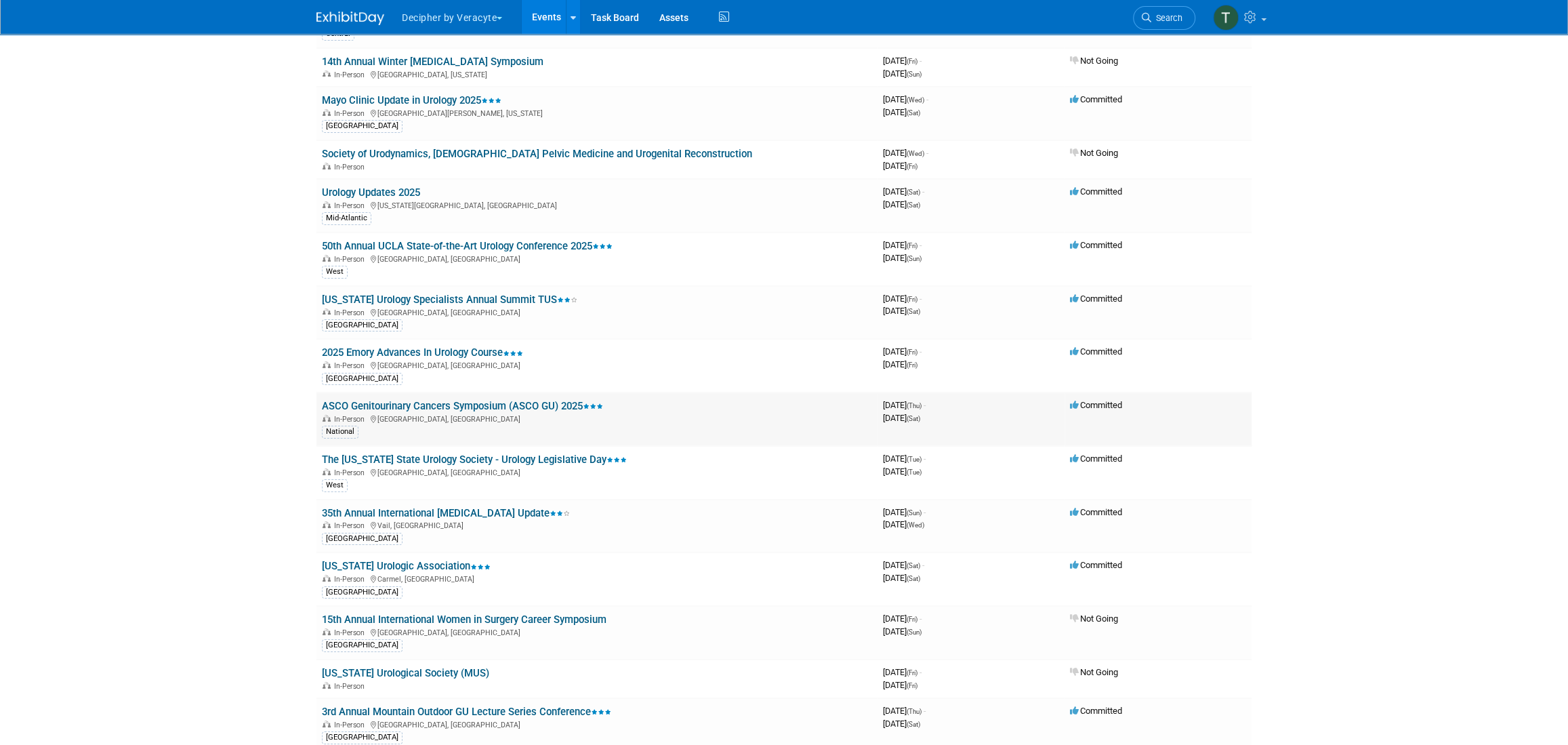
click at [476, 400] on link "ASCO Genitourinary Cancers Symposium (ASCO GU) 2025" at bounding box center [462, 405] width 281 height 12
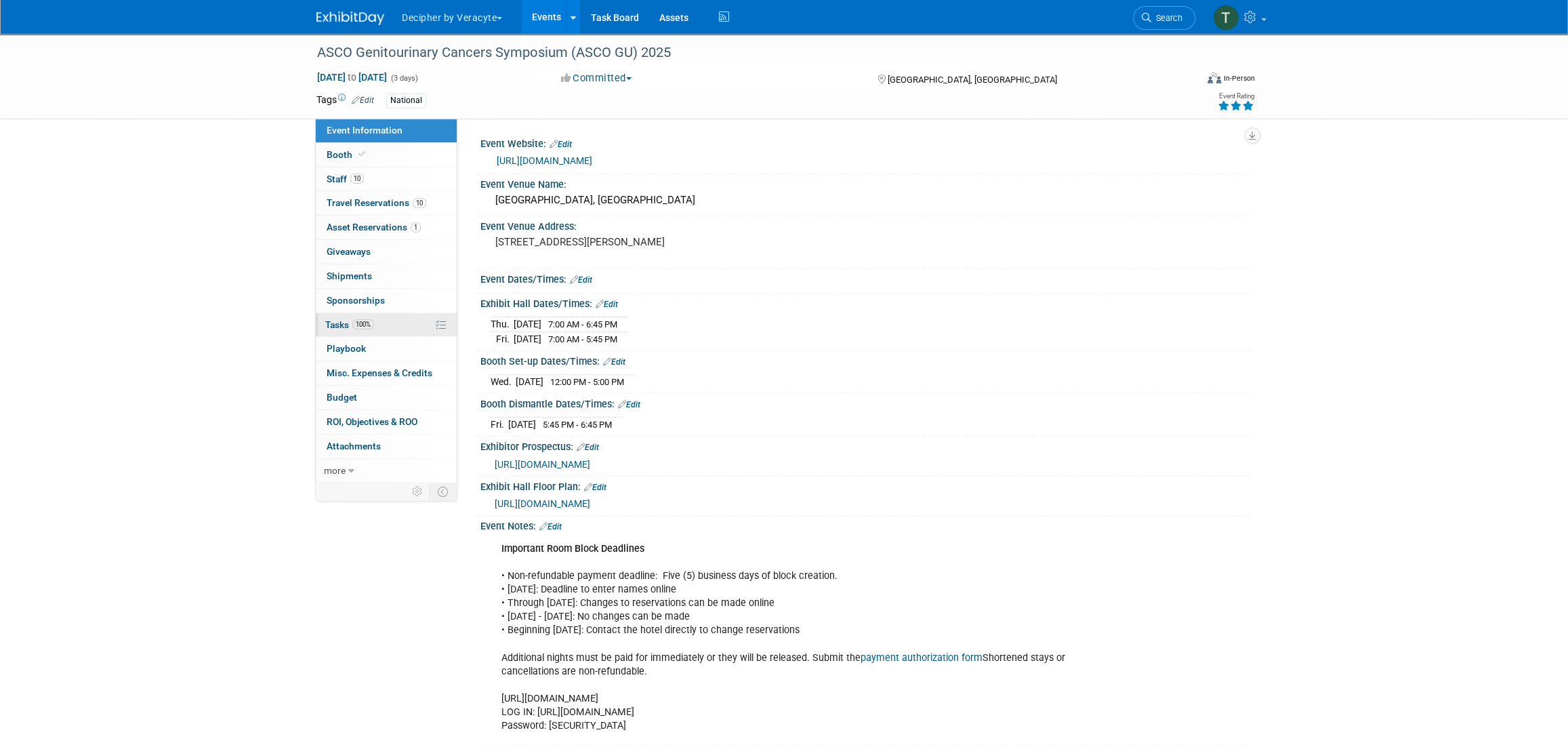
click at [374, 325] on span "100%" at bounding box center [363, 324] width 22 height 10
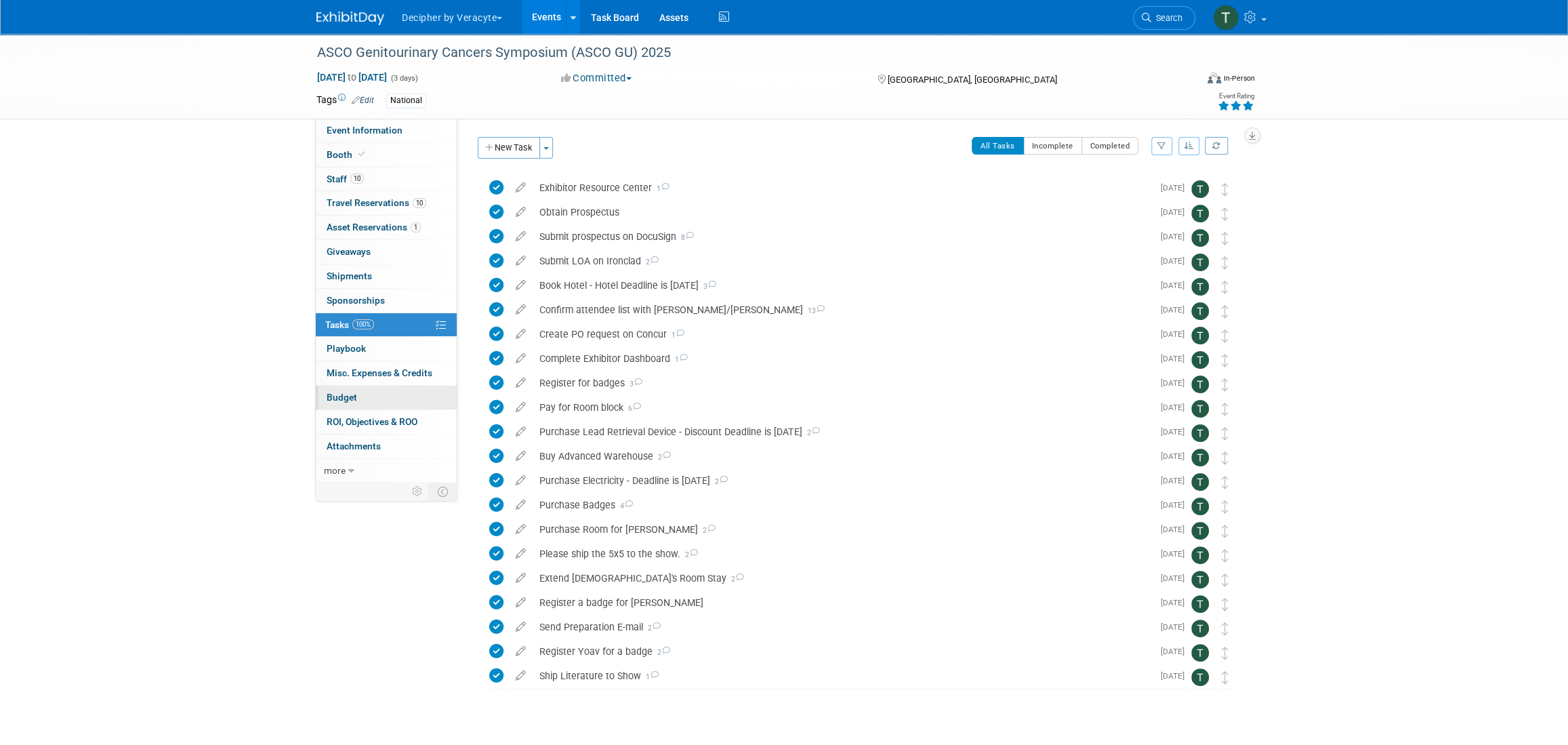
click at [396, 400] on link "Budget" at bounding box center [386, 398] width 141 height 24
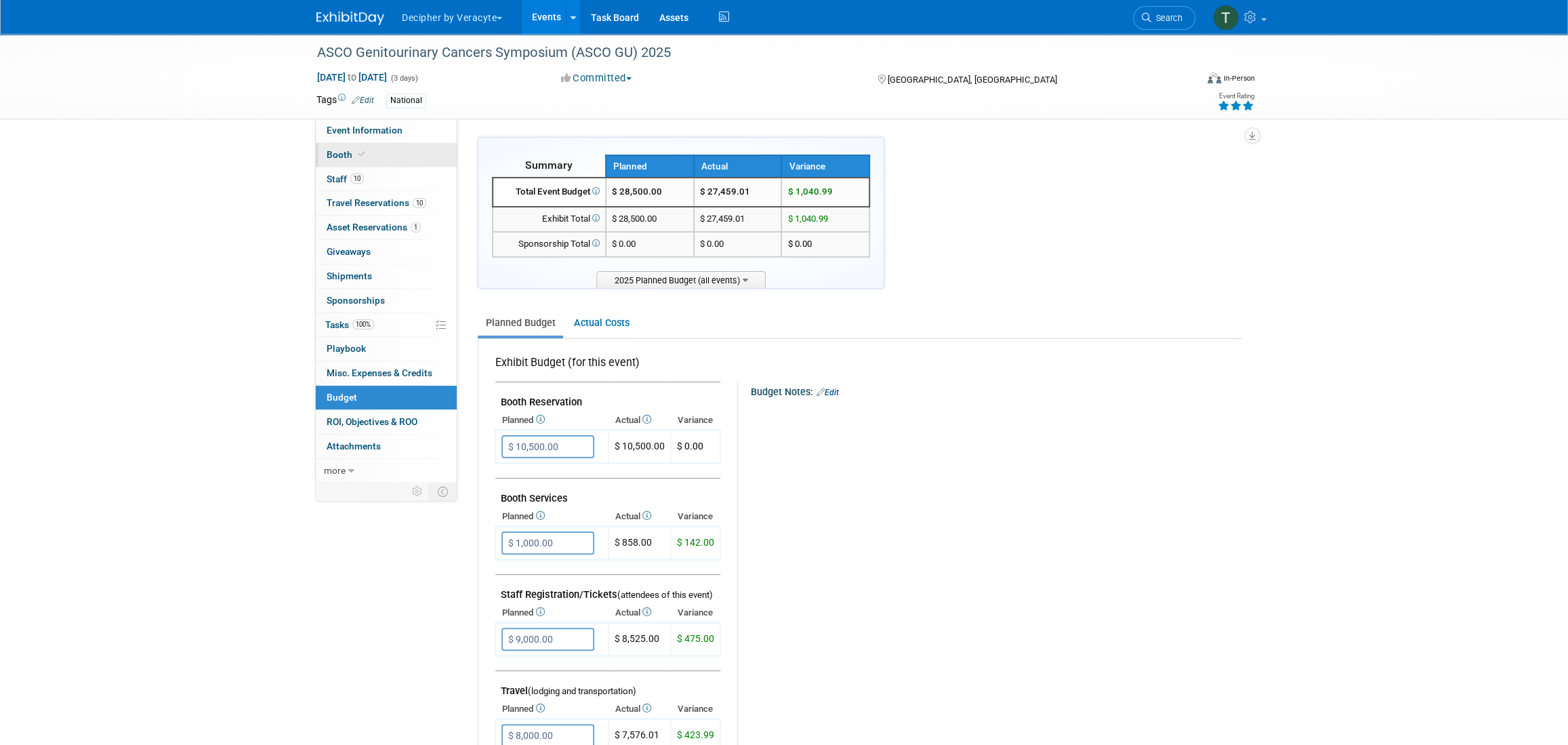
click at [393, 157] on link "Booth" at bounding box center [386, 155] width 141 height 24
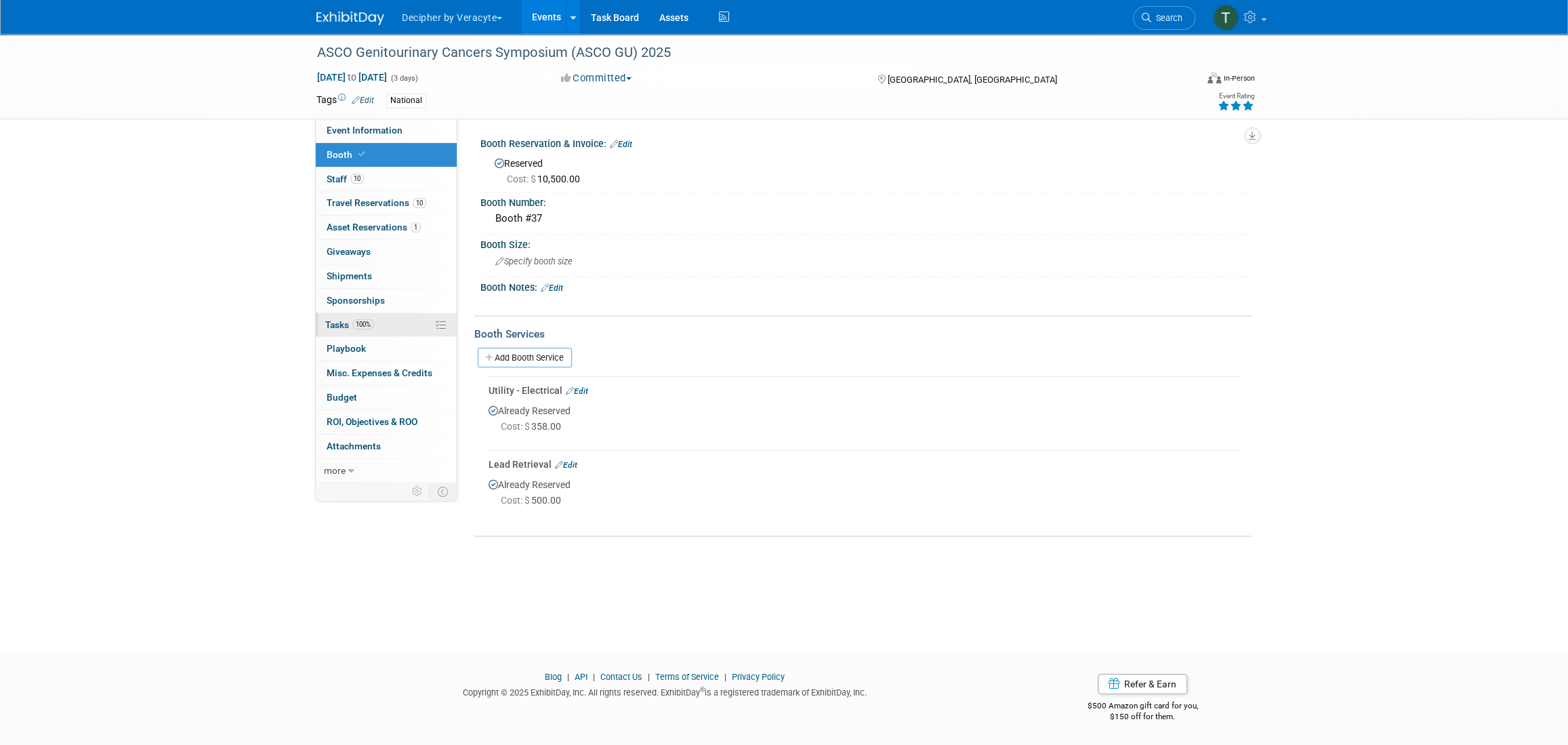
click at [392, 326] on link "100% Tasks 100%" at bounding box center [386, 325] width 141 height 24
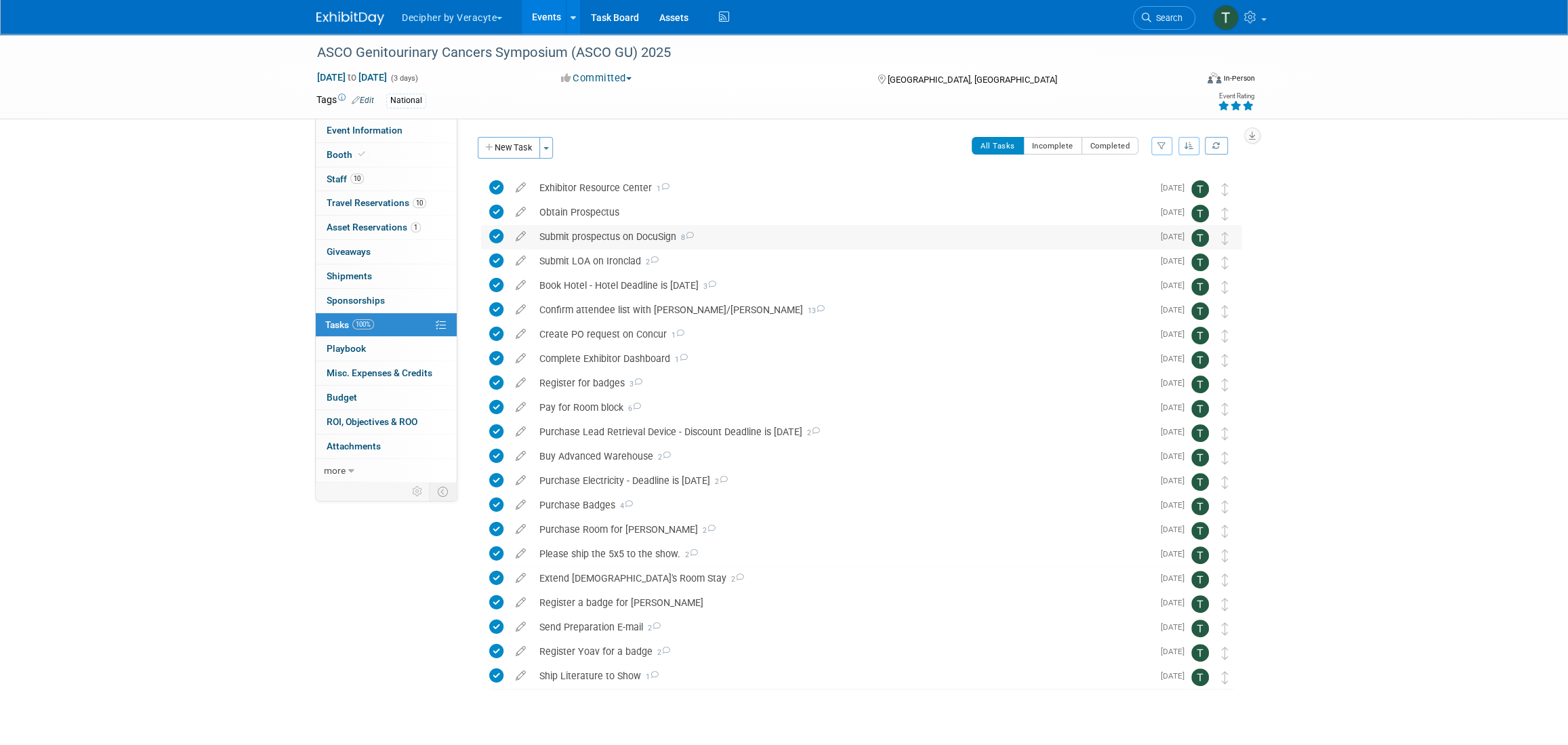
click at [652, 226] on div "Submit prospectus on DocuSign 8" at bounding box center [843, 236] width 620 height 23
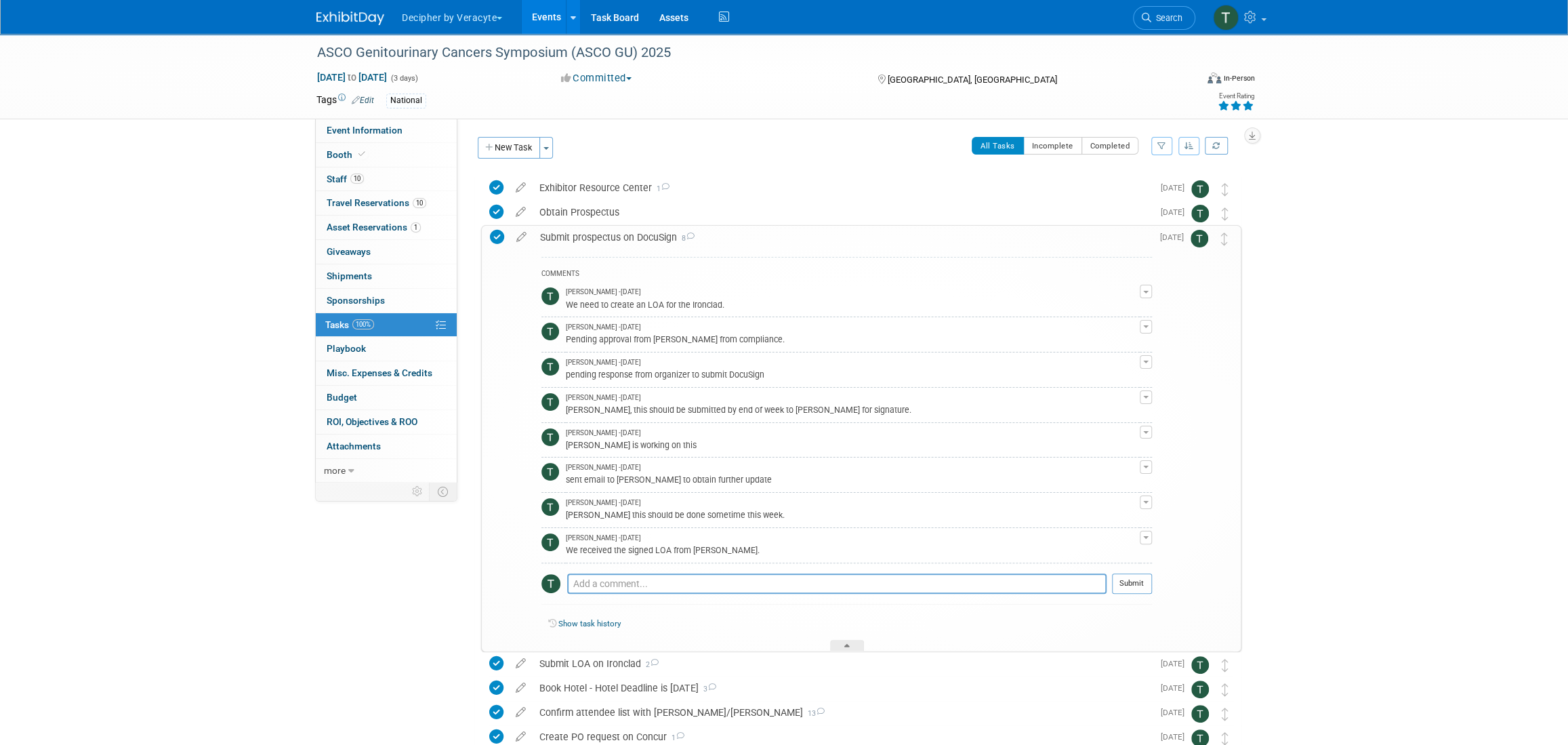
click at [652, 226] on div "Submit prospectus on DocuSign 8" at bounding box center [843, 237] width 618 height 23
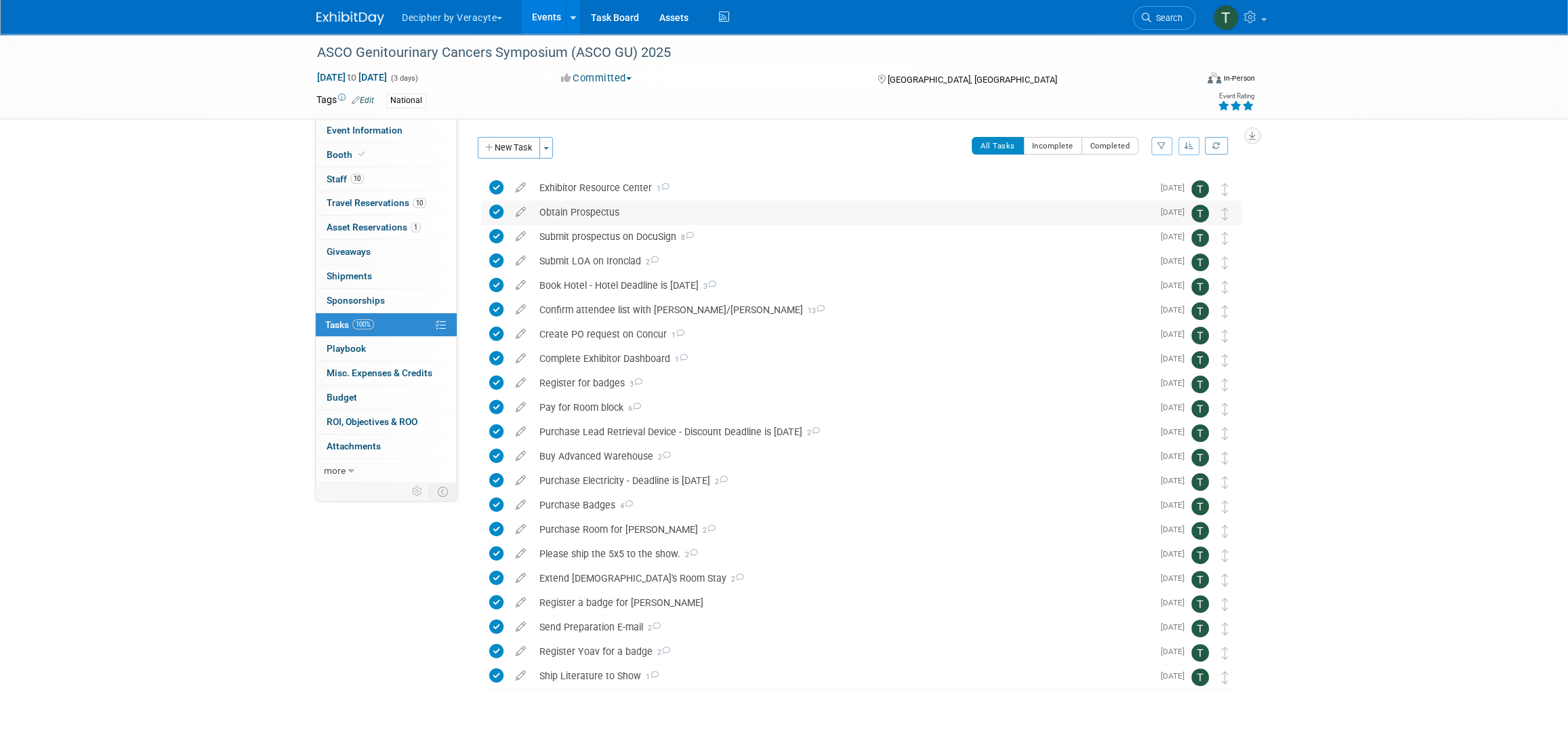
click at [642, 220] on div "Obtain Prospectus" at bounding box center [843, 211] width 620 height 23
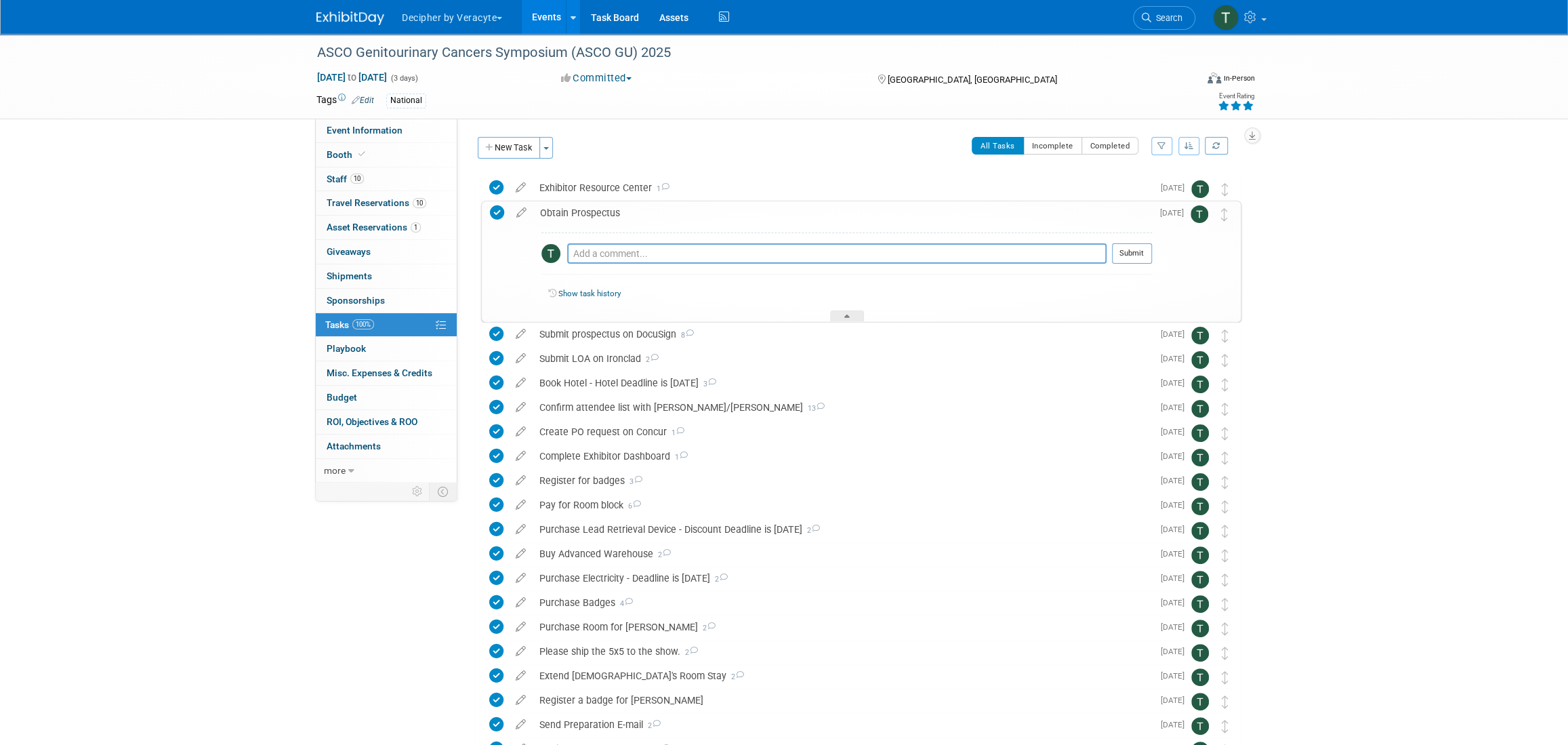
click at [642, 220] on div "Obtain Prospectus" at bounding box center [843, 212] width 618 height 23
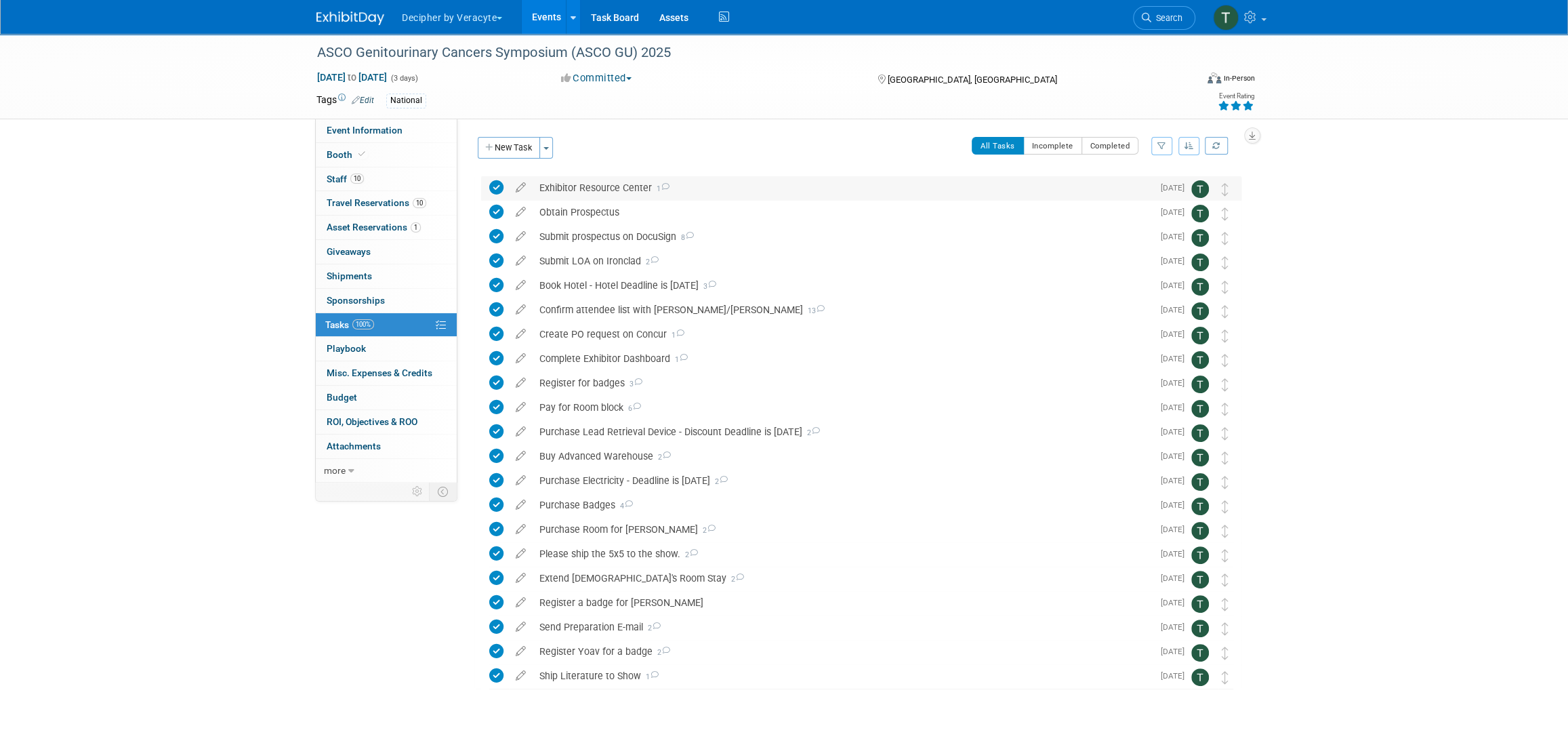
click at [609, 188] on div "Exhibitor Resource Center 1" at bounding box center [843, 188] width 620 height 23
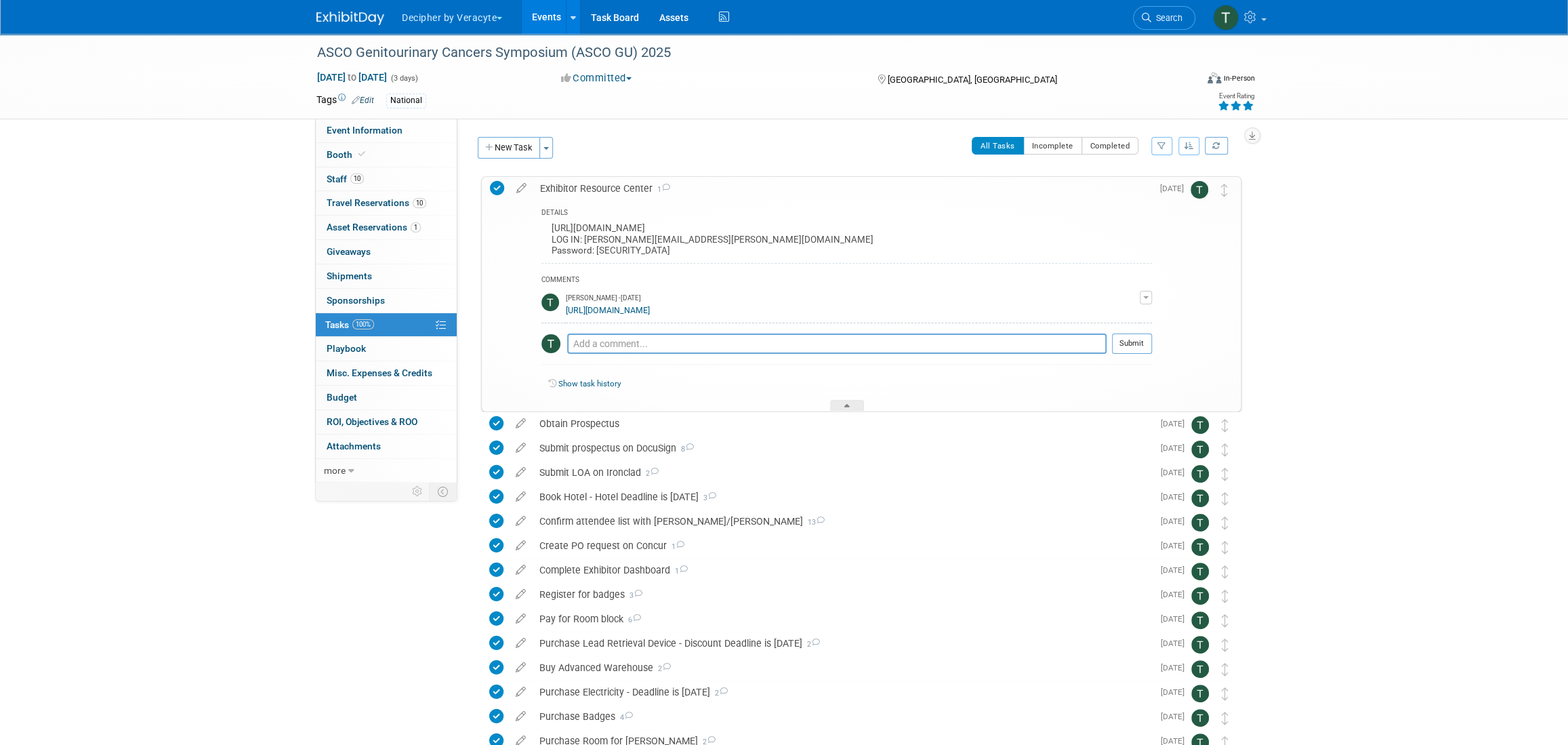
click at [538, 16] on link "Events" at bounding box center [546, 16] width 49 height 34
